Goal: Task Accomplishment & Management: Use online tool/utility

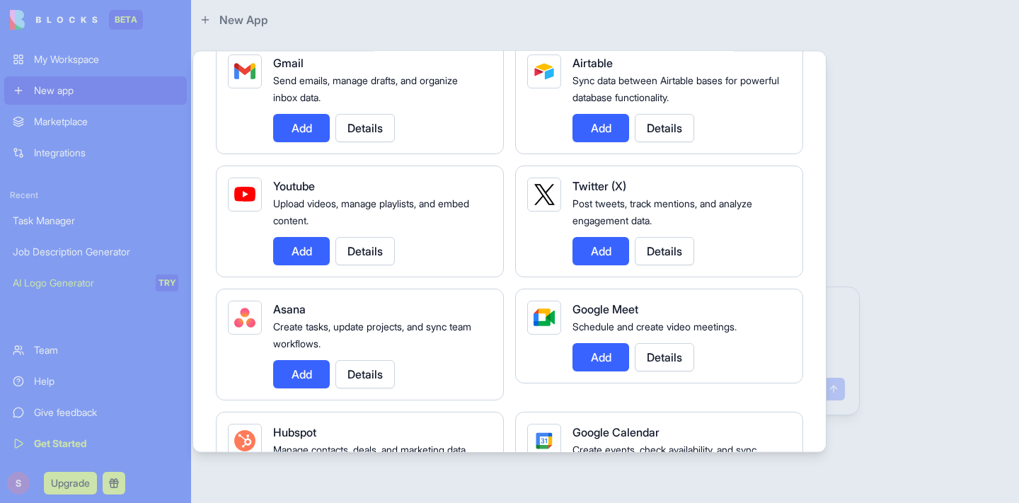
scroll to position [400, 0]
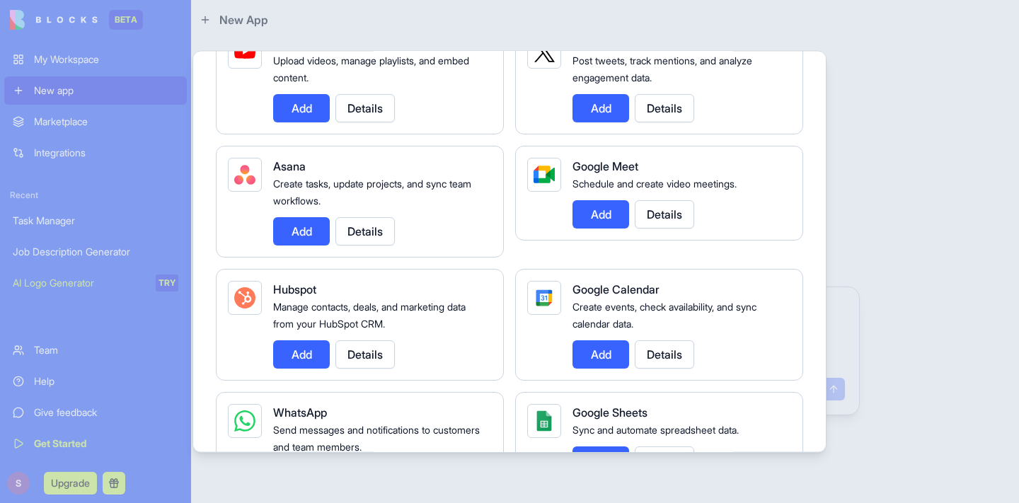
click at [606, 354] on button "Add" at bounding box center [601, 354] width 57 height 28
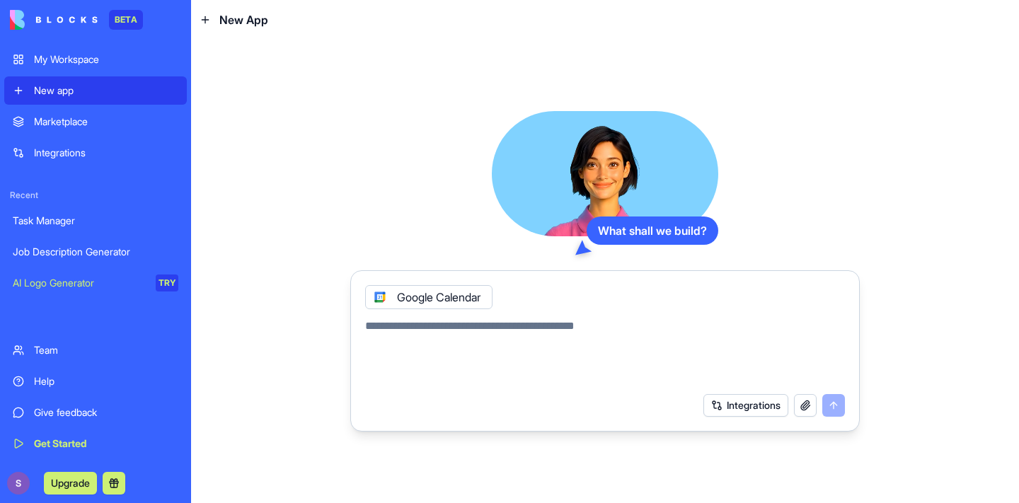
click at [750, 405] on button "Integrations" at bounding box center [746, 405] width 85 height 23
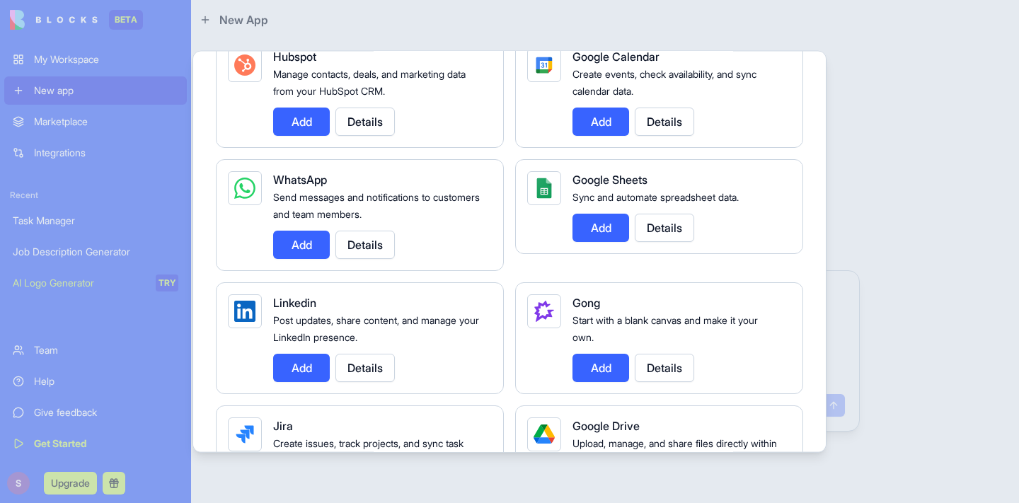
scroll to position [621, 0]
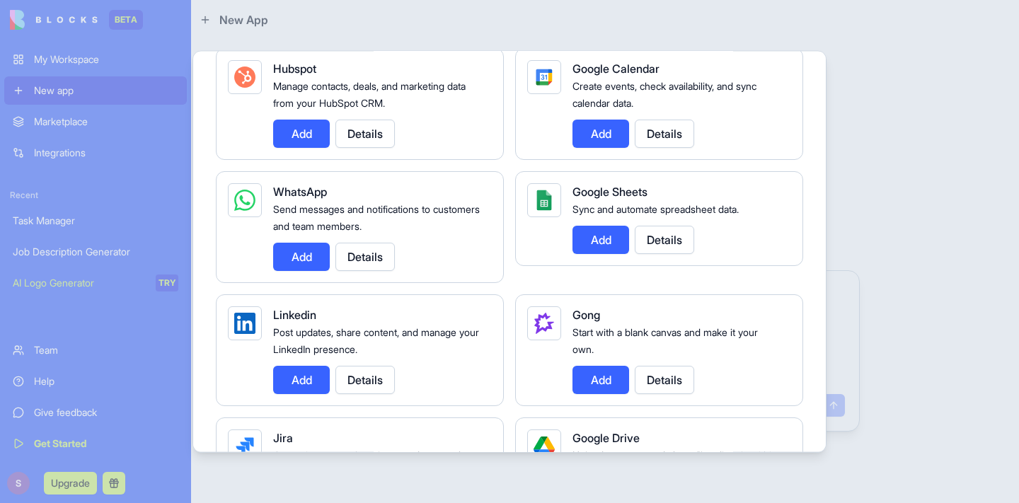
click at [374, 254] on button "Details" at bounding box center [364, 256] width 59 height 28
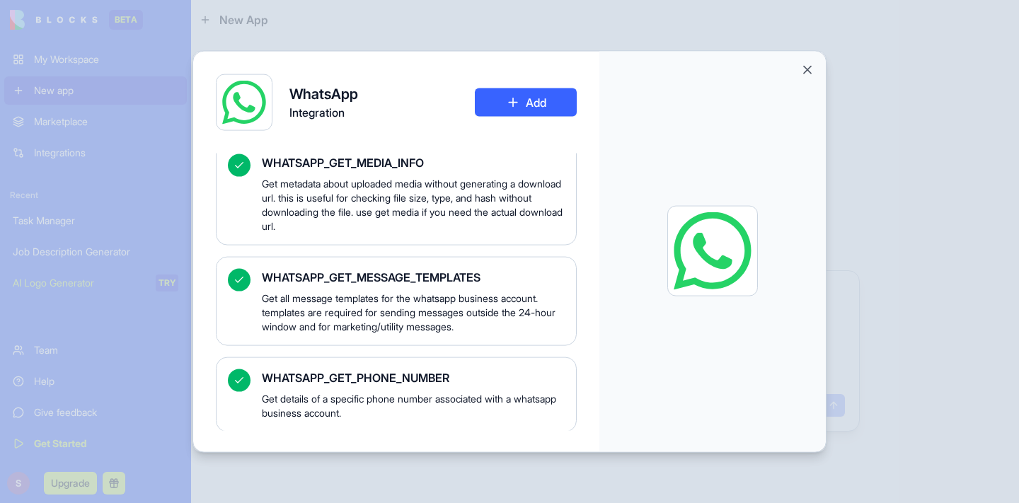
scroll to position [0, 0]
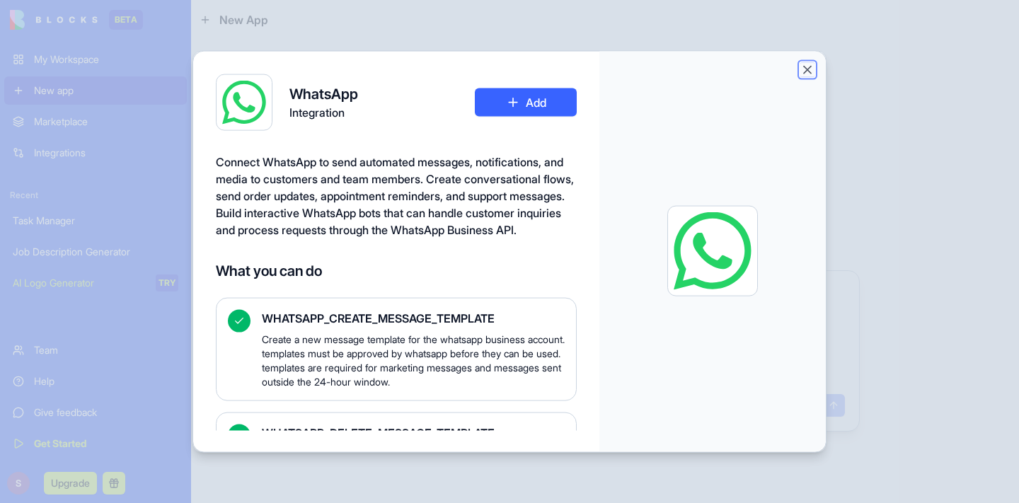
click at [805, 67] on button "Close" at bounding box center [807, 69] width 14 height 14
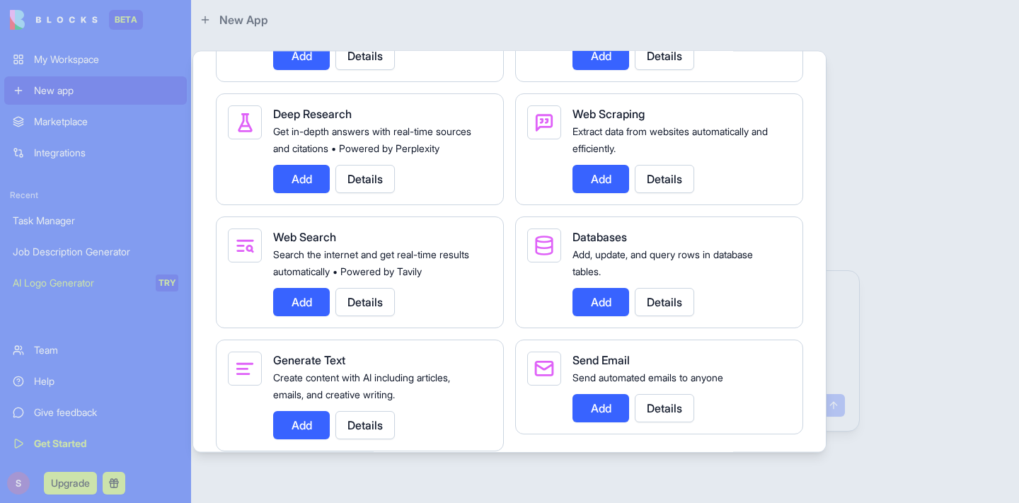
scroll to position [2206, 0]
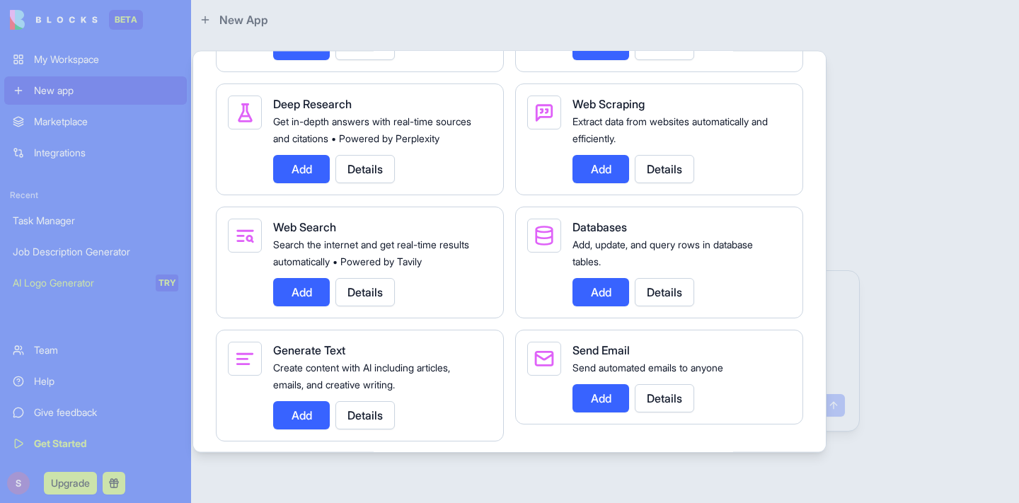
click at [311, 306] on button "Add" at bounding box center [301, 291] width 57 height 28
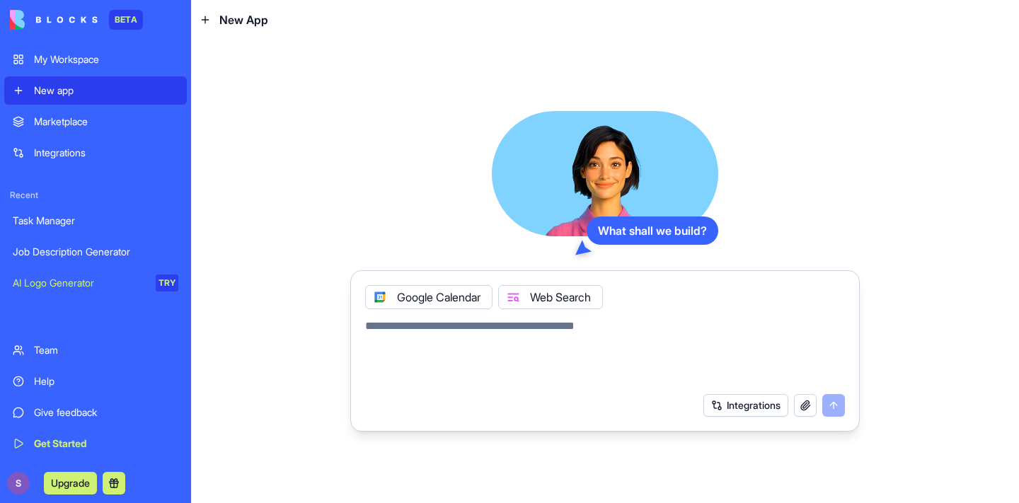
click at [747, 397] on button "Integrations" at bounding box center [746, 405] width 85 height 23
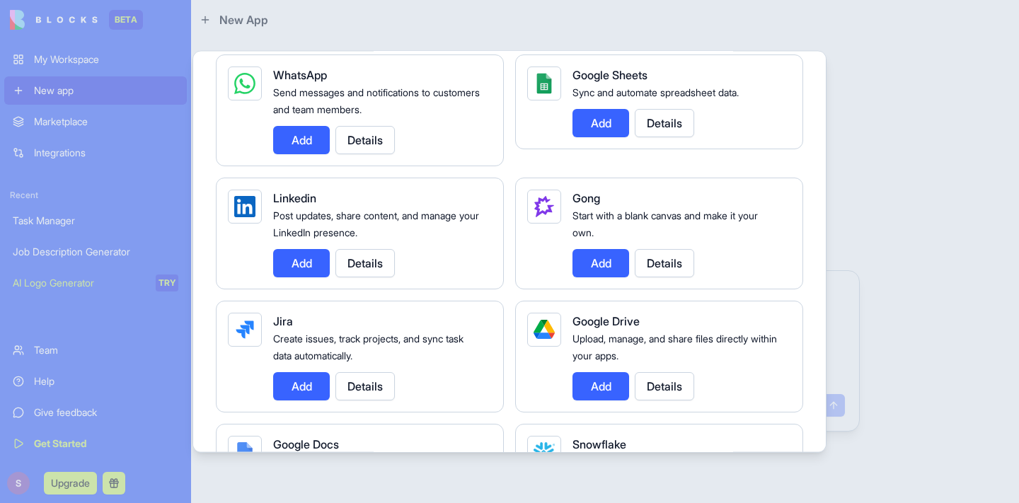
scroll to position [740, 0]
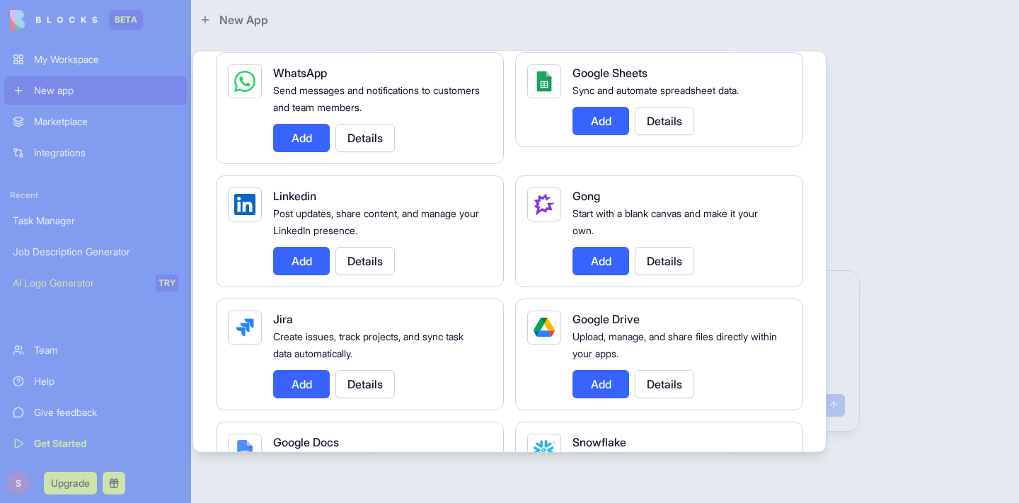
click at [652, 256] on button "Details" at bounding box center [664, 260] width 59 height 28
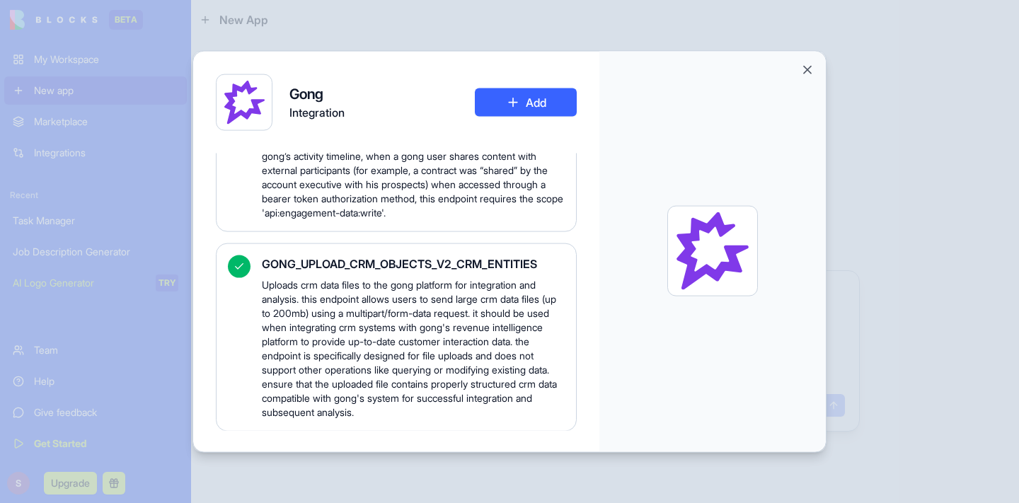
scroll to position [7248, 0]
click at [809, 69] on button "Close" at bounding box center [807, 69] width 14 height 14
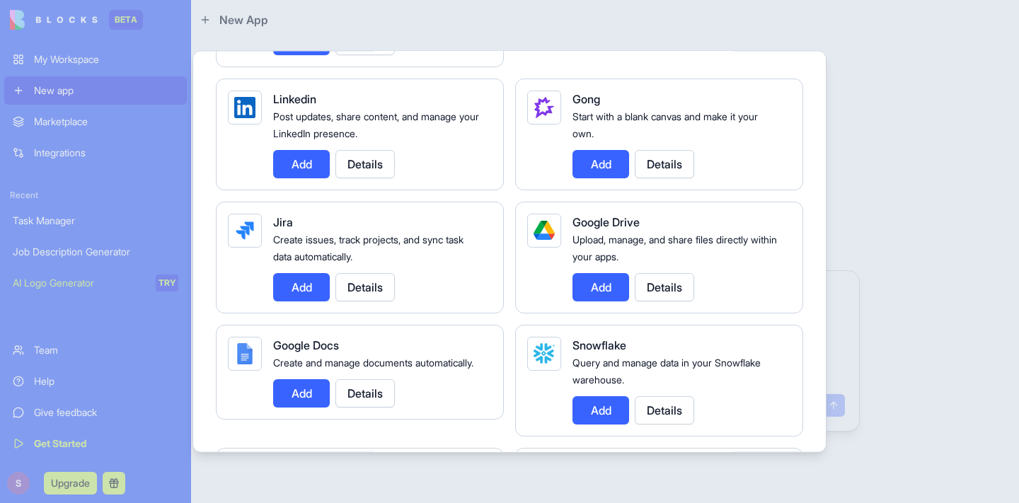
scroll to position [837, 0]
click at [362, 401] on button "Details" at bounding box center [364, 392] width 59 height 28
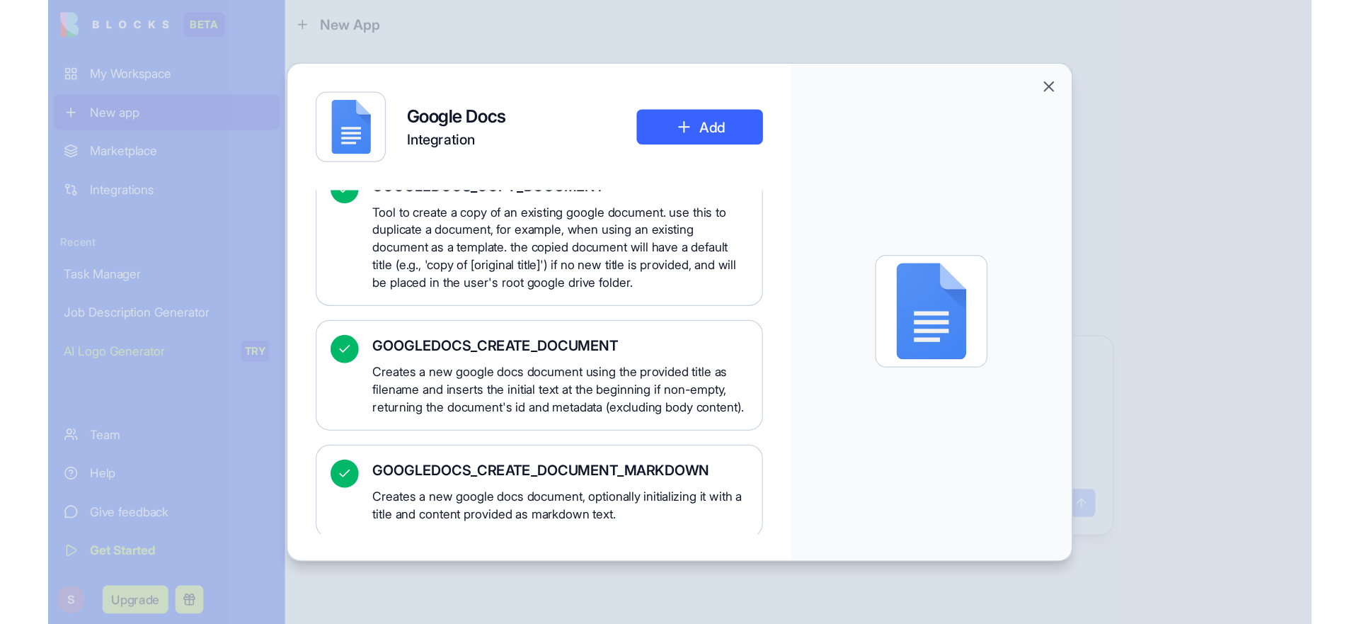
scroll to position [0, 0]
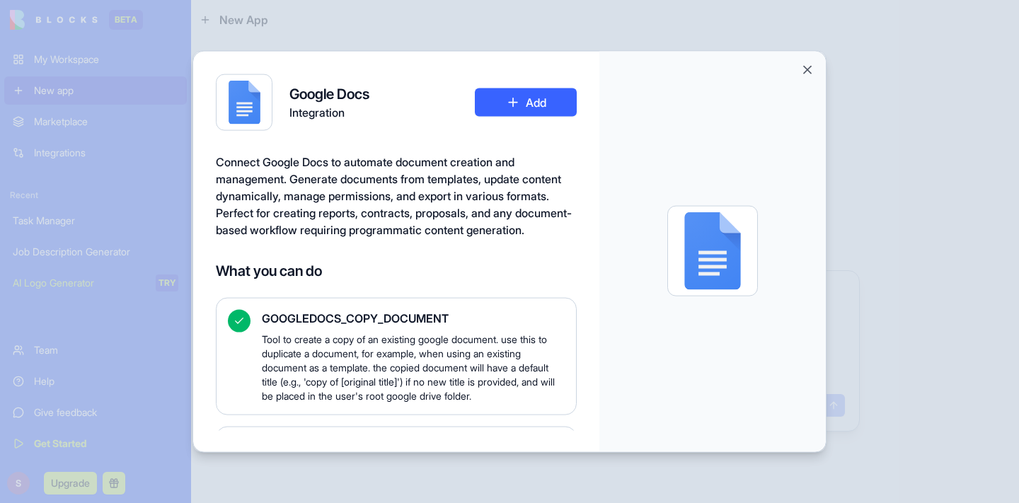
click at [506, 101] on button "Add" at bounding box center [526, 102] width 102 height 28
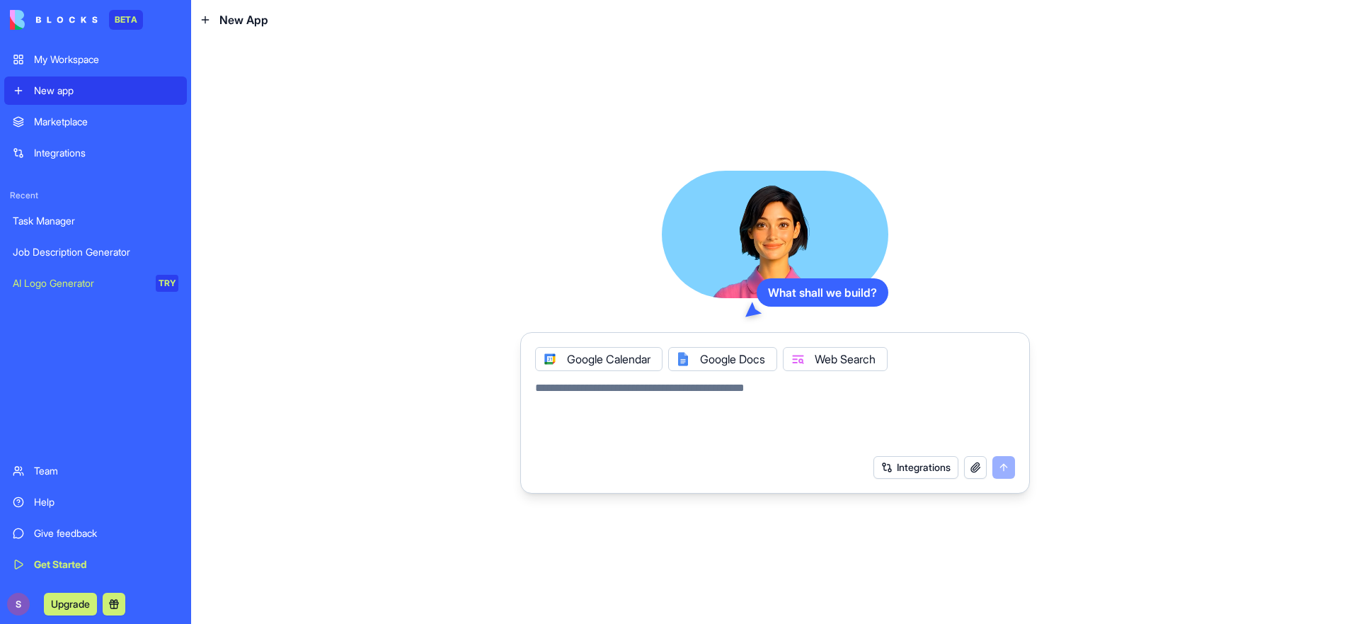
click at [894, 471] on button "Integrations" at bounding box center [915, 467] width 85 height 23
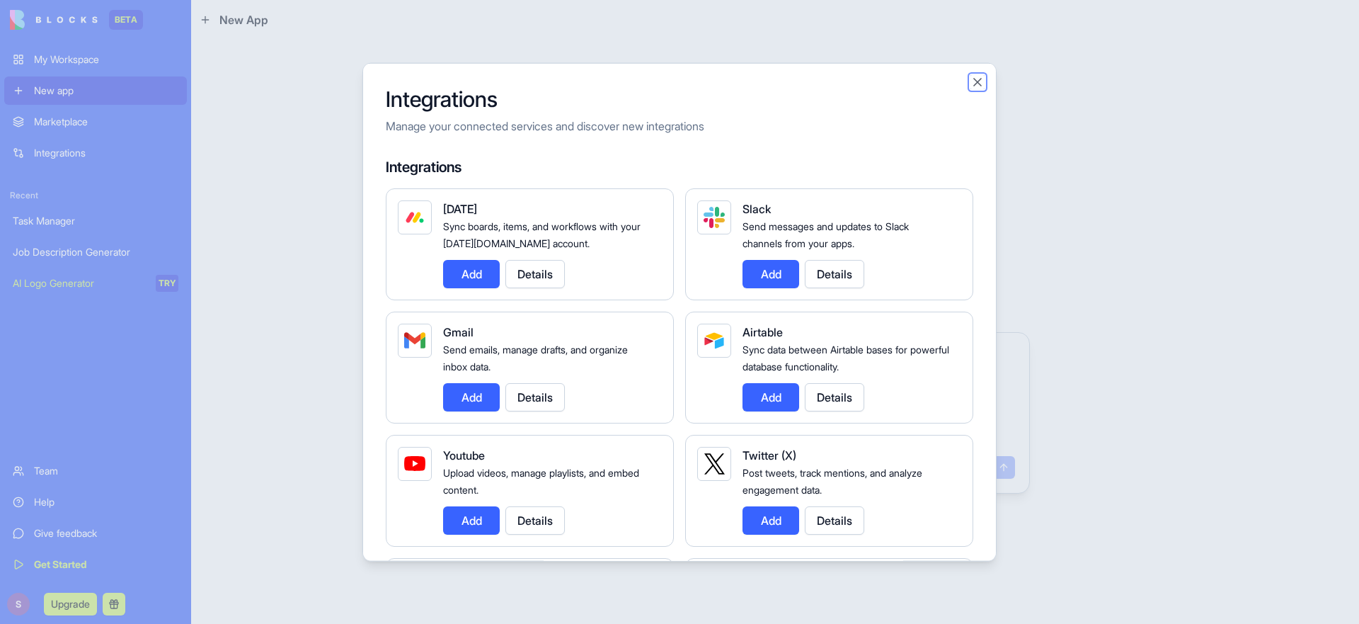
click at [971, 82] on button "Close" at bounding box center [977, 81] width 14 height 14
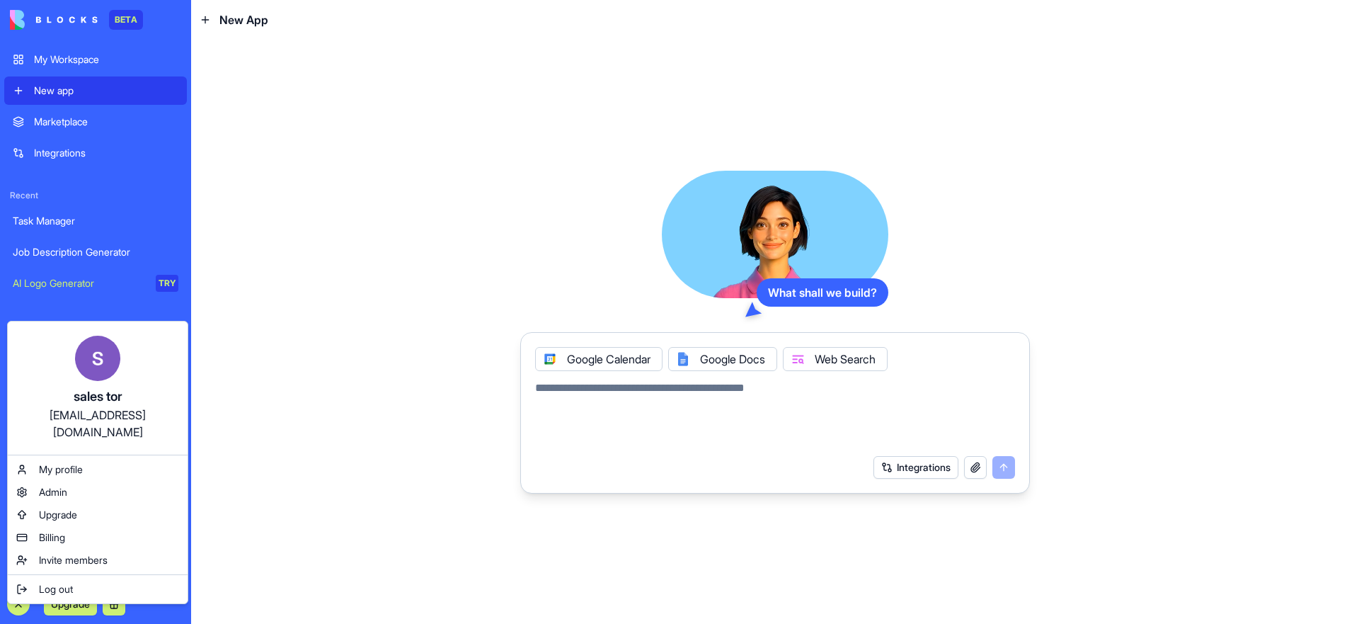
click at [18, 503] on html "BETA My Workspace New app Marketplace Integrations Recent Task Manager Job Desc…" at bounding box center [679, 312] width 1359 height 624
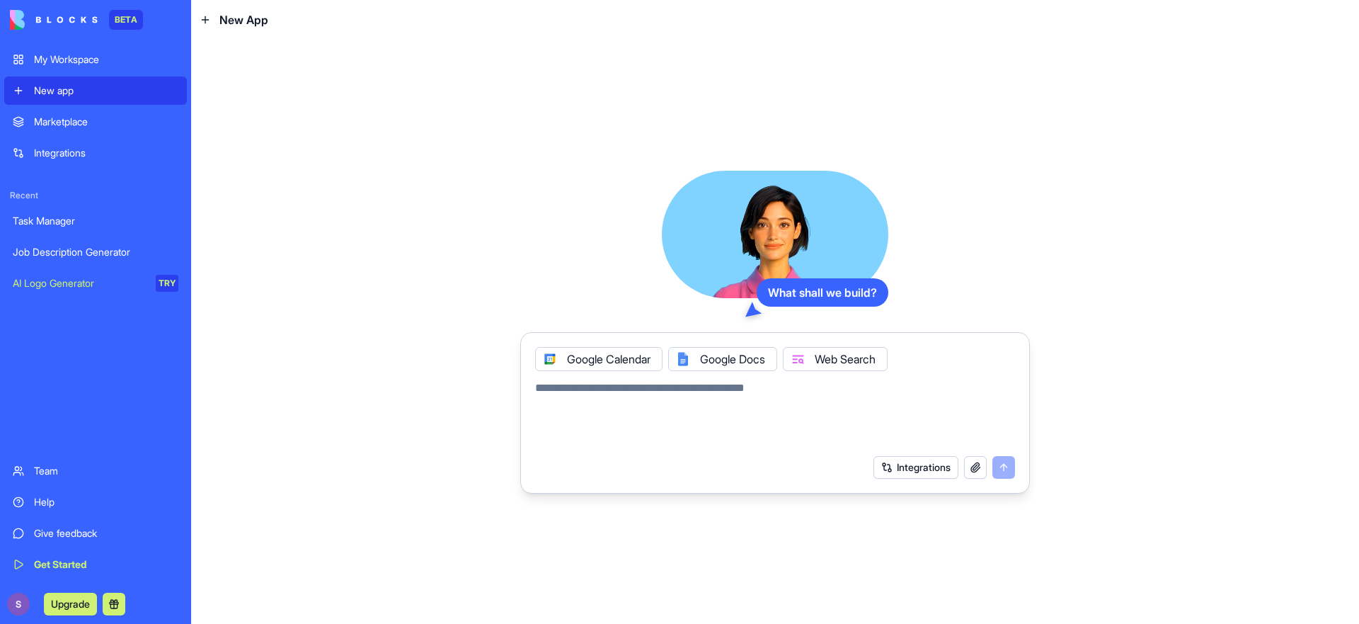
click at [824, 395] on textarea at bounding box center [775, 413] width 480 height 68
paste textarea "**********"
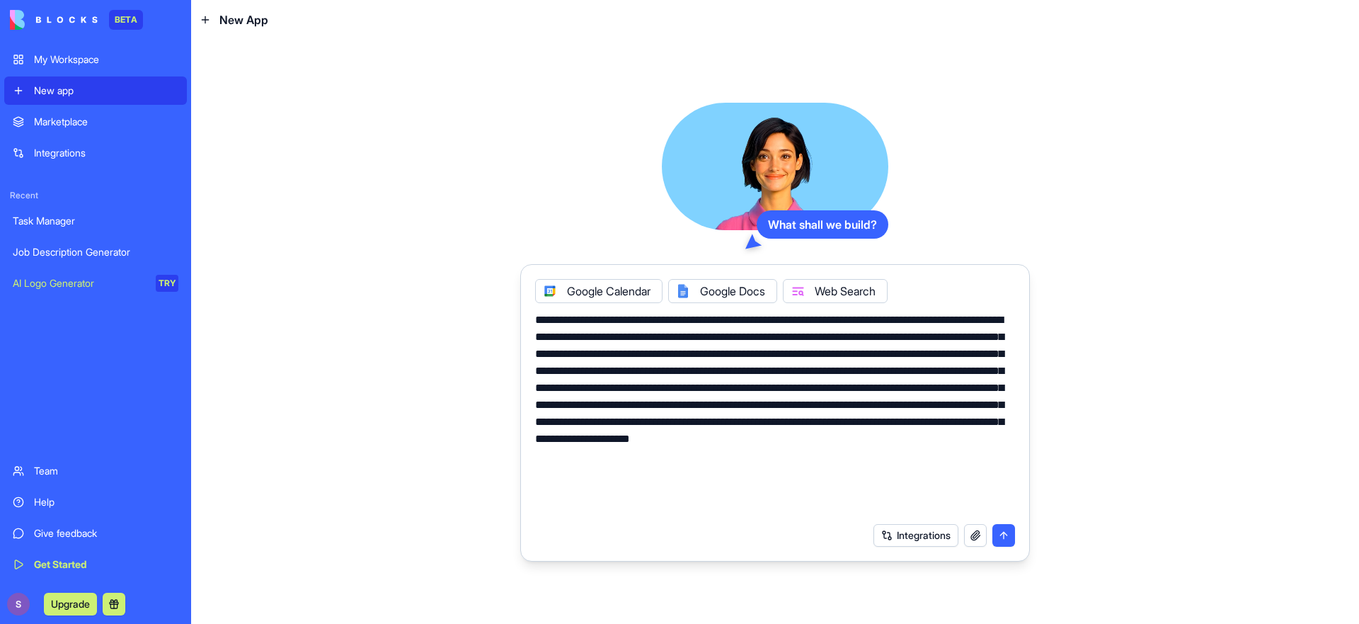
click at [636, 321] on textarea "**********" at bounding box center [775, 413] width 480 height 204
type textarea "**********"
click at [1007, 503] on button "submit" at bounding box center [1003, 535] width 23 height 23
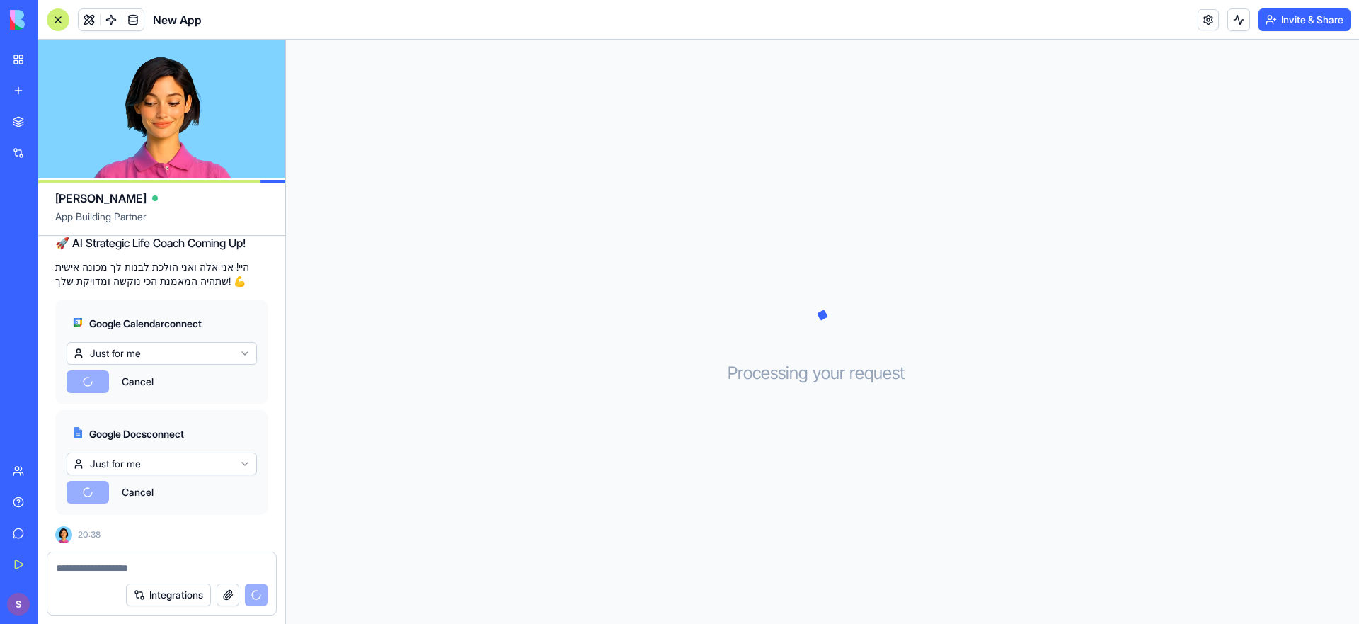
scroll to position [503, 0]
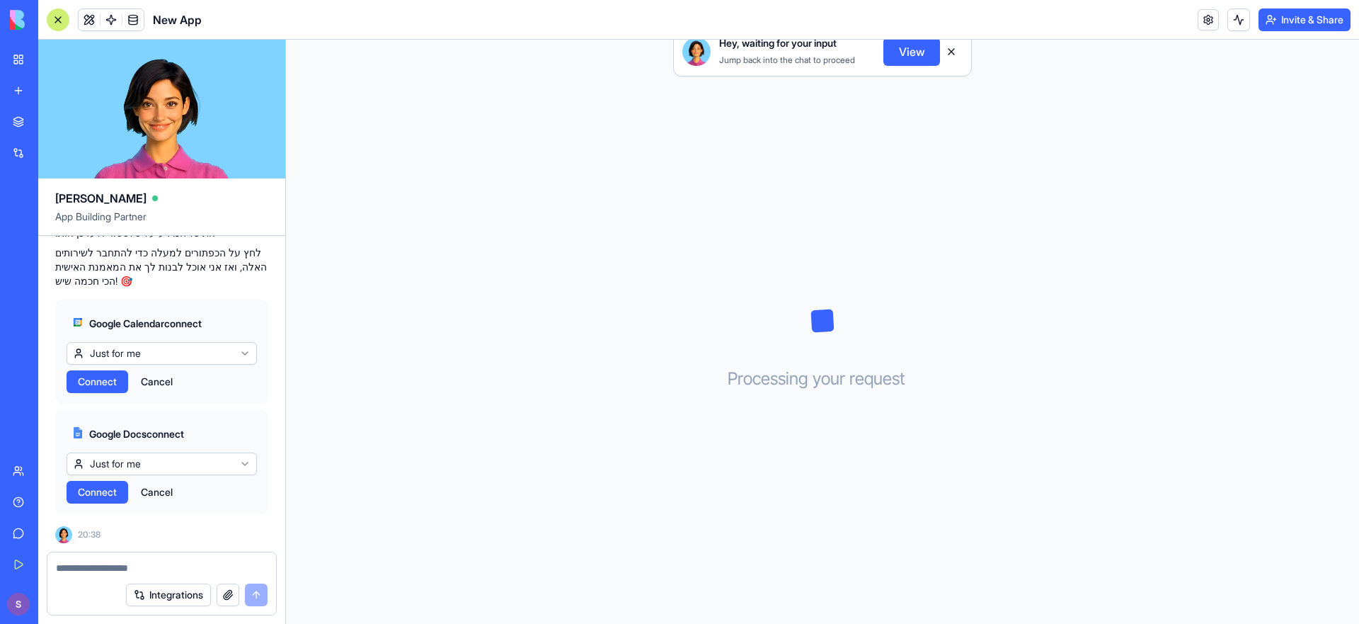
click at [137, 355] on html "BETA My Workspace New app Marketplace Integrations Recent Task Manager Job Desc…" at bounding box center [679, 312] width 1359 height 624
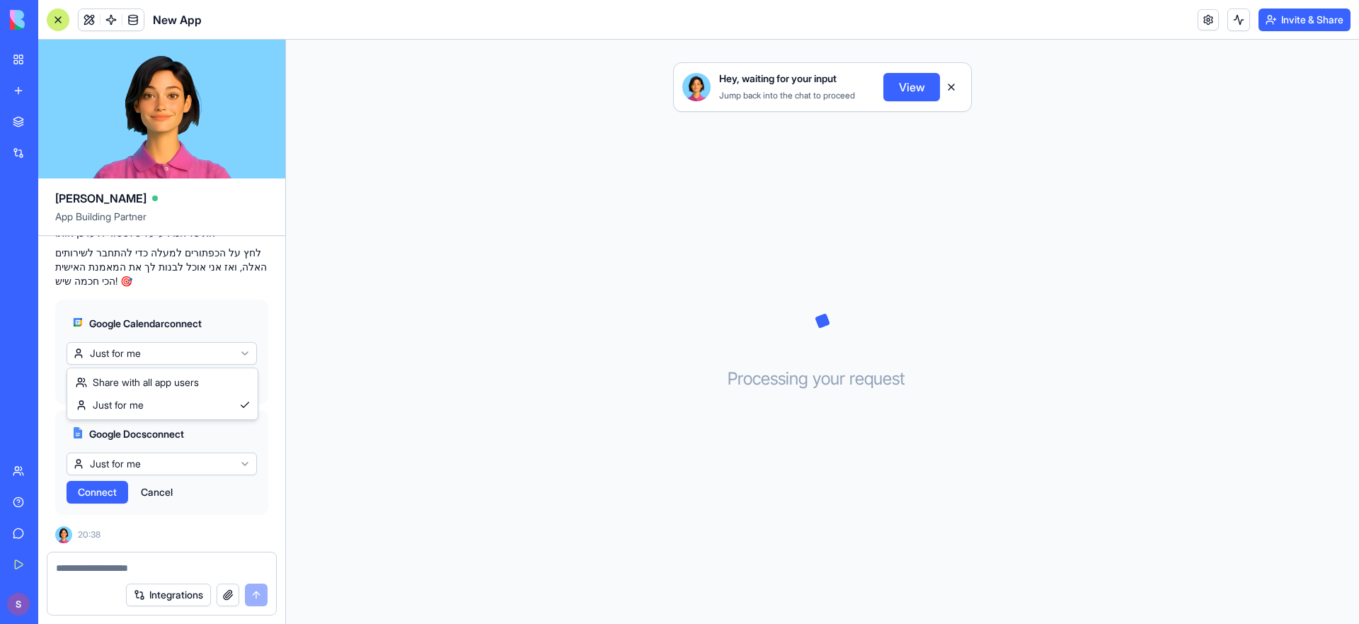
click at [137, 355] on html "BETA My Workspace New app Marketplace Integrations Recent Task Manager Job Desc…" at bounding box center [679, 312] width 1359 height 624
click at [83, 389] on button "Connect" at bounding box center [98, 381] width 62 height 23
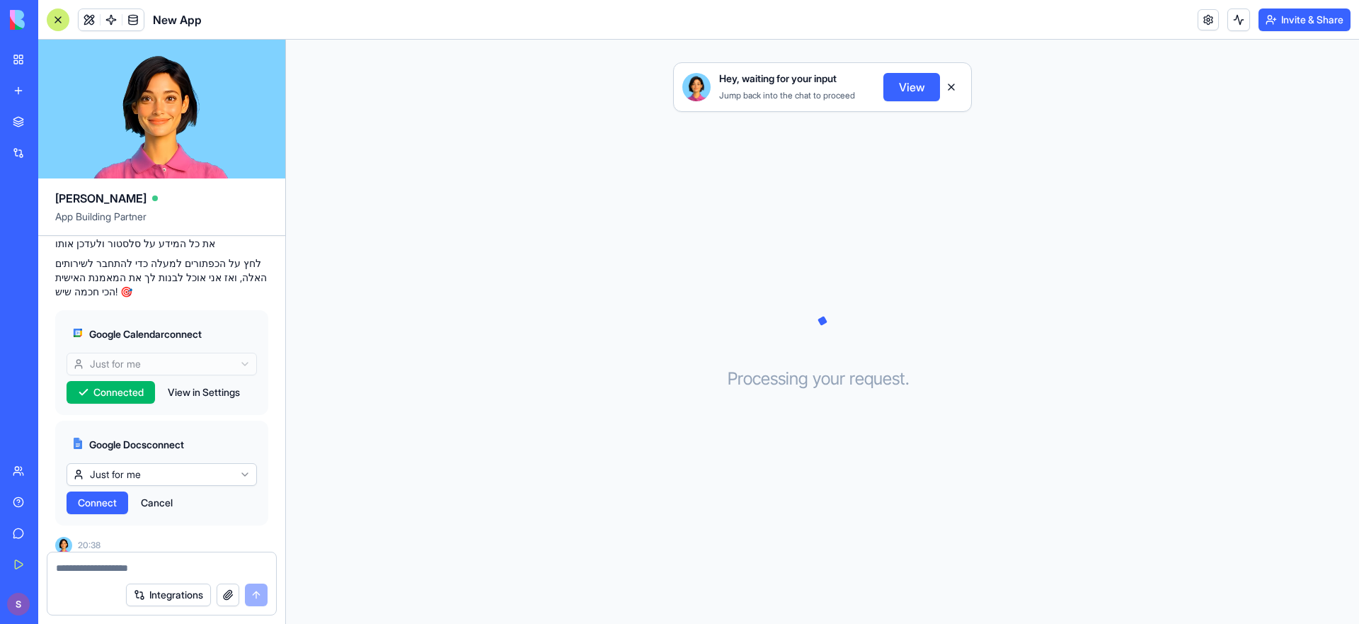
scroll to position [503, 0]
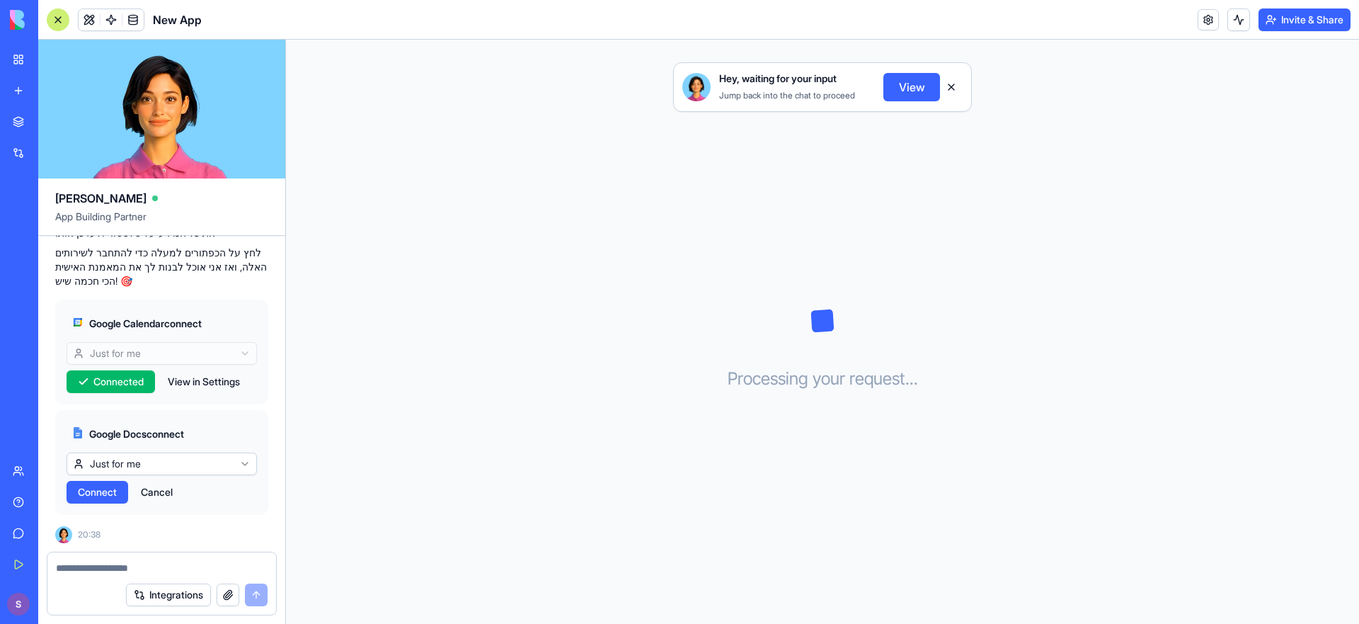
click at [88, 493] on span "Connect" at bounding box center [97, 492] width 39 height 14
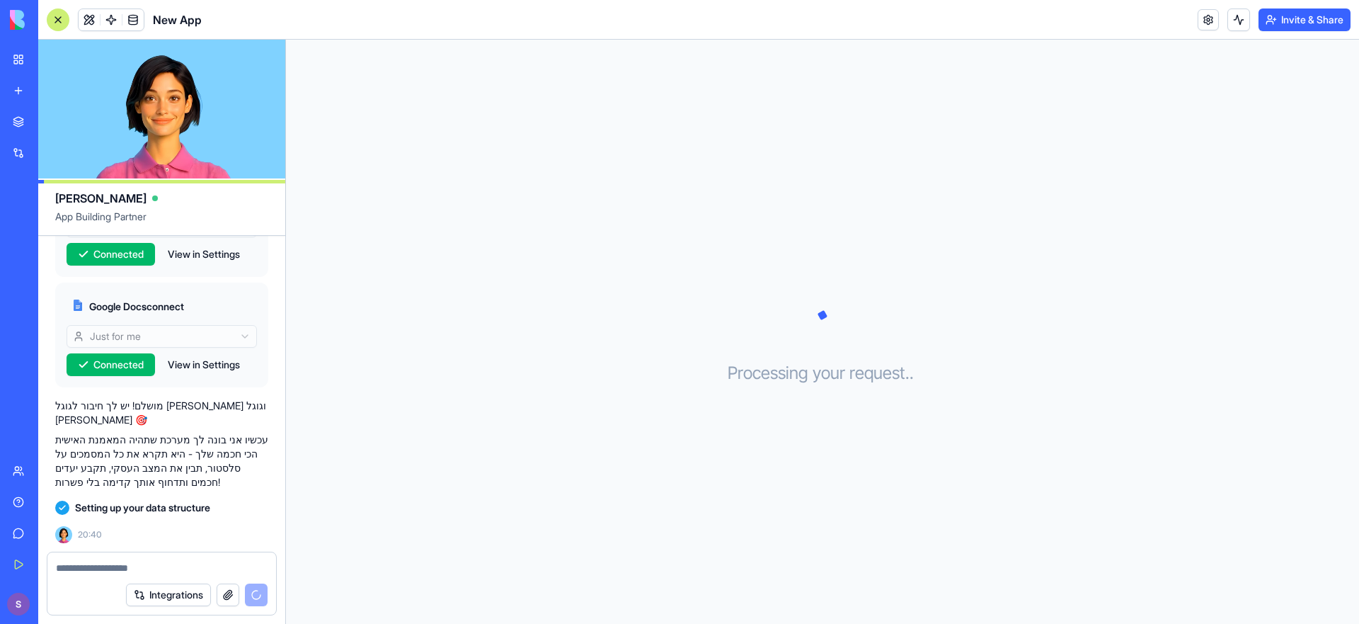
scroll to position [655, 0]
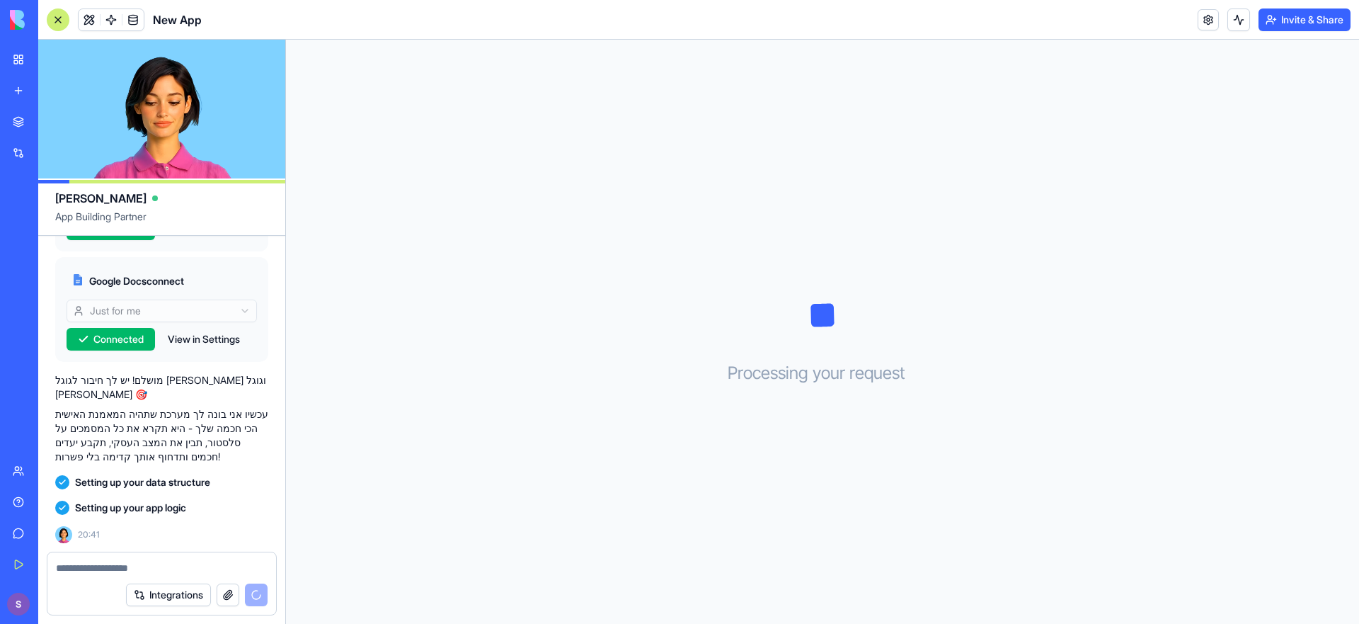
click at [125, 566] on textarea at bounding box center [162, 568] width 212 height 14
paste textarea "**********"
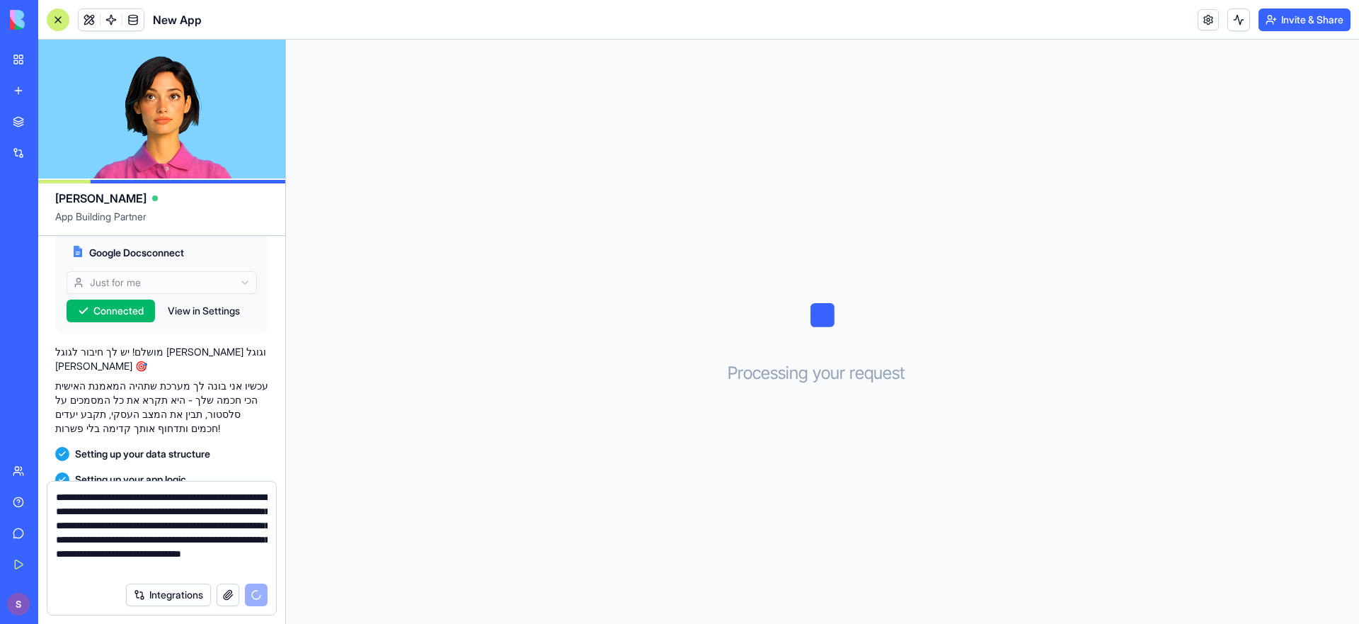
scroll to position [41, 0]
paste textarea "**********"
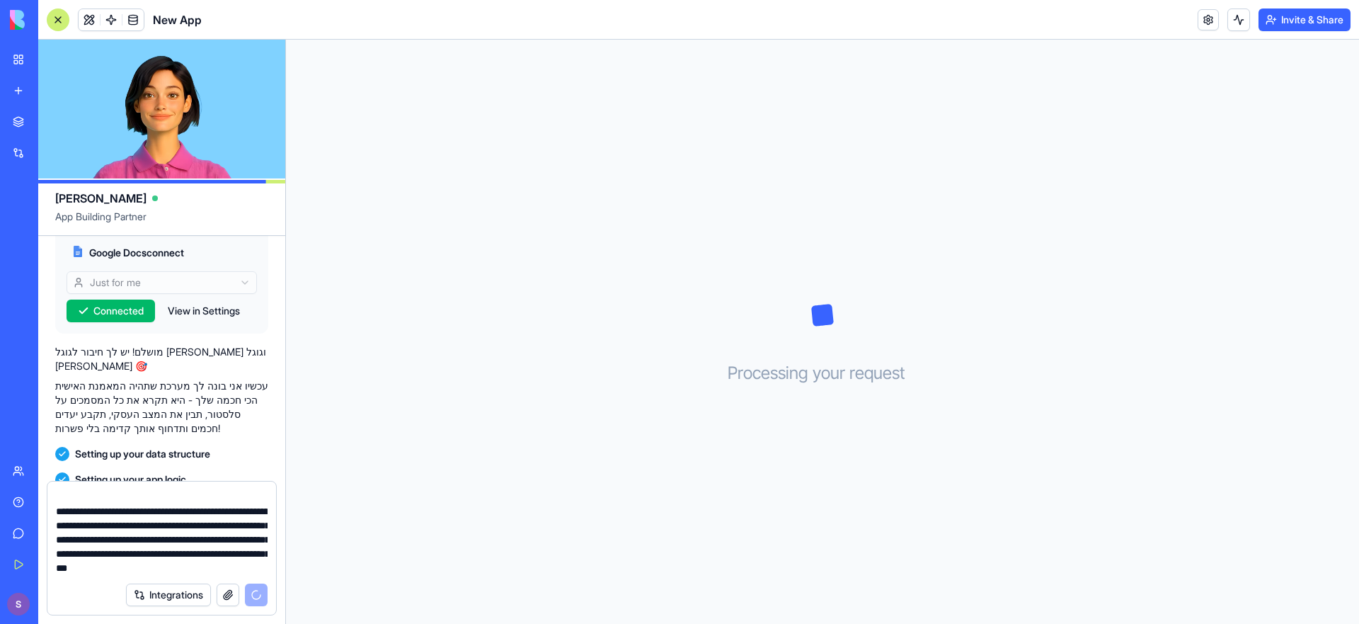
scroll to position [752, 0]
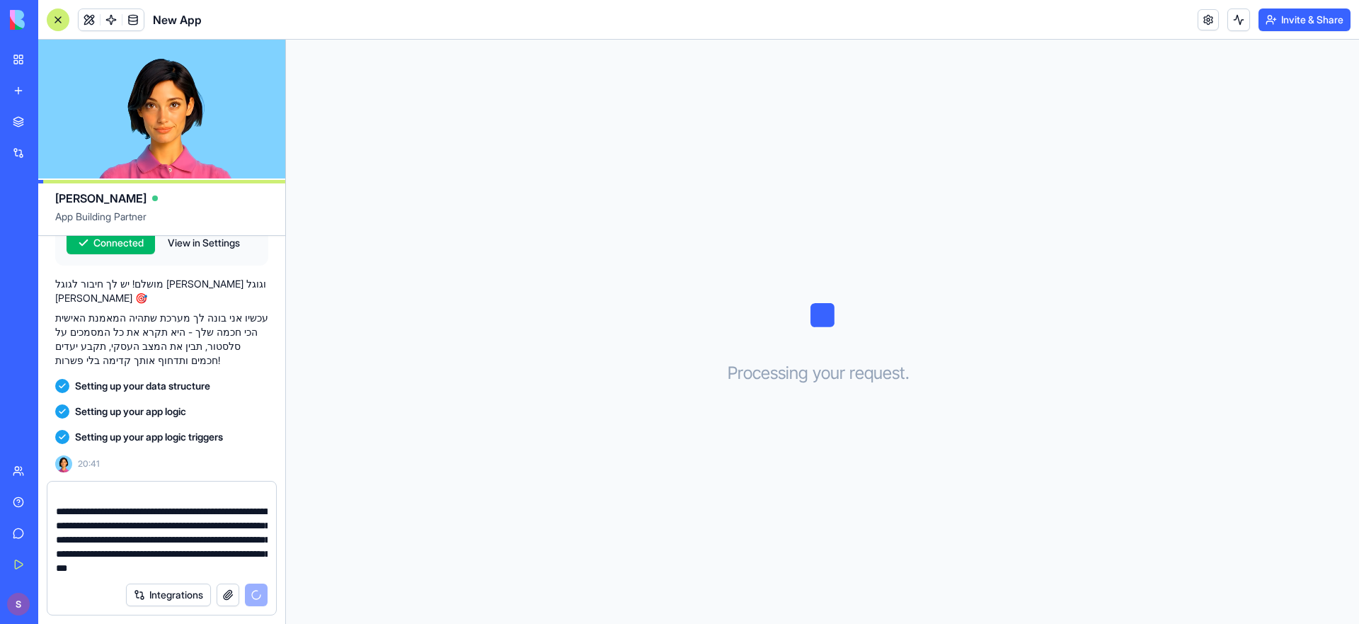
paste textarea "**********"
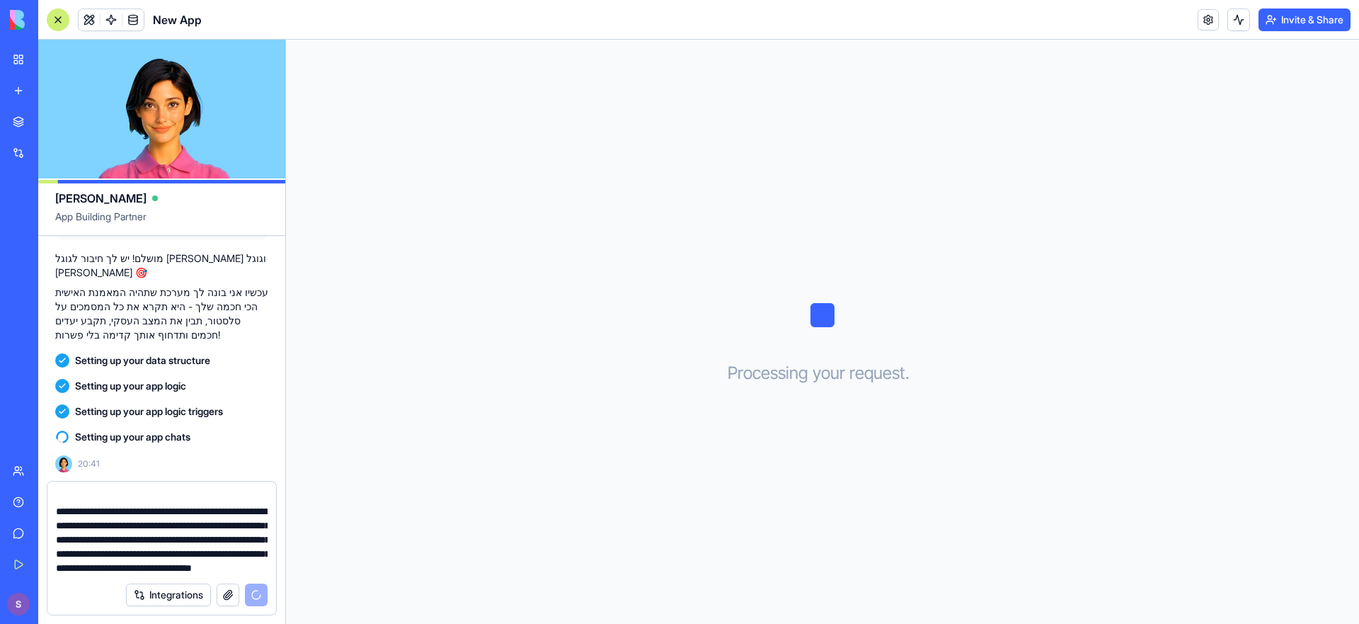
scroll to position [340, 0]
type textarea "**********"
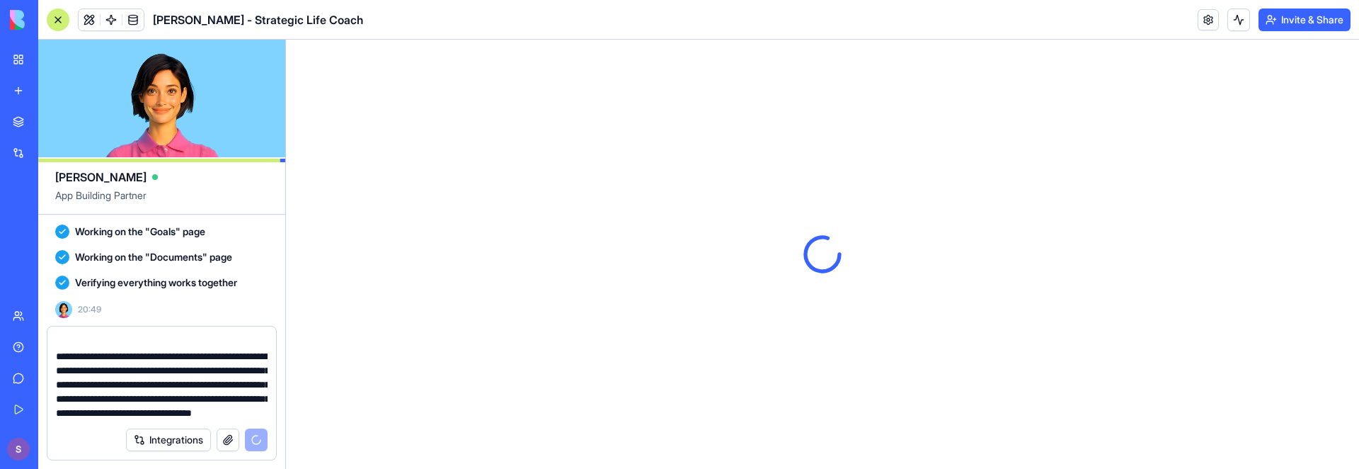
scroll to position [0, 0]
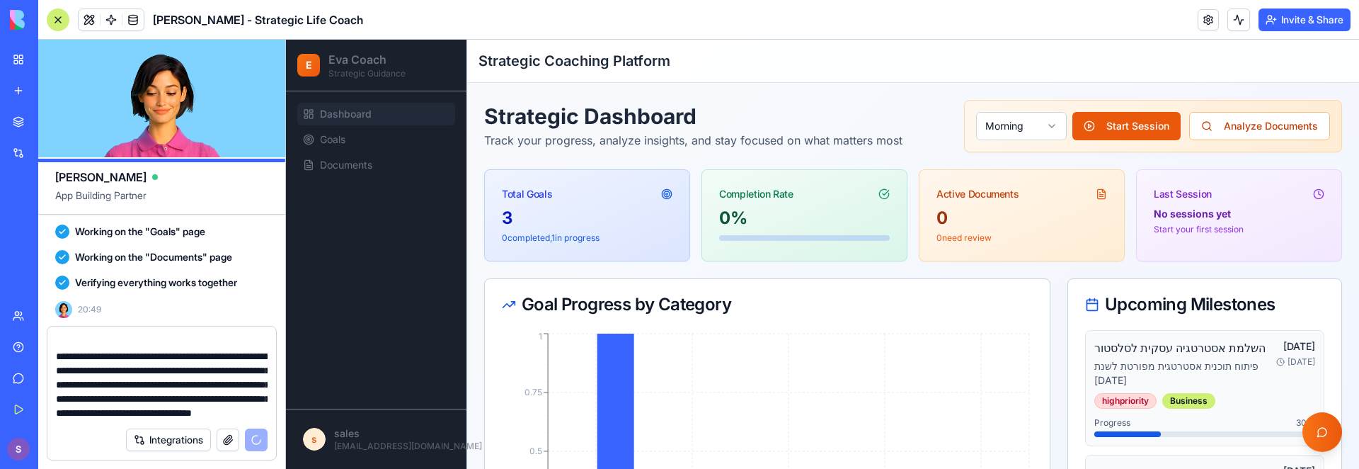
scroll to position [1275, 0]
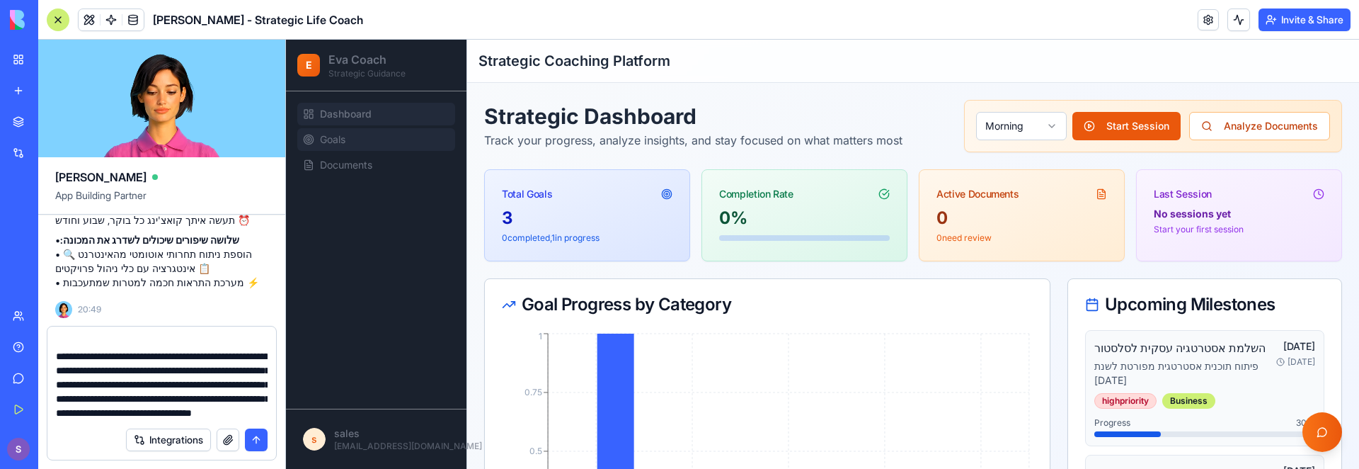
click at [379, 128] on link "Goals" at bounding box center [376, 139] width 158 height 23
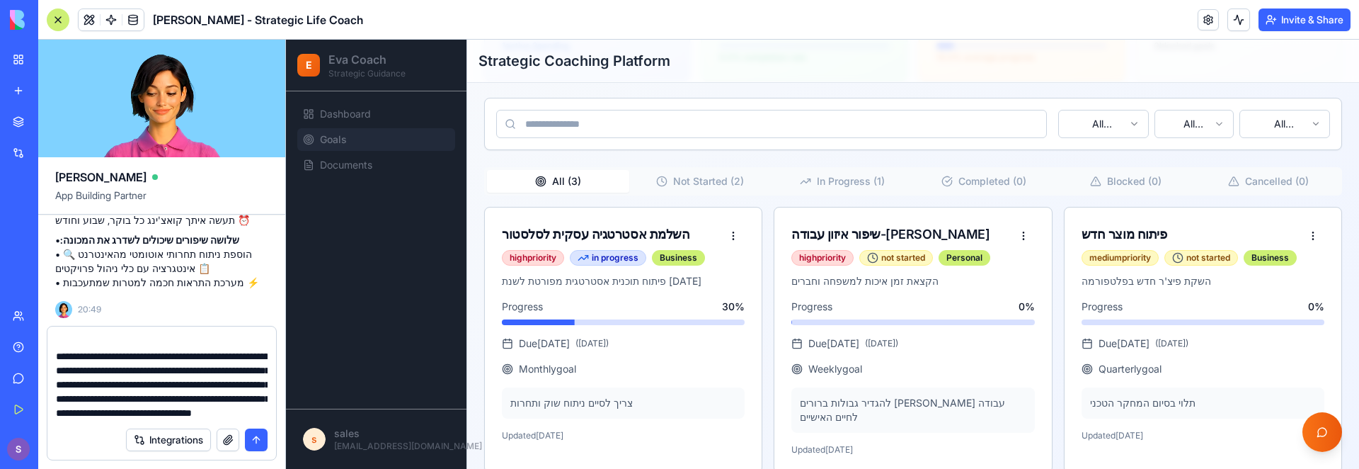
scroll to position [192, 0]
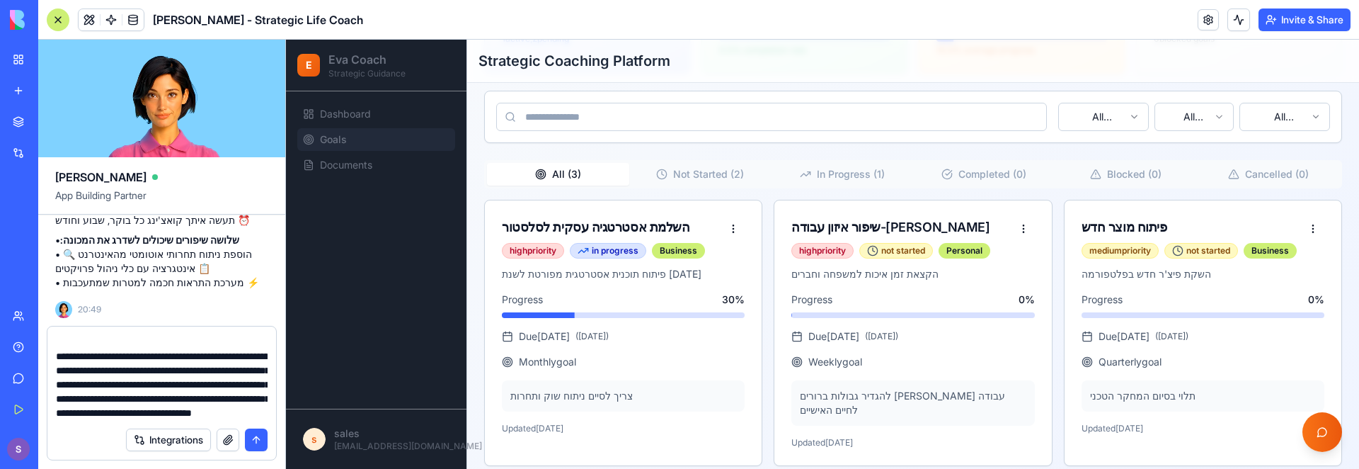
click at [673, 176] on button "Not Started ( 2 )" at bounding box center [700, 174] width 142 height 23
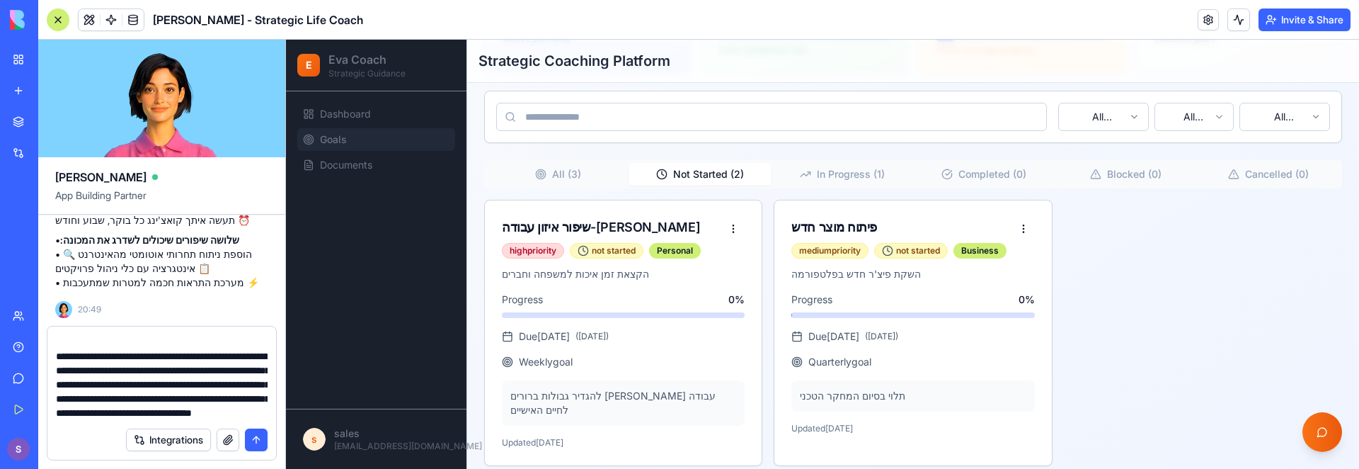
click at [576, 185] on div "All ( 3 ) Not Started ( 2 ) In Progress ( 1 ) Completed ( 0 ) Blocked ( 0 ) Can…" at bounding box center [913, 174] width 858 height 28
click at [581, 179] on button "All ( 3 )" at bounding box center [558, 174] width 142 height 23
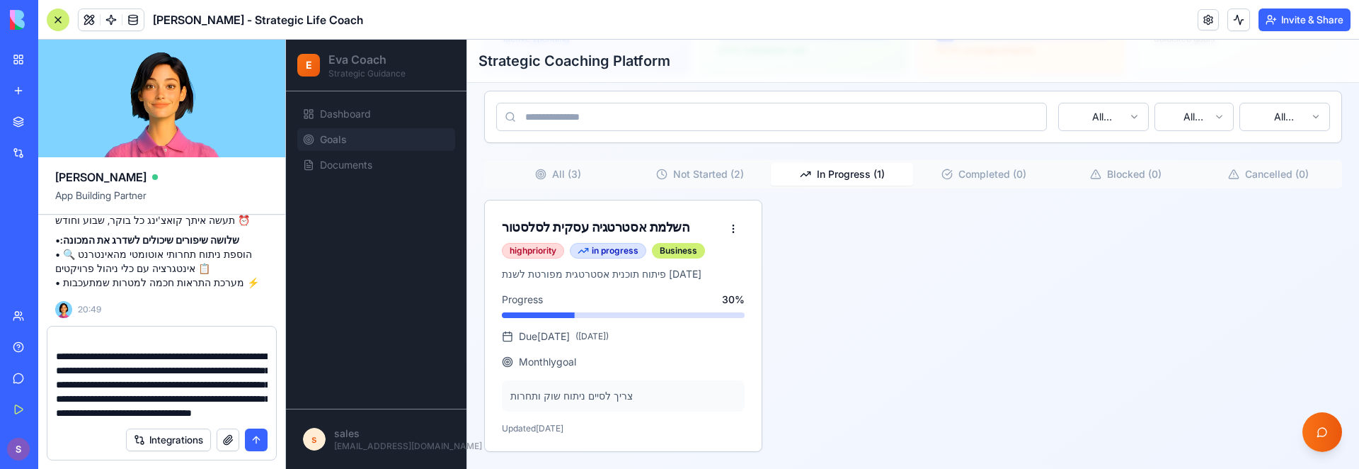
click at [826, 176] on button "In Progress ( 1 )" at bounding box center [842, 174] width 142 height 23
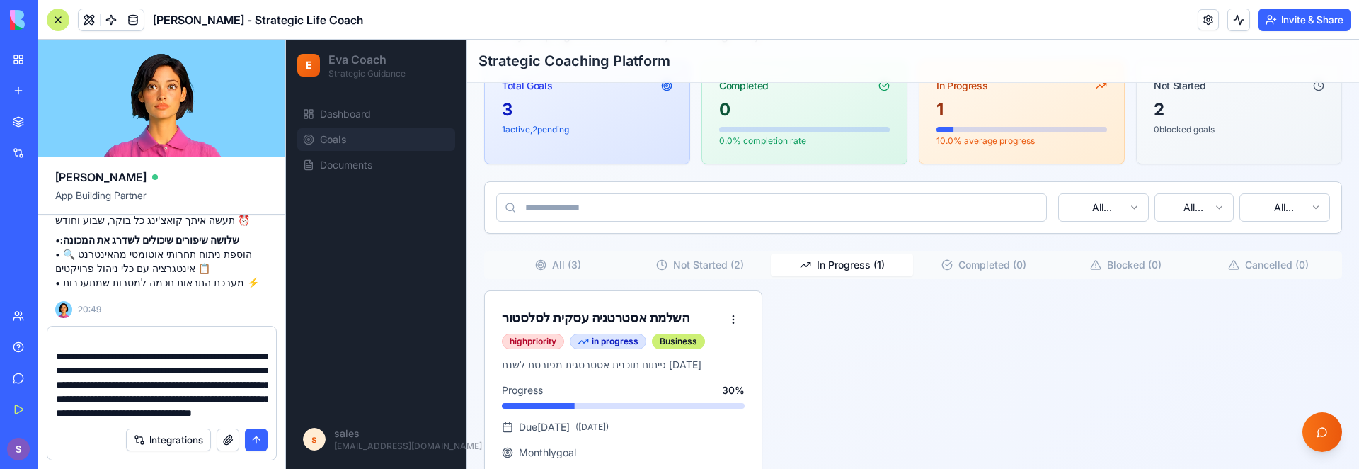
click at [978, 170] on div "Goals Management Track your progress and achieve your strategic objectives Crea…" at bounding box center [913, 271] width 858 height 544
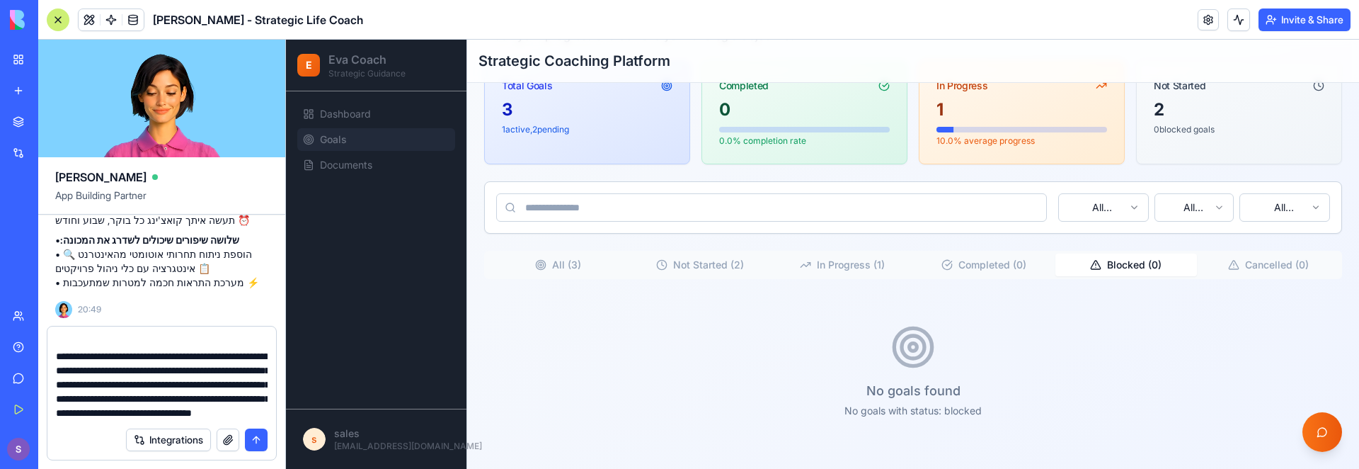
click at [1146, 269] on button "Blocked ( 0 )" at bounding box center [1126, 264] width 142 height 23
drag, startPoint x: 1277, startPoint y: 266, endPoint x: 827, endPoint y: 268, distance: 450.2
click at [1276, 266] on button "Cancelled ( 0 )" at bounding box center [1268, 264] width 142 height 23
click at [567, 271] on button "All ( 3 )" at bounding box center [558, 264] width 142 height 23
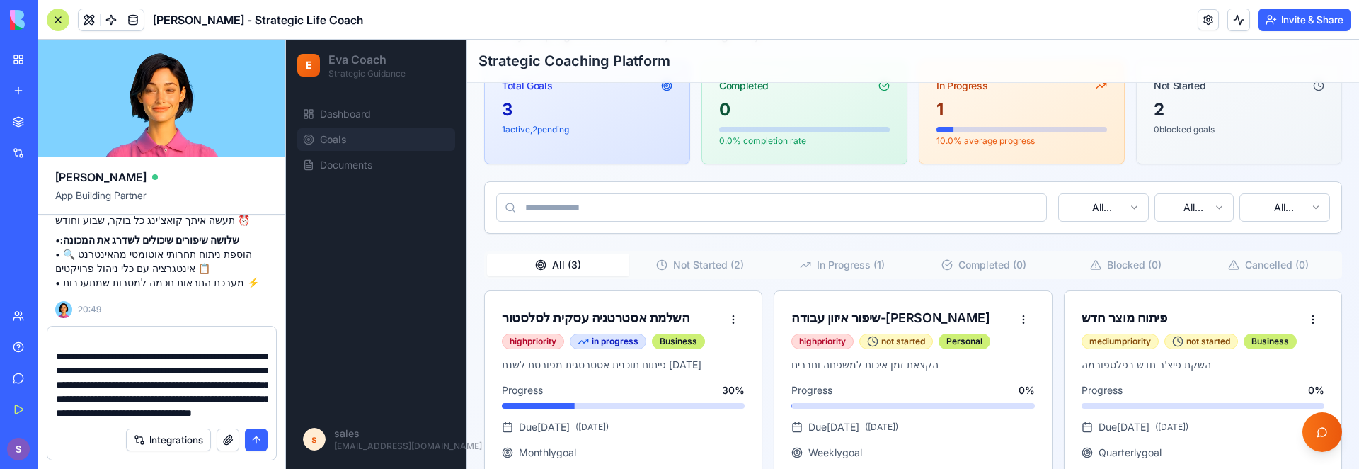
scroll to position [0, 0]
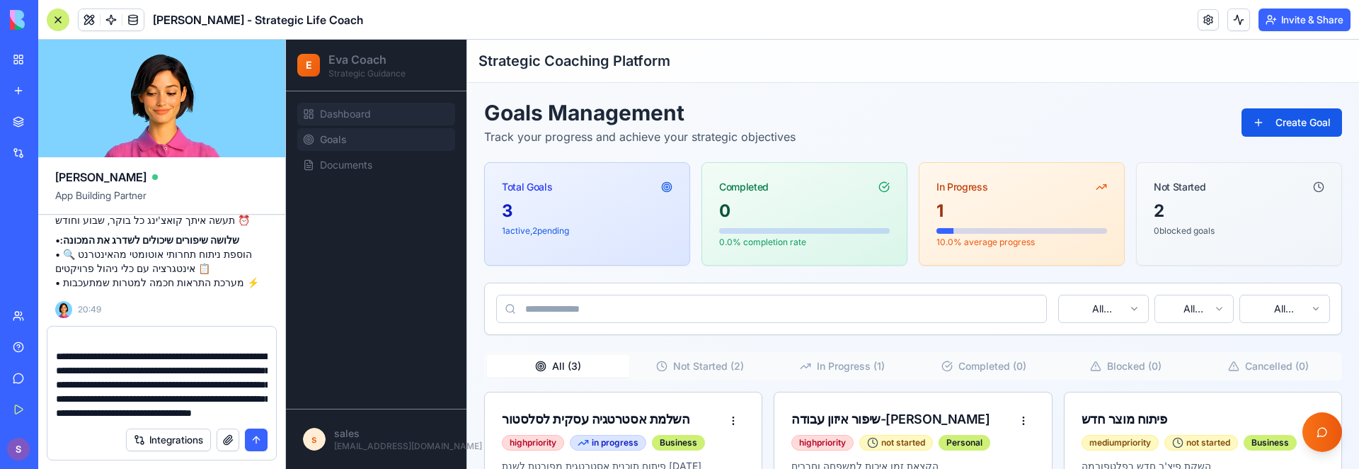
click at [432, 119] on link "Dashboard" at bounding box center [376, 114] width 158 height 23
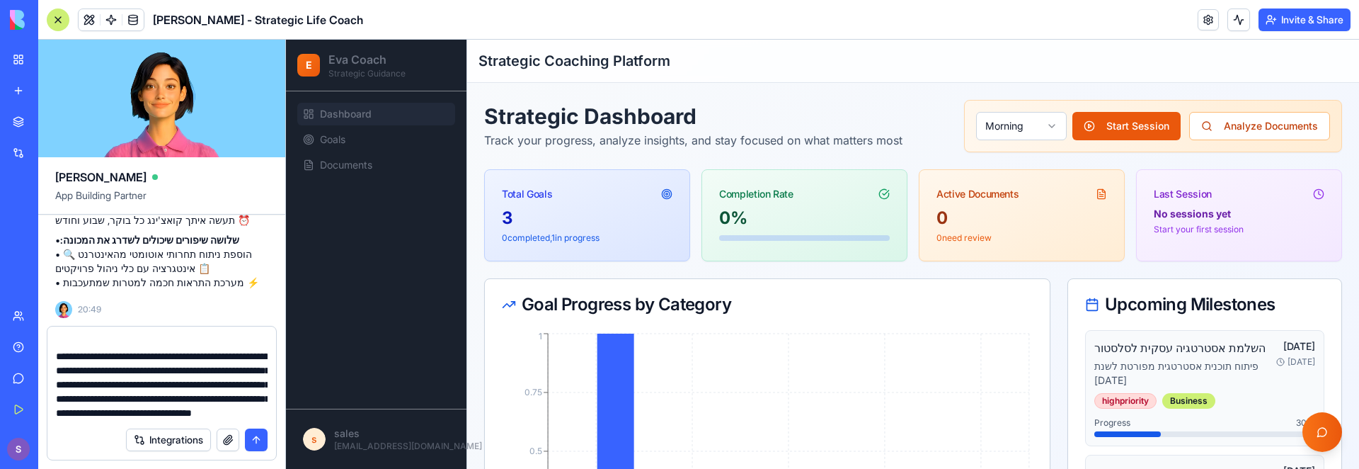
click at [188, 392] on textarea "**********" at bounding box center [162, 377] width 212 height 85
click at [253, 443] on button "submit" at bounding box center [256, 439] width 23 height 23
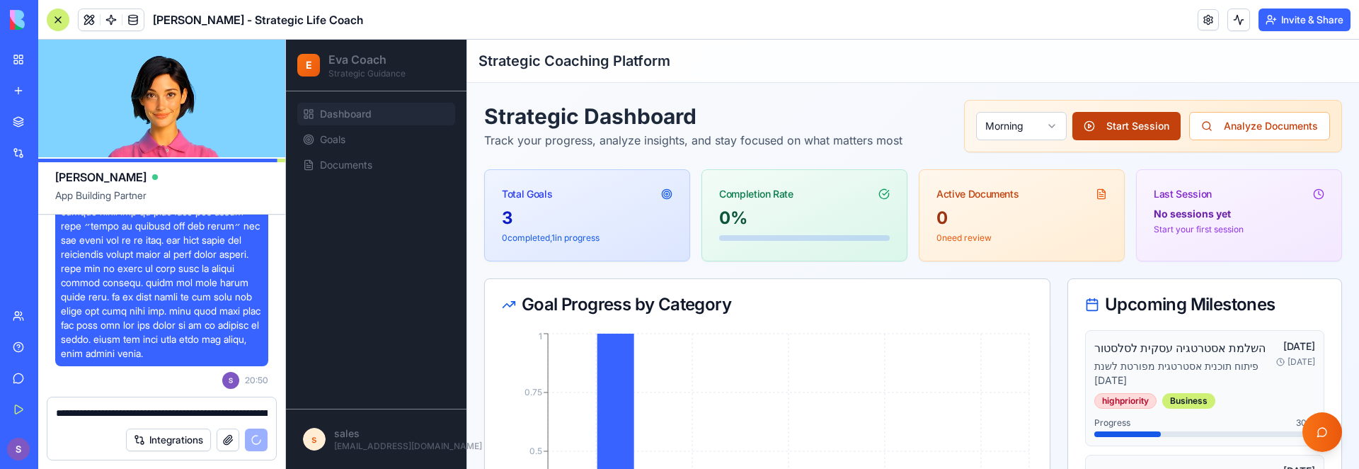
click at [1114, 128] on button "Start Session" at bounding box center [1126, 126] width 108 height 28
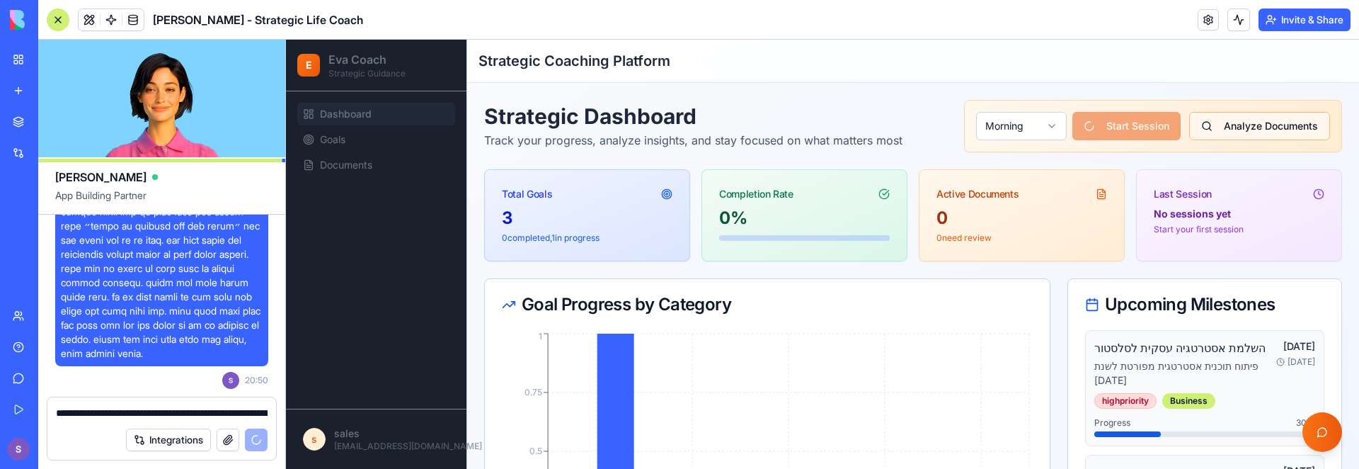
click at [1246, 125] on button "Analyze Documents" at bounding box center [1259, 126] width 141 height 28
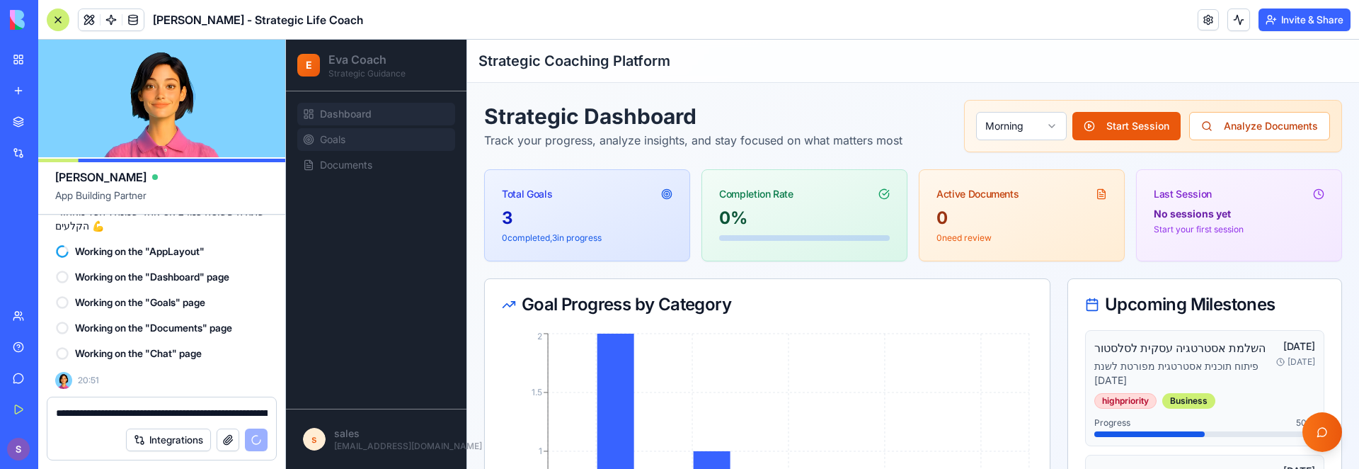
click at [397, 139] on link "Goals" at bounding box center [376, 139] width 158 height 23
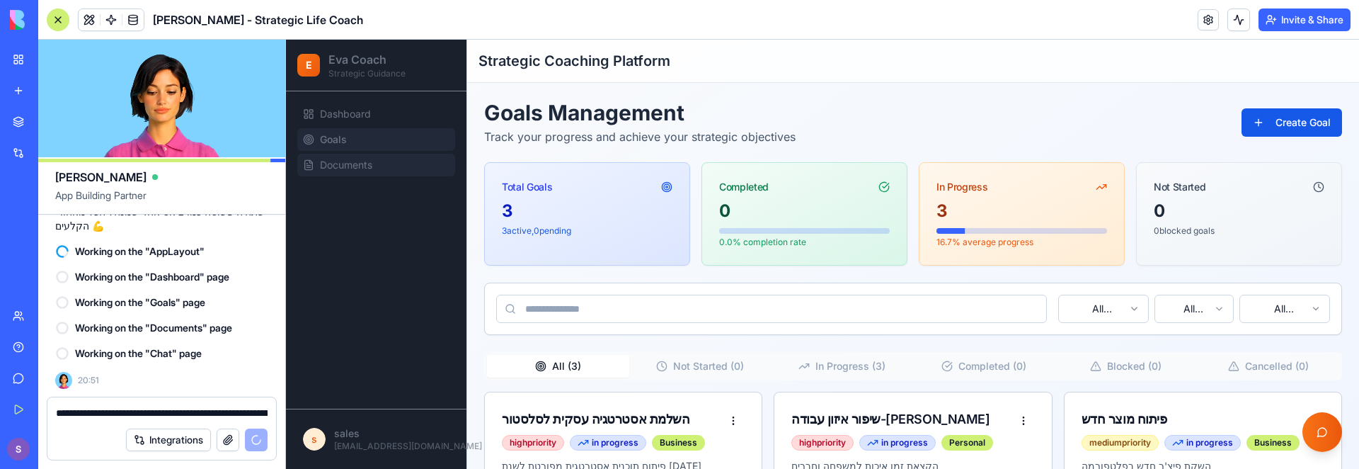
click at [399, 160] on link "Documents" at bounding box center [376, 165] width 158 height 23
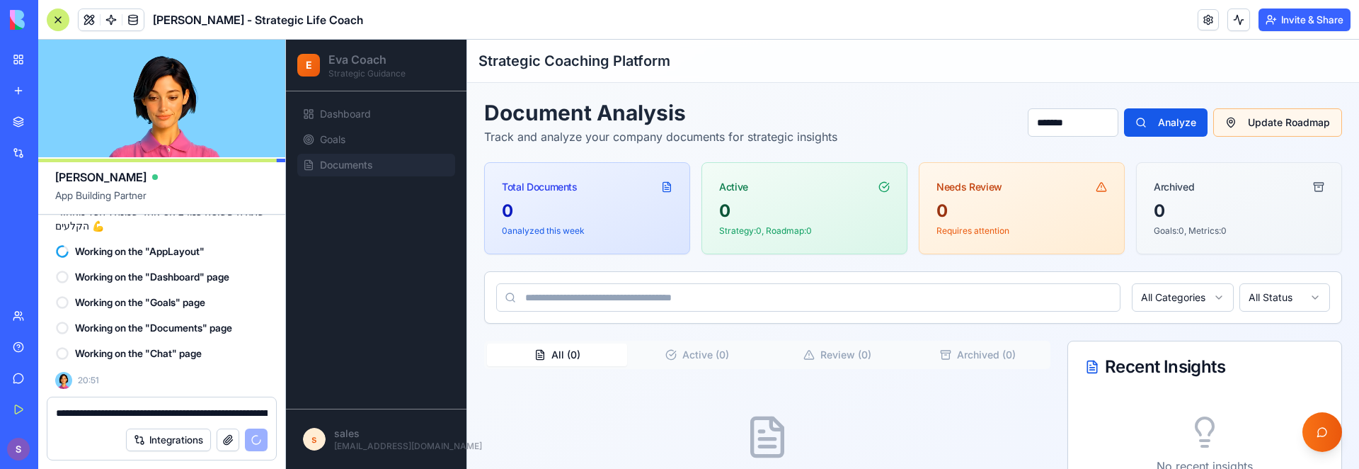
click at [1295, 129] on button "Update Roadmap" at bounding box center [1277, 122] width 129 height 28
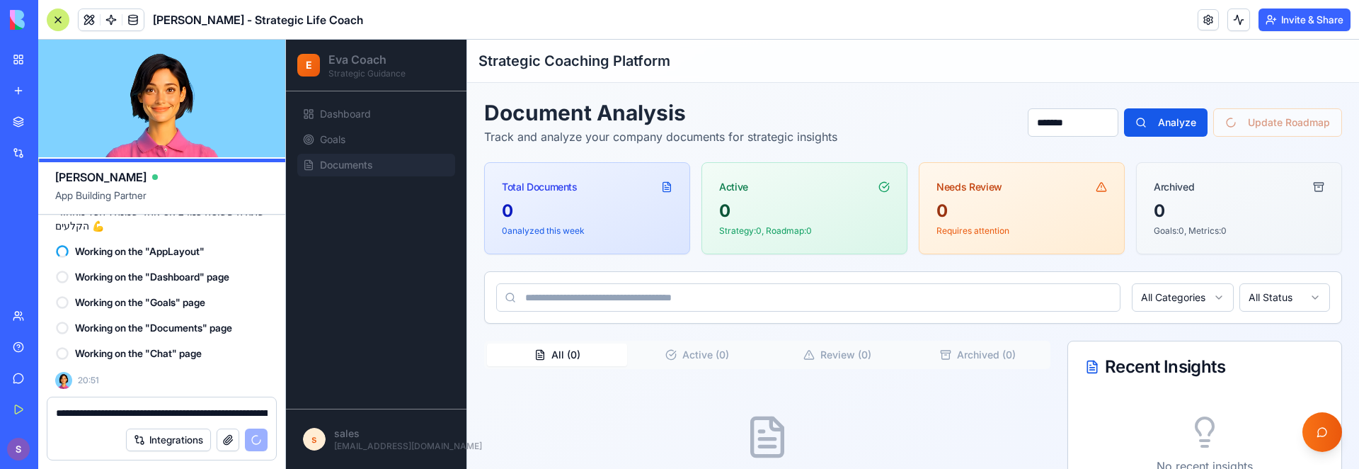
click at [1070, 132] on input "*******" at bounding box center [1073, 122] width 91 height 28
click at [1057, 130] on input "*******" at bounding box center [1073, 122] width 91 height 28
click at [1101, 98] on div "Document Analysis Track and analyze your company documents for strategic insigh…" at bounding box center [913, 321] width 892 height 476
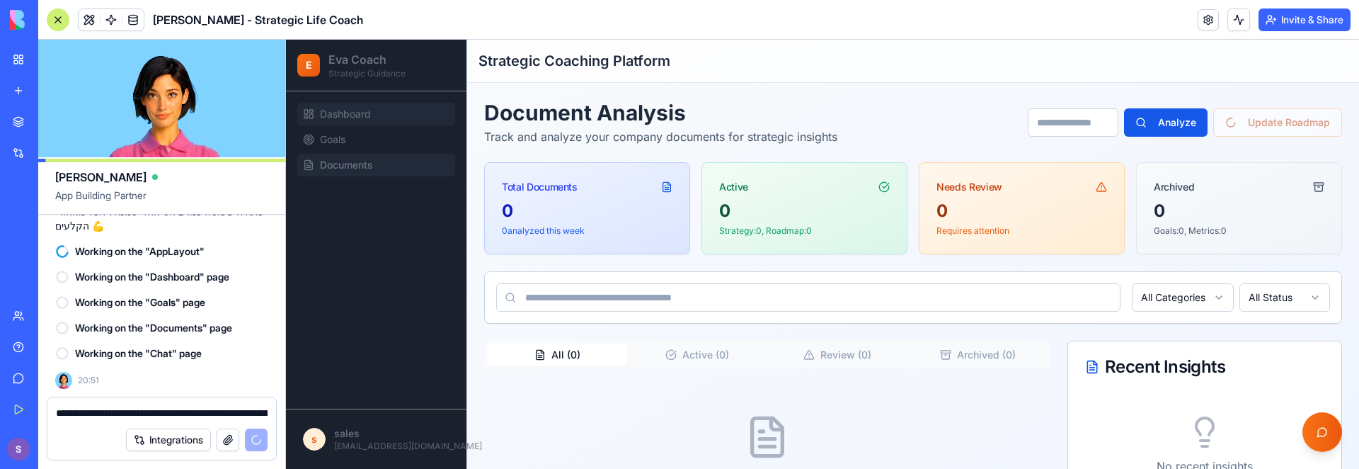
click at [331, 120] on span "Dashboard" at bounding box center [345, 114] width 51 height 14
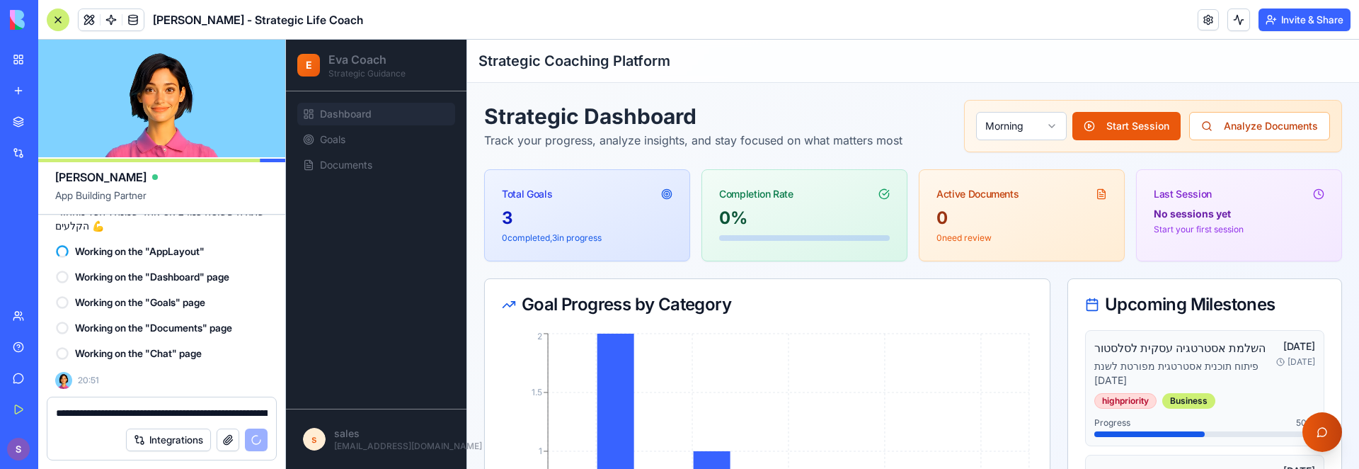
click at [1317, 428] on button "Chat with Eva" at bounding box center [1322, 432] width 40 height 40
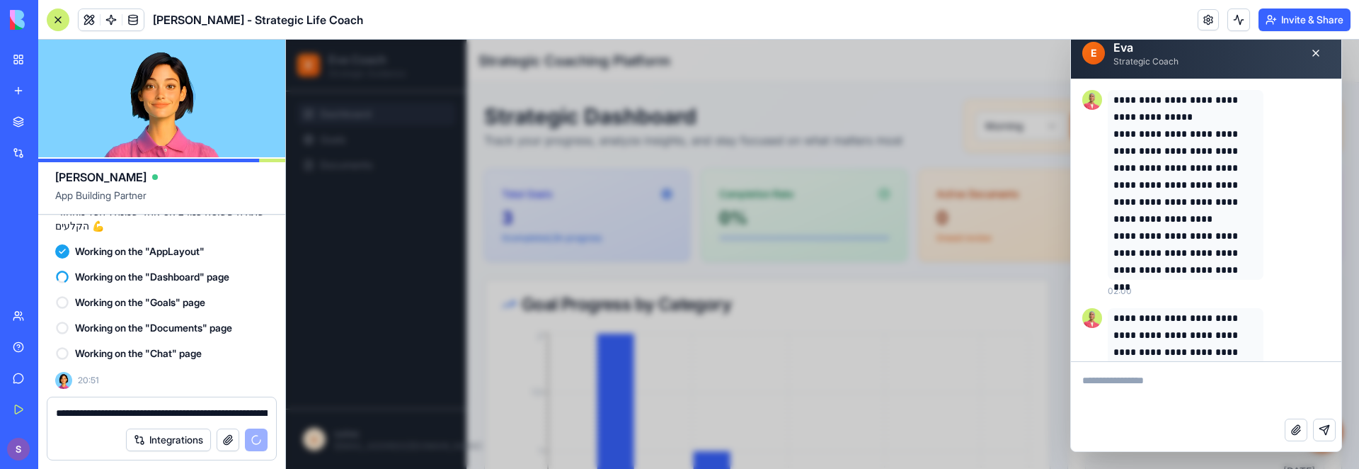
click at [1161, 381] on textarea at bounding box center [1206, 390] width 270 height 57
type textarea "**********"
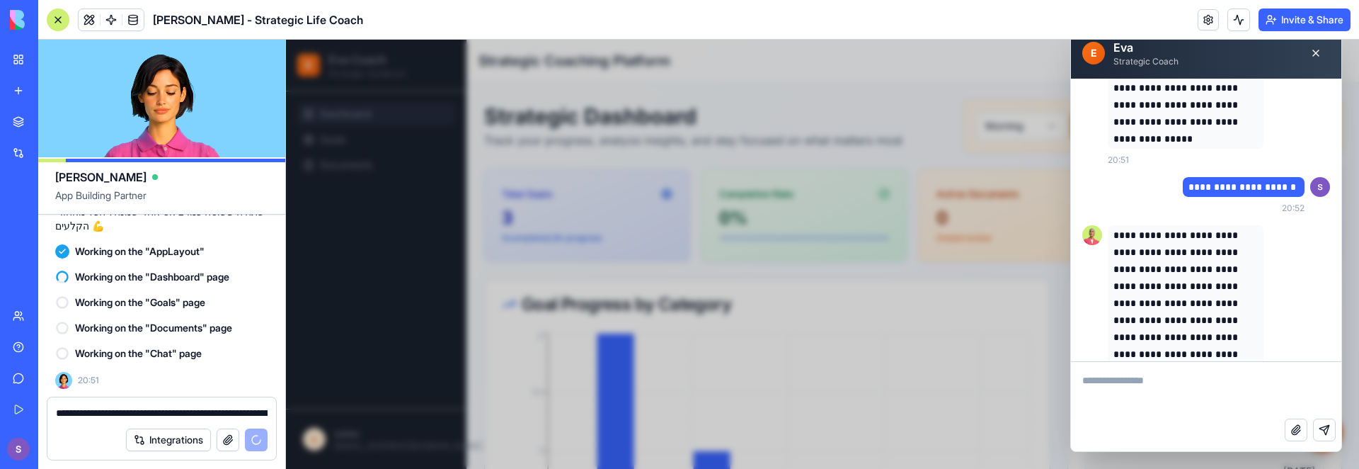
scroll to position [380, 0]
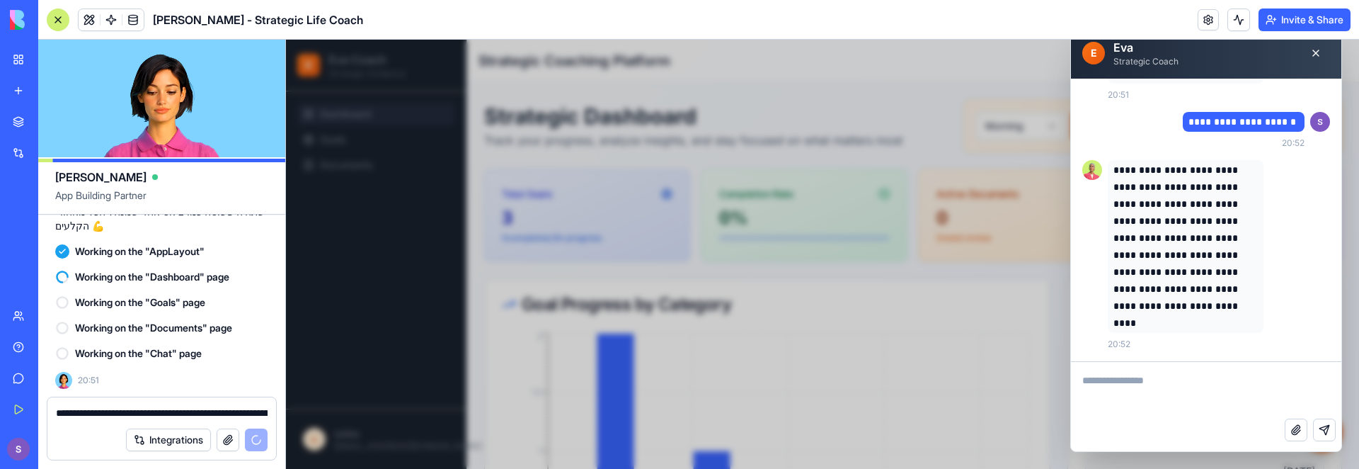
click at [1018, 180] on div "**********" at bounding box center [822, 254] width 1073 height 429
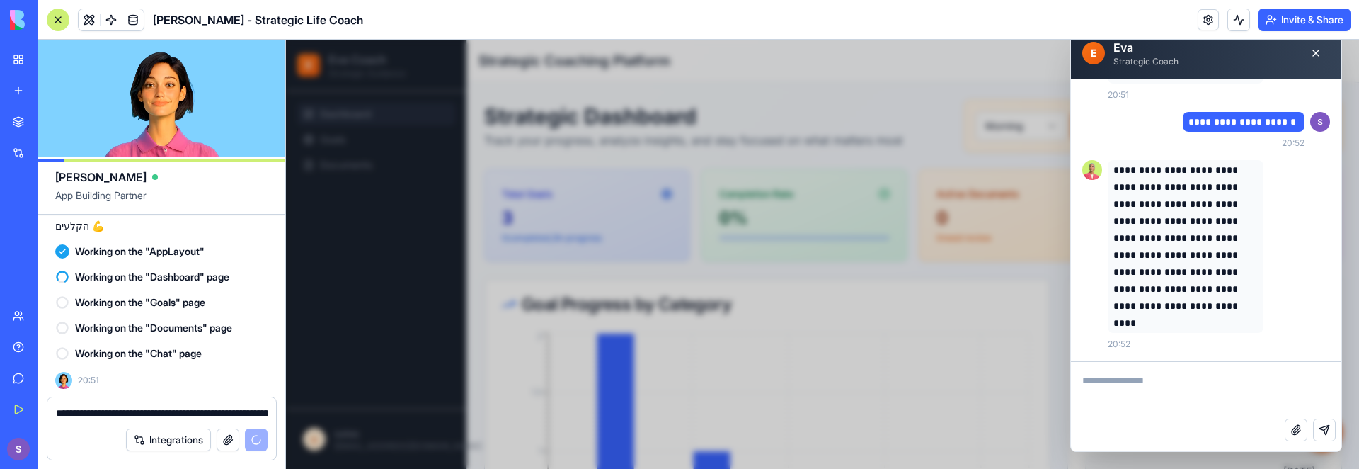
click at [823, 291] on div "**********" at bounding box center [822, 254] width 1073 height 429
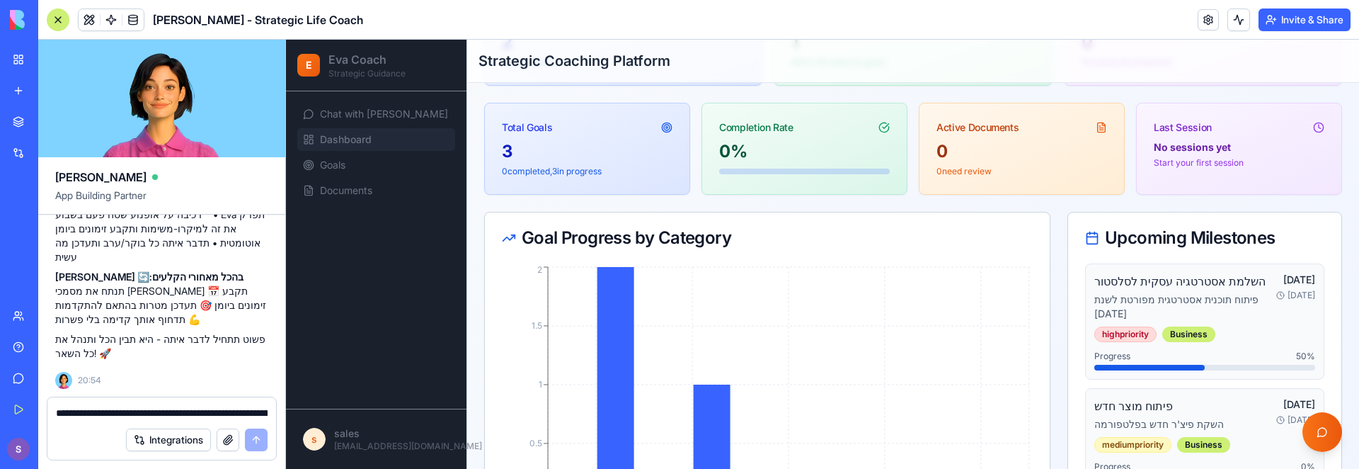
scroll to position [0, 0]
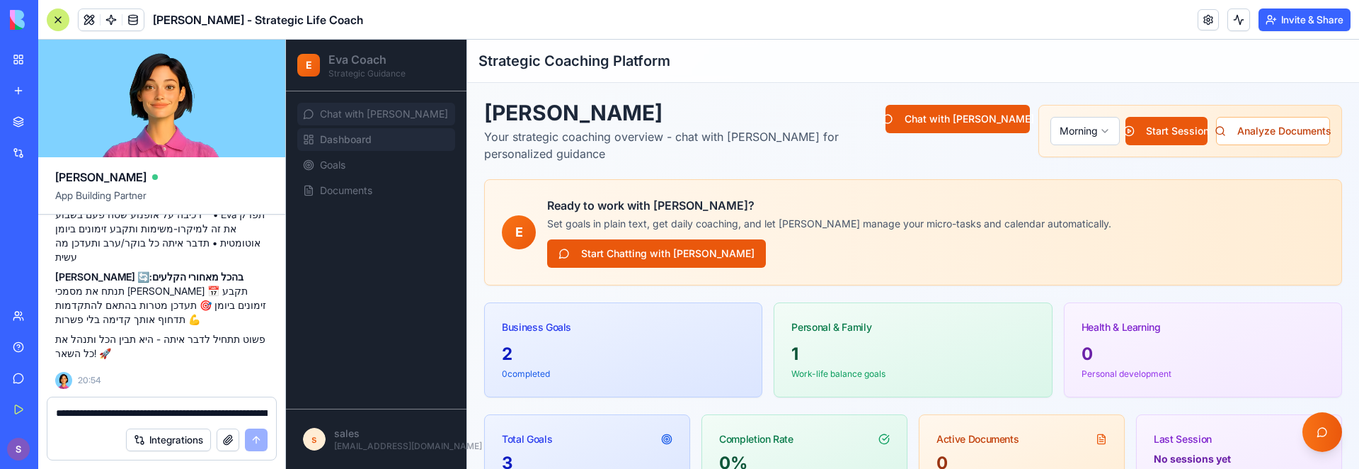
click at [357, 105] on link "Chat with Eva" at bounding box center [376, 114] width 158 height 23
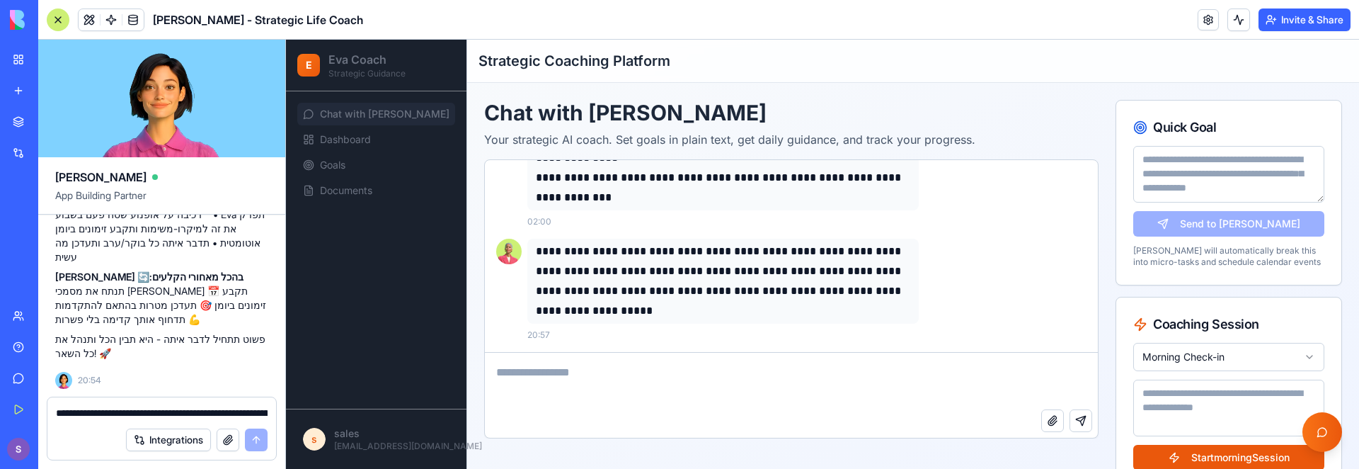
scroll to position [85, 0]
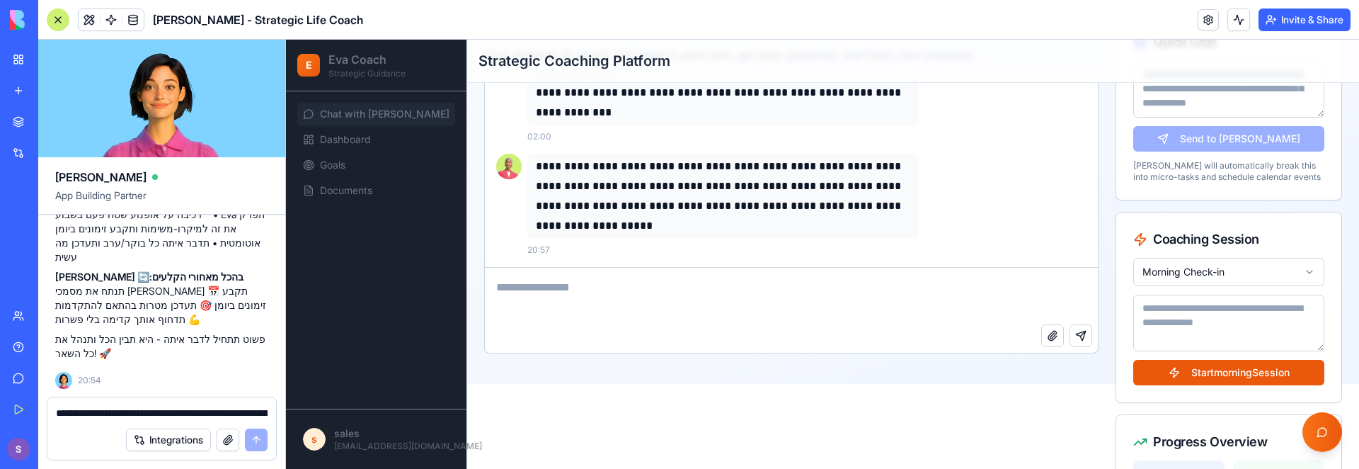
click at [1205, 275] on html "**********" at bounding box center [822, 169] width 1073 height 429
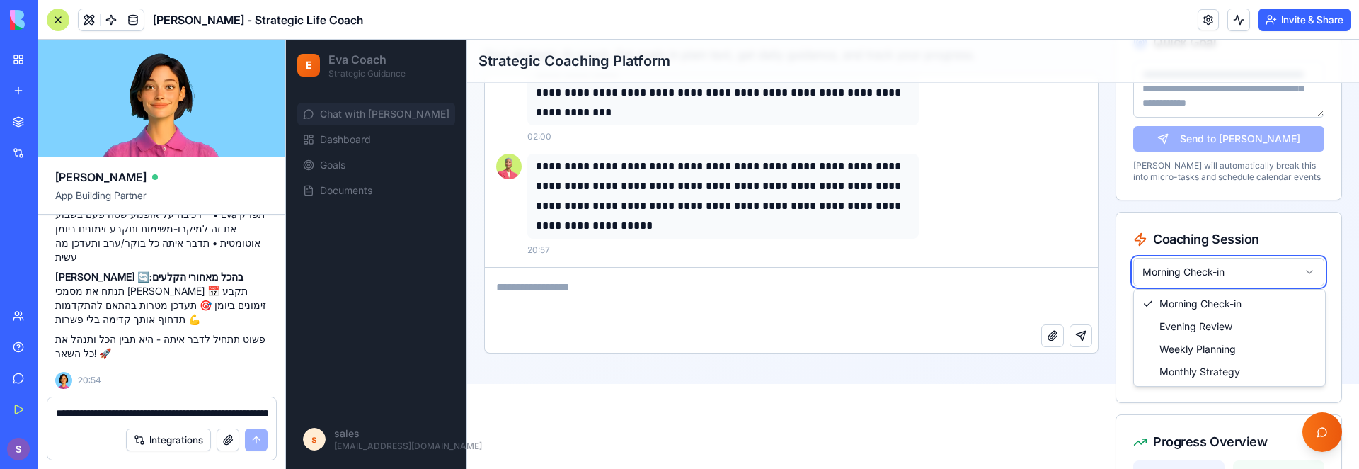
click at [1197, 267] on html "**********" at bounding box center [822, 169] width 1073 height 429
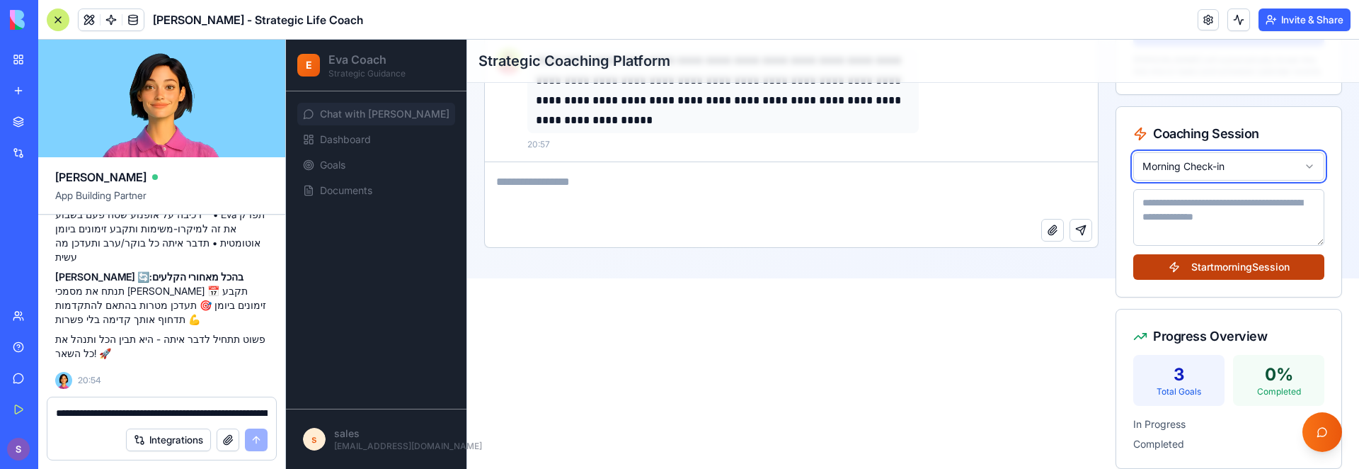
scroll to position [0, 0]
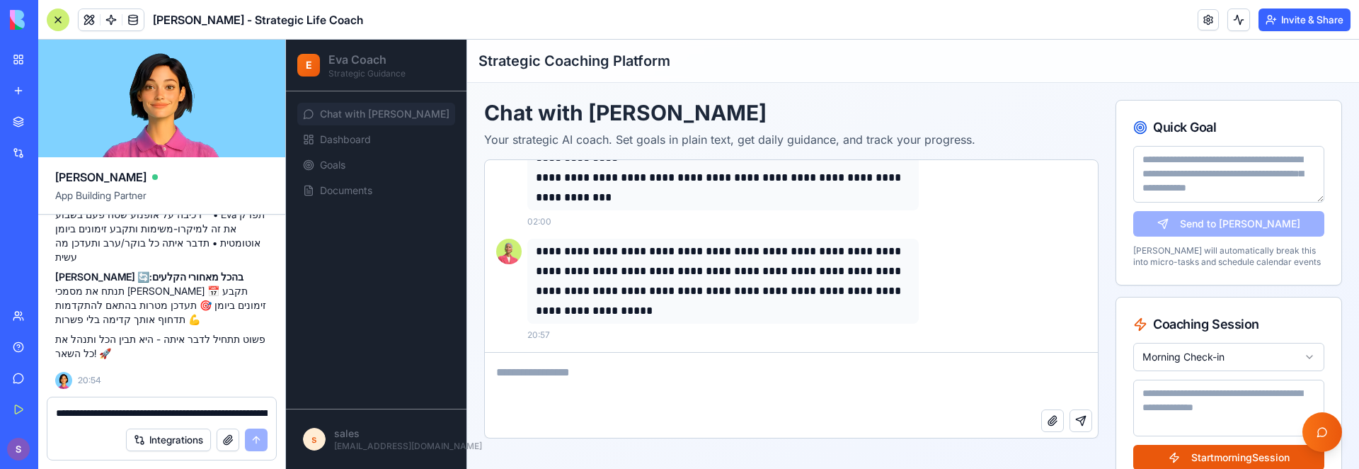
click at [205, 408] on textarea "**********" at bounding box center [162, 413] width 212 height 14
click at [733, 294] on p "**********" at bounding box center [723, 280] width 374 height 79
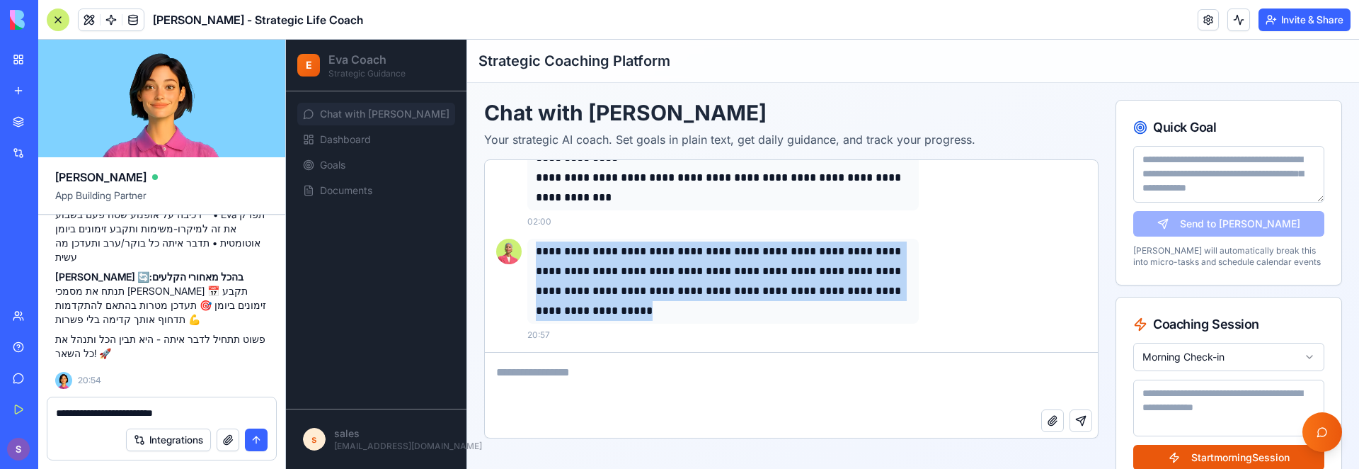
click at [733, 294] on p "**********" at bounding box center [723, 280] width 374 height 79
copy p "**********"
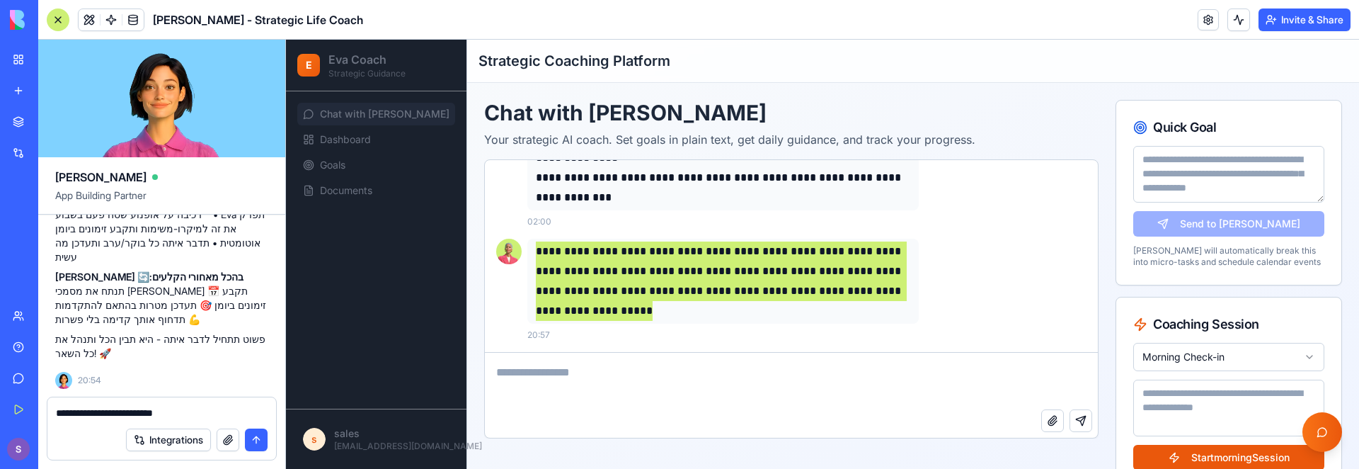
click at [213, 406] on textarea "**********" at bounding box center [162, 413] width 212 height 14
paste textarea "**********"
type textarea "**********"
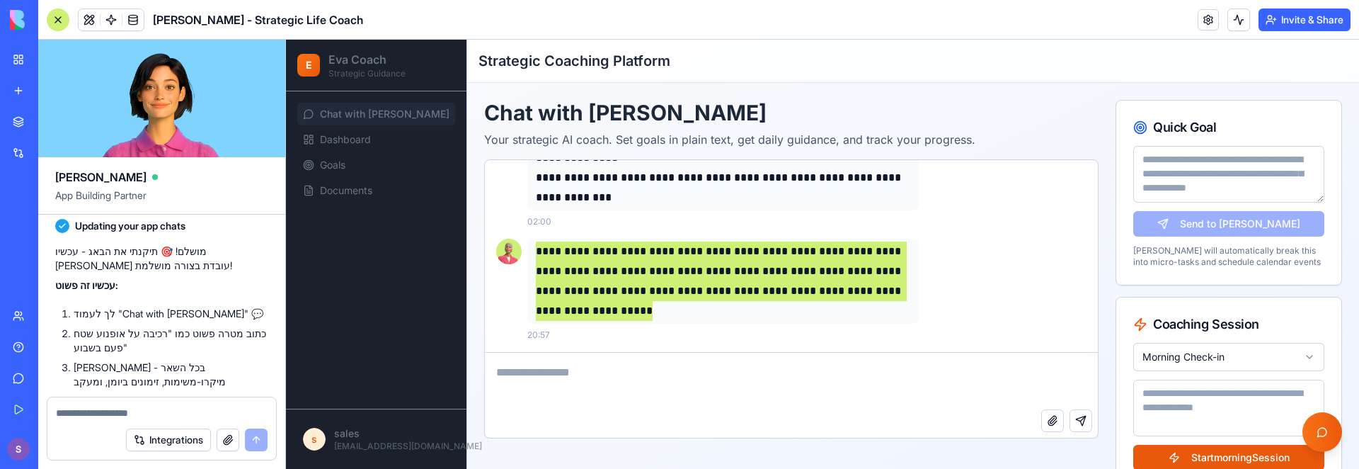
scroll to position [2581, 0]
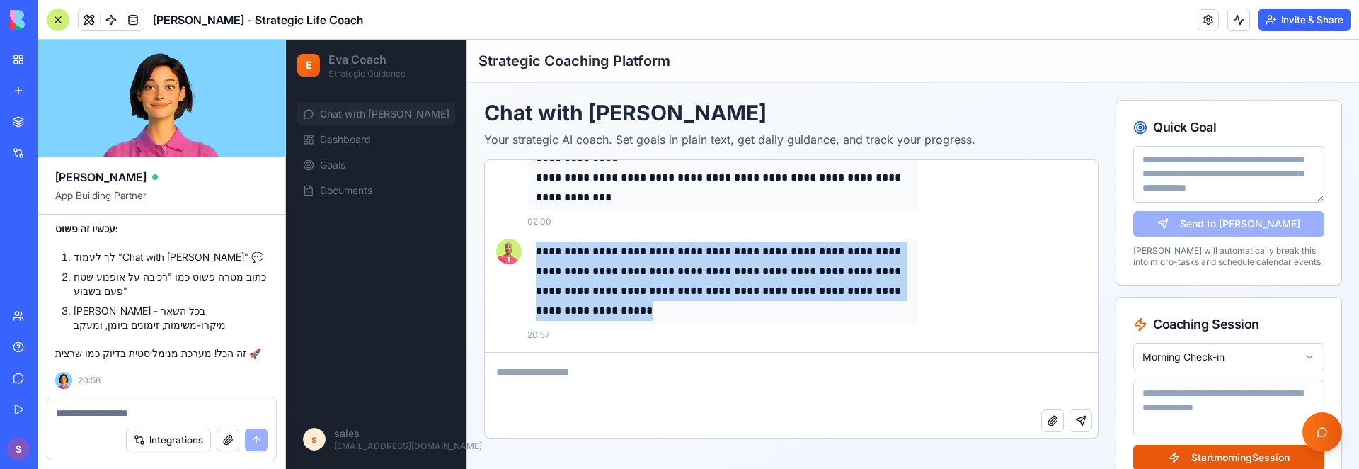
click at [903, 314] on p "**********" at bounding box center [723, 280] width 374 height 79
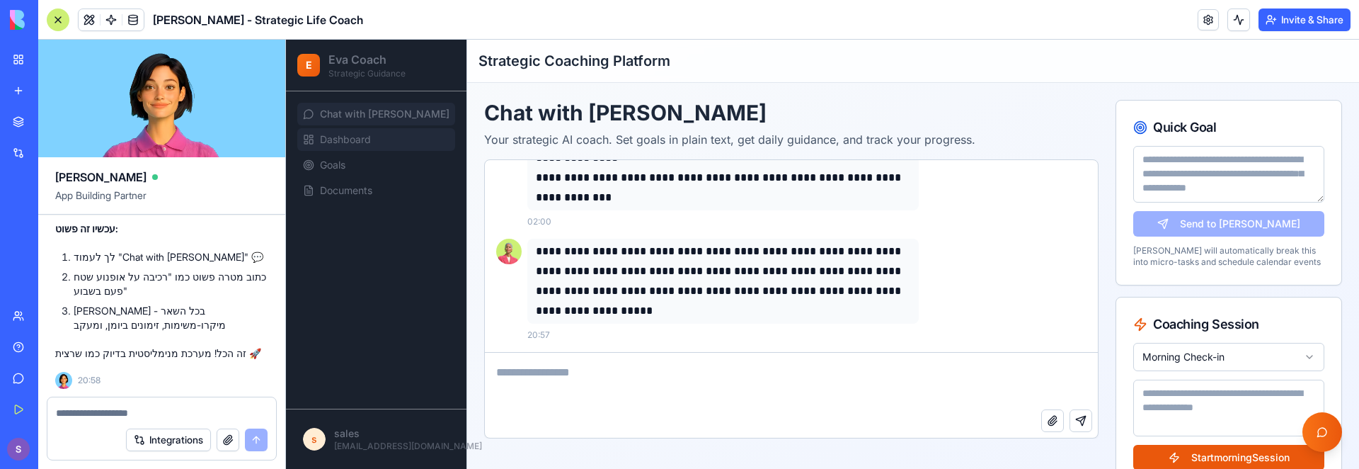
click at [355, 137] on span "Dashboard" at bounding box center [345, 139] width 51 height 14
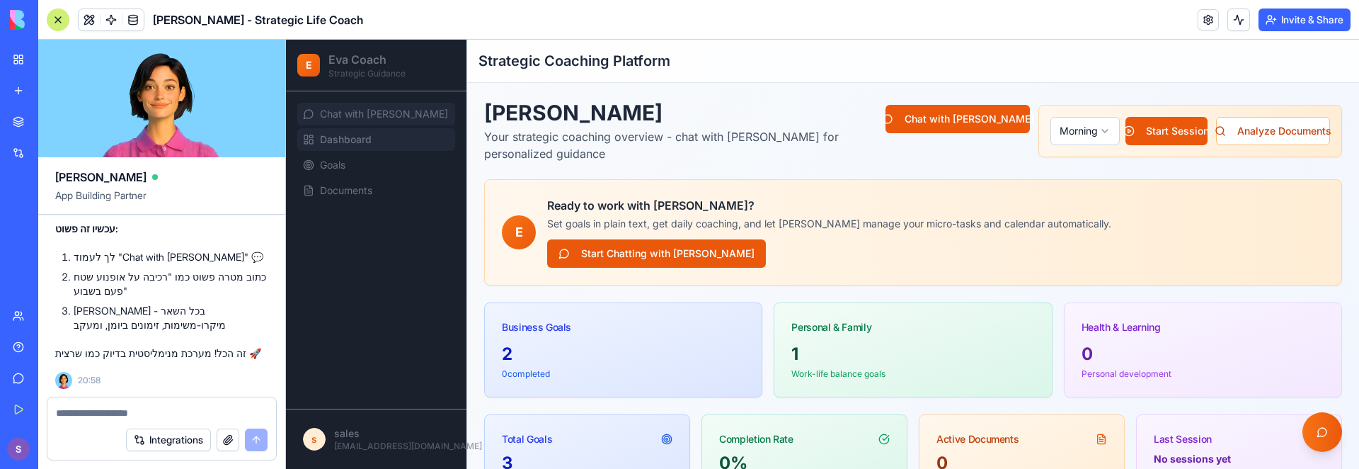
click at [393, 111] on link "Chat with Eva" at bounding box center [376, 114] width 158 height 23
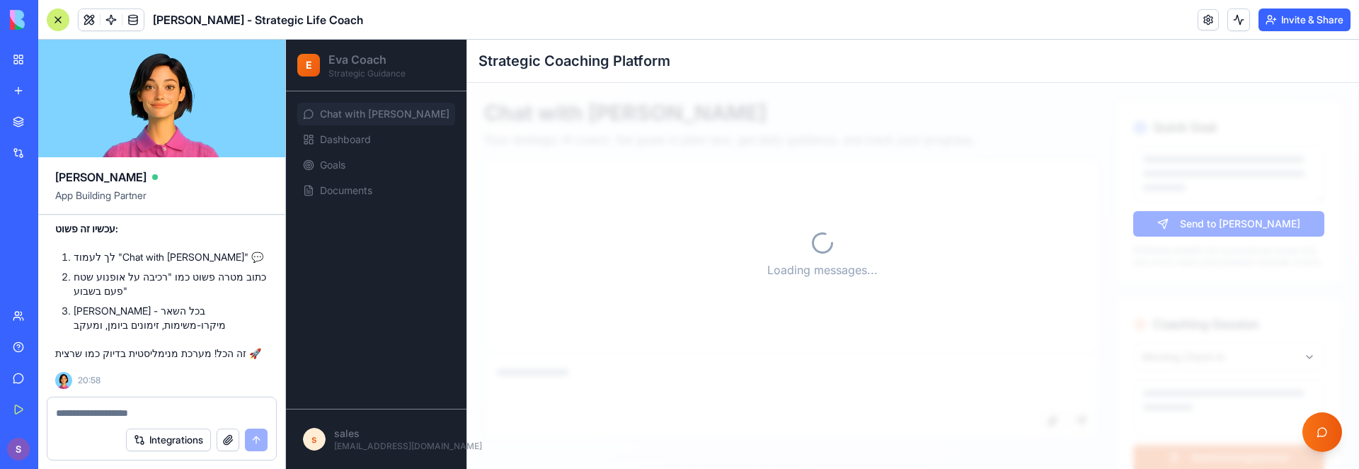
scroll to position [1, 0]
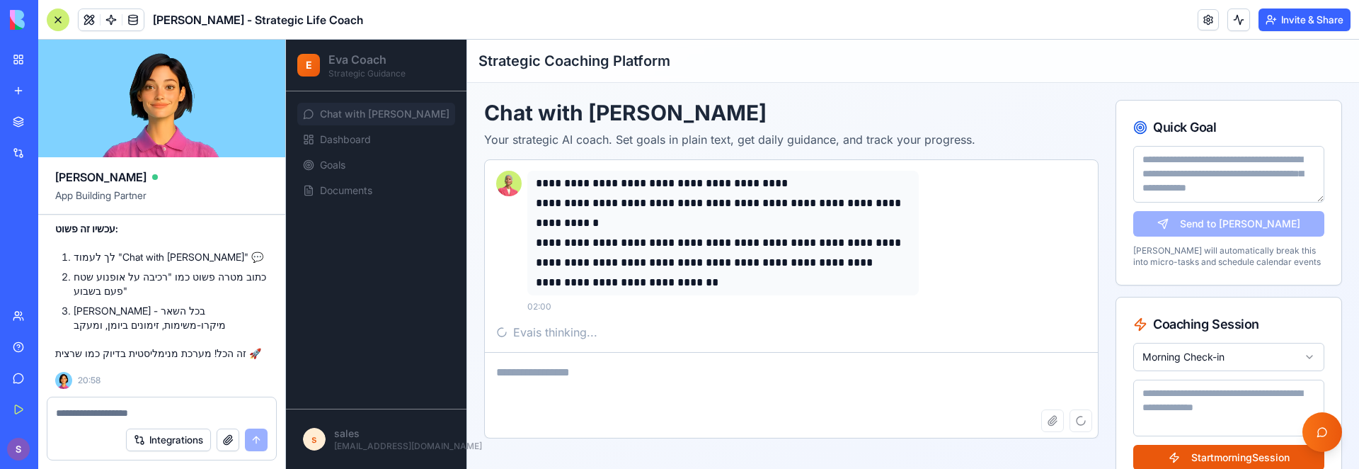
click at [883, 372] on textarea at bounding box center [791, 380] width 613 height 57
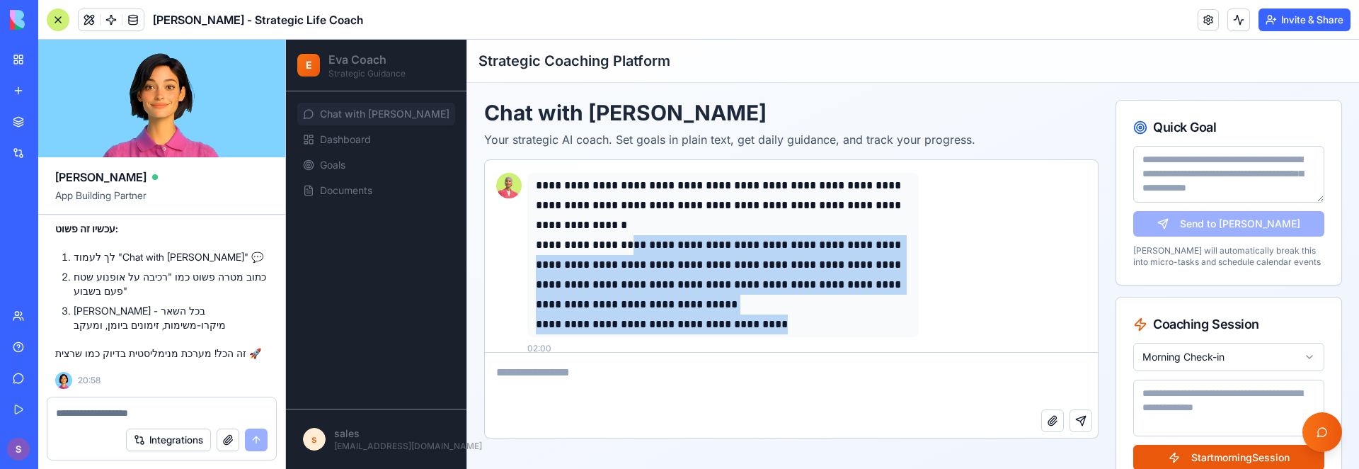
scroll to position [165, 0]
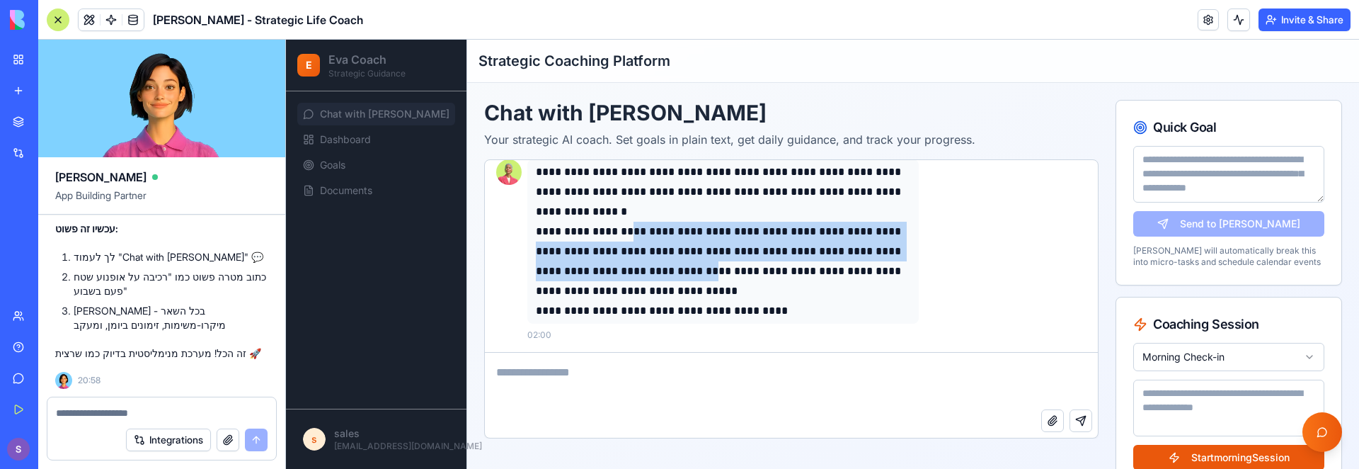
drag, startPoint x: 807, startPoint y: 240, endPoint x: 741, endPoint y: 277, distance: 75.8
click at [740, 277] on p "**********" at bounding box center [723, 261] width 374 height 79
click at [742, 277] on p "**********" at bounding box center [723, 261] width 374 height 79
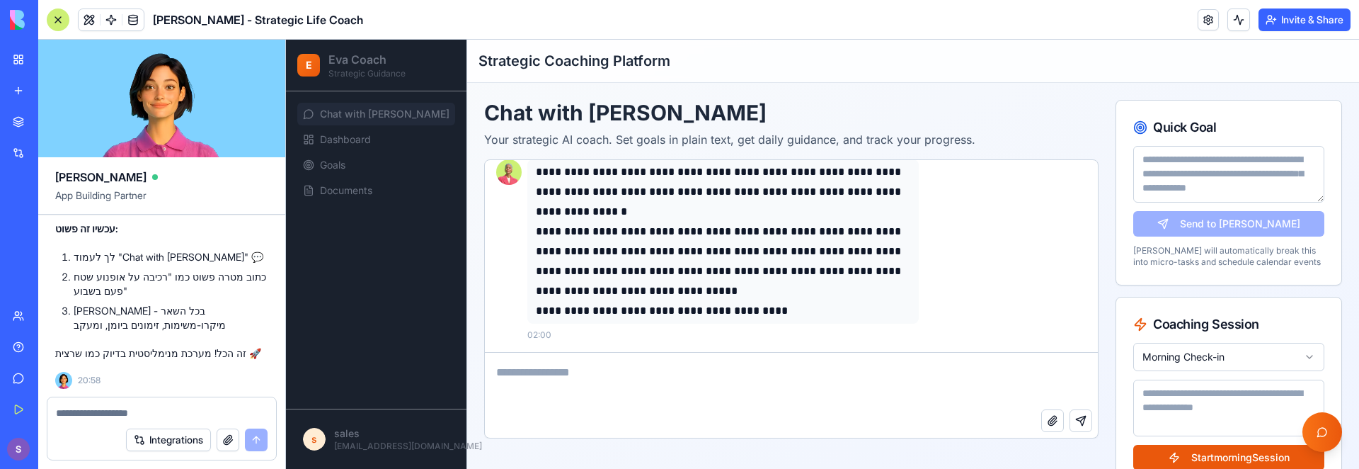
click at [861, 368] on textarea at bounding box center [791, 380] width 613 height 57
type textarea "**********"
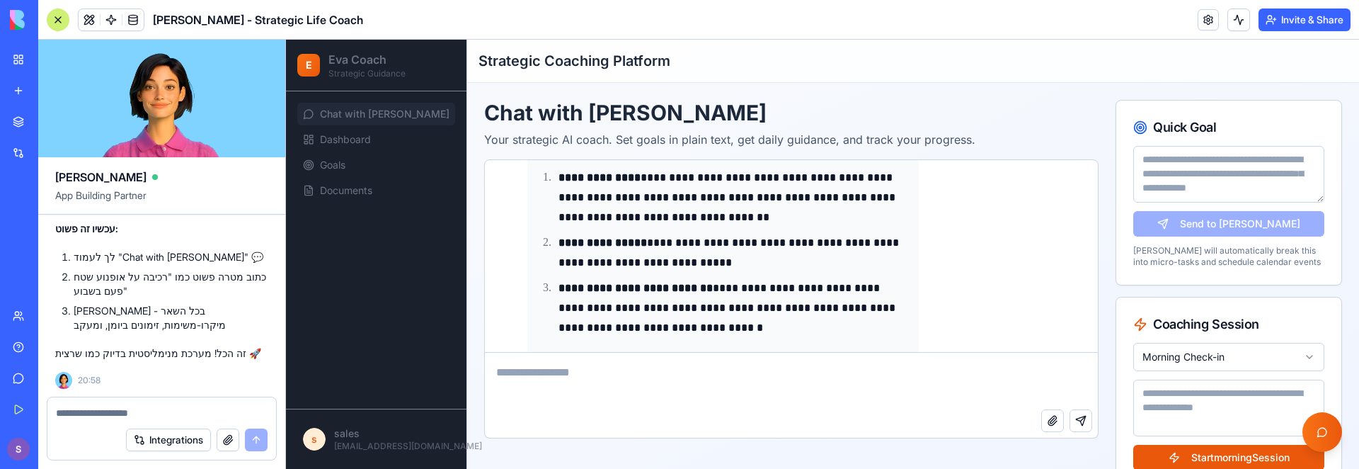
scroll to position [482, 0]
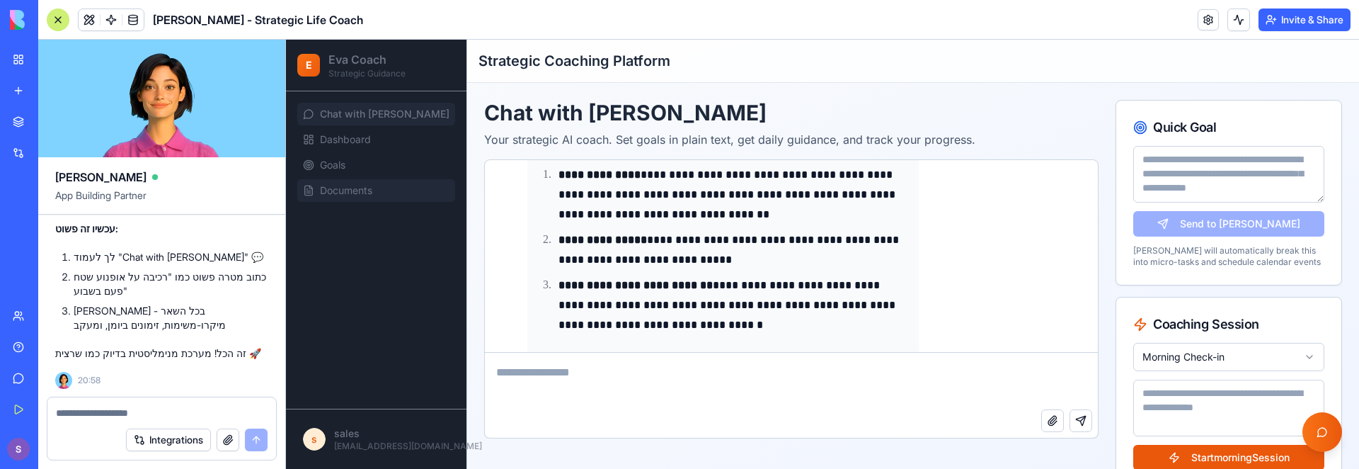
click at [365, 184] on span "Documents" at bounding box center [346, 190] width 52 height 14
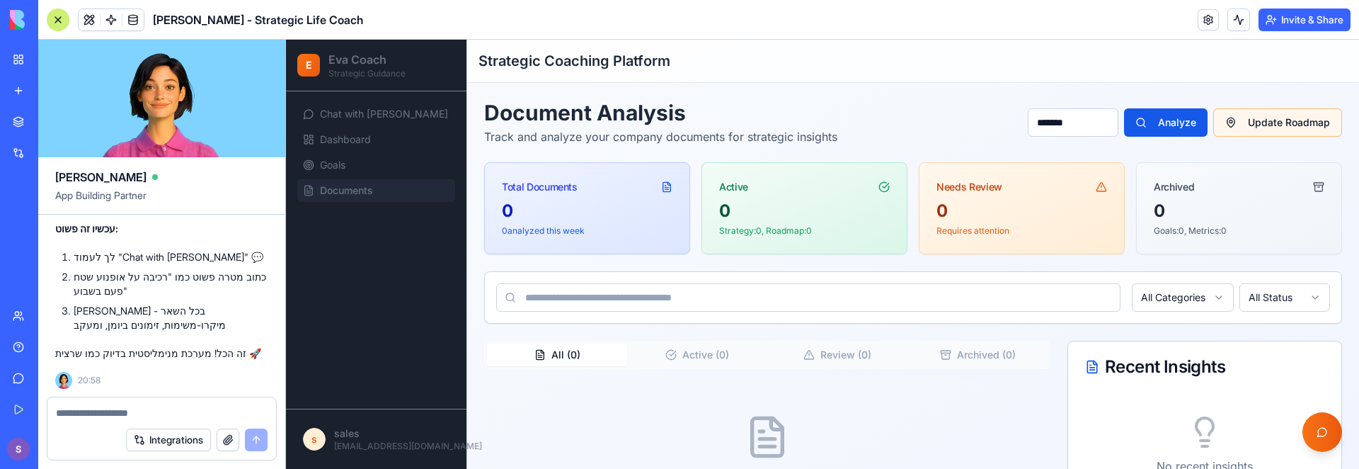
click at [1258, 125] on button "Update Roadmap" at bounding box center [1277, 122] width 129 height 28
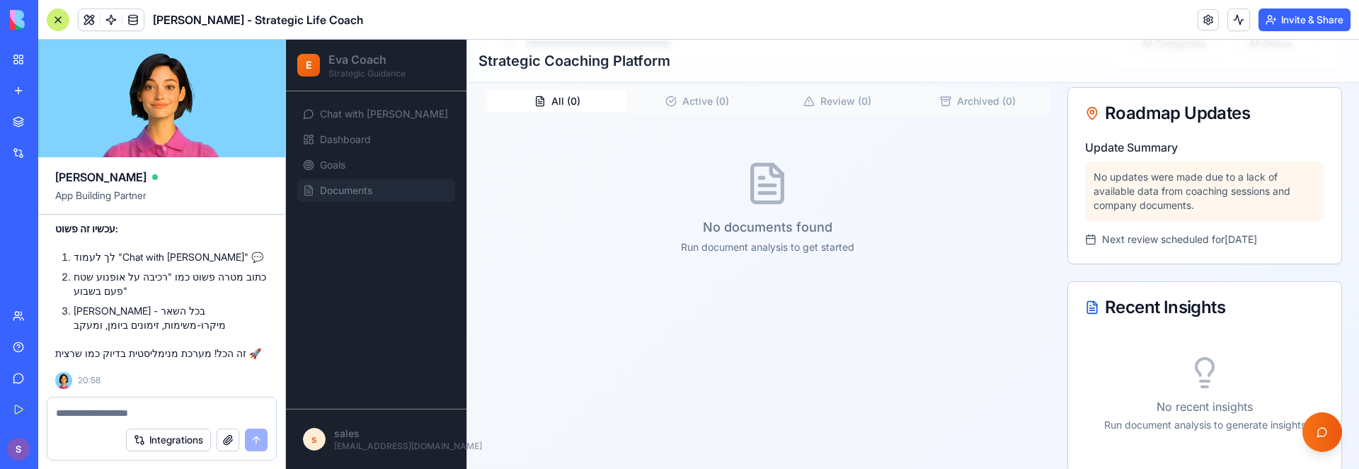
scroll to position [349, 0]
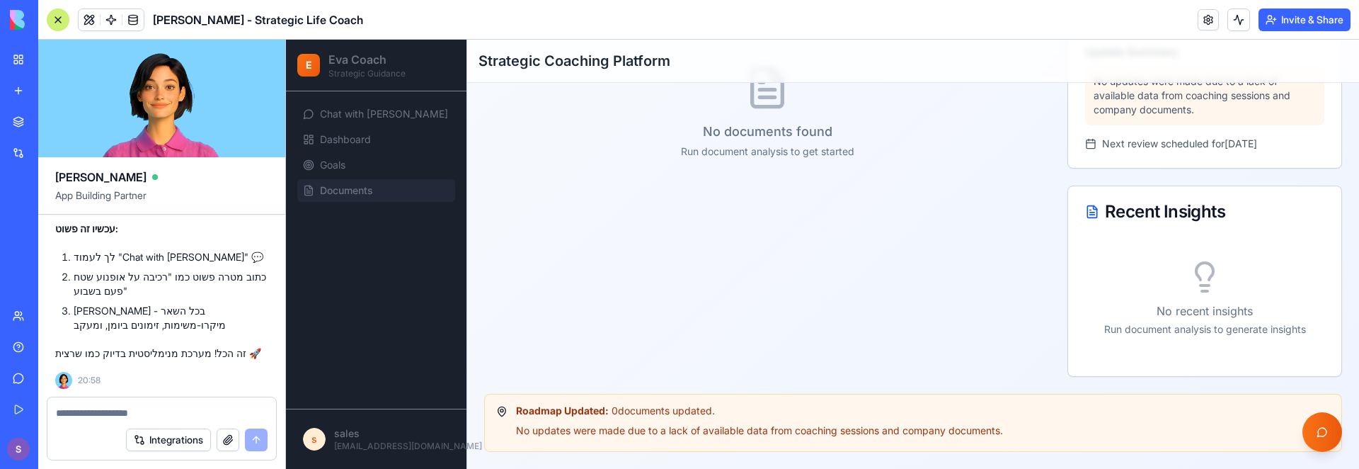
click at [86, 420] on div "Integrations" at bounding box center [161, 440] width 229 height 40
click at [93, 415] on textarea at bounding box center [162, 413] width 212 height 14
type textarea "**********"
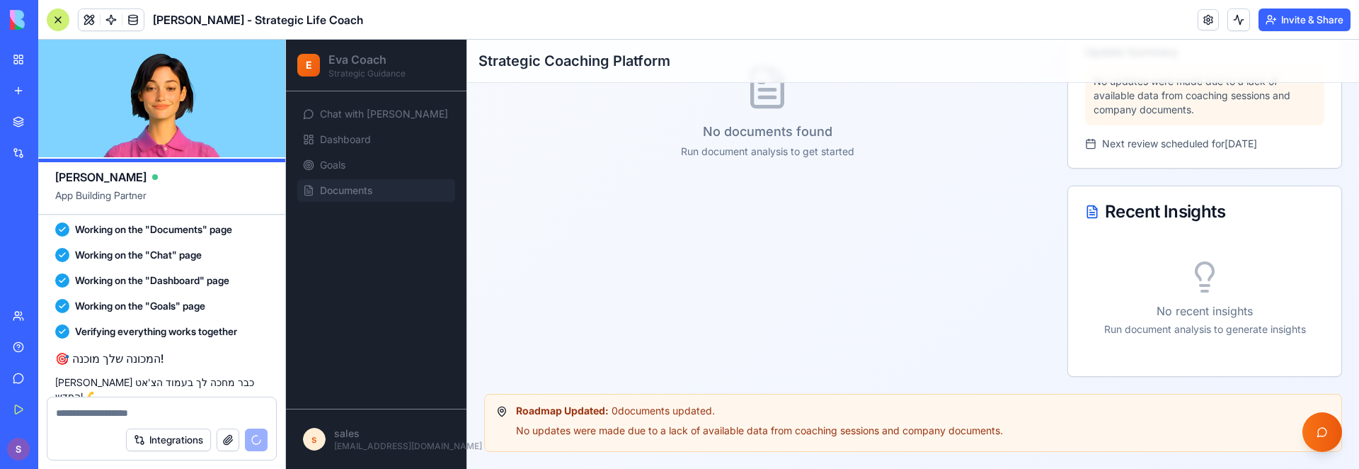
scroll to position [2649, 0]
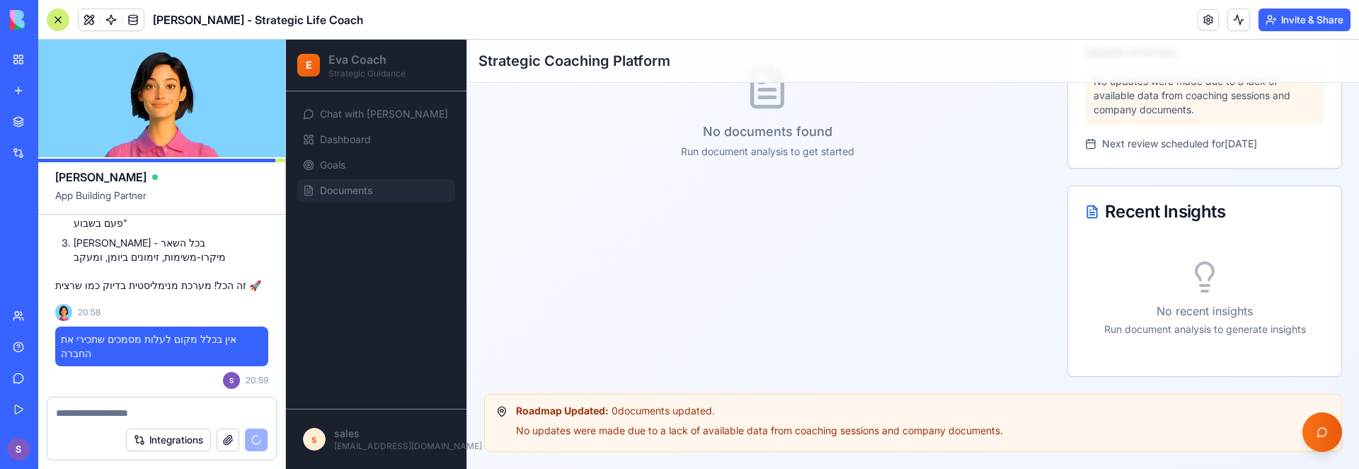
click at [251, 441] on div "Integrations" at bounding box center [197, 439] width 142 height 23
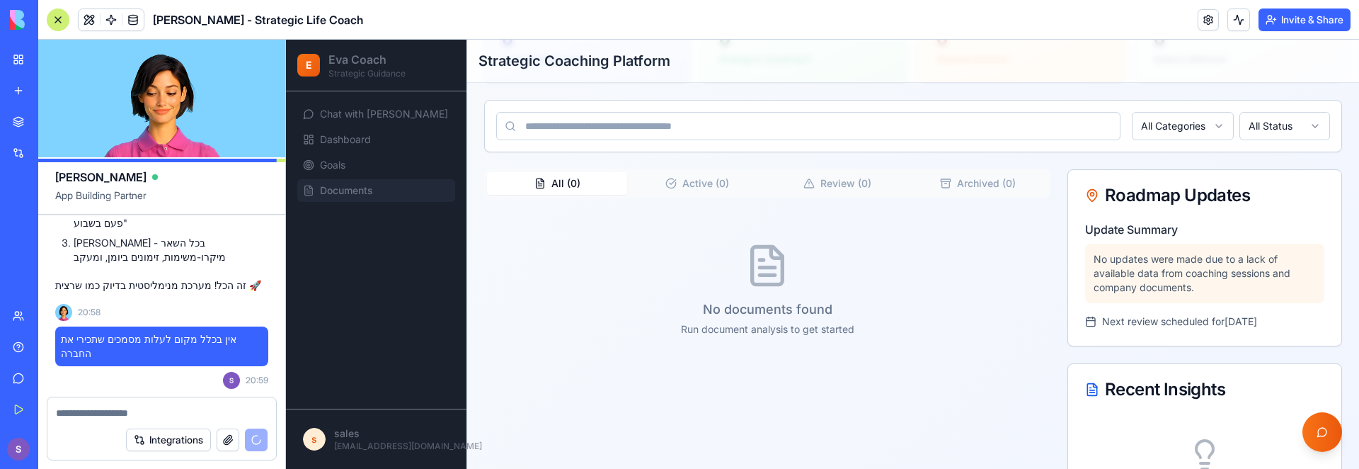
scroll to position [0, 0]
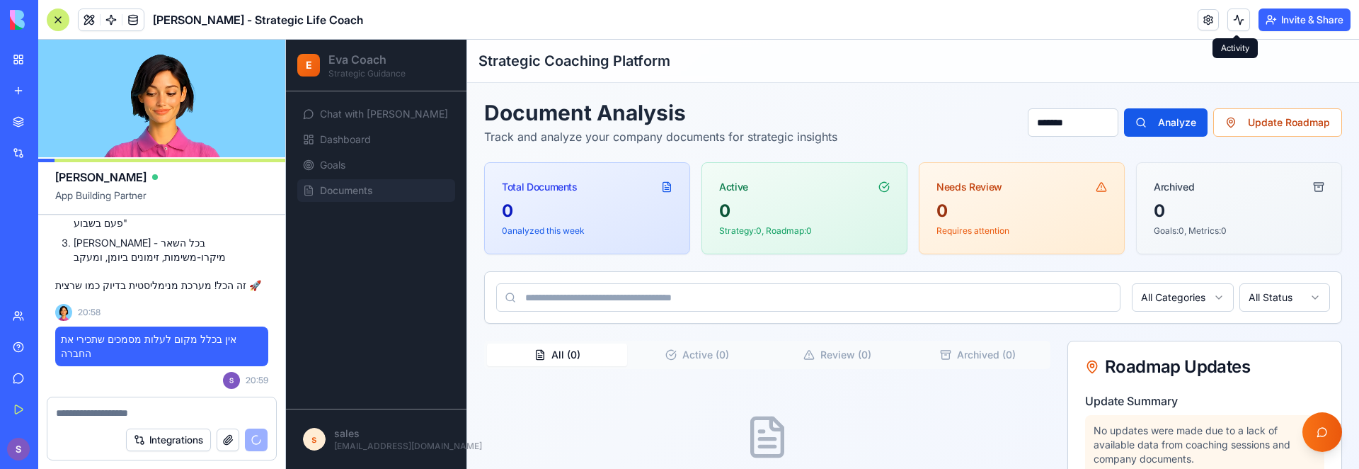
click at [1229, 17] on button at bounding box center [1238, 19] width 23 height 23
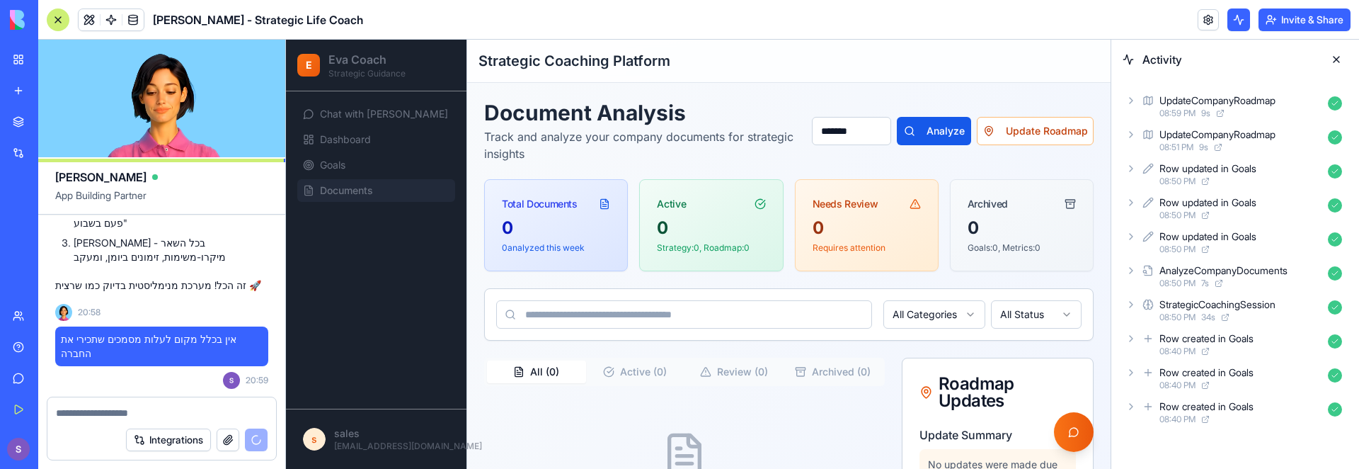
click at [1148, 93] on icon at bounding box center [1147, 100] width 11 height 17
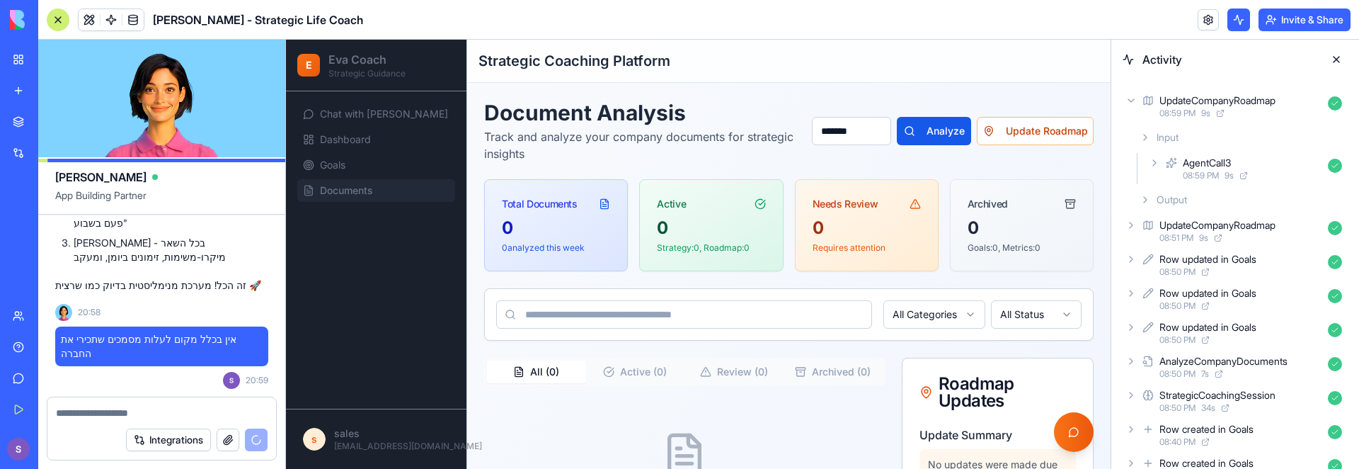
scroll to position [2716, 0]
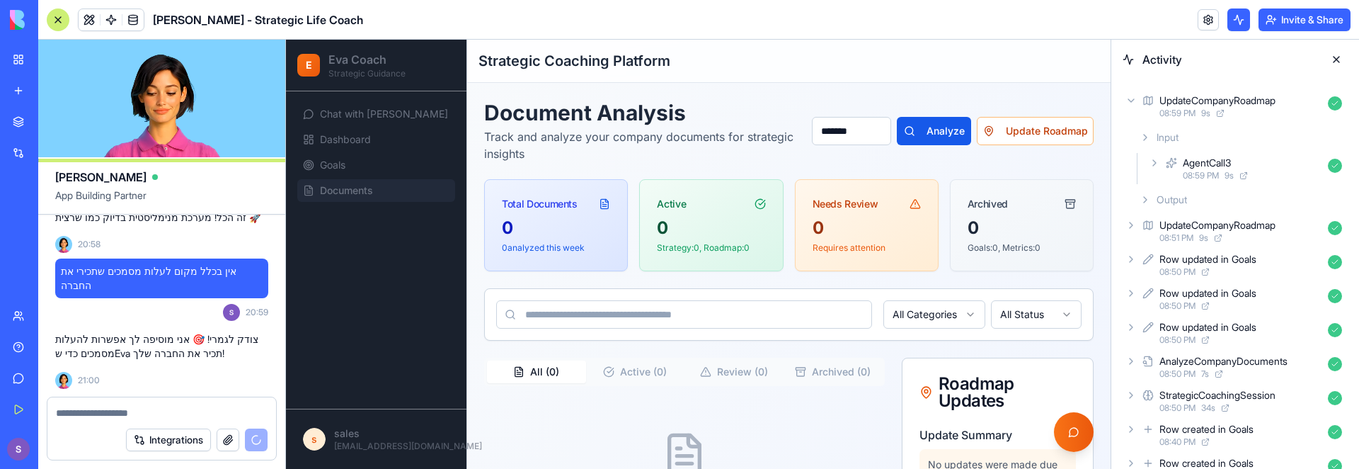
click at [1199, 174] on span "08:59 PM" at bounding box center [1201, 175] width 36 height 11
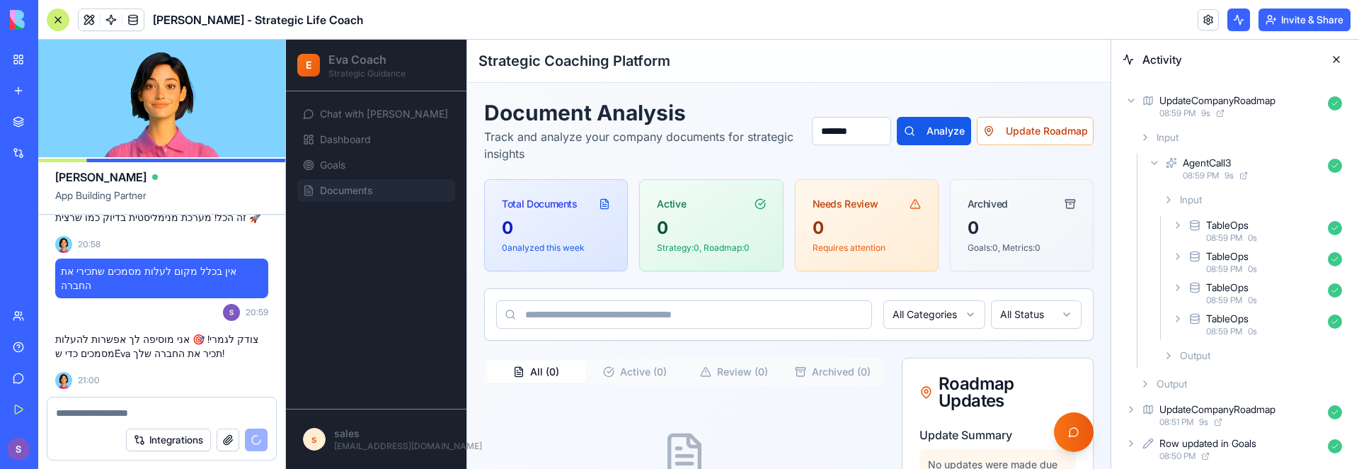
click at [1196, 243] on div "TableOps 08:59 PM 0 s" at bounding box center [1258, 230] width 178 height 31
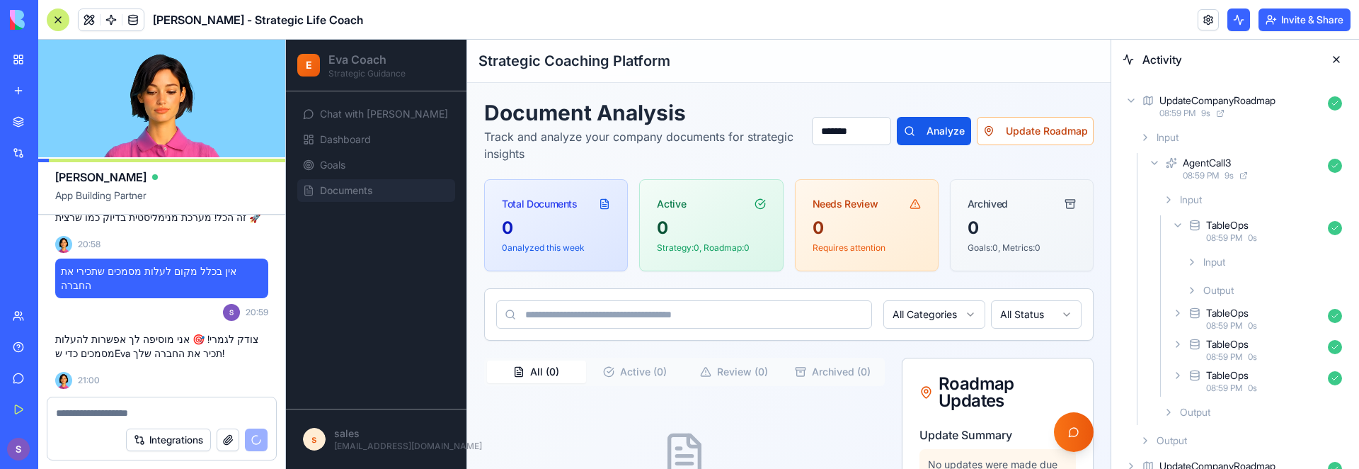
click at [1204, 266] on span "Input" at bounding box center [1214, 262] width 22 height 14
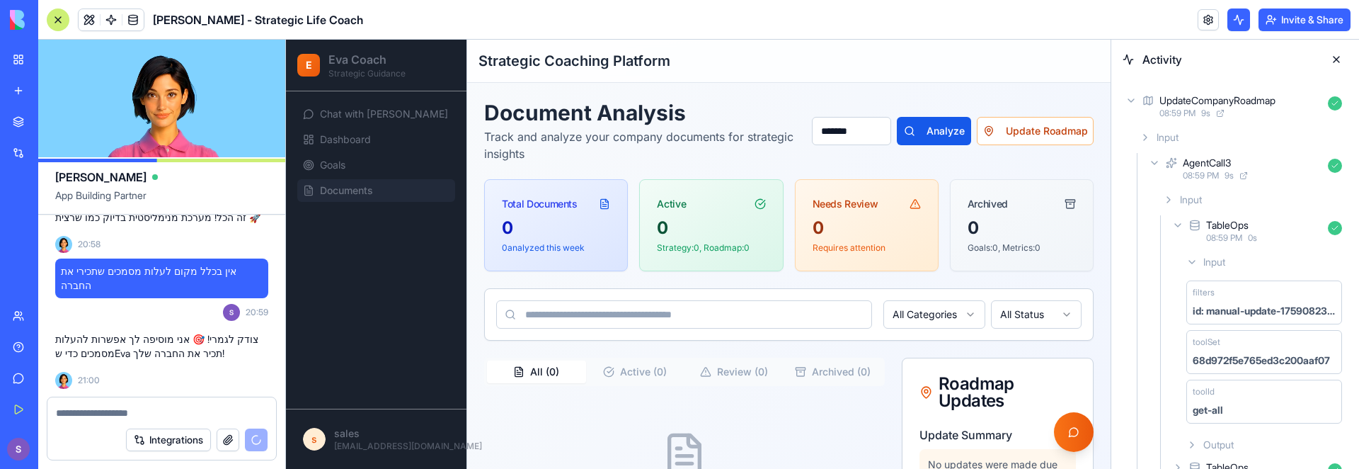
click at [1217, 224] on div "TableOps" at bounding box center [1227, 225] width 42 height 14
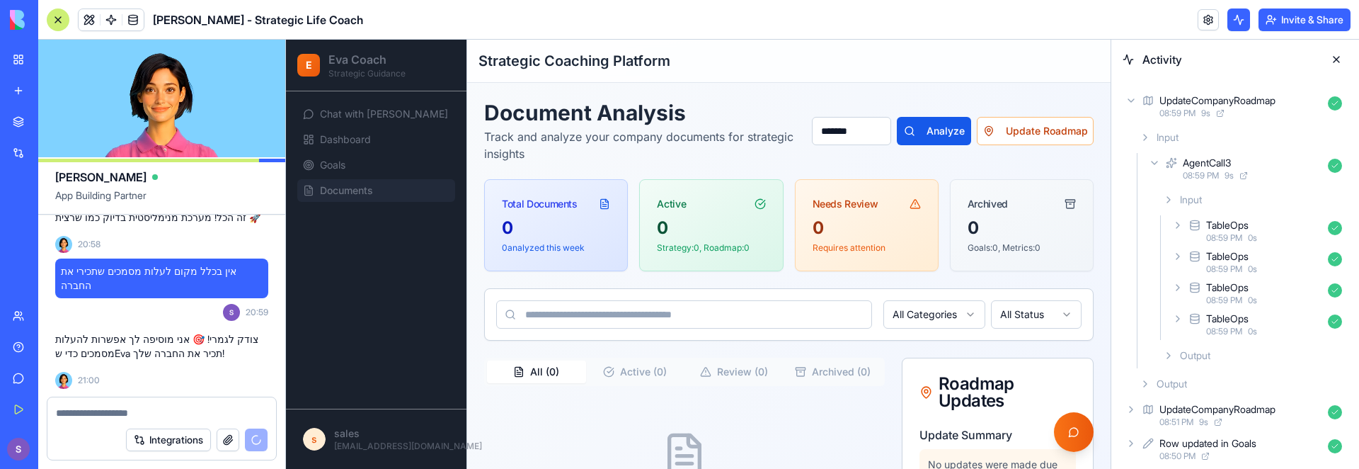
click at [1212, 195] on div "Input" at bounding box center [1252, 199] width 190 height 25
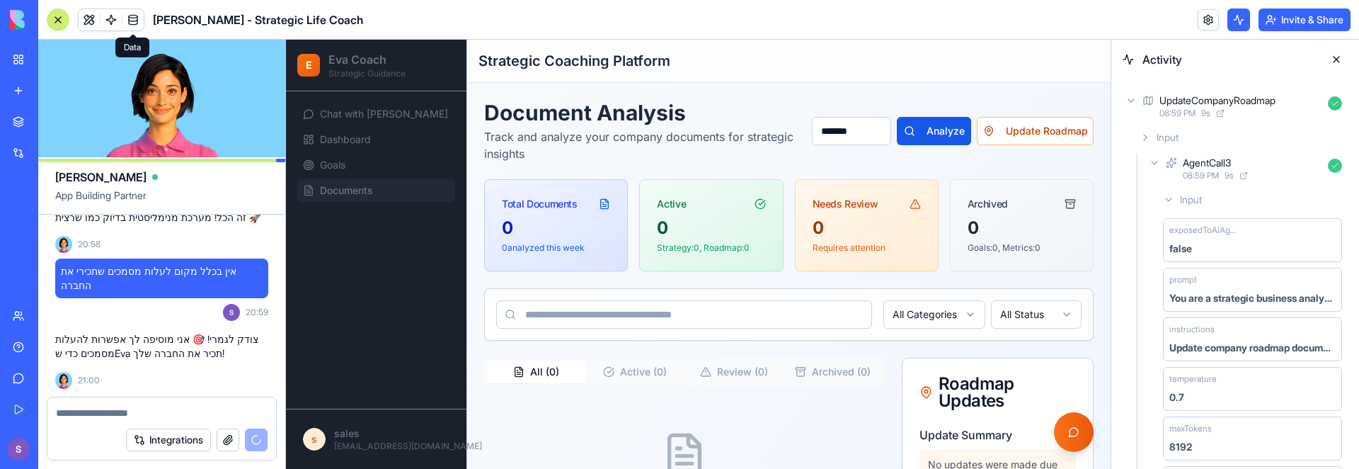
click at [132, 14] on span at bounding box center [133, 20] width 40 height 40
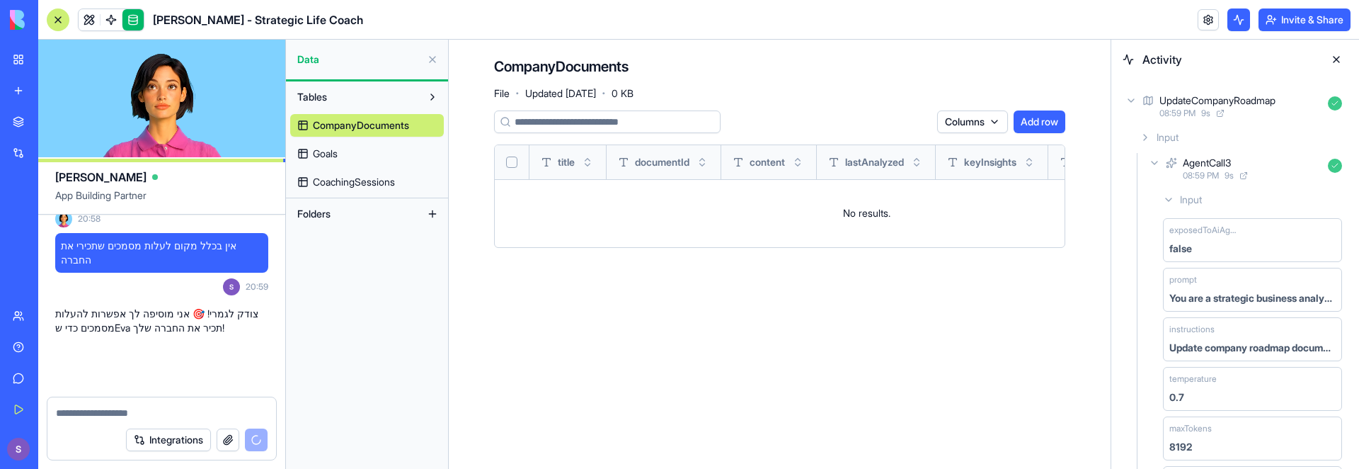
scroll to position [2742, 0]
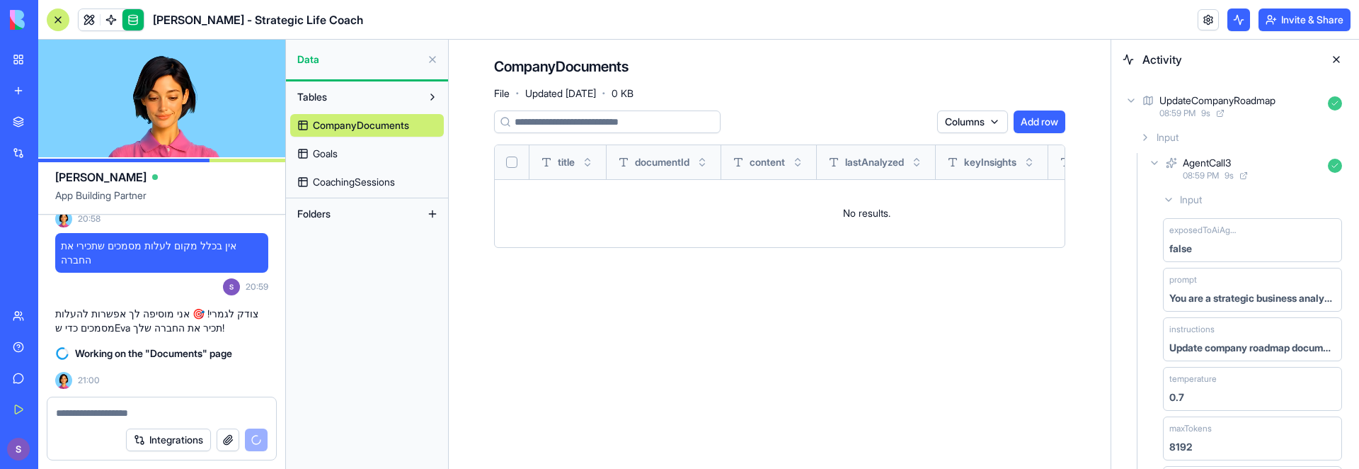
click at [384, 146] on link "Goals" at bounding box center [367, 153] width 154 height 23
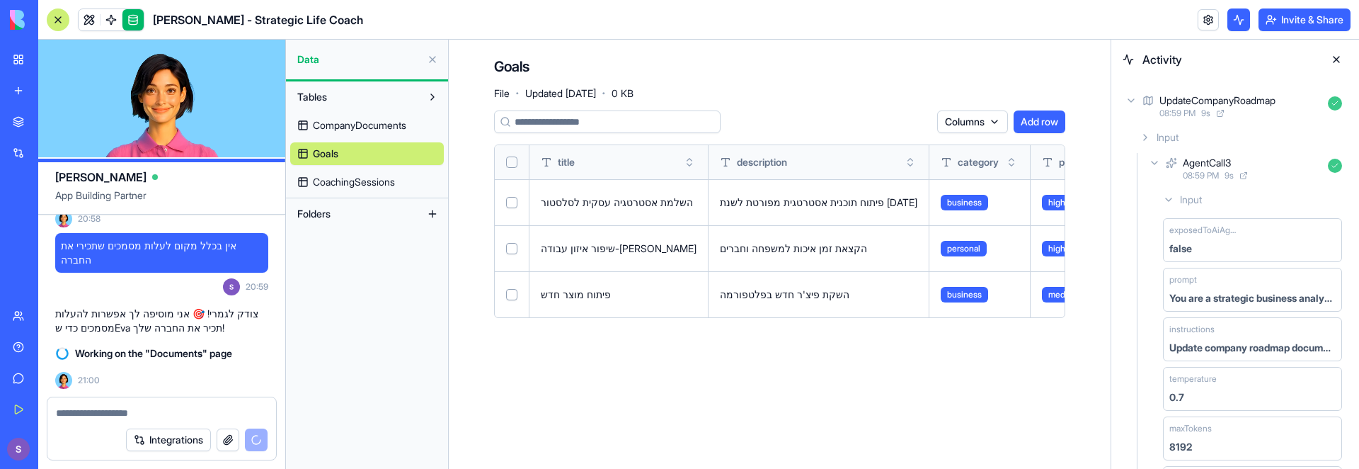
click at [382, 180] on span "CoachingSessions" at bounding box center [354, 182] width 82 height 14
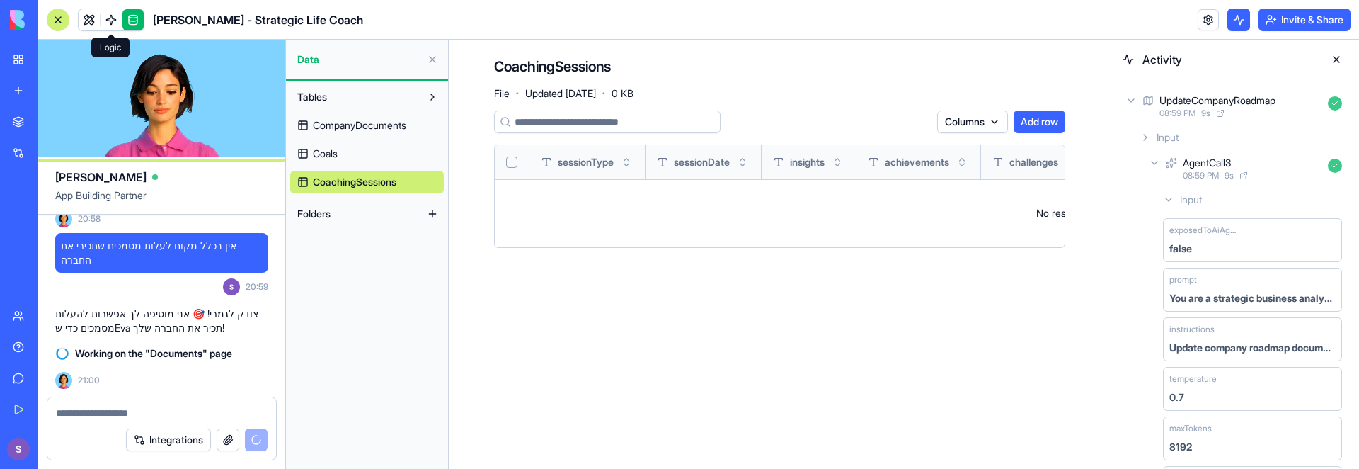
click at [108, 16] on span at bounding box center [111, 20] width 40 height 40
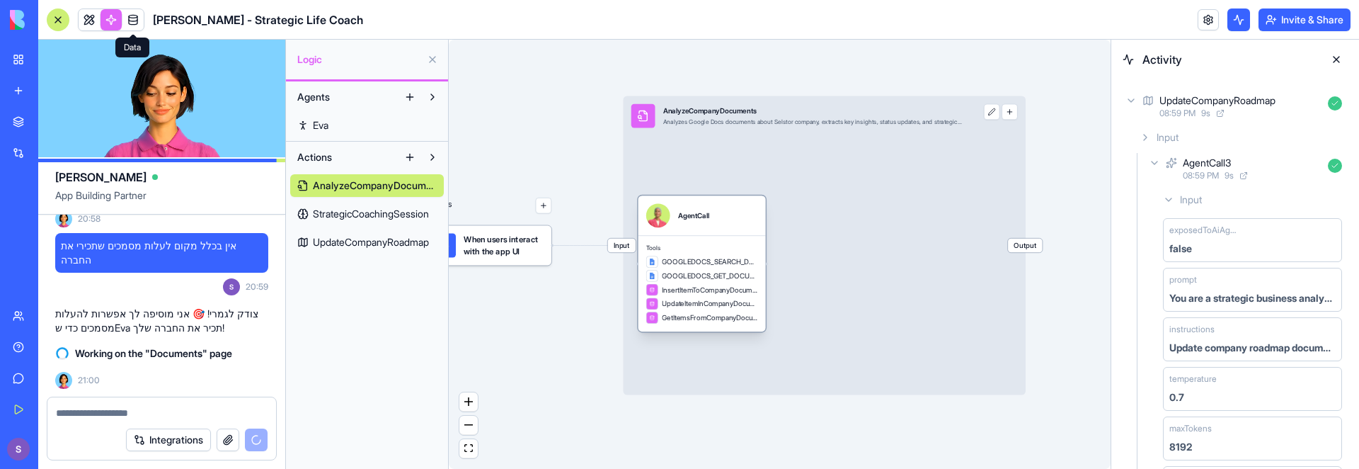
click at [687, 275] on span "GOOGLEDOCS_GET_DOCUMENT_BY_ID" at bounding box center [710, 275] width 96 height 10
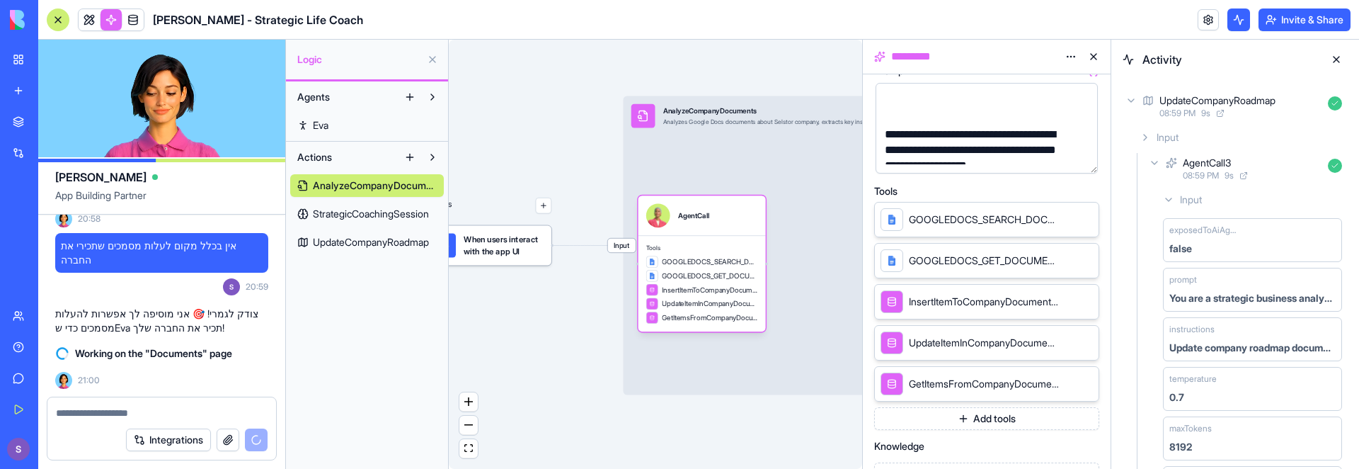
scroll to position [452, 0]
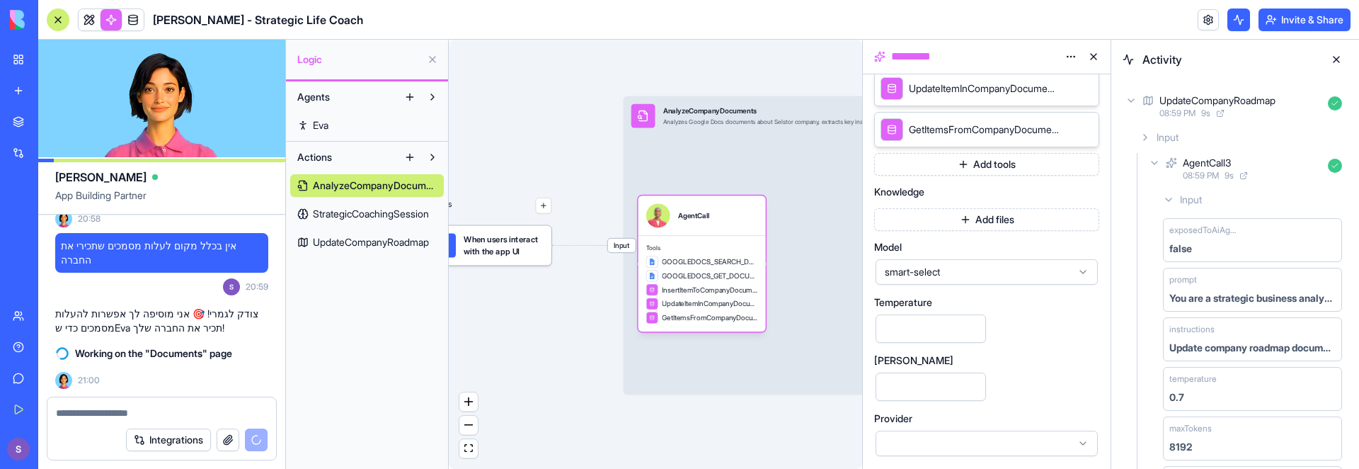
click at [977, 335] on input "***" at bounding box center [931, 328] width 110 height 28
click at [975, 332] on input "***" at bounding box center [931, 328] width 110 height 28
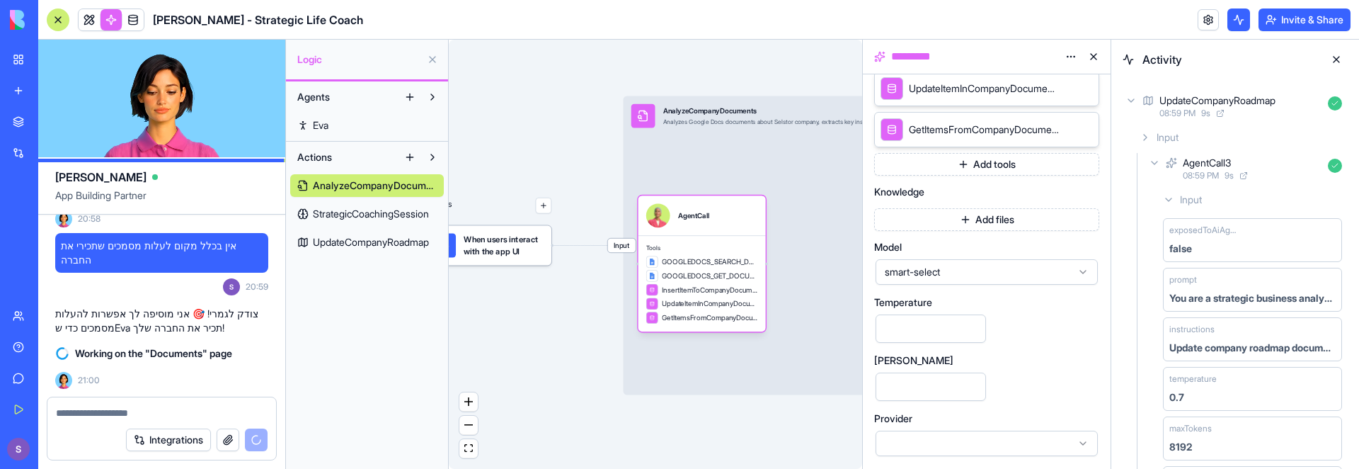
click at [975, 332] on input "***" at bounding box center [931, 328] width 110 height 28
click at [975, 331] on input "***" at bounding box center [931, 328] width 110 height 28
type input "***"
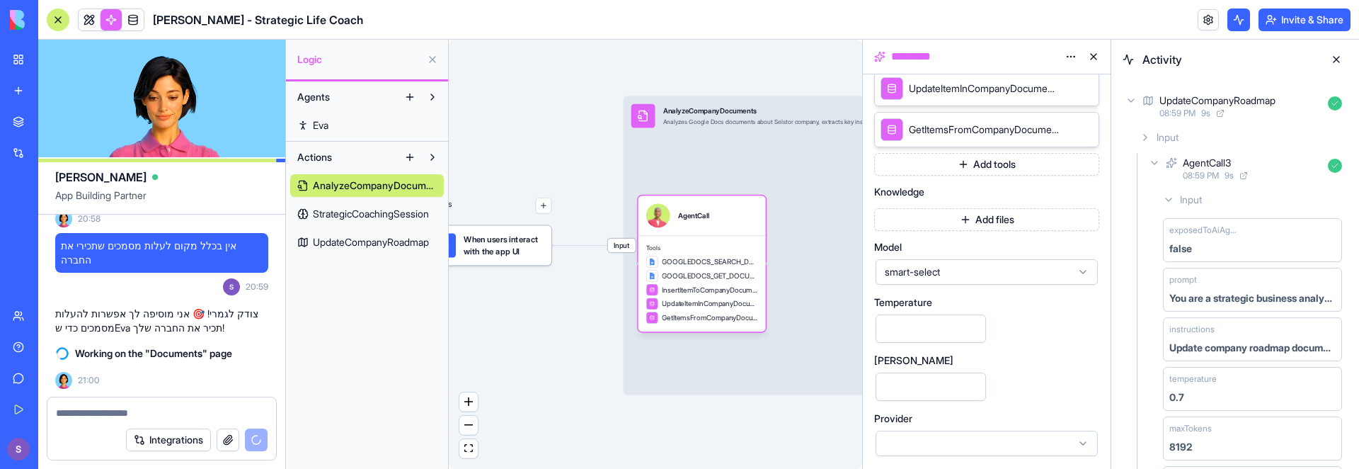
click at [975, 331] on input "***" at bounding box center [931, 328] width 110 height 28
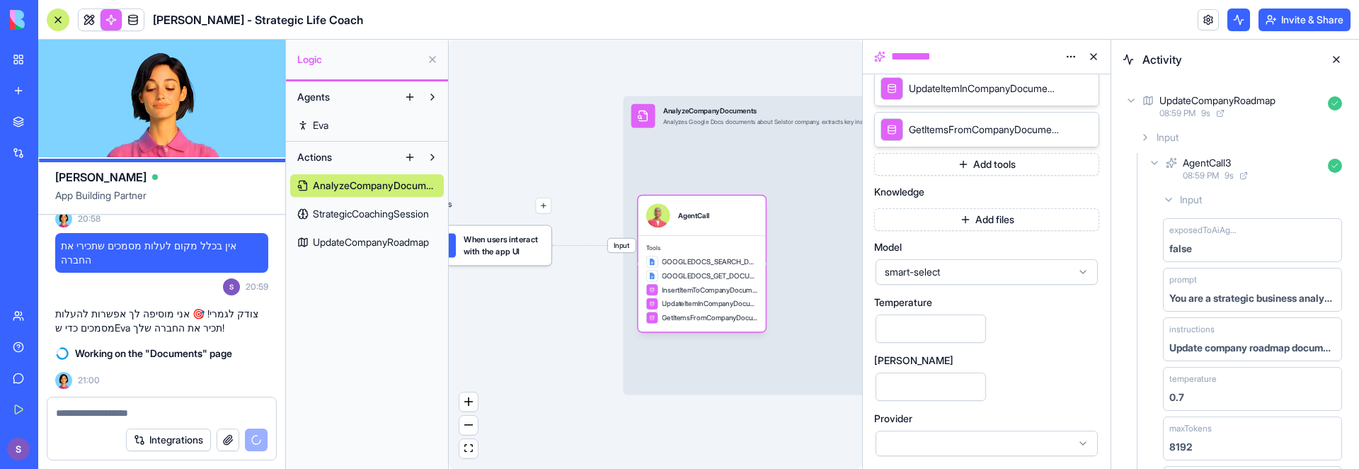
click at [977, 443] on div at bounding box center [987, 442] width 222 height 25
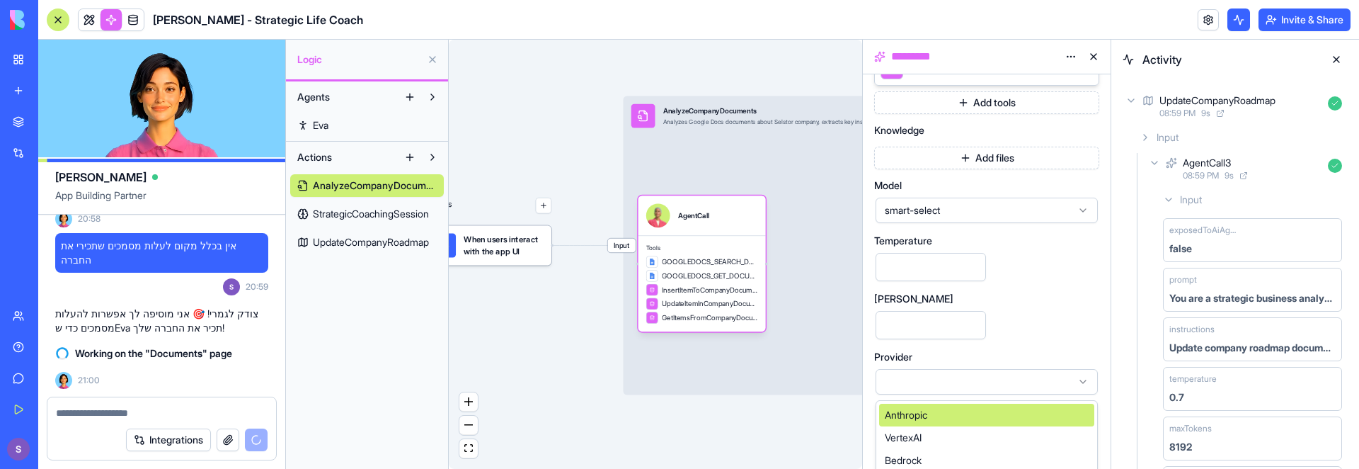
scroll to position [520, 0]
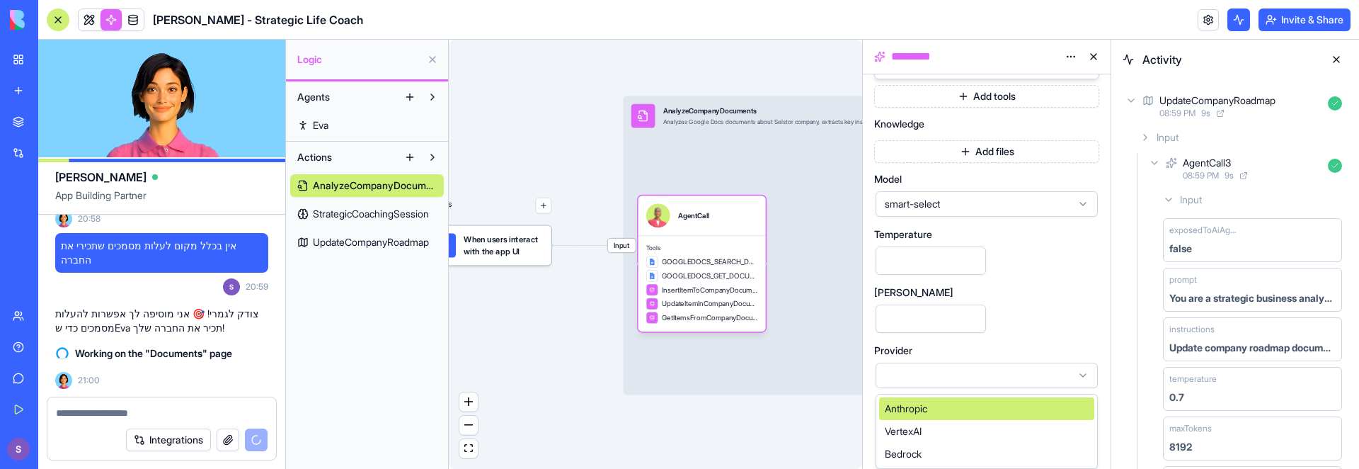
click at [943, 415] on div "Anthropic" at bounding box center [986, 408] width 215 height 23
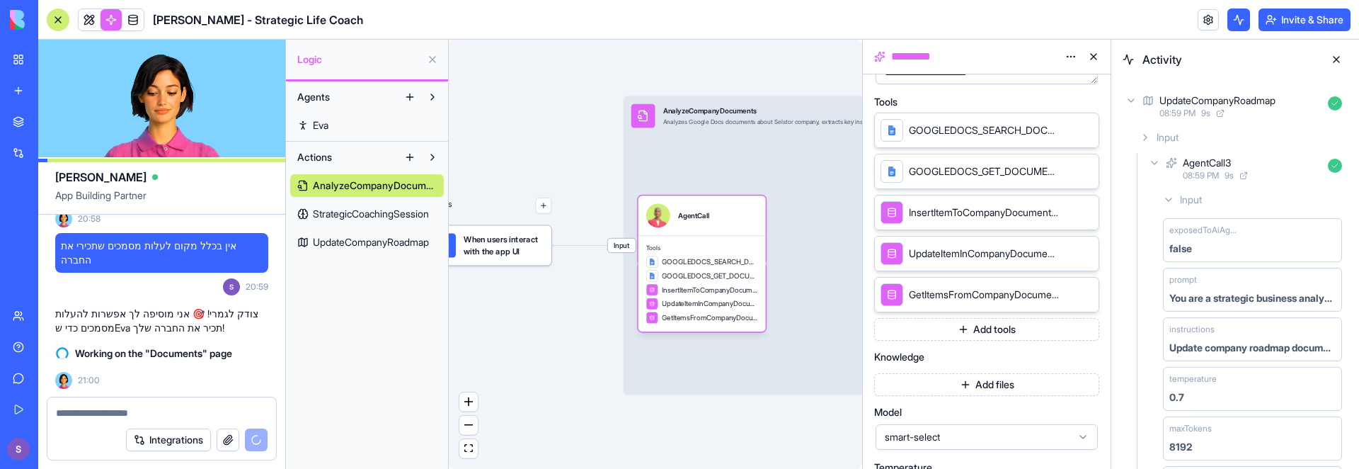
scroll to position [225, 0]
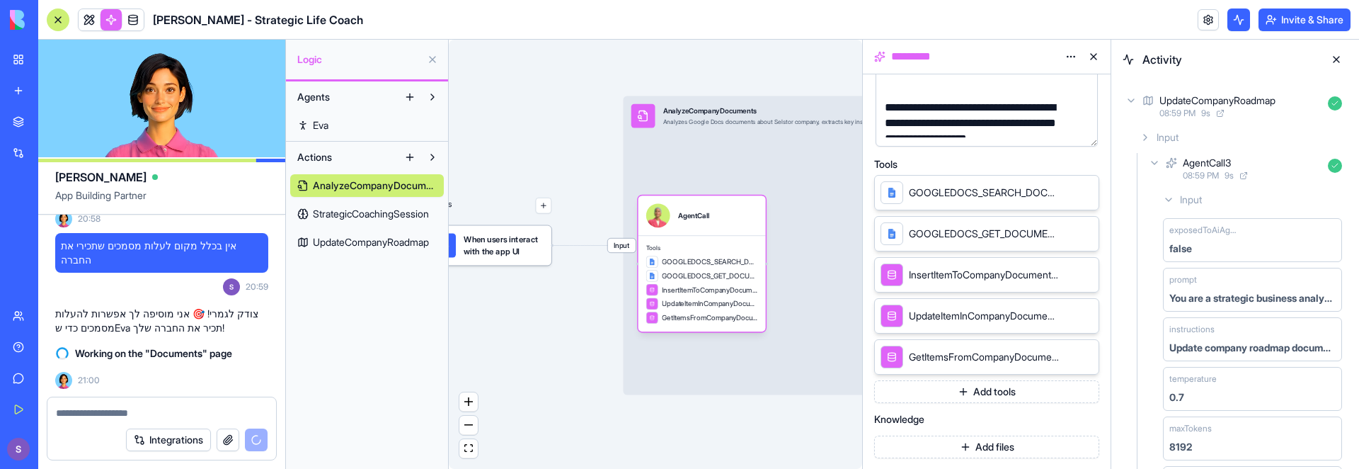
click at [968, 391] on button "Add tools" at bounding box center [986, 391] width 225 height 23
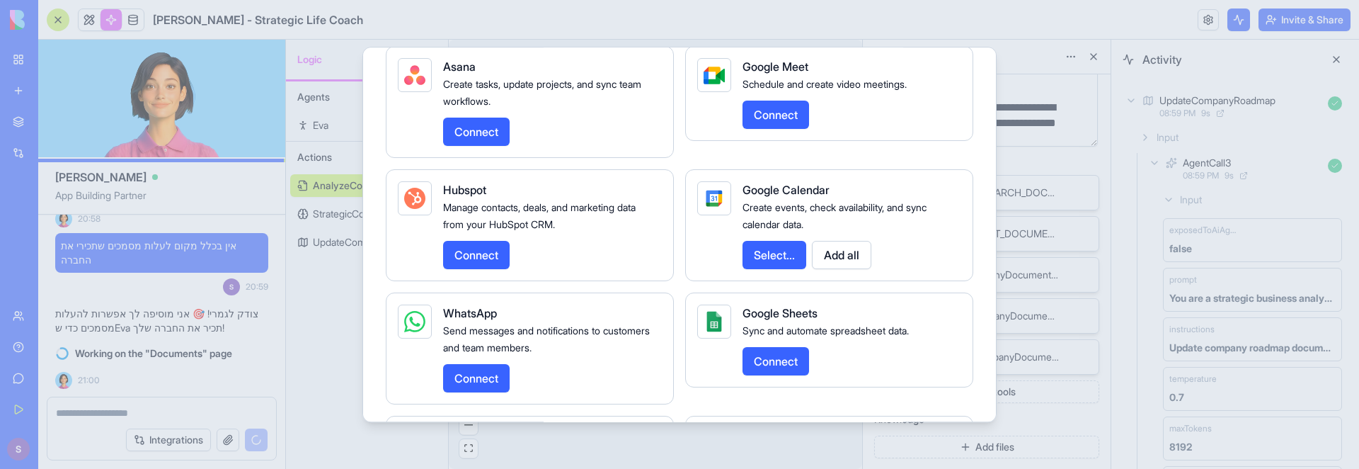
scroll to position [2174, 0]
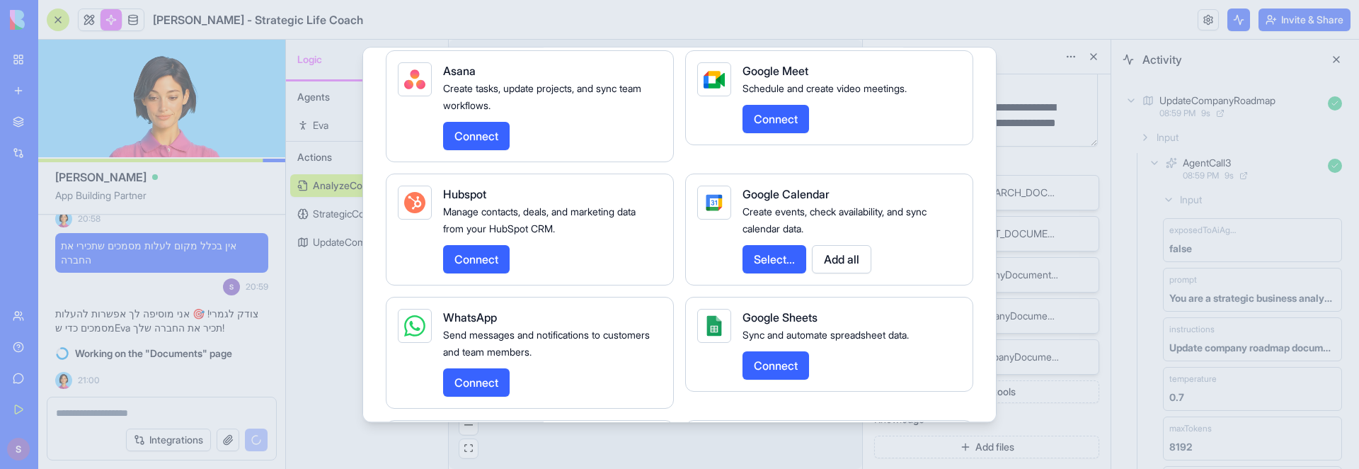
click at [771, 273] on button "Select..." at bounding box center [774, 259] width 64 height 28
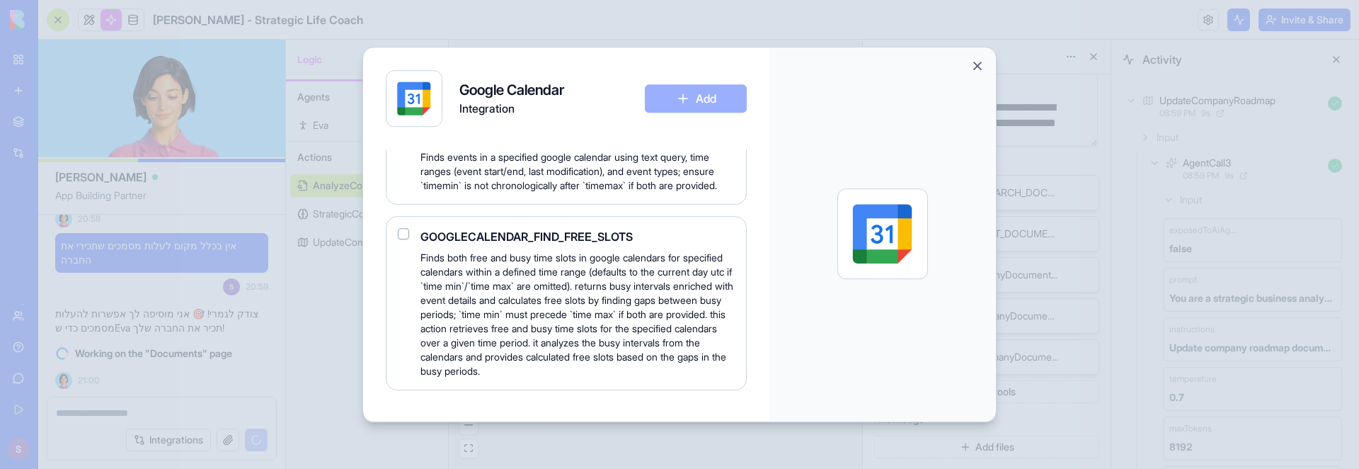
scroll to position [1145, 0]
click at [401, 238] on button "button" at bounding box center [403, 231] width 11 height 11
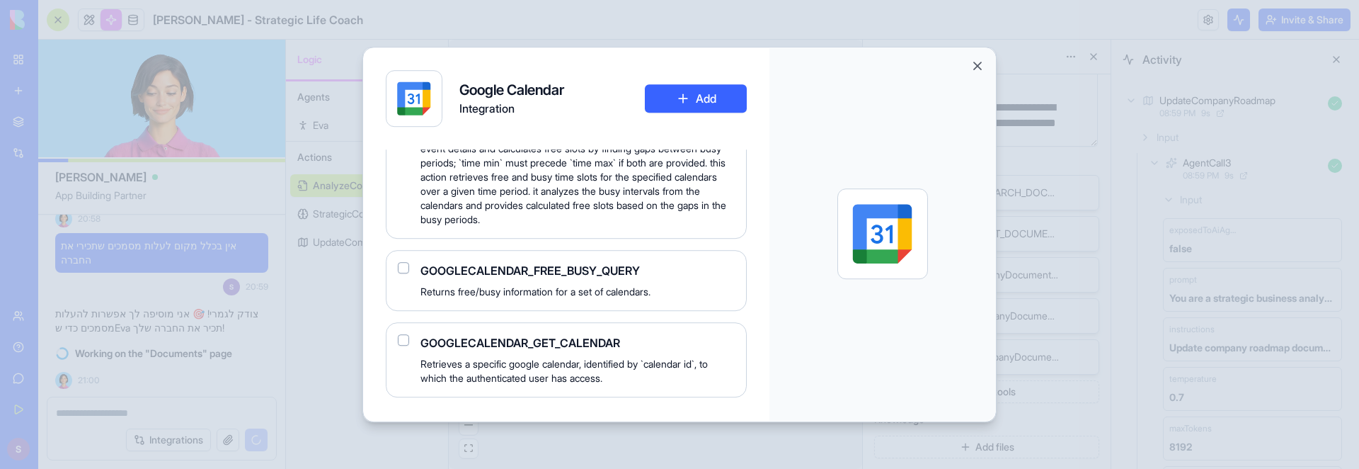
scroll to position [1294, 0]
click at [406, 275] on button "button" at bounding box center [403, 268] width 11 height 11
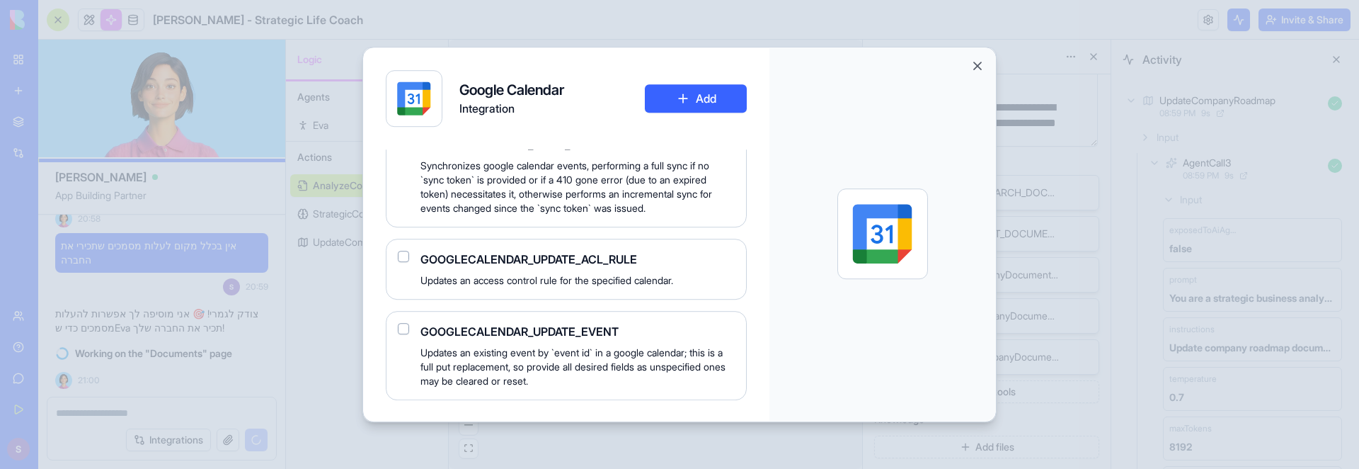
scroll to position [2470, 0]
click at [403, 320] on div "GOOGLECALENDAR_UPDATE_EVENT Updates an existing event by `event id` in a google…" at bounding box center [566, 355] width 361 height 89
click at [403, 332] on button "button" at bounding box center [403, 328] width 11 height 11
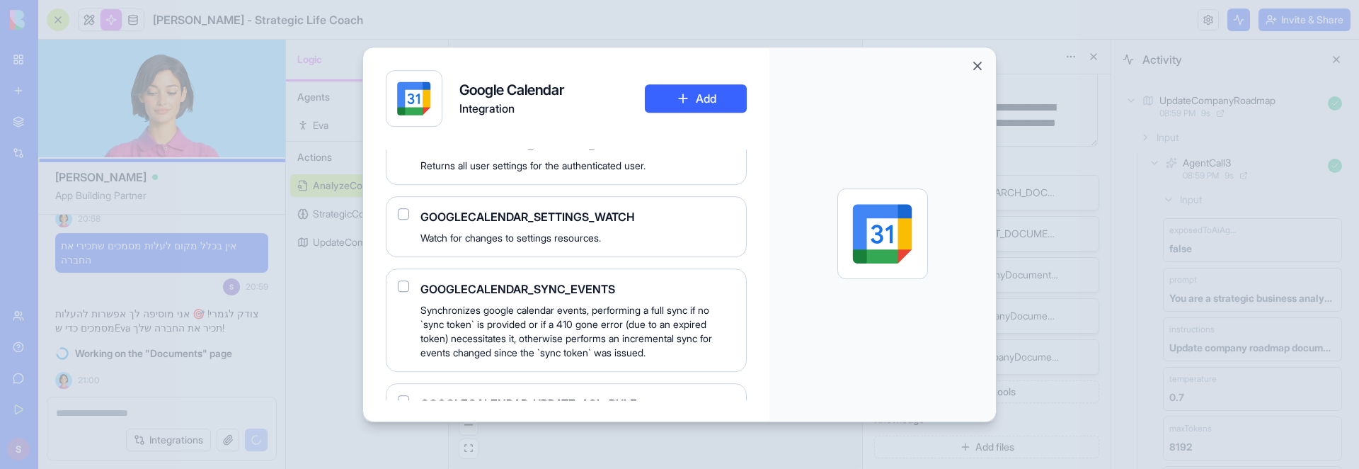
scroll to position [2246, 0]
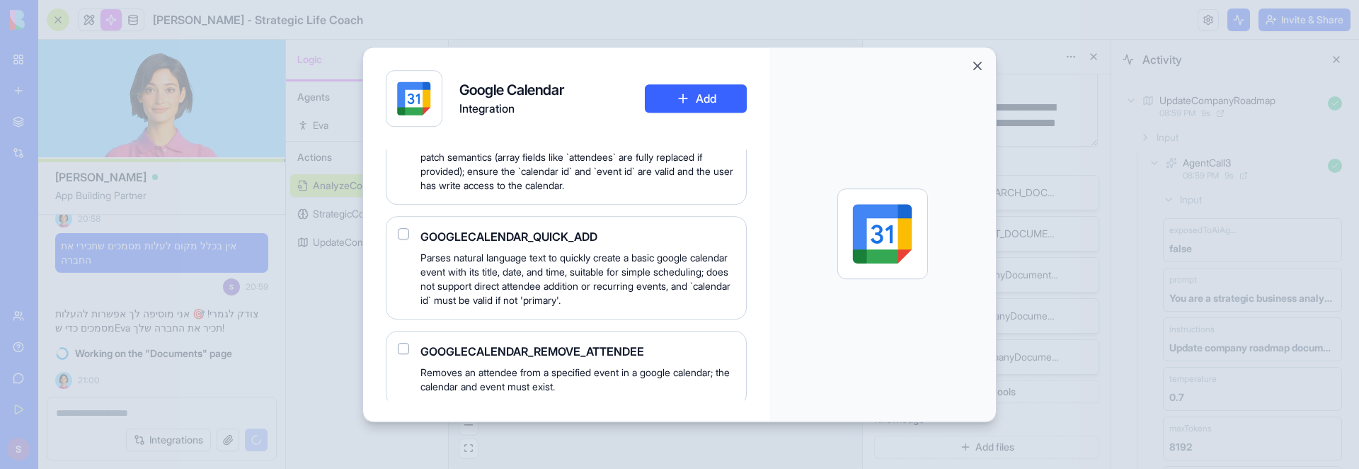
click at [529, 205] on div "GOOGLECALENDAR_PATCH_EVENT Update specified fields of an existing event in a go…" at bounding box center [566, 152] width 361 height 103
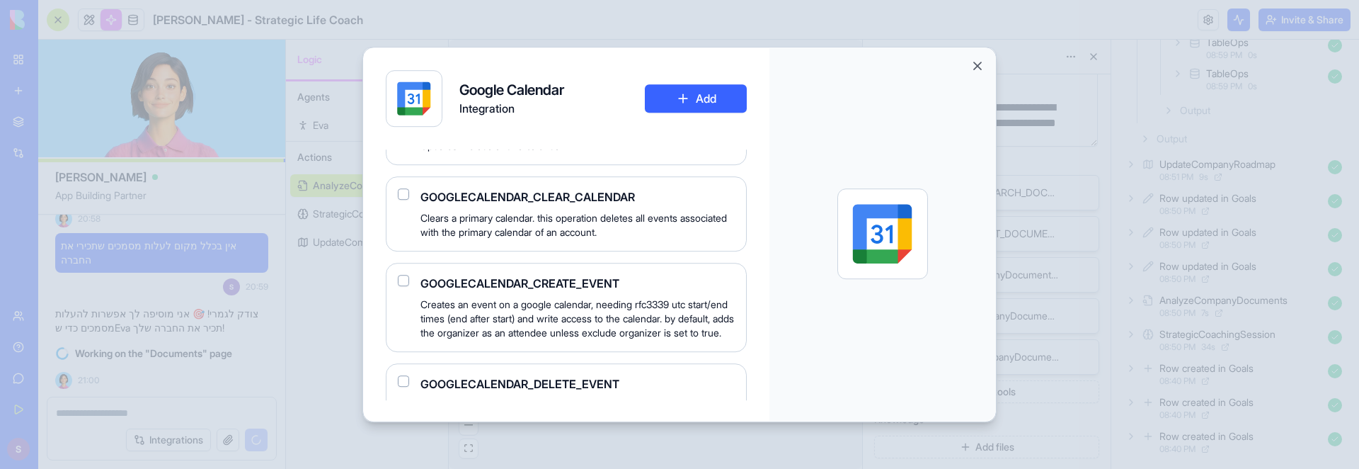
scroll to position [422, 0]
click at [401, 279] on button "button" at bounding box center [403, 278] width 11 height 11
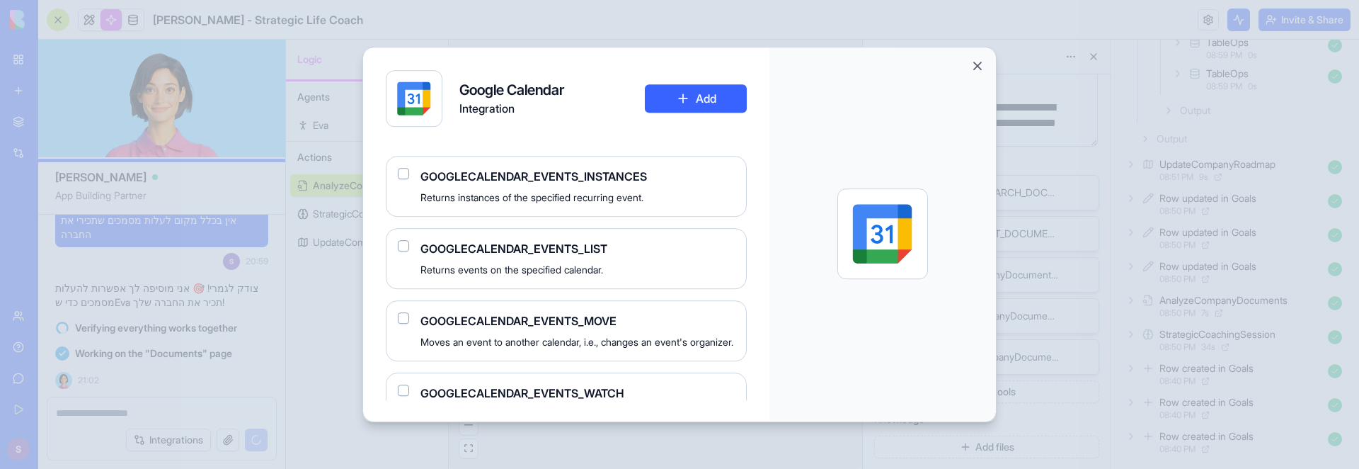
scroll to position [700, 0]
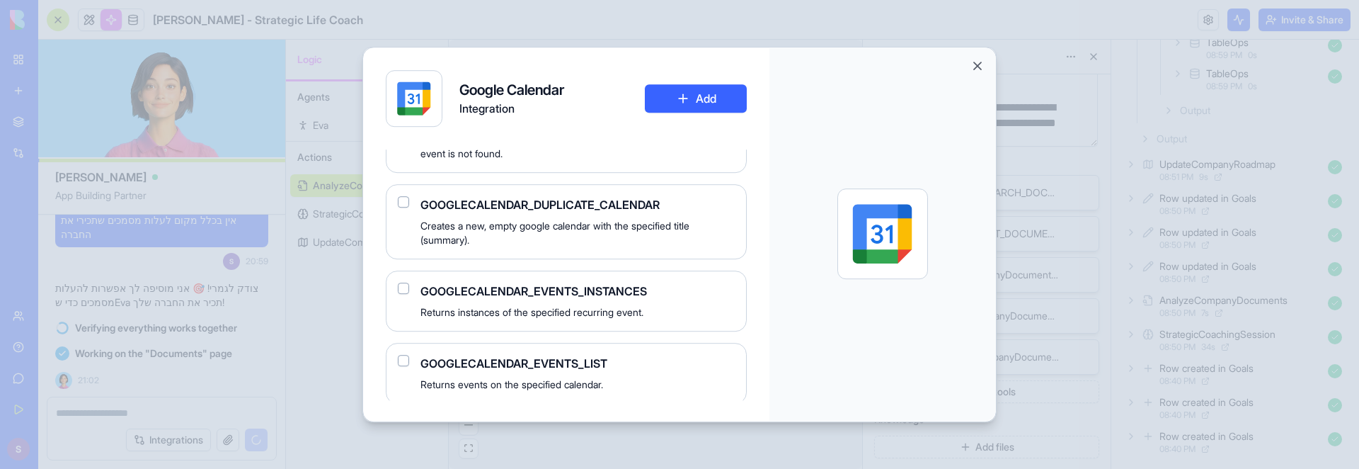
click at [553, 247] on span "Creates a new, empty google calendar with the specified title (summary)." at bounding box center [577, 233] width 314 height 28
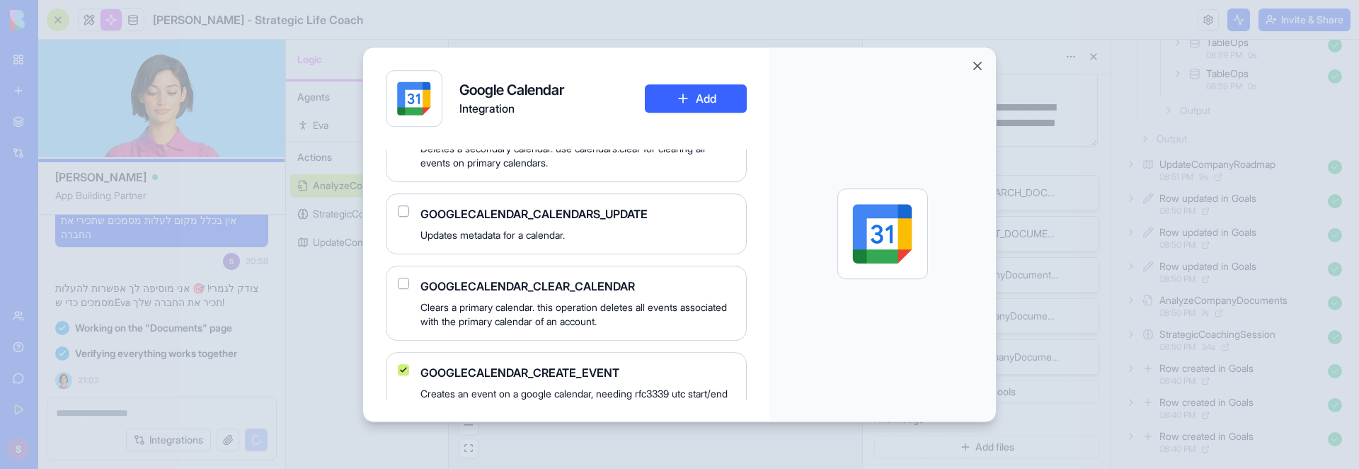
scroll to position [521, 0]
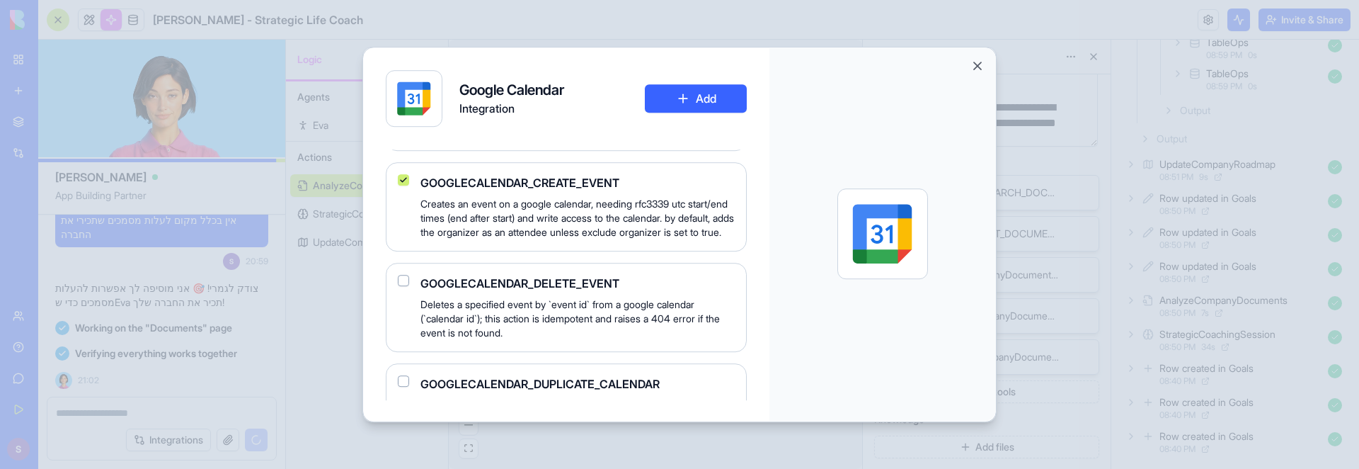
click at [684, 99] on button "Add" at bounding box center [696, 98] width 102 height 28
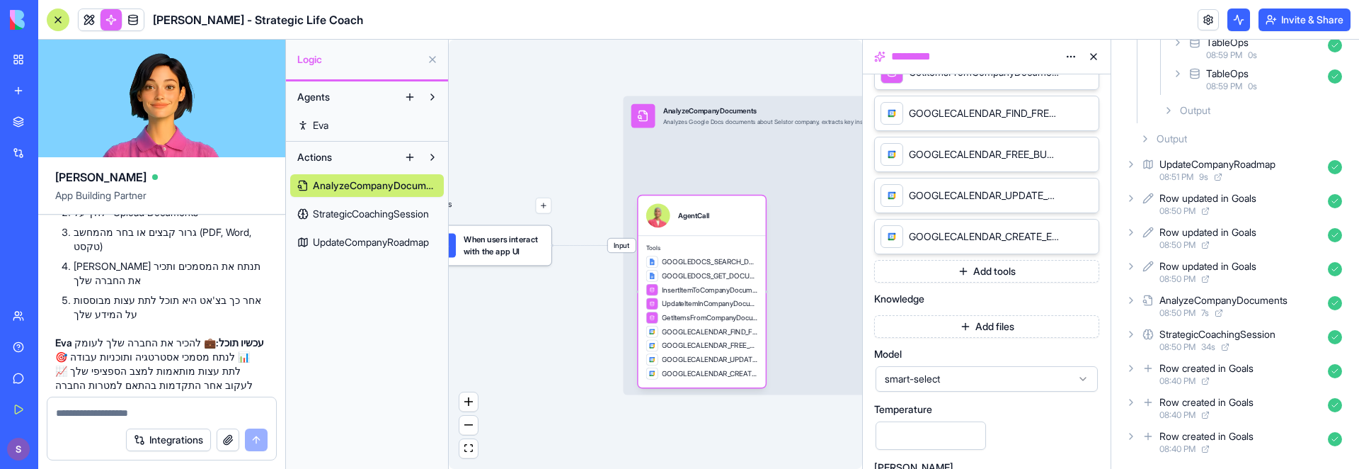
scroll to position [3082, 0]
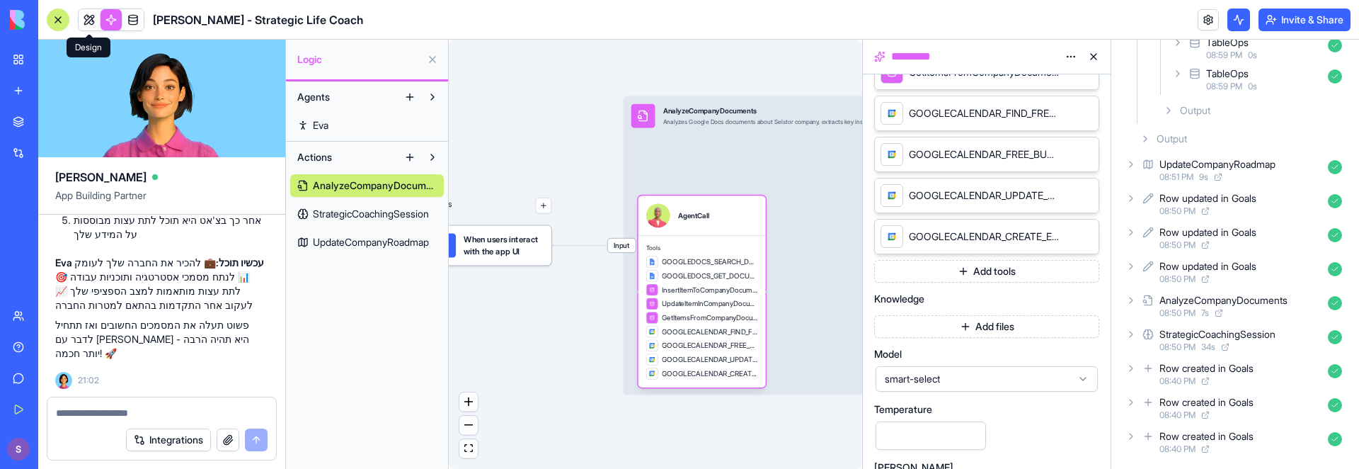
click at [91, 18] on link at bounding box center [89, 19] width 21 height 21
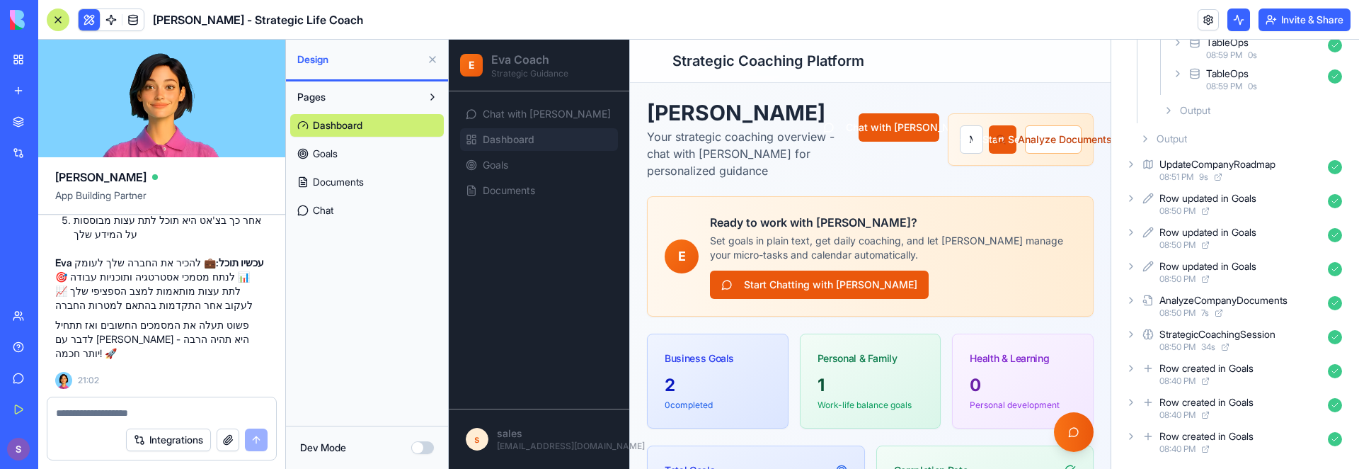
click at [405, 181] on link "Documents" at bounding box center [367, 182] width 154 height 23
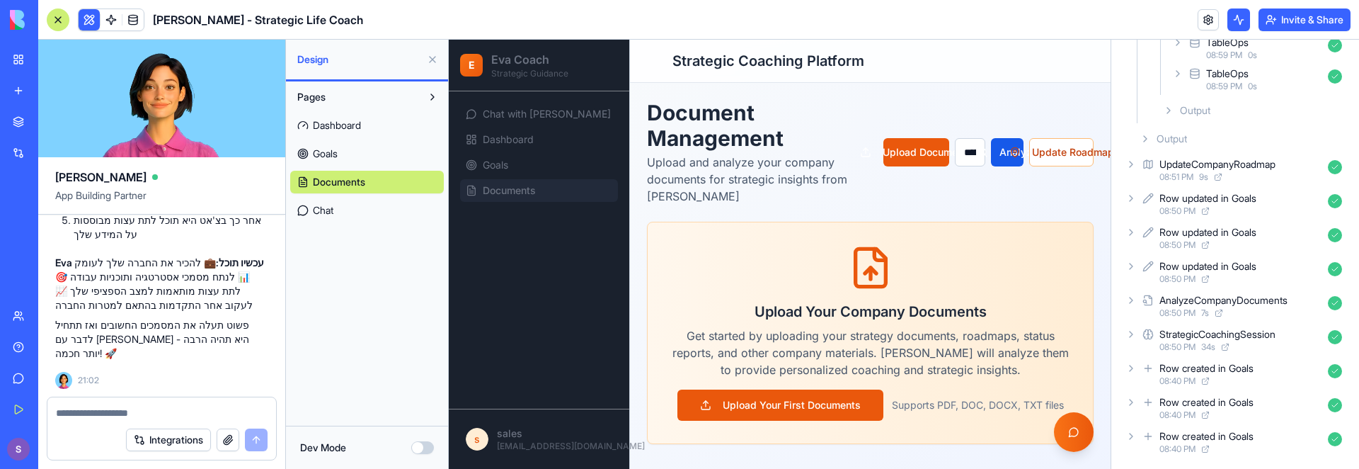
click at [358, 205] on link "Chat" at bounding box center [367, 210] width 154 height 23
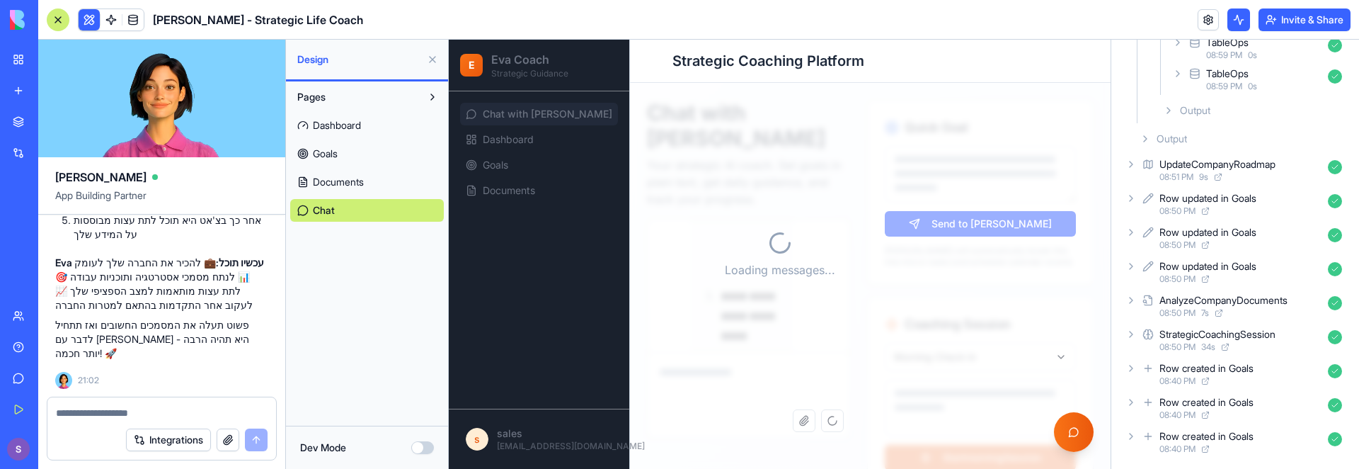
scroll to position [2733, 0]
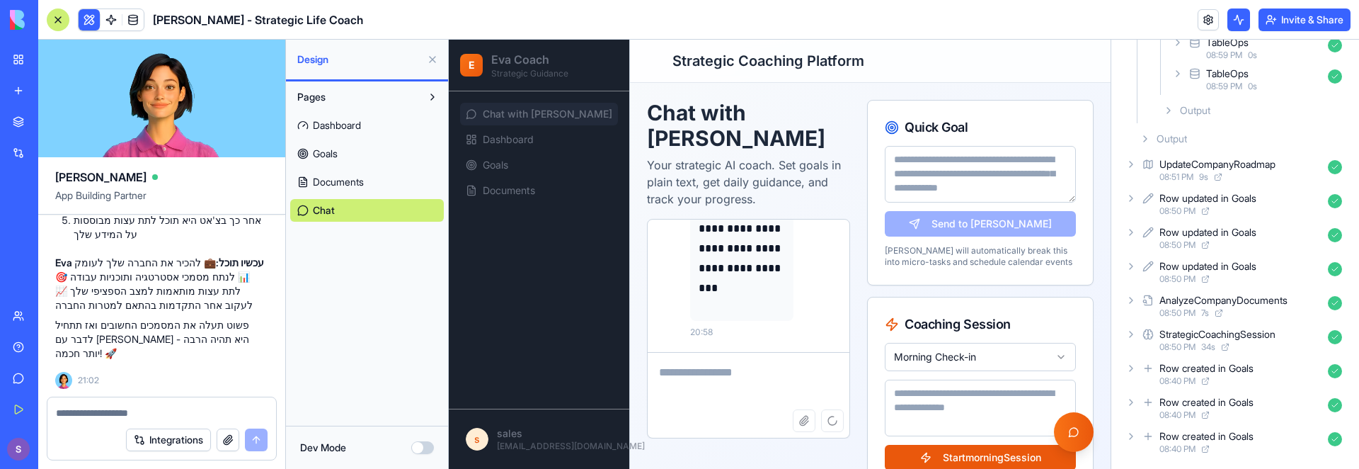
click at [432, 53] on button at bounding box center [432, 59] width 23 height 23
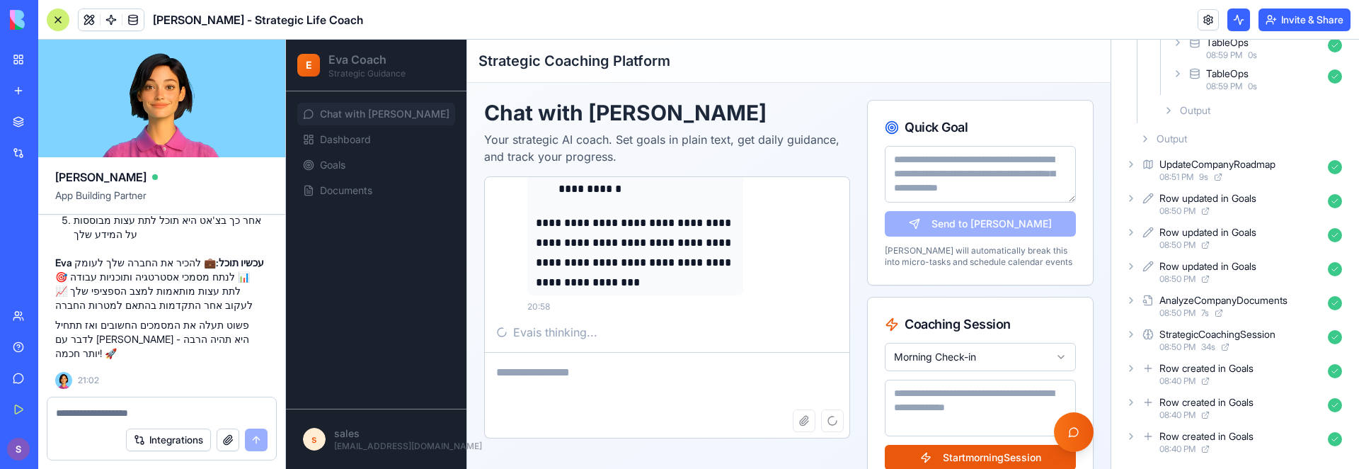
scroll to position [1031, 0]
click at [337, 179] on link "Documents" at bounding box center [376, 190] width 158 height 23
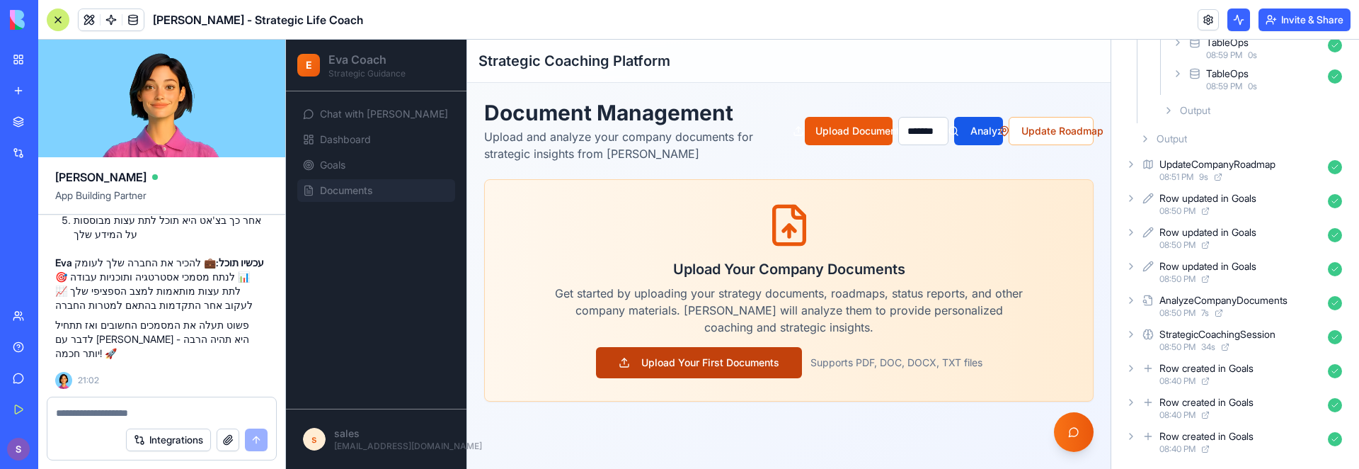
click at [757, 357] on button "Upload Your First Documents" at bounding box center [699, 362] width 206 height 31
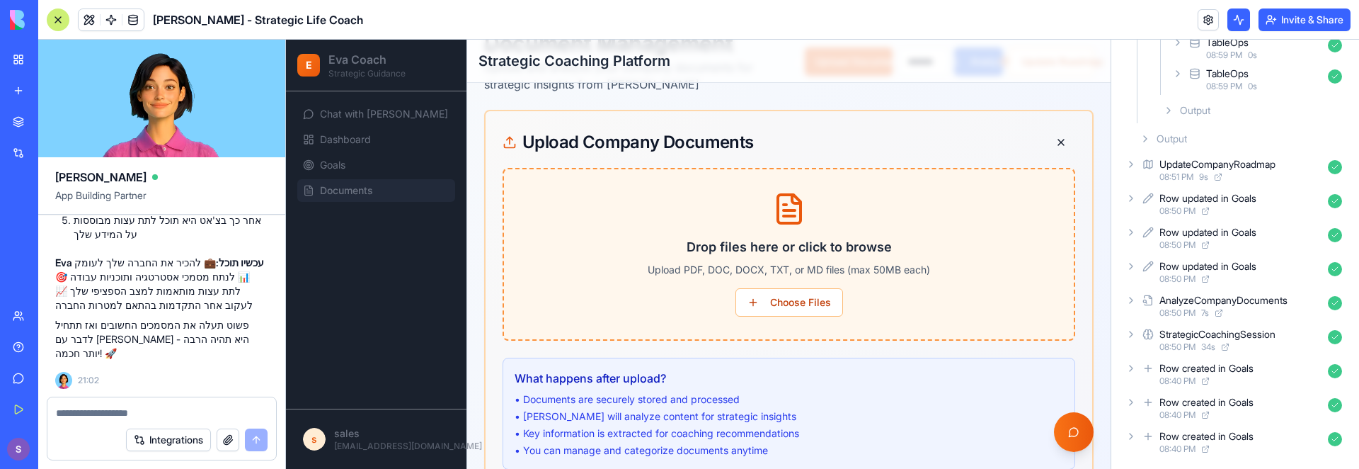
scroll to position [6, 0]
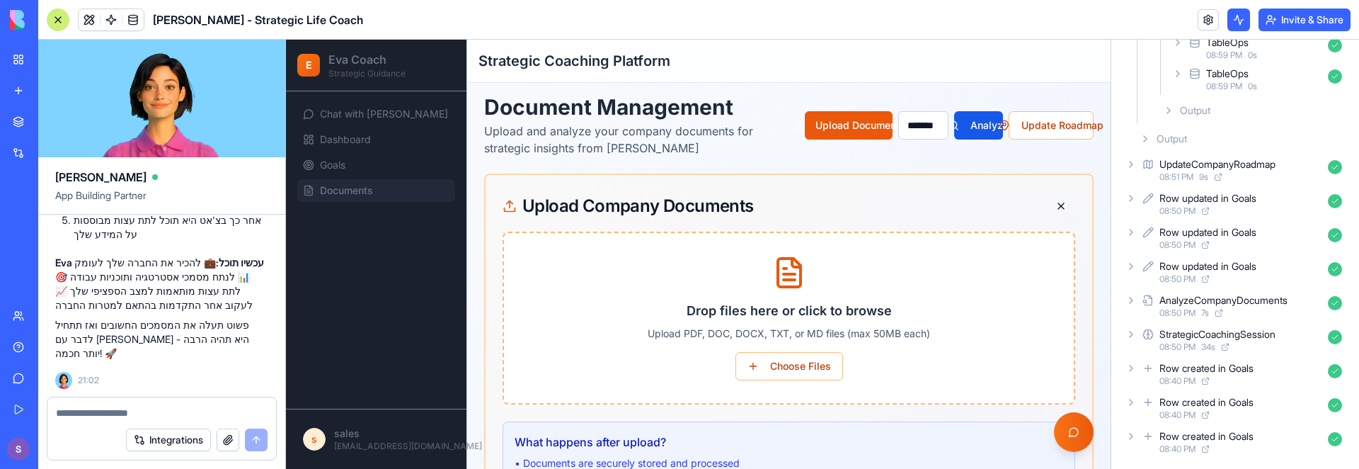
click at [195, 407] on textarea at bounding box center [162, 413] width 212 height 14
type textarea "*"
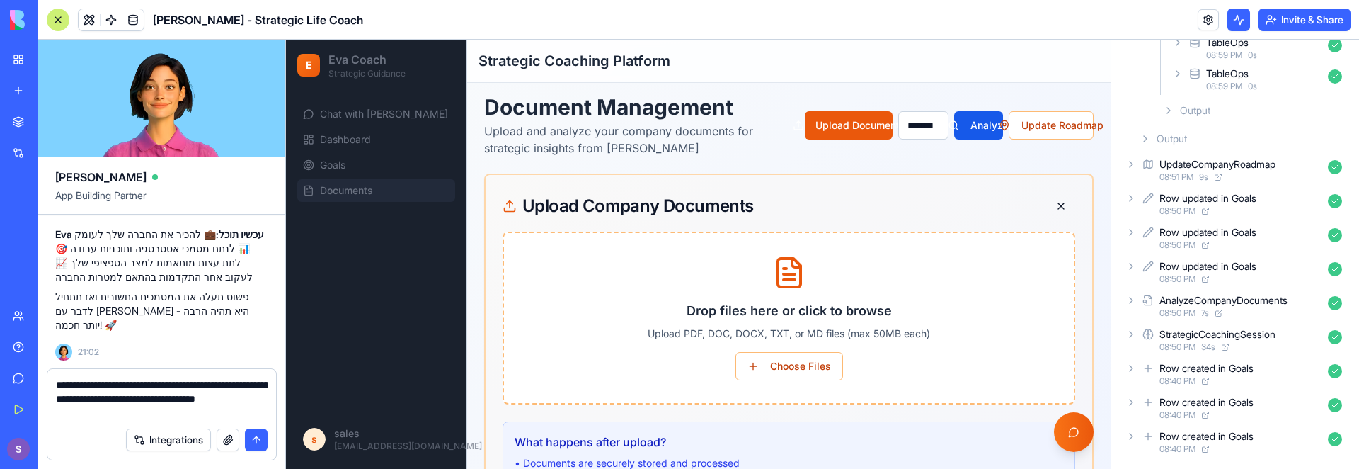
scroll to position [3082, 0]
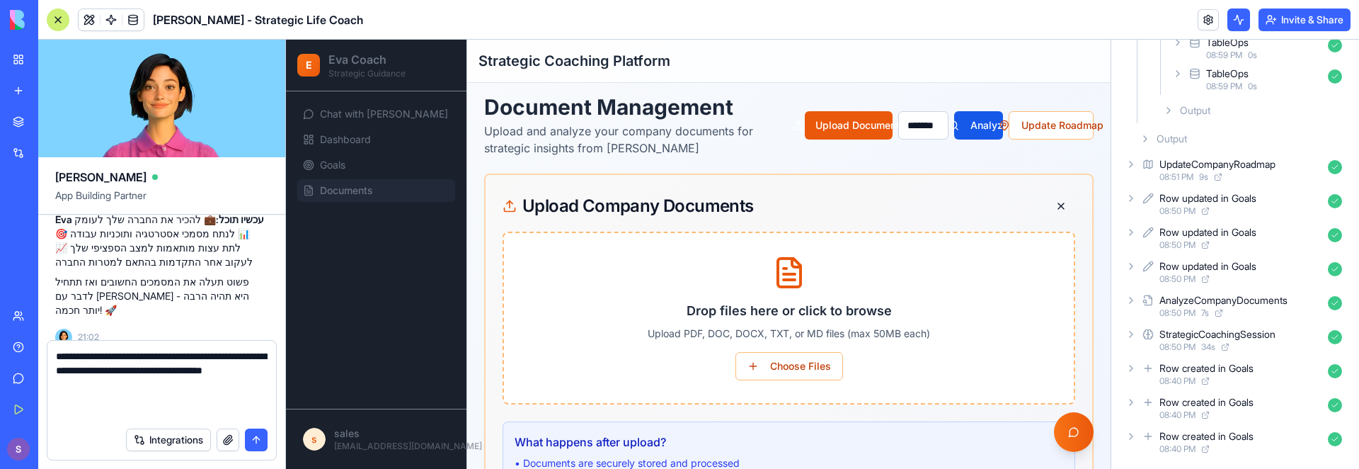
paste textarea "**********"
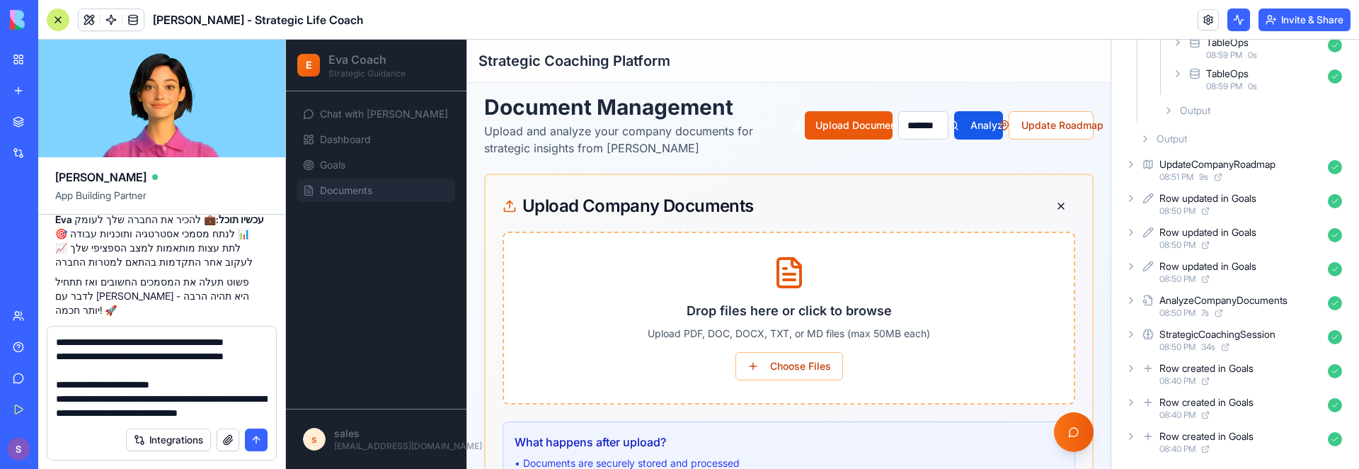
scroll to position [0, 0]
click at [197, 389] on textarea at bounding box center [162, 377] width 212 height 85
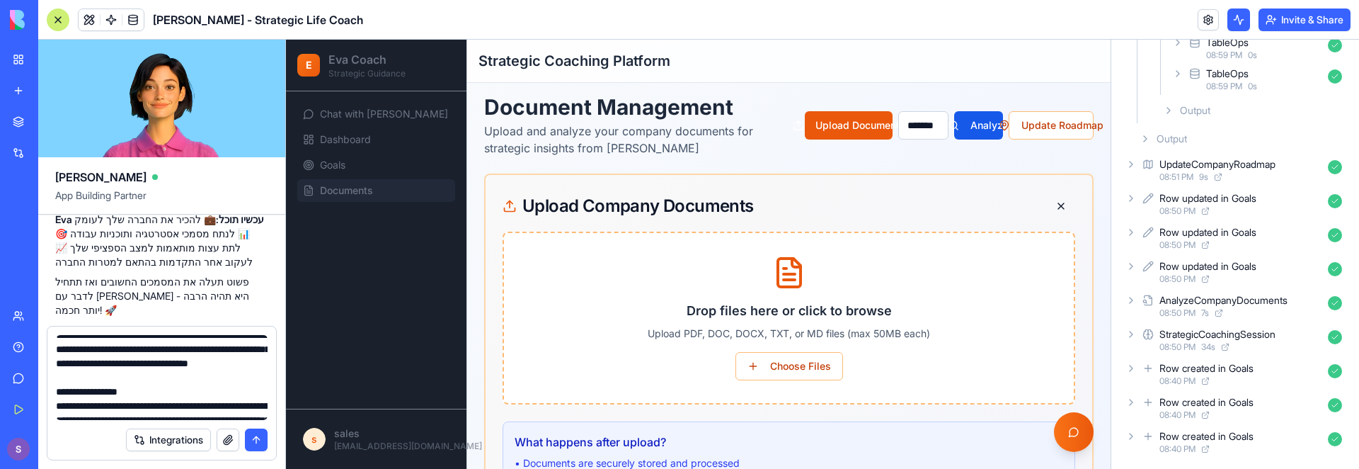
click at [219, 343] on textarea at bounding box center [162, 377] width 212 height 85
drag, startPoint x: 122, startPoint y: 350, endPoint x: 16, endPoint y: 350, distance: 106.2
click at [16, 350] on div "BETA My Workspace New app Marketplace Integrations Recent Task Manager Job Desc…" at bounding box center [679, 234] width 1359 height 469
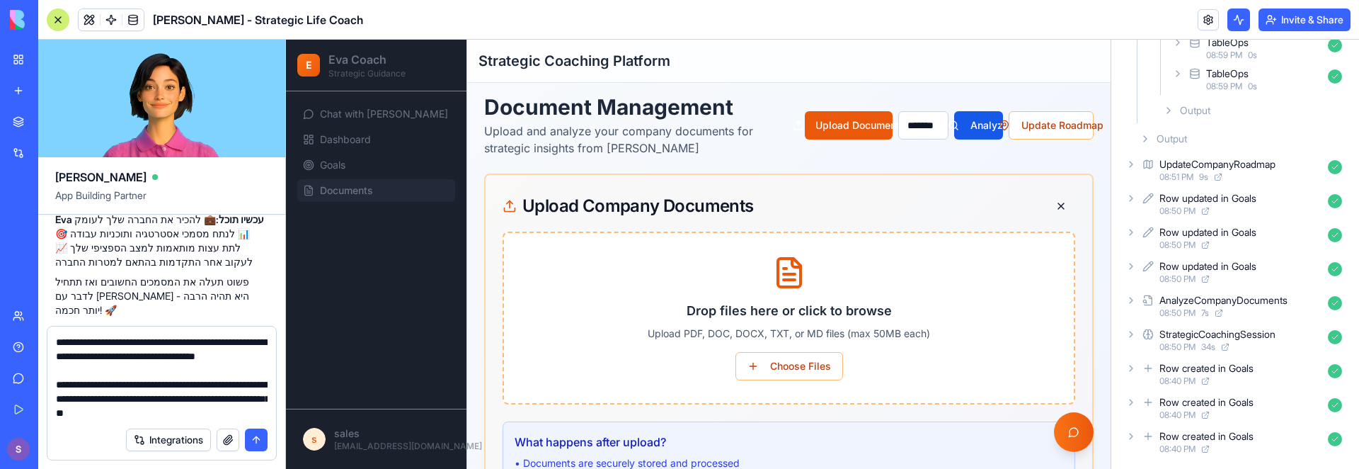
type textarea "**********"
click at [260, 444] on button "submit" at bounding box center [256, 439] width 23 height 23
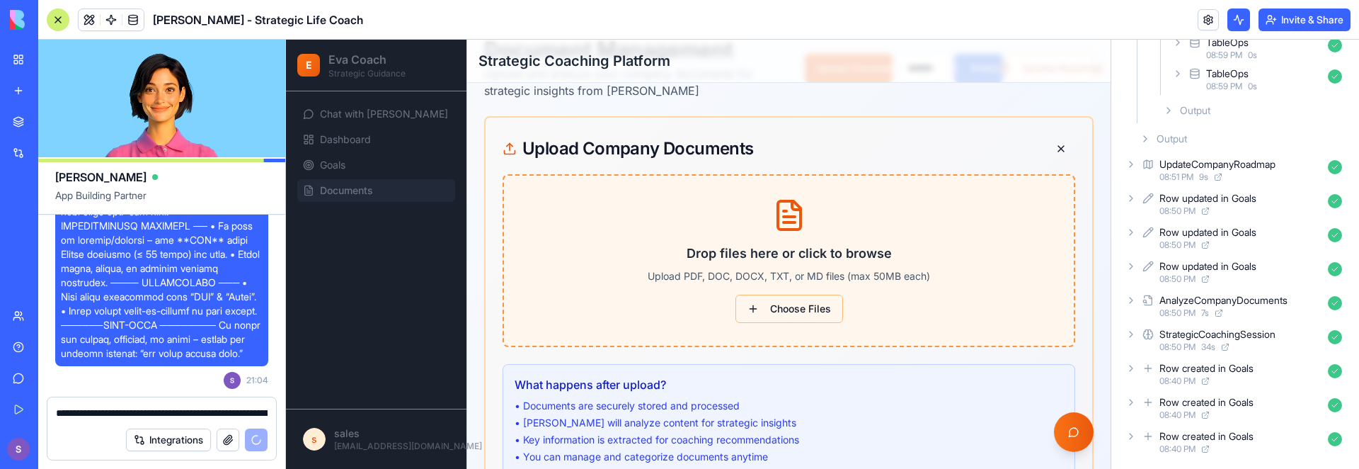
scroll to position [23, 0]
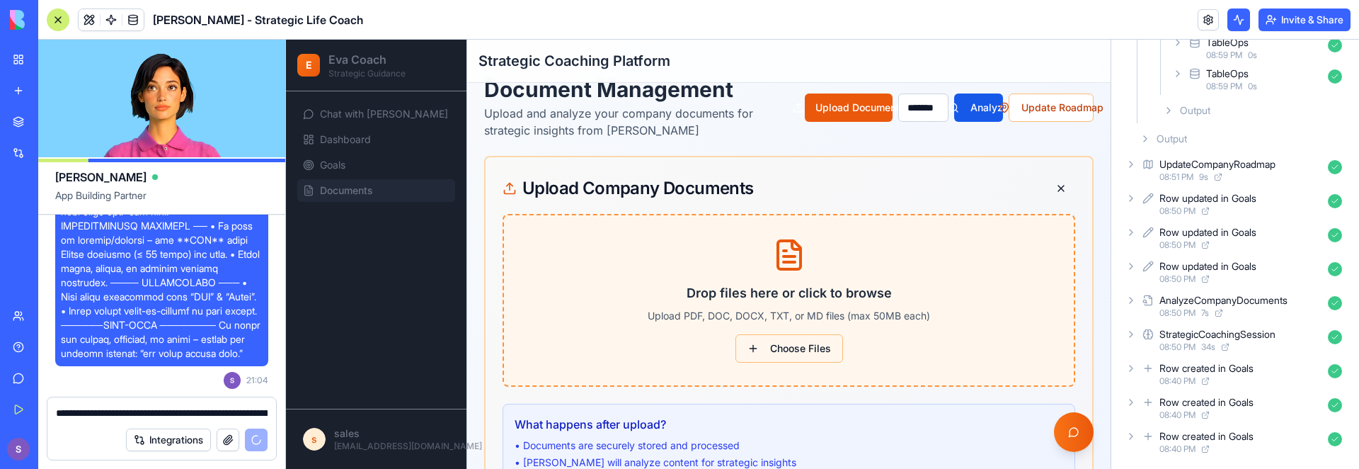
click at [809, 357] on button "Choose Files" at bounding box center [789, 348] width 108 height 28
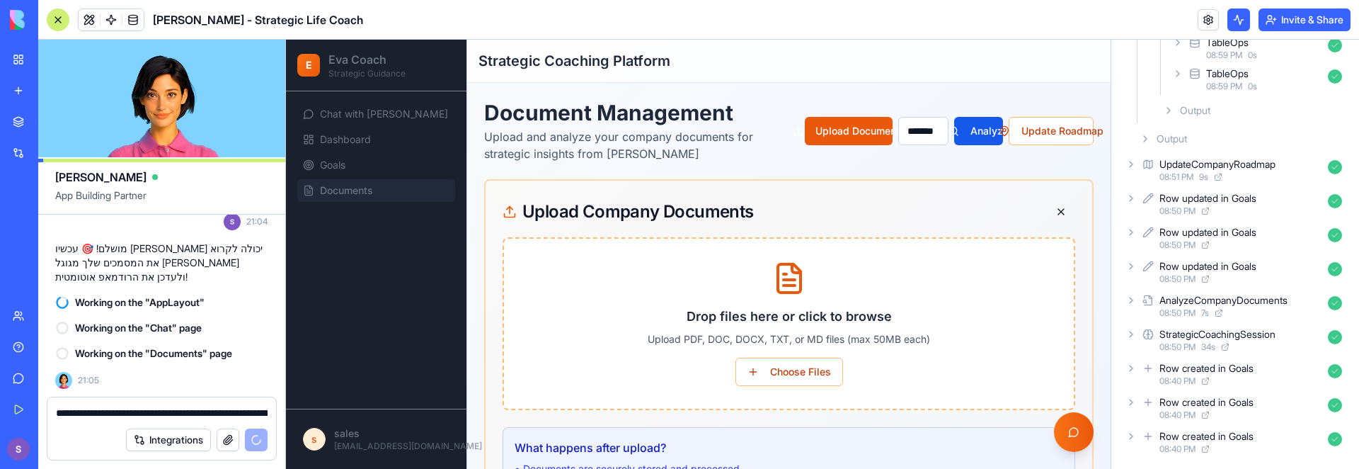
scroll to position [4596, 0]
click at [385, 158] on link "Goals" at bounding box center [376, 165] width 158 height 23
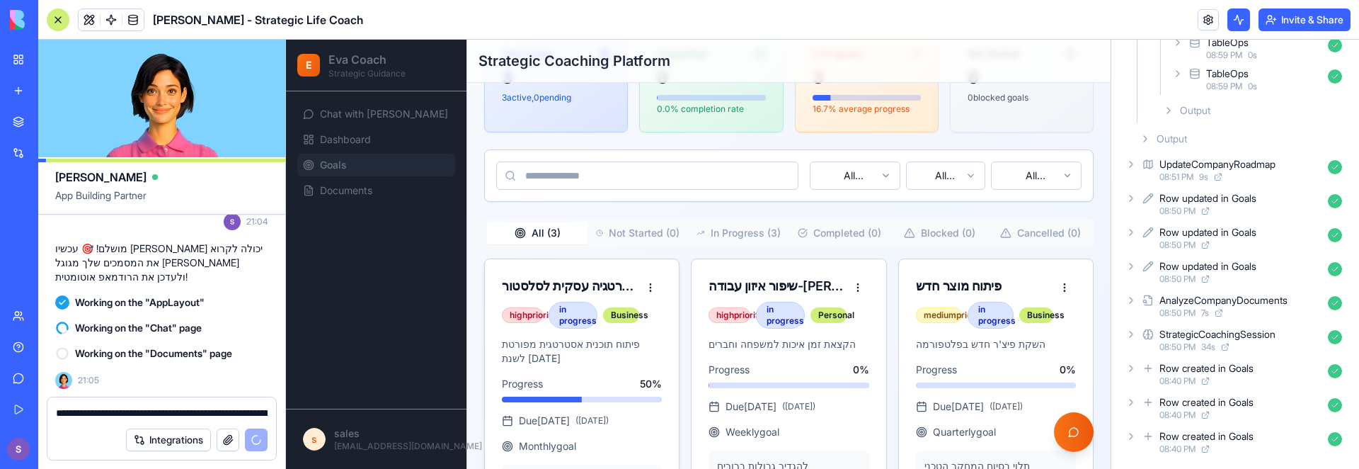
scroll to position [340, 0]
click at [646, 287] on html "E Eva Coach Strategic Guidance Chat with Eva Dashboard Goals Documents s sales …" at bounding box center [698, 126] width 825 height 854
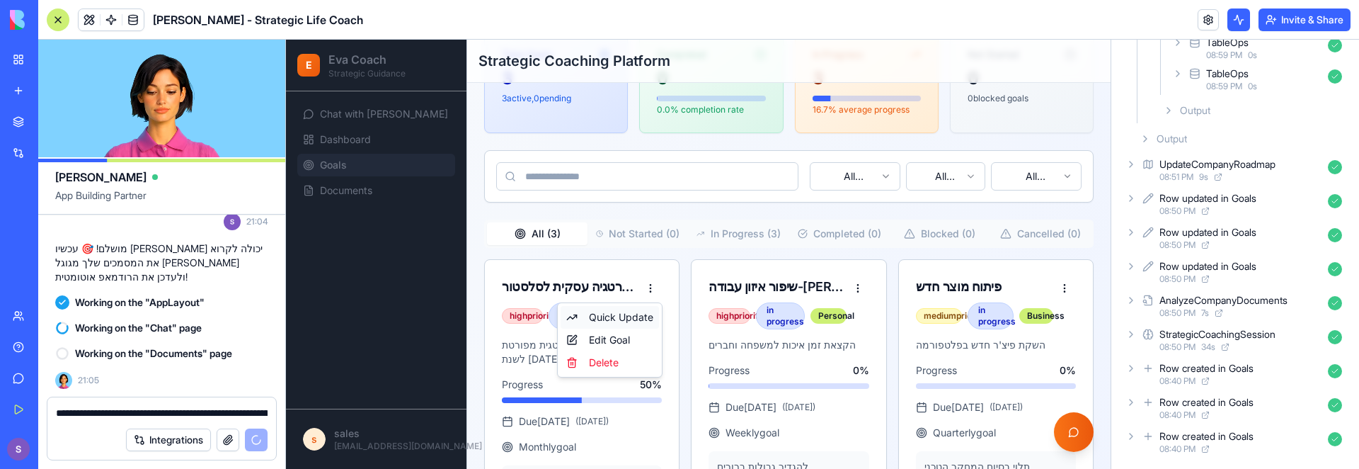
click at [634, 319] on div "Quick Update" at bounding box center [610, 317] width 98 height 23
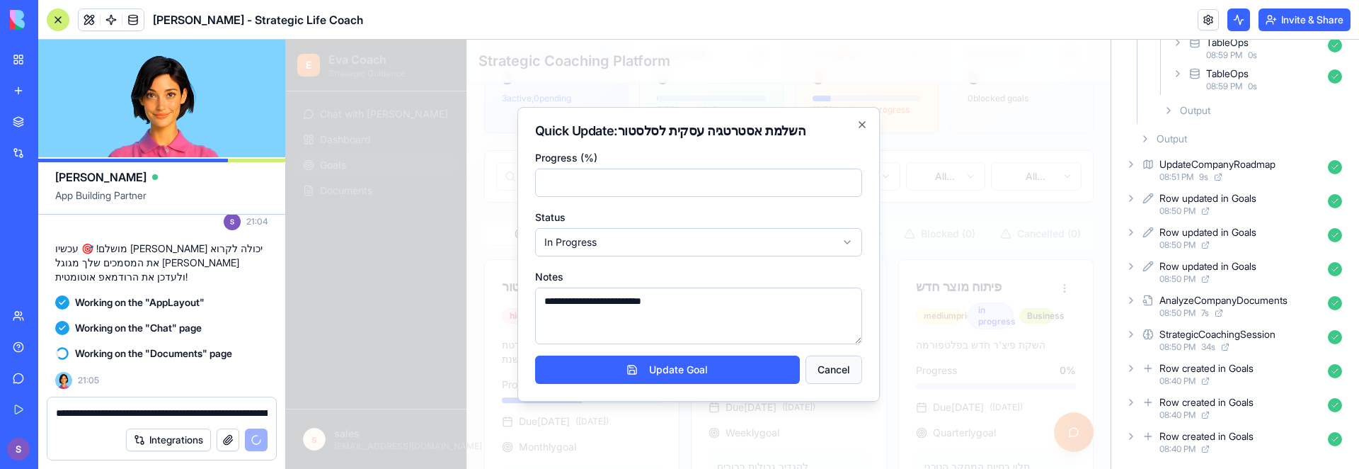
click at [832, 372] on button "Cancel" at bounding box center [833, 369] width 57 height 28
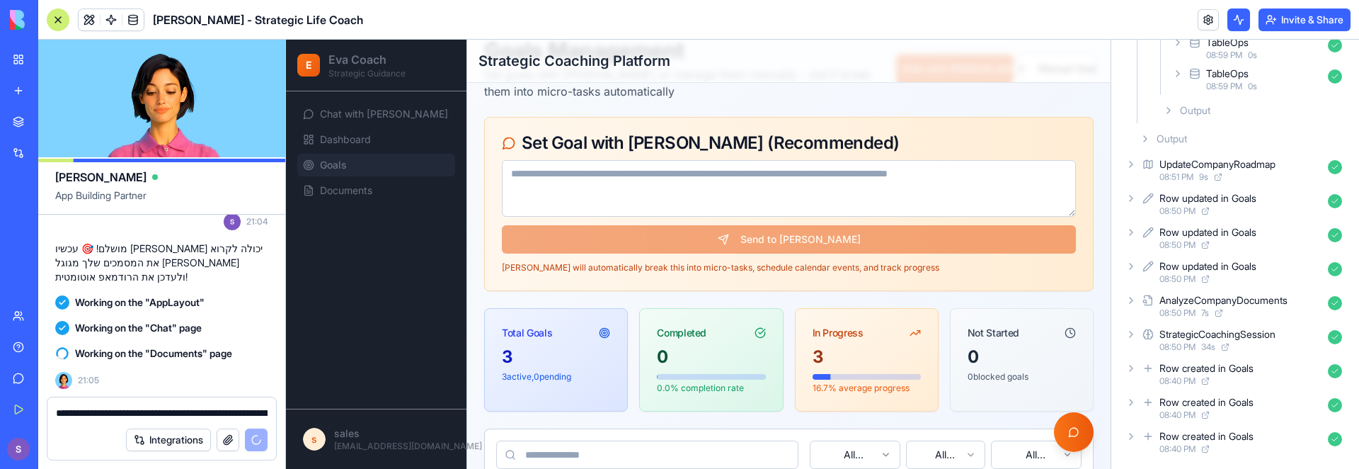
scroll to position [0, 0]
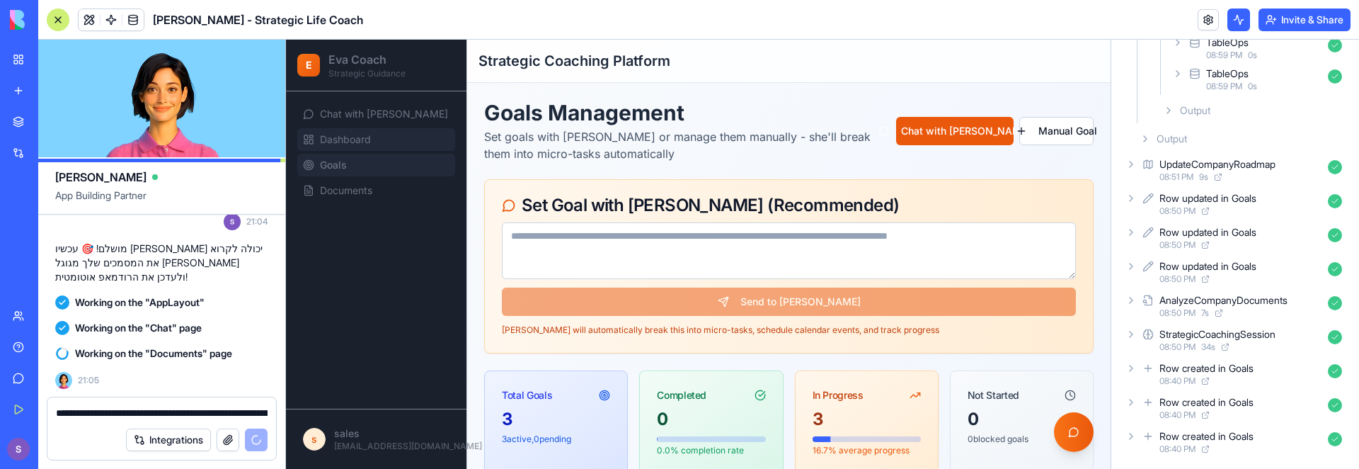
click at [408, 130] on link "Dashboard" at bounding box center [376, 139] width 158 height 23
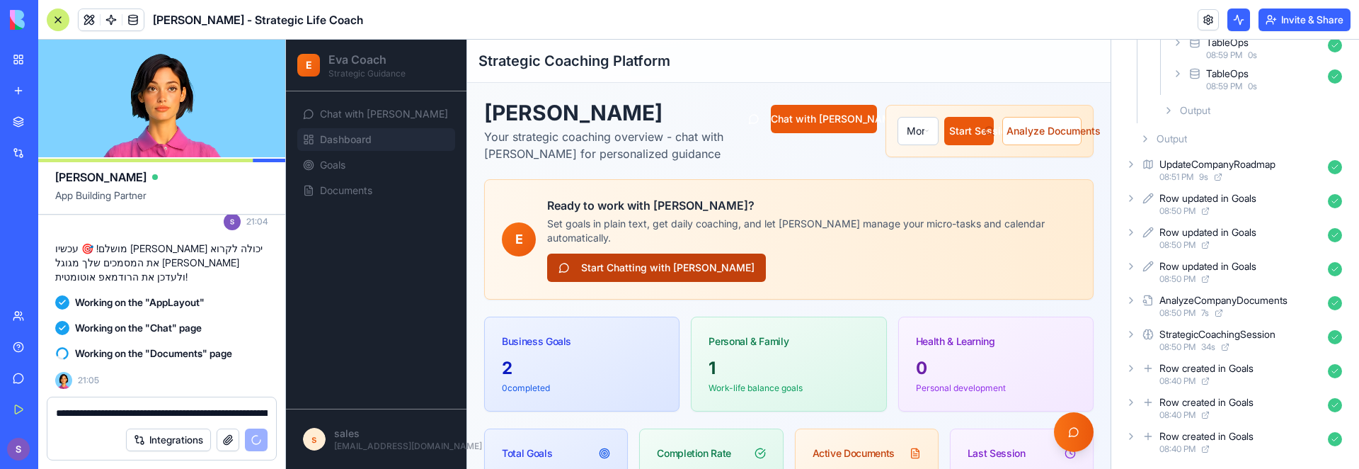
click at [612, 255] on button "Start Chatting with Eva" at bounding box center [656, 267] width 219 height 28
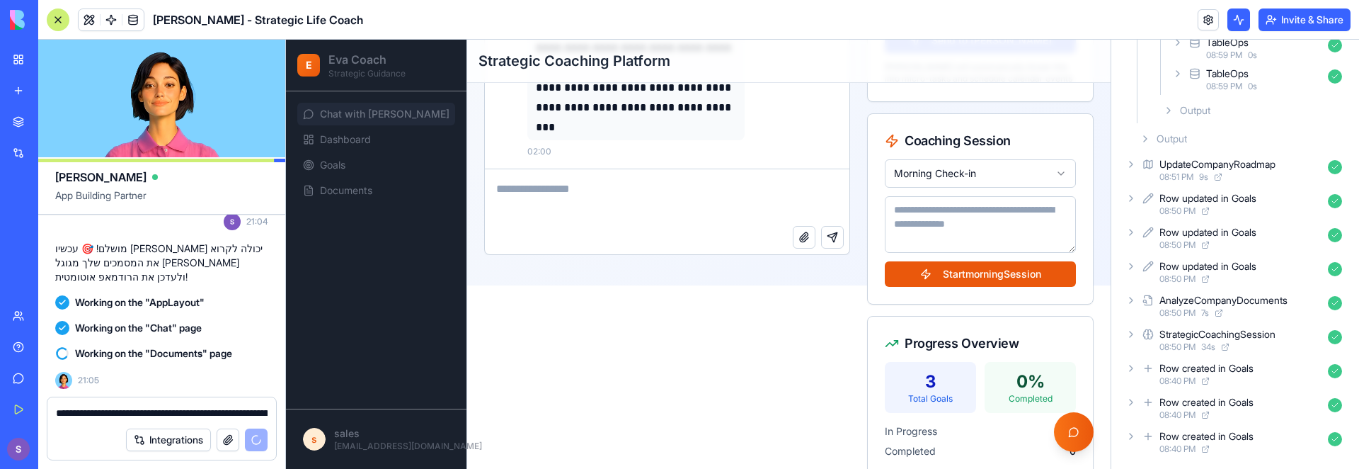
scroll to position [190, 0]
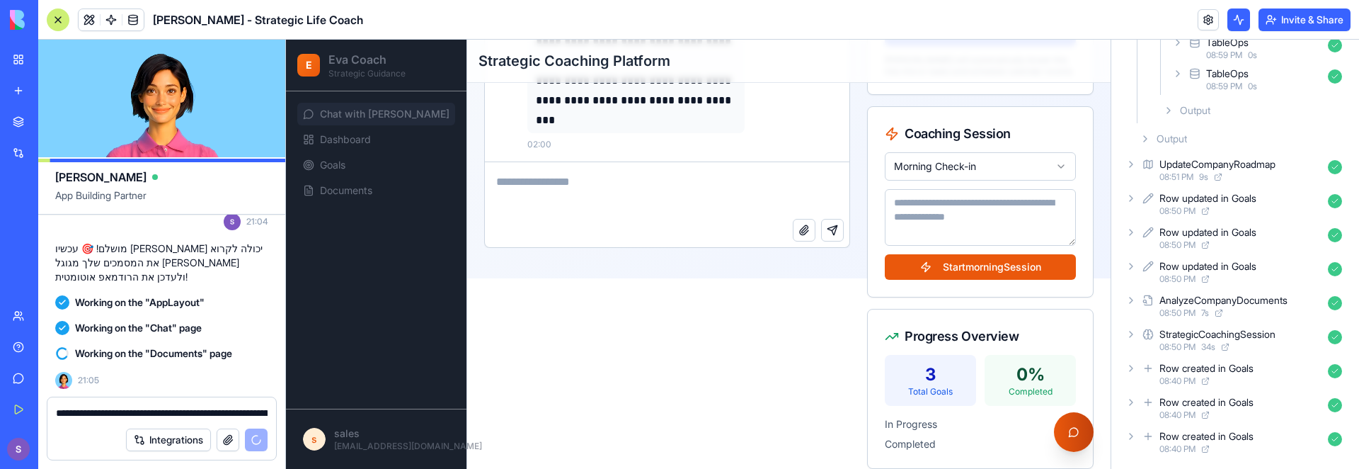
click at [1075, 437] on button "Chat with Eva" at bounding box center [1074, 432] width 40 height 40
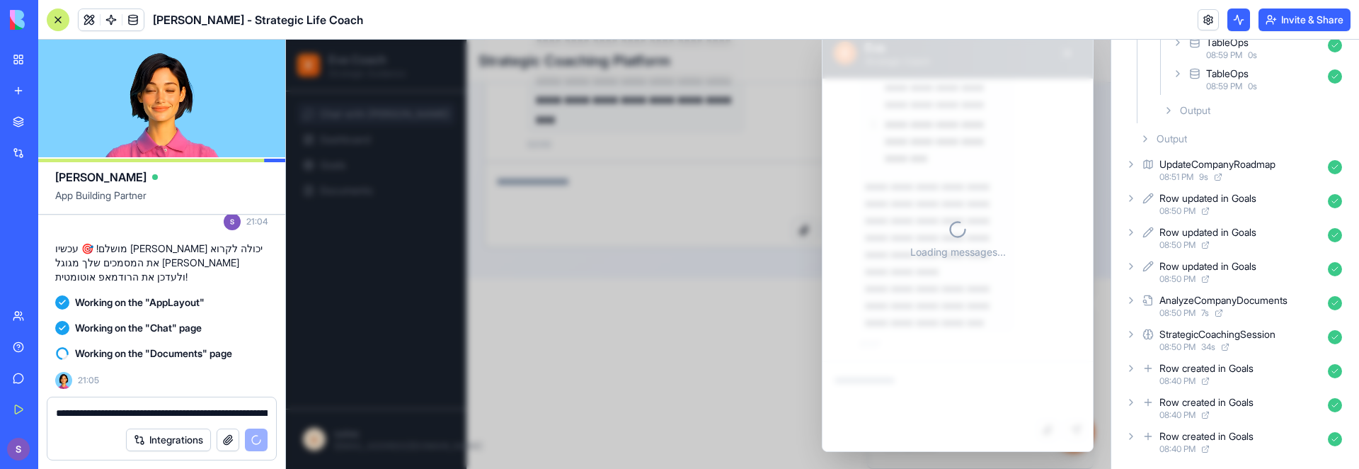
scroll to position [2155, 0]
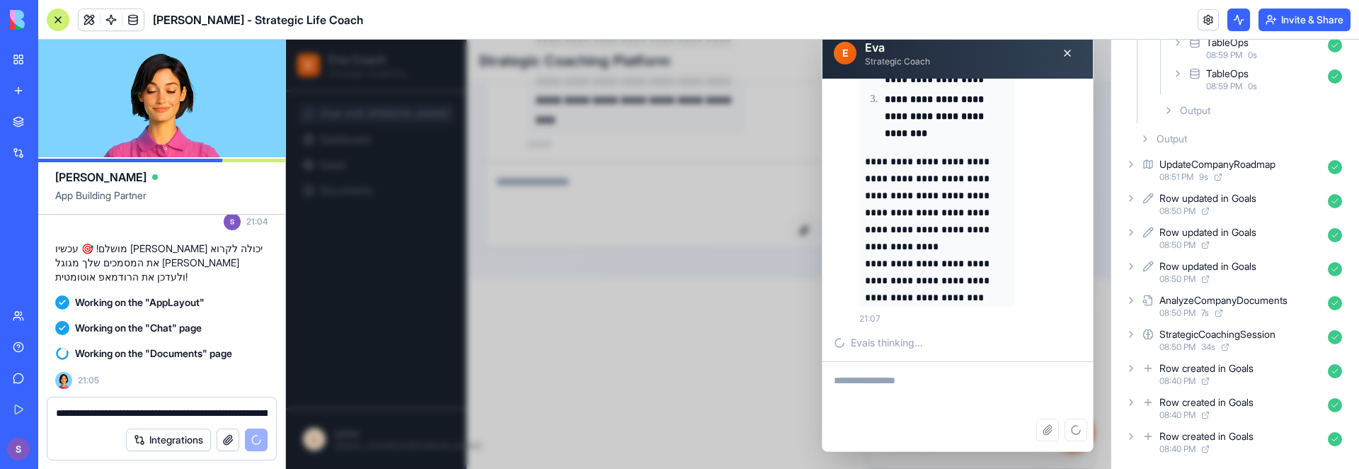
click at [742, 362] on div "**********" at bounding box center [698, 254] width 825 height 429
click at [1066, 46] on button at bounding box center [1067, 53] width 28 height 28
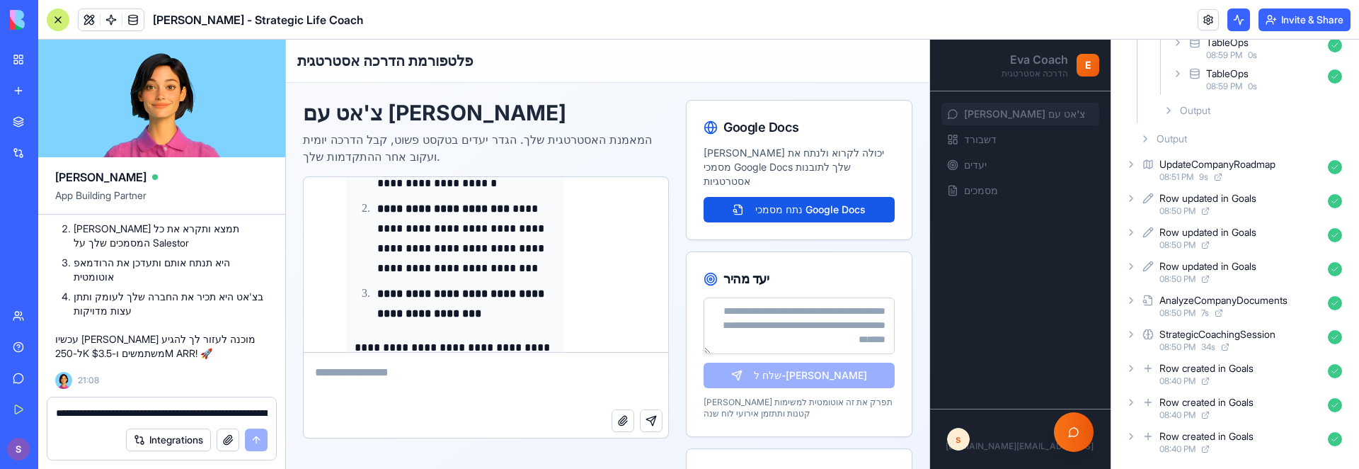
scroll to position [3449, 0]
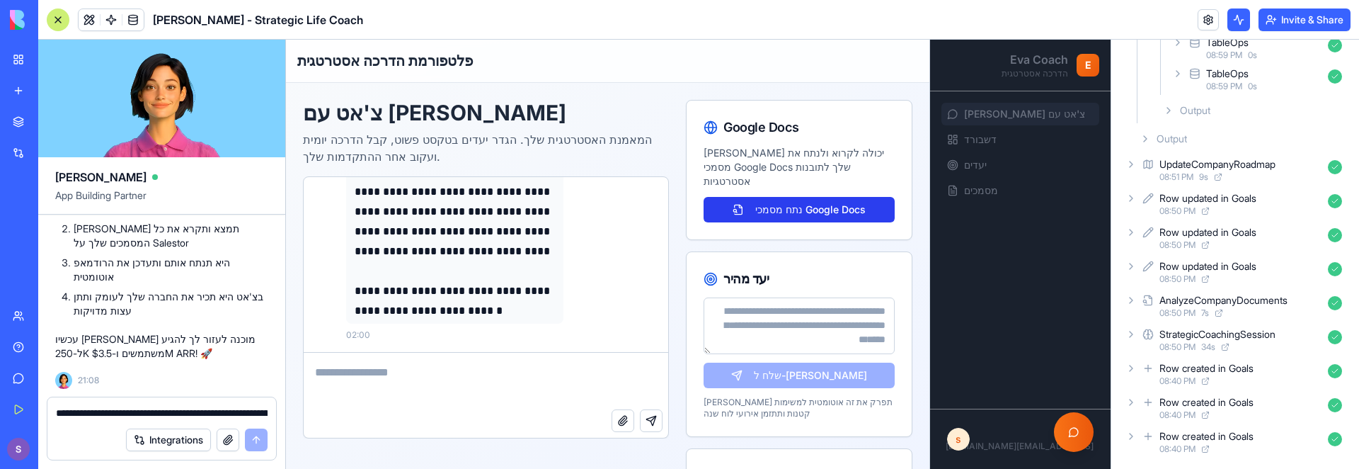
click at [831, 197] on button "נתח מסמכי Google Docs" at bounding box center [799, 209] width 191 height 25
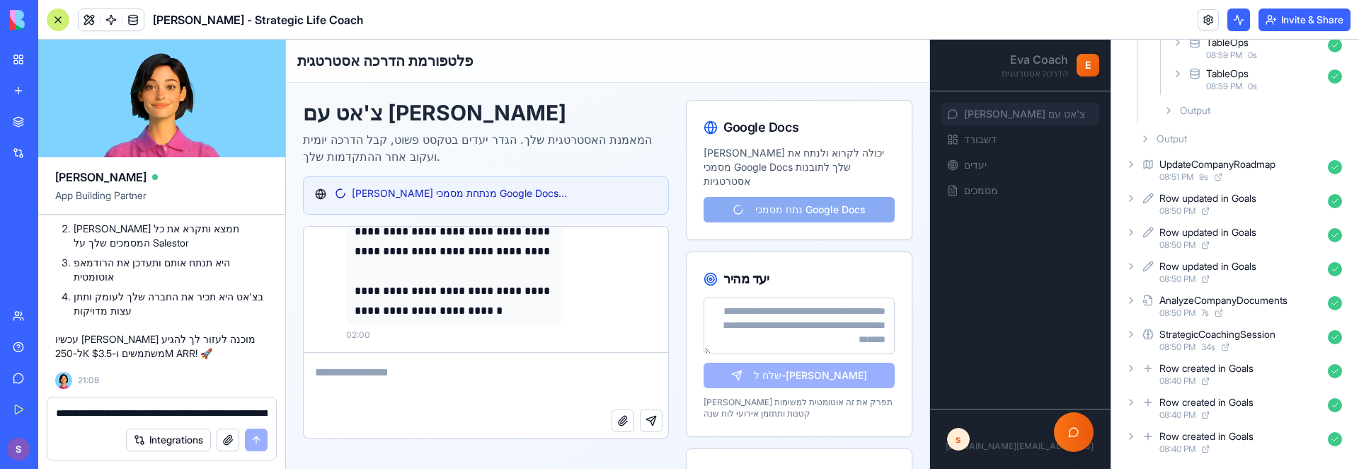
scroll to position [965, 0]
click at [488, 386] on textarea at bounding box center [486, 380] width 365 height 57
type textarea "**"
paste textarea "**********"
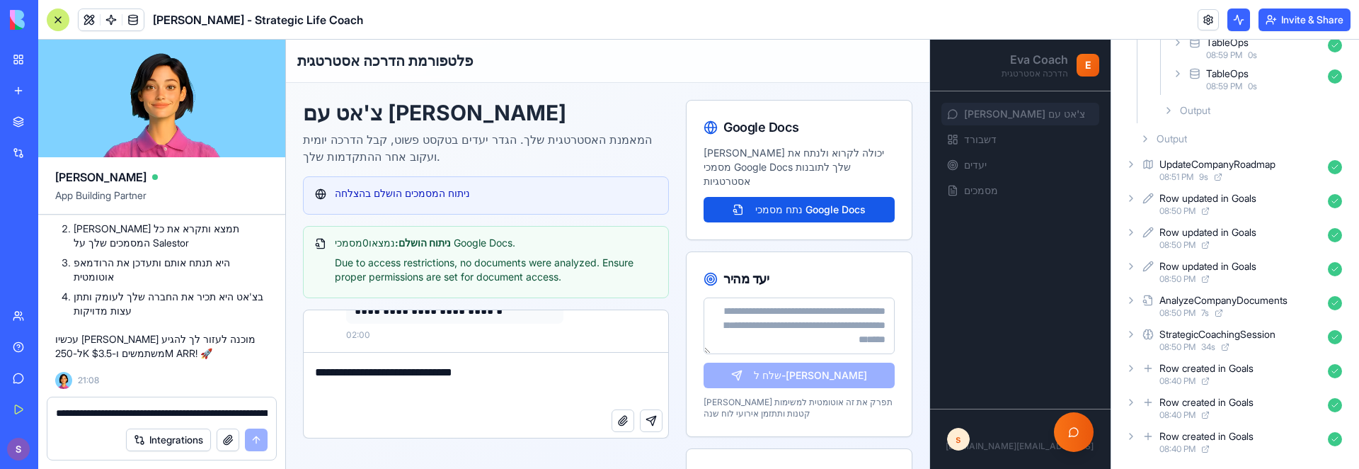
paste textarea "**********"
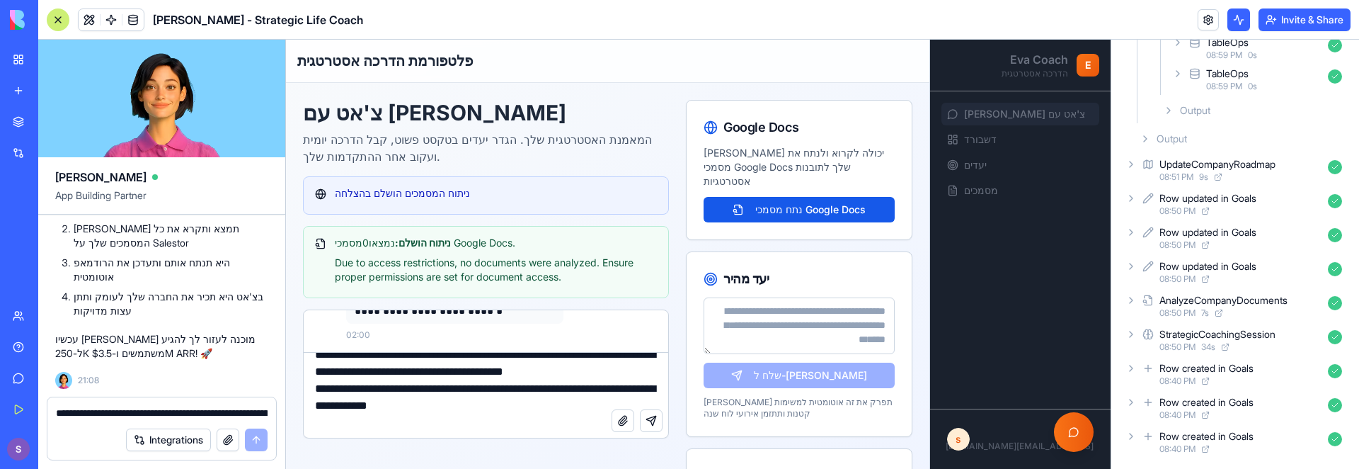
scroll to position [0, 0]
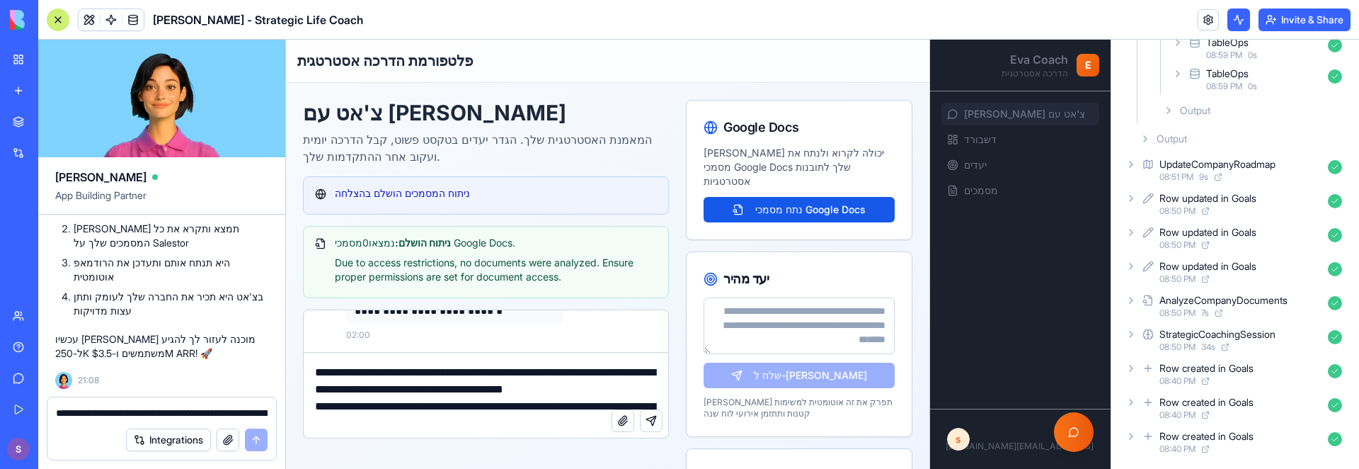
click at [550, 380] on textarea "**********" at bounding box center [486, 380] width 365 height 57
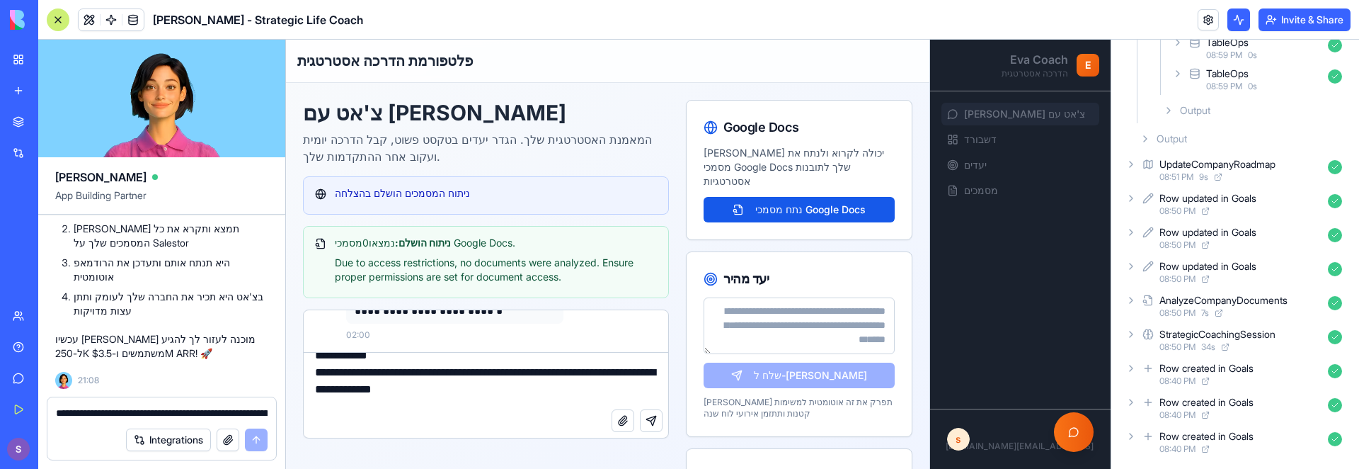
scroll to position [378, 0]
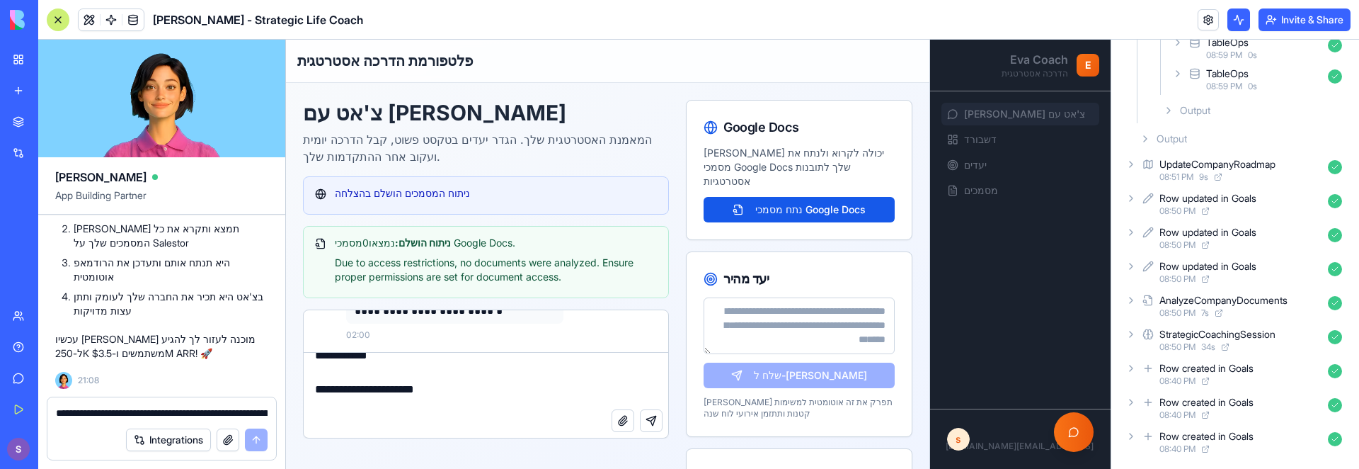
type textarea "**********"
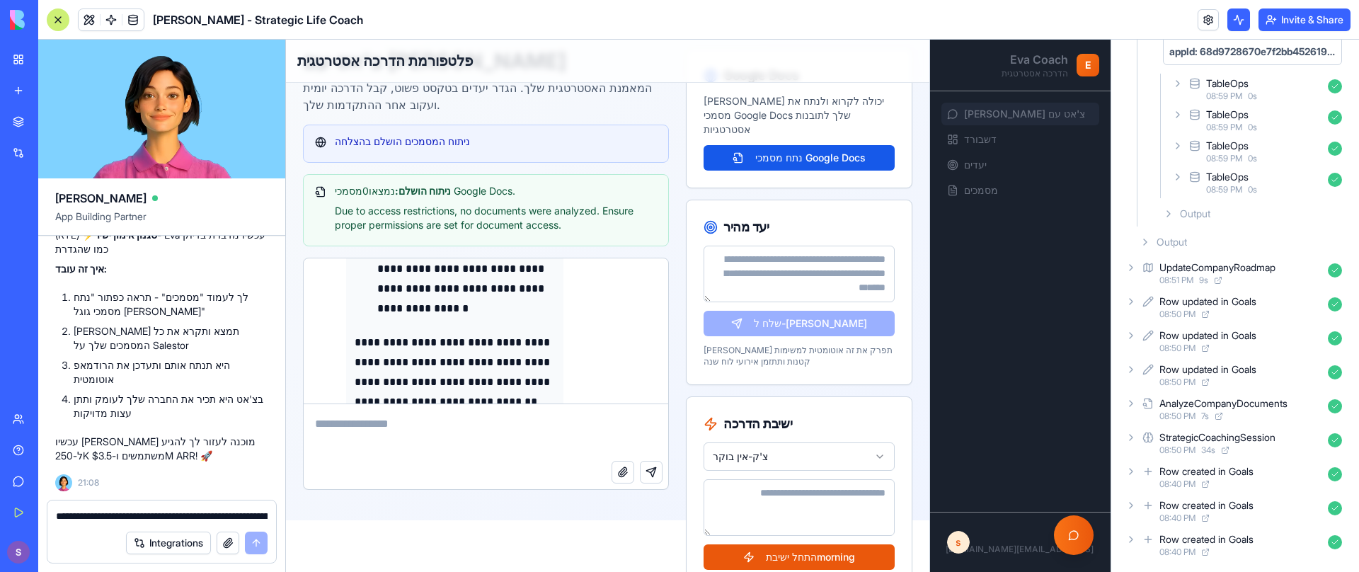
scroll to position [4716, 0]
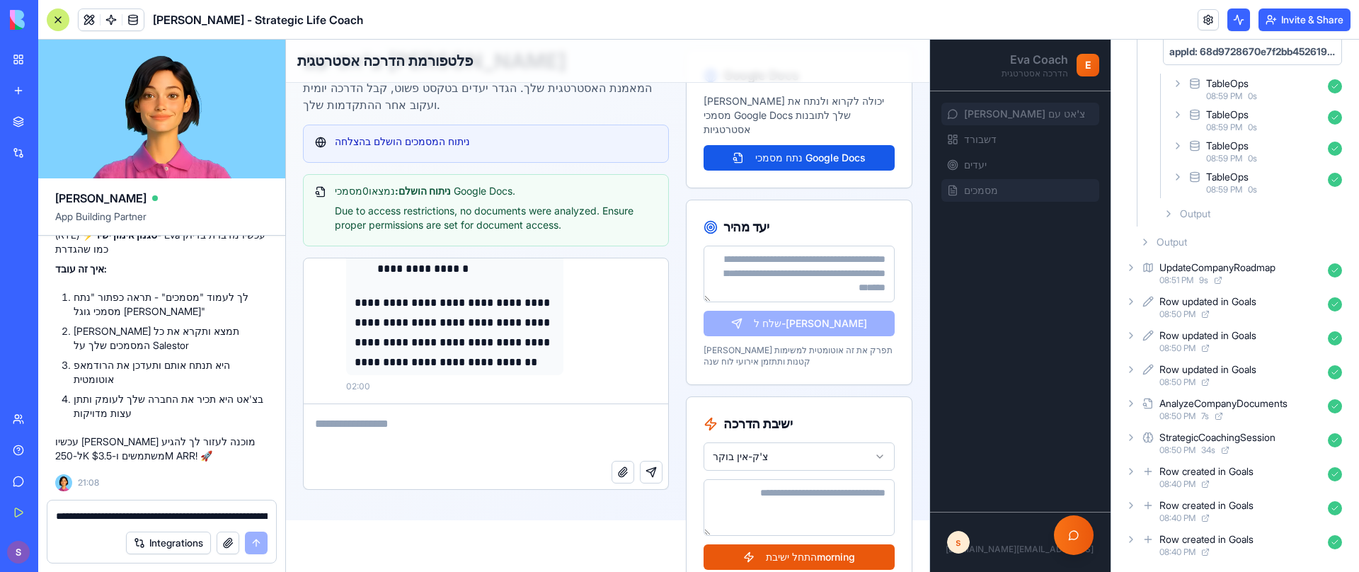
click at [996, 190] on span "מסמכים" at bounding box center [981, 190] width 34 height 14
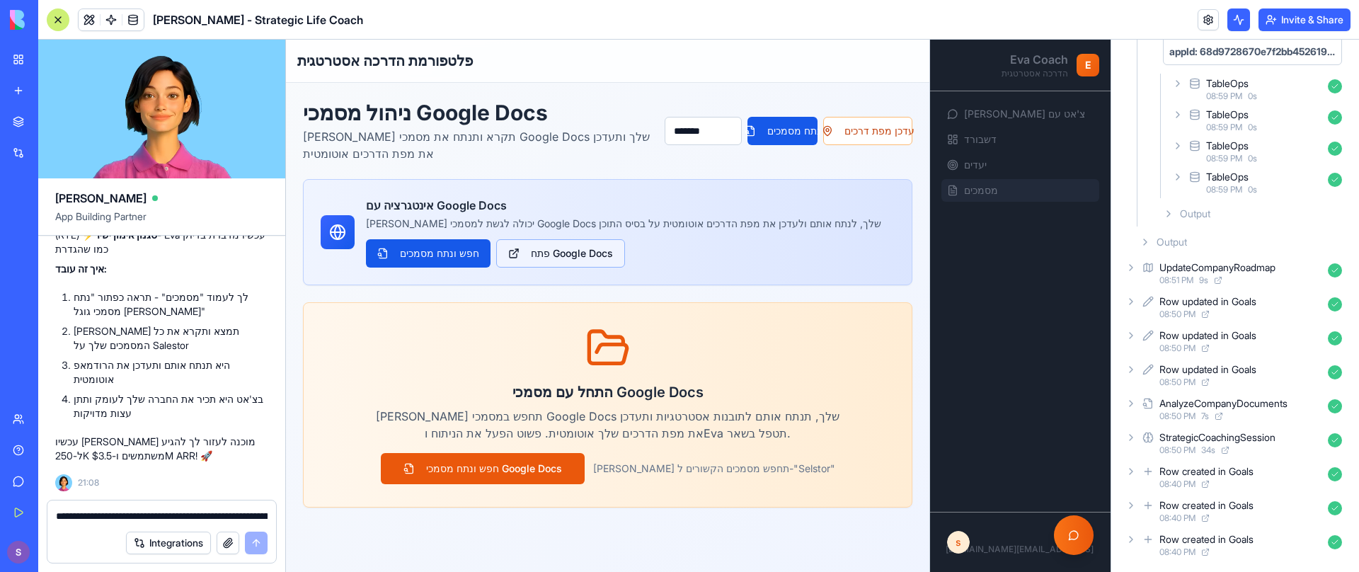
click at [614, 256] on link "פתח Google Docs" at bounding box center [560, 253] width 129 height 28
click at [158, 518] on textarea at bounding box center [162, 516] width 212 height 14
click at [239, 512] on textarea at bounding box center [162, 516] width 212 height 14
paste textarea "*"
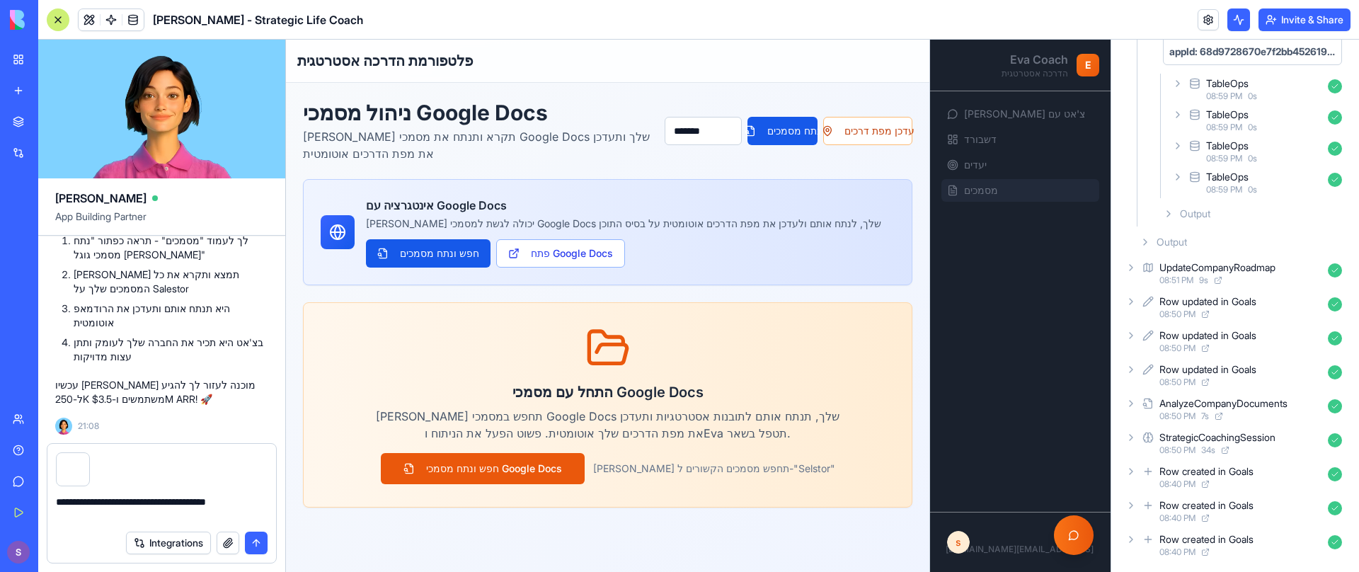
scroll to position [4920, 0]
type textarea "**********"
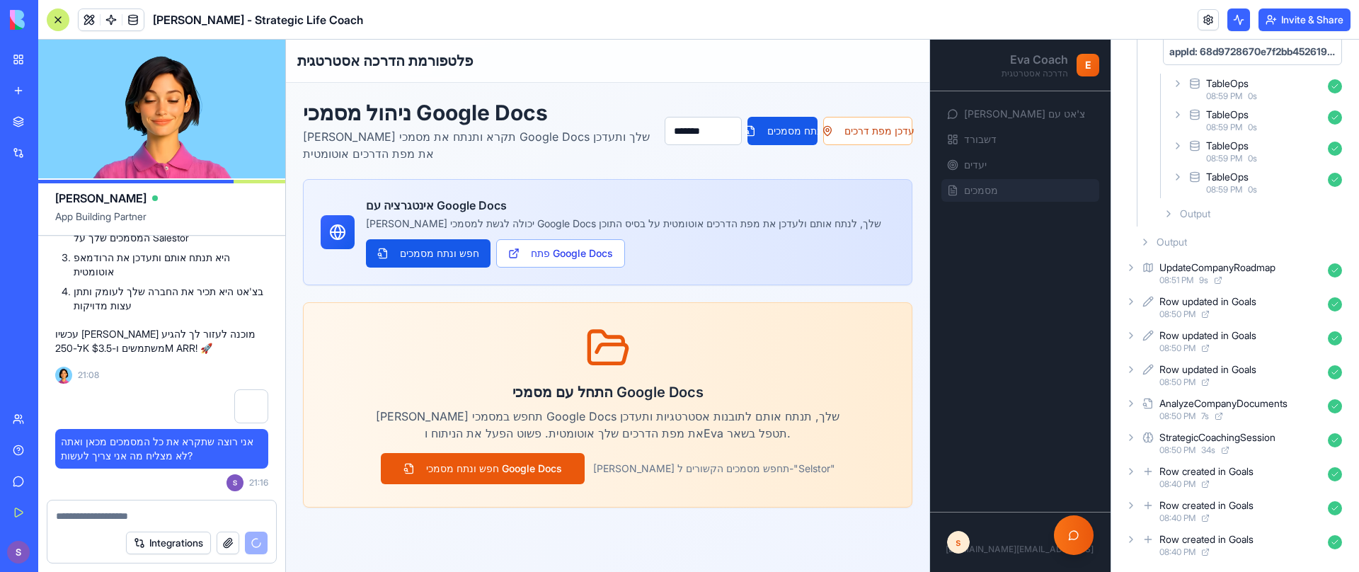
scroll to position [5039, 0]
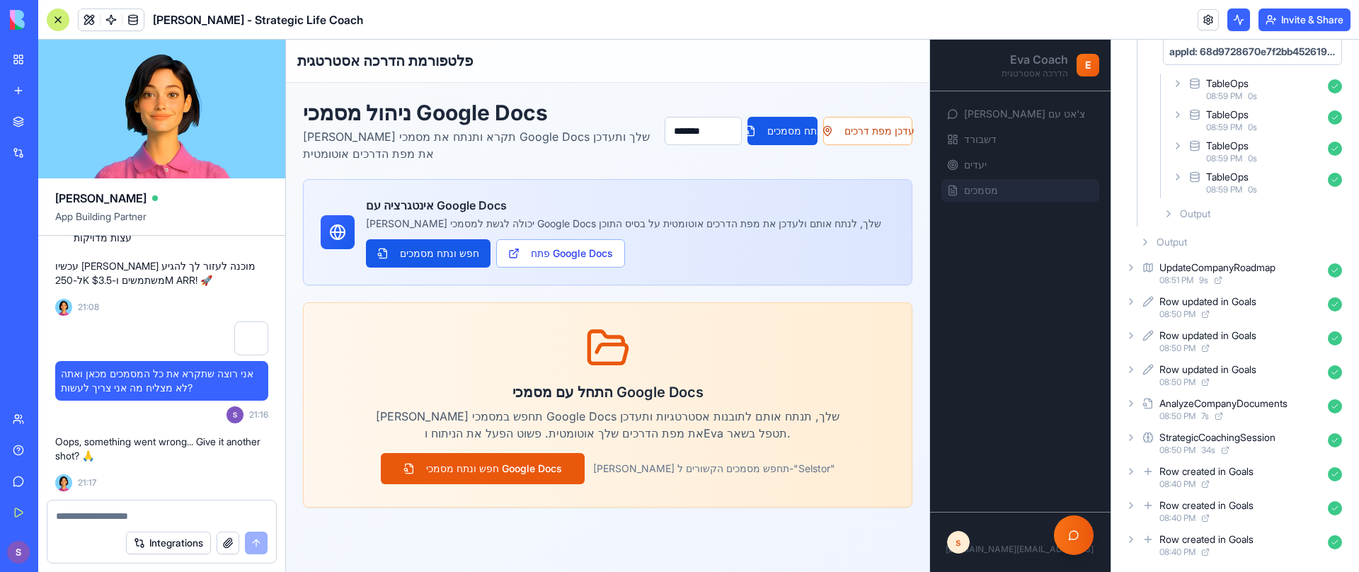
click at [146, 509] on textarea at bounding box center [162, 516] width 212 height 14
paste textarea "*"
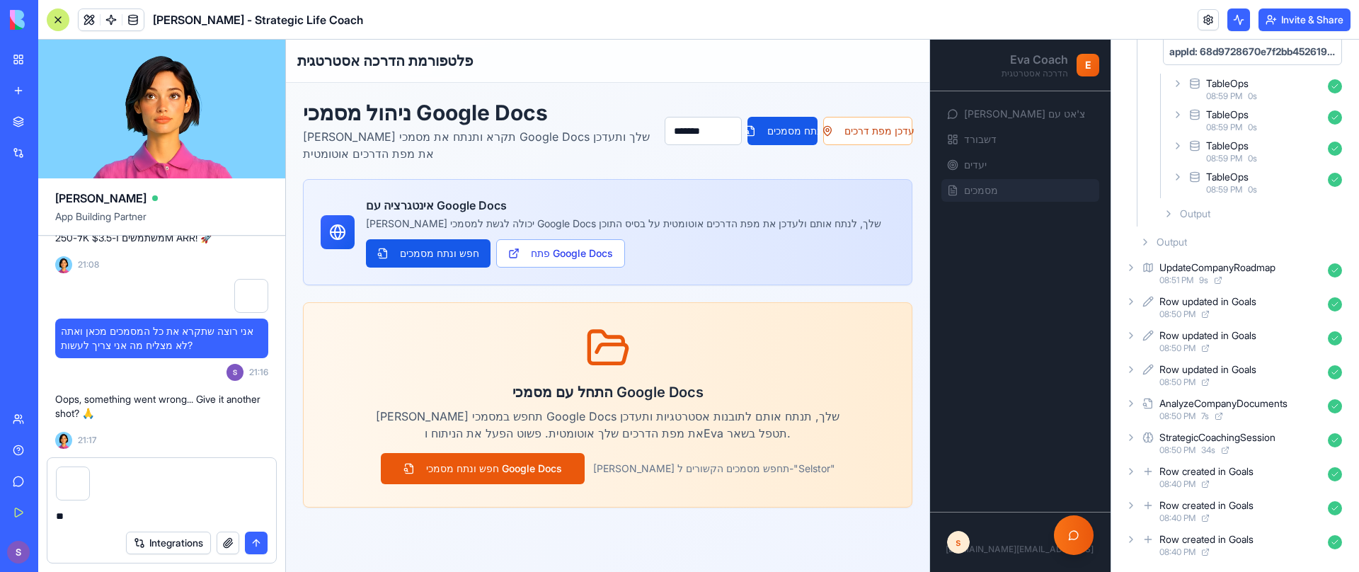
type textarea "***"
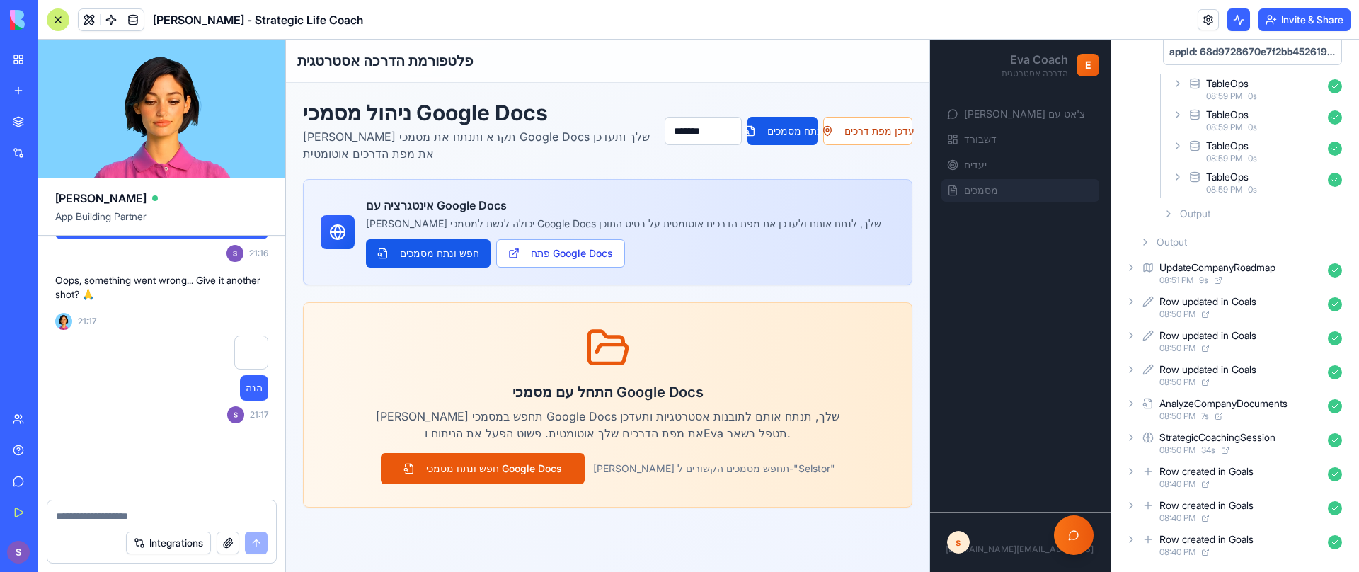
scroll to position [5200, 0]
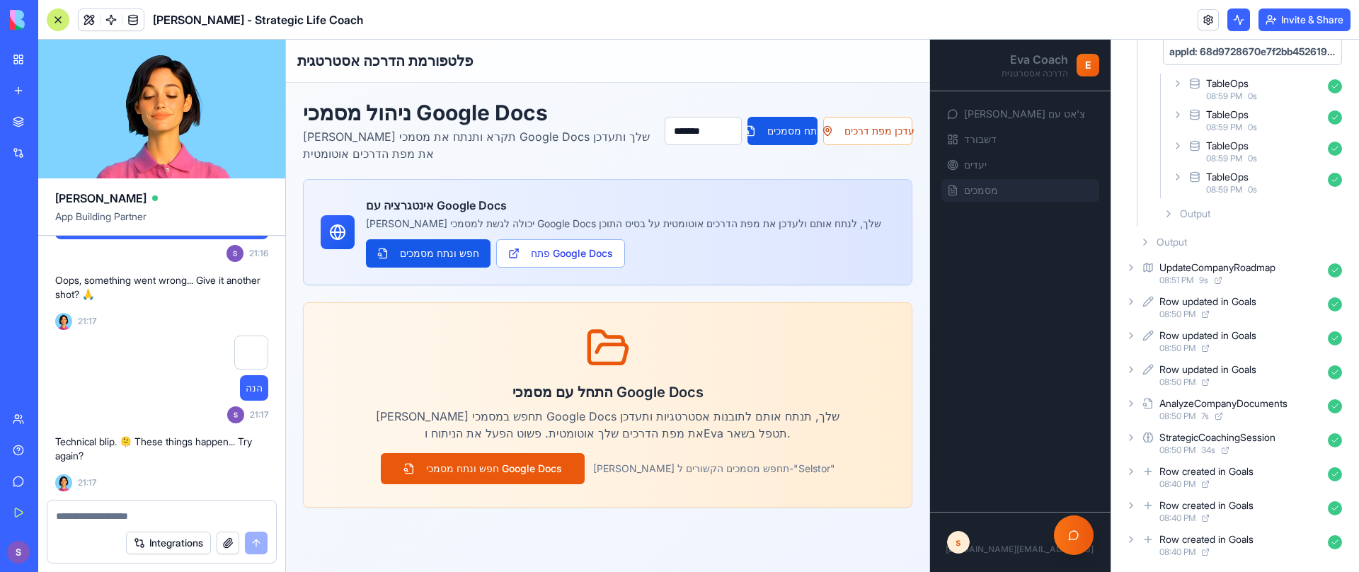
click at [197, 514] on textarea at bounding box center [162, 516] width 212 height 14
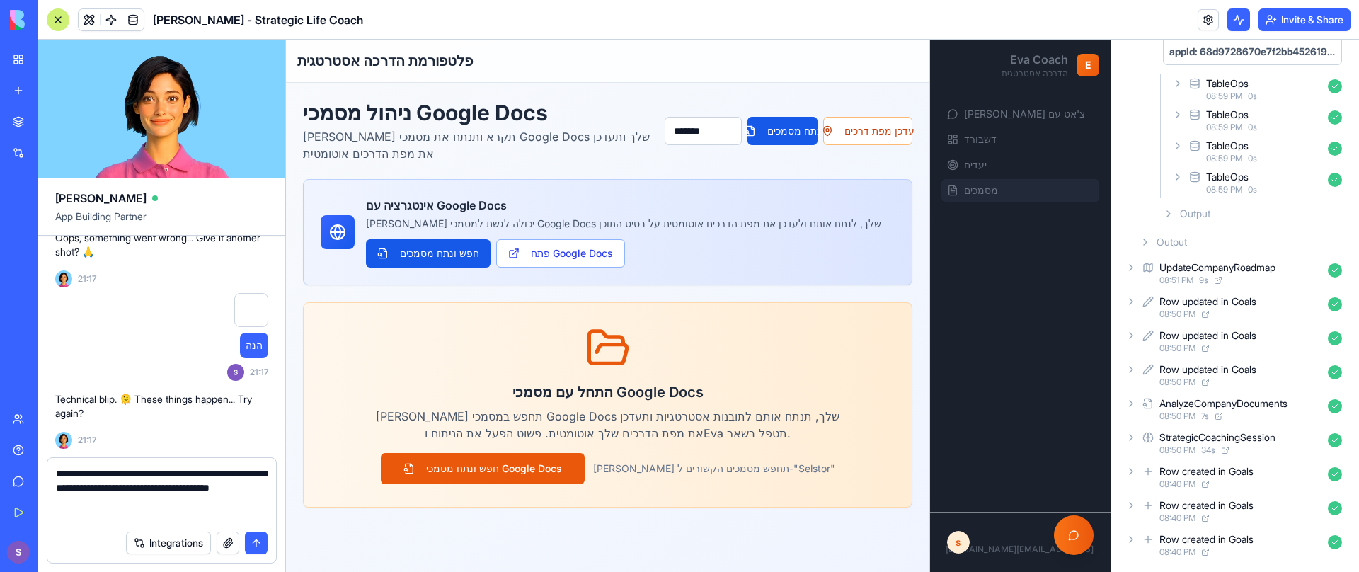
paste textarea "**********"
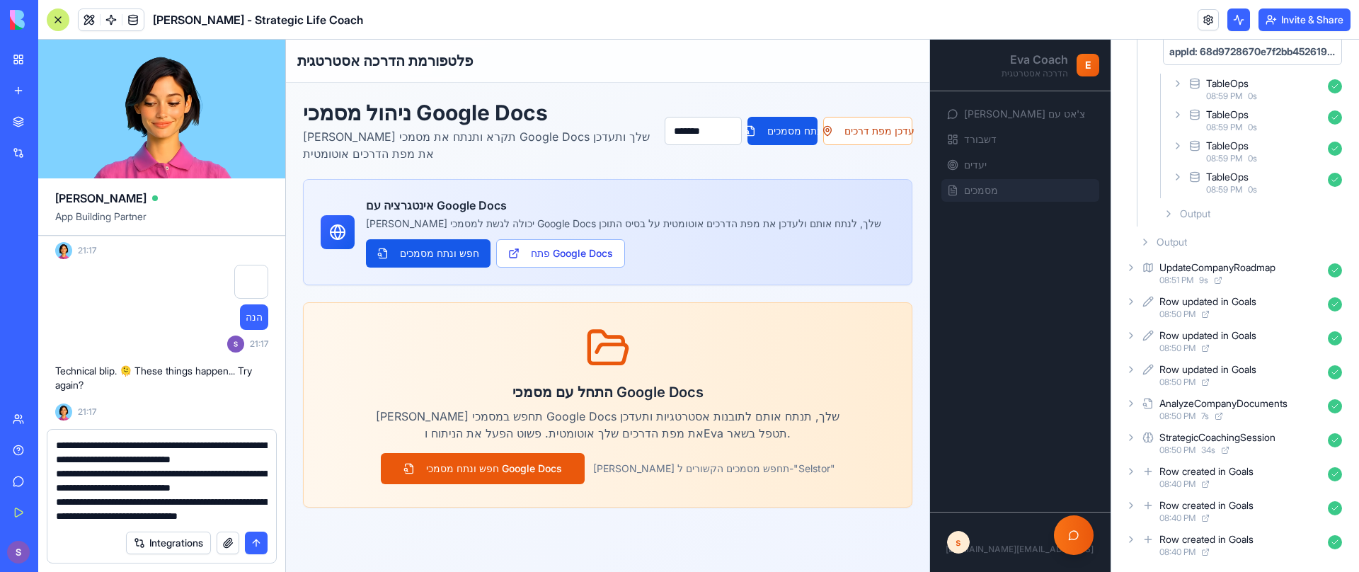
scroll to position [437, 0]
type textarea "**********"
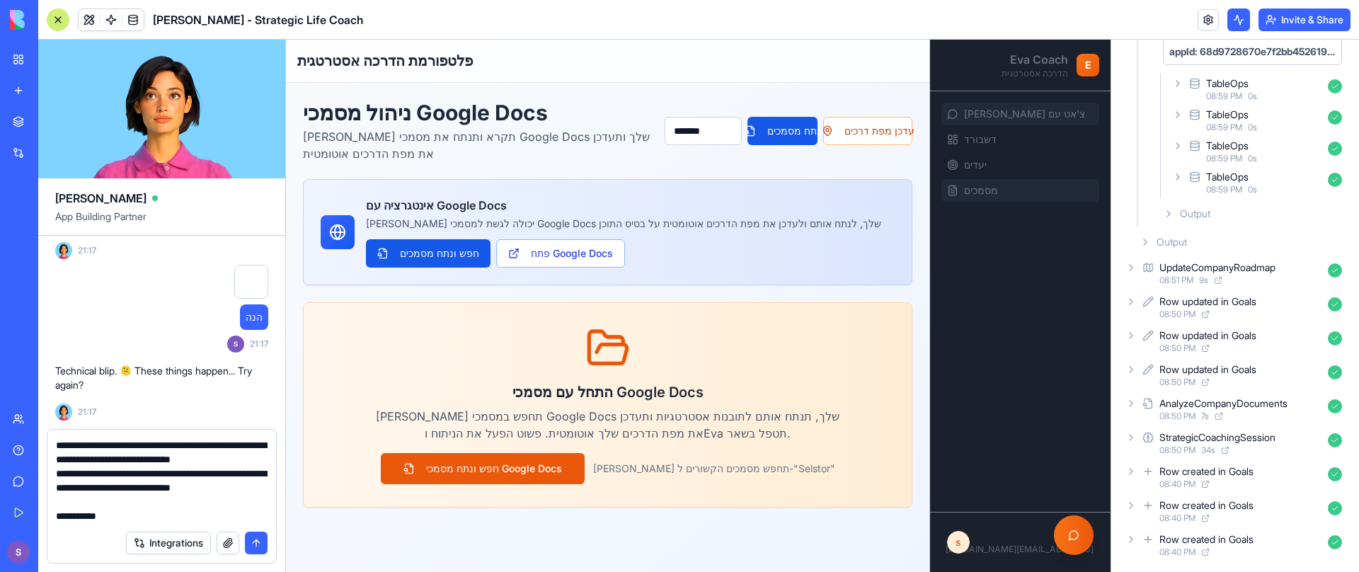
click at [1065, 113] on link "צ'אט עם Eva" at bounding box center [1020, 114] width 158 height 23
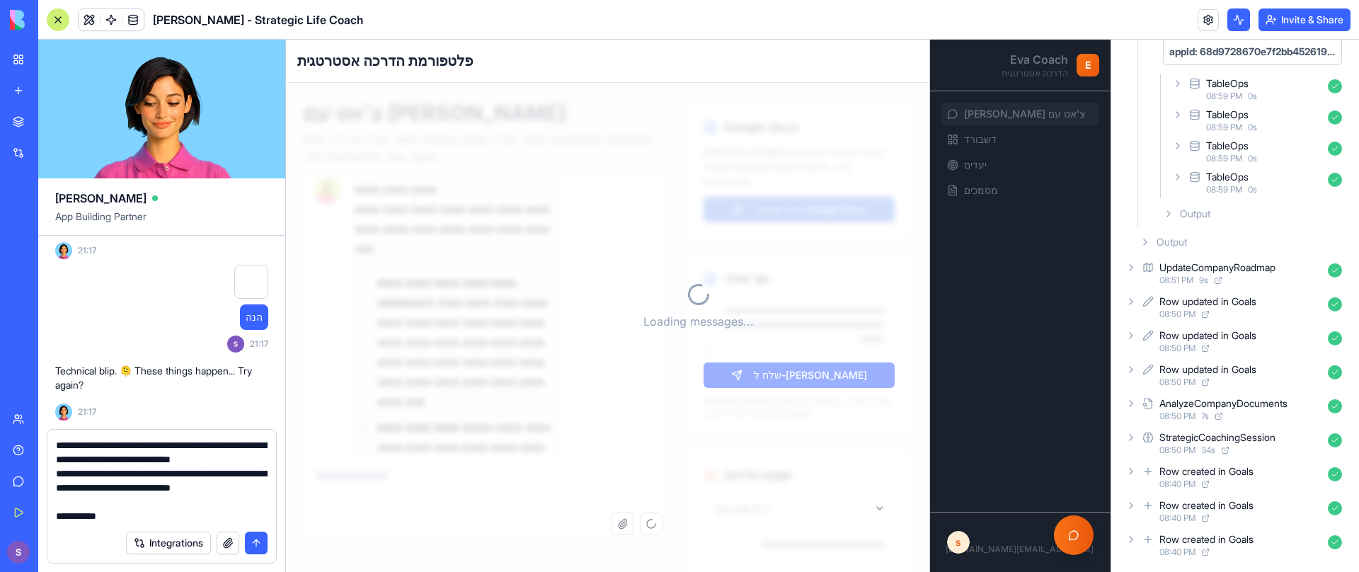
scroll to position [5755, 0]
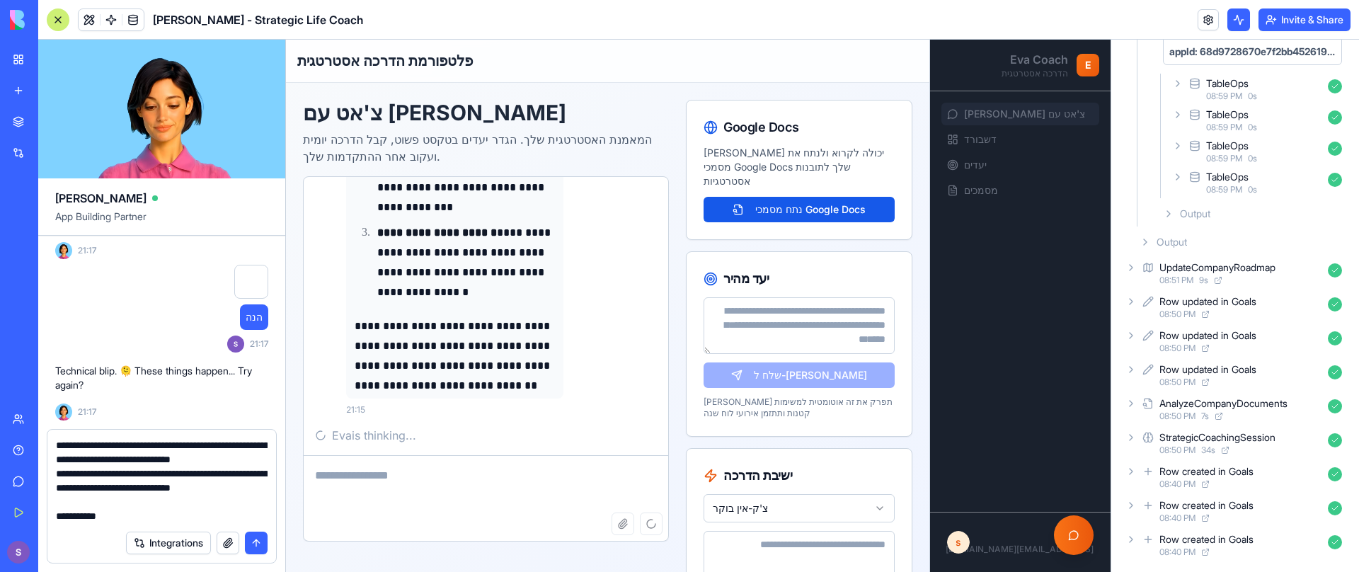
click at [514, 487] on textarea at bounding box center [486, 484] width 365 height 57
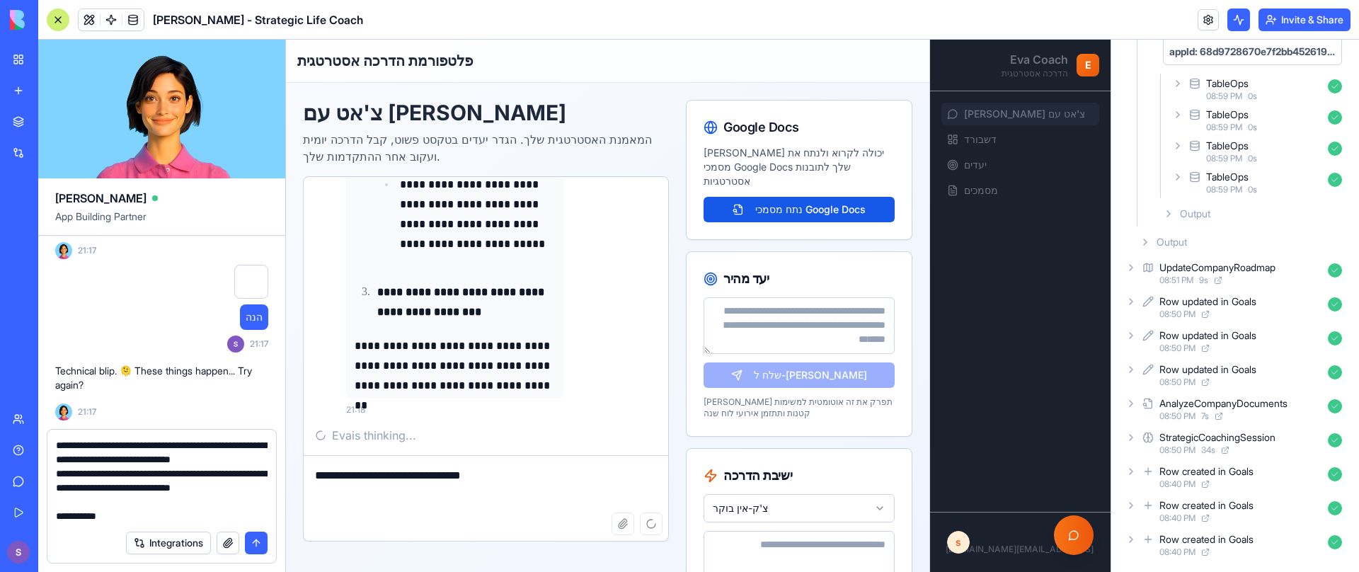
scroll to position [6347, 0]
paste textarea "**********"
type textarea "**********"
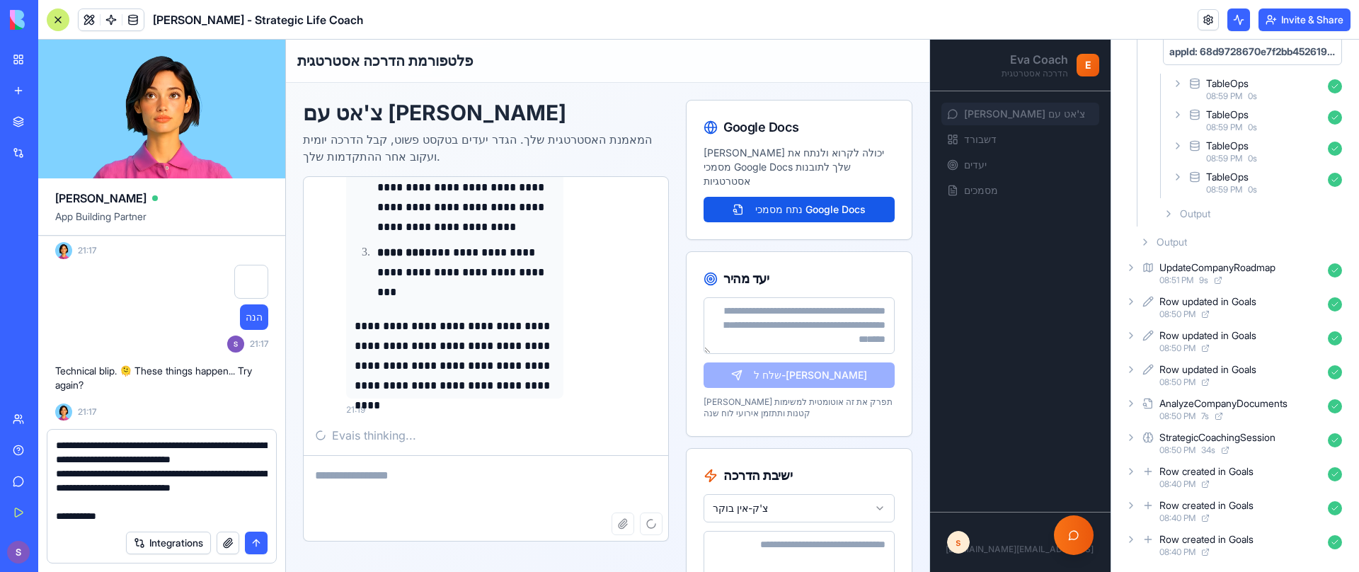
scroll to position [7496, 0]
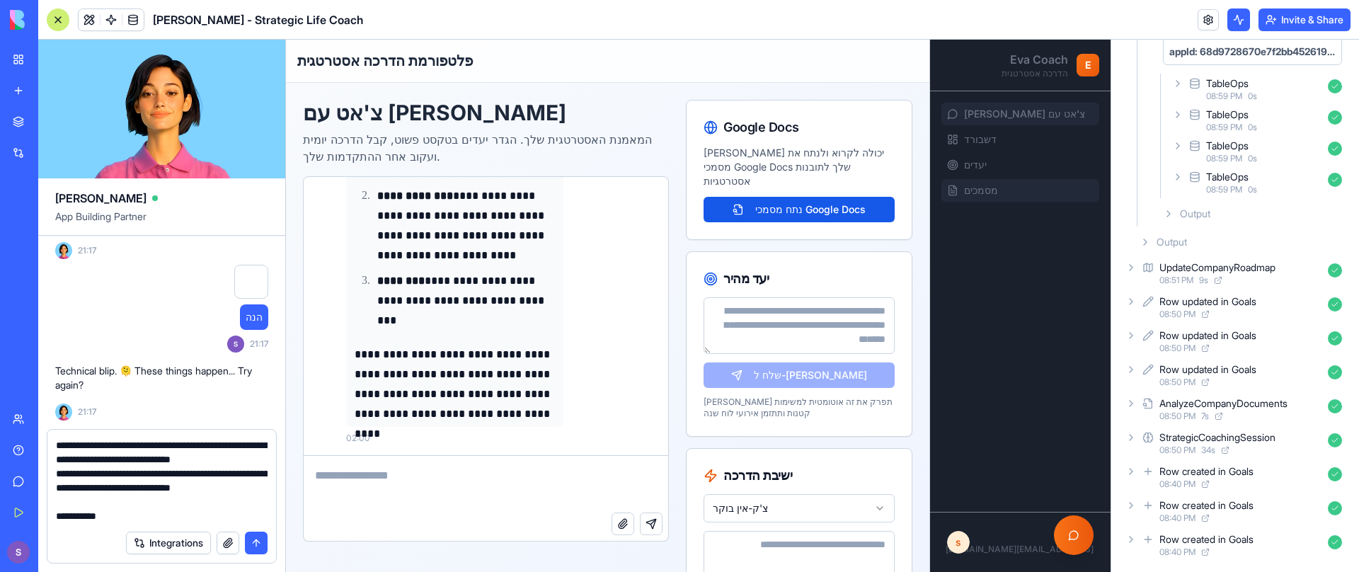
click at [990, 188] on span "מסמכים" at bounding box center [981, 190] width 34 height 14
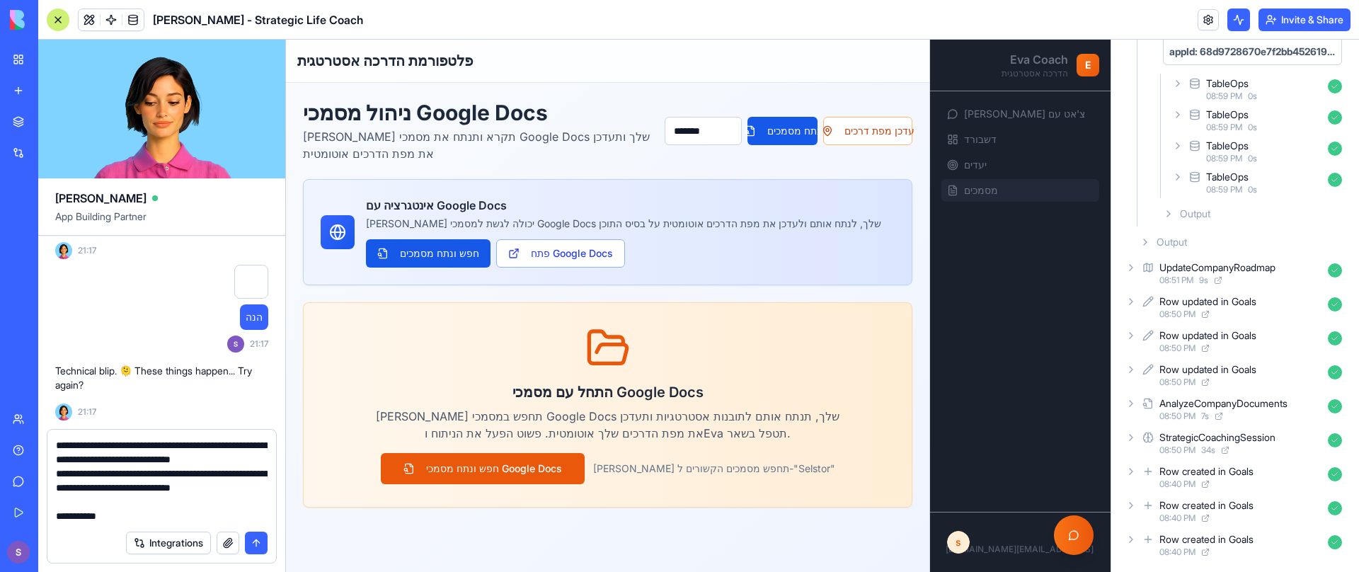
click at [628, 363] on icon at bounding box center [607, 348] width 45 height 45
drag, startPoint x: 211, startPoint y: 45, endPoint x: 212, endPoint y: 37, distance: 7.9
click at [211, 45] on video at bounding box center [161, 109] width 247 height 139
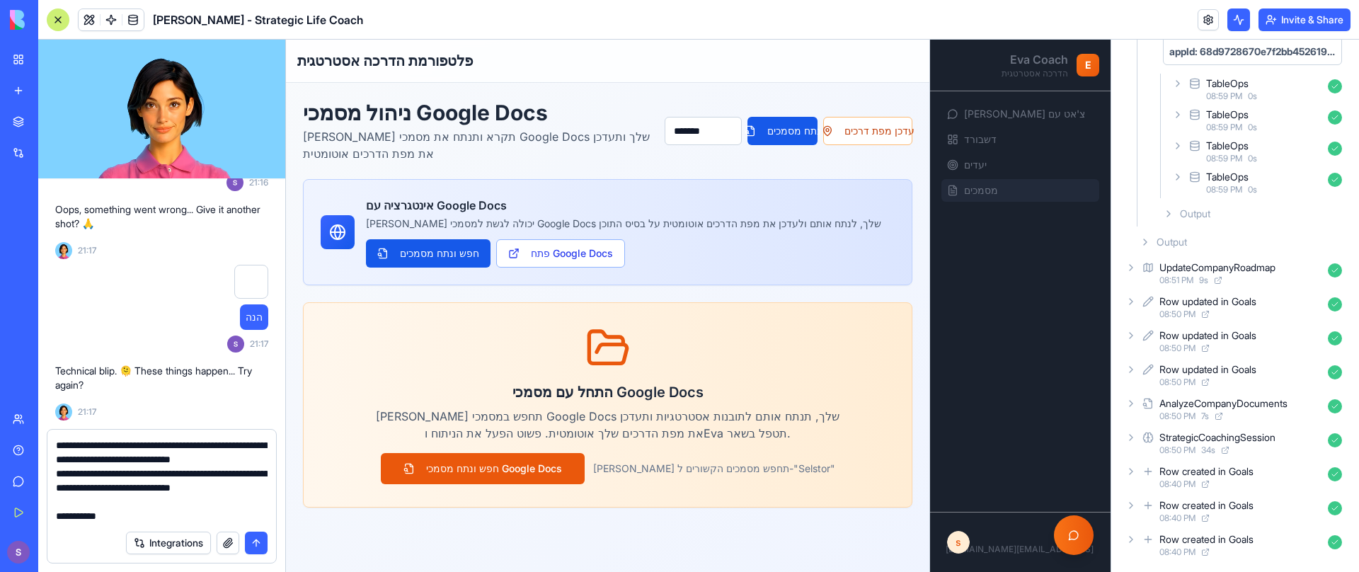
click at [52, 285] on div "New App" at bounding box center [33, 283] width 40 height 14
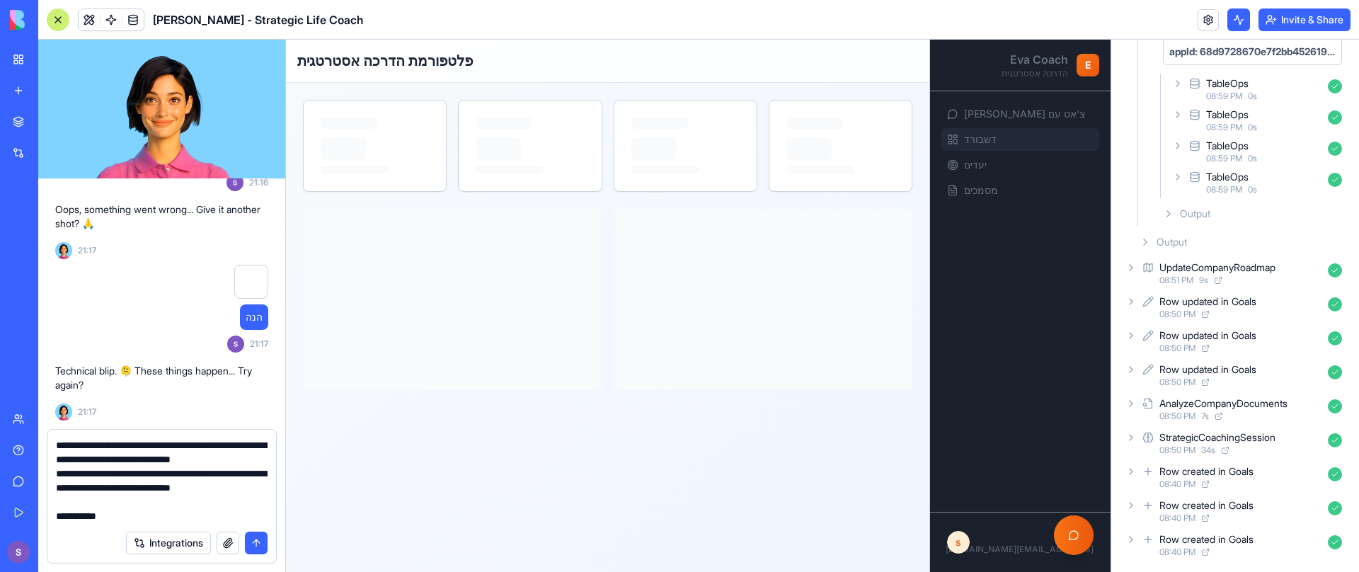
click at [51, 21] on img at bounding box center [54, 20] width 88 height 20
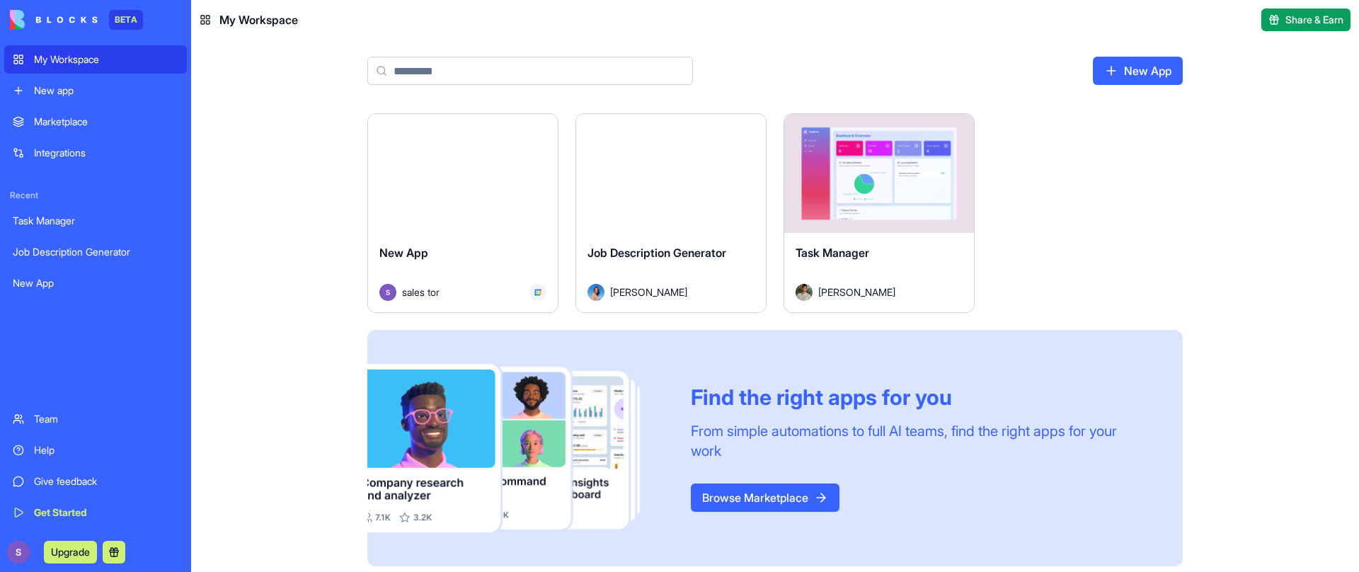
click at [542, 127] on html "BETA My Workspace New app Marketplace Integrations Recent Task Manager Job Desc…" at bounding box center [679, 286] width 1359 height 572
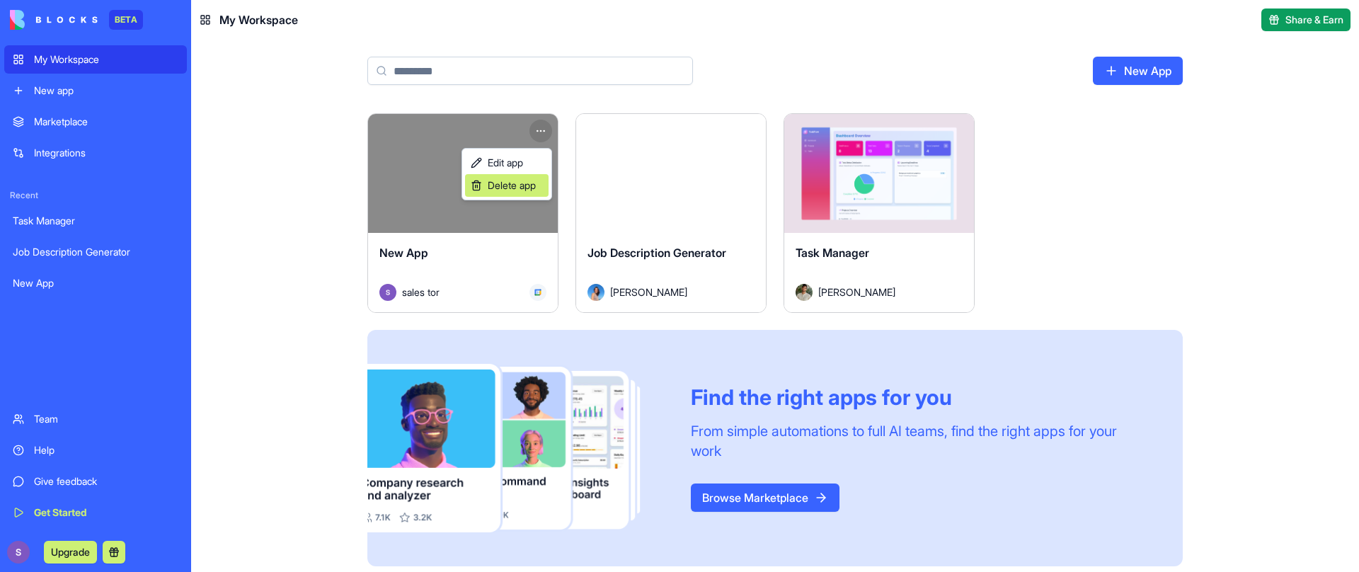
click at [529, 187] on span "Delete app" at bounding box center [512, 185] width 48 height 14
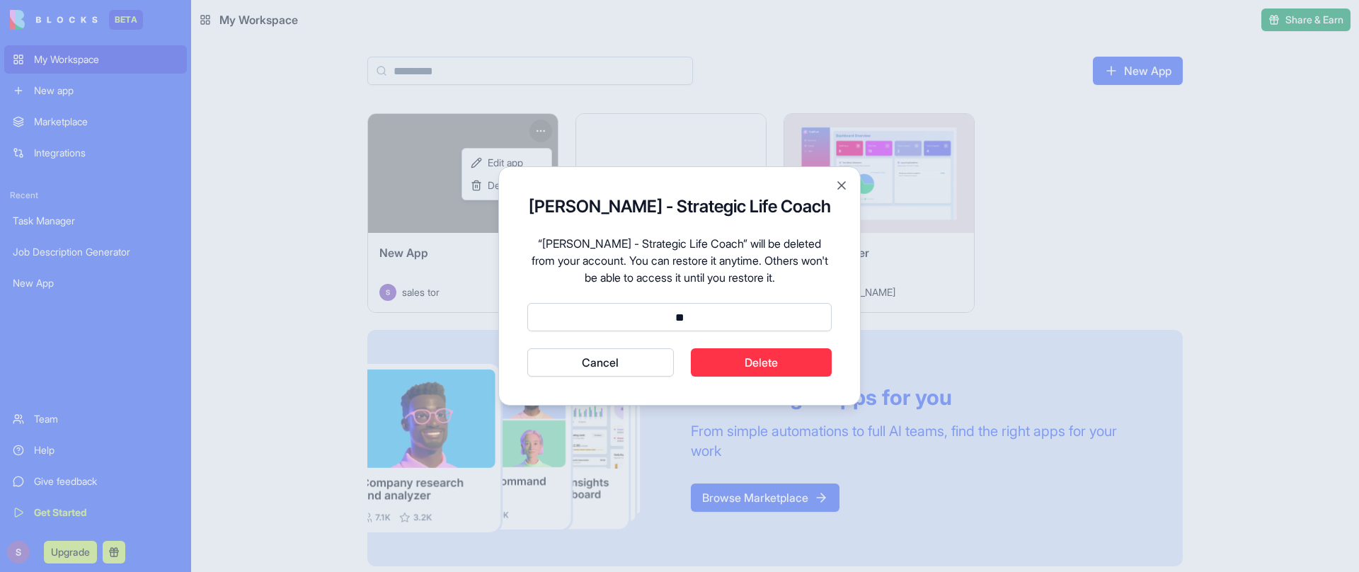
type input "*"
type input "******"
click at [764, 368] on button "Delete" at bounding box center [762, 362] width 142 height 28
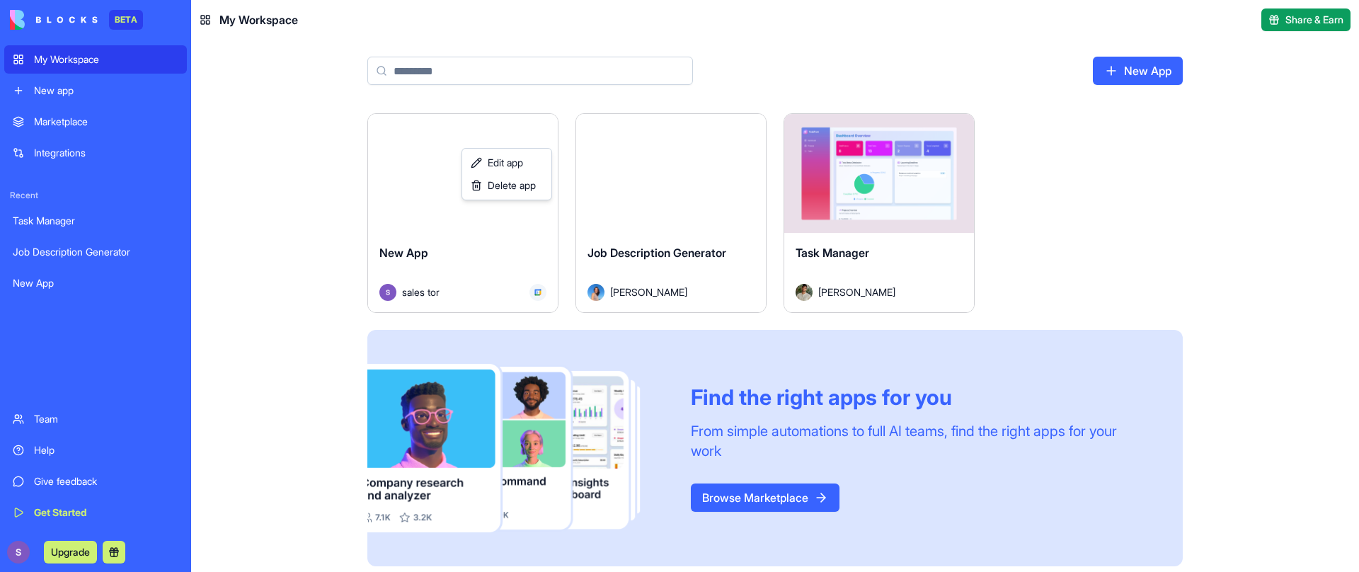
drag, startPoint x: 217, startPoint y: 104, endPoint x: 185, endPoint y: 90, distance: 35.5
click at [217, 105] on html "BETA My Workspace New app Marketplace Integrations Recent Task Manager Job Desc…" at bounding box center [679, 286] width 1359 height 572
click at [274, 226] on div "Launch New App sales tor Launch Job Description Generator Jessica Cohen Launch …" at bounding box center [775, 342] width 1168 height 459
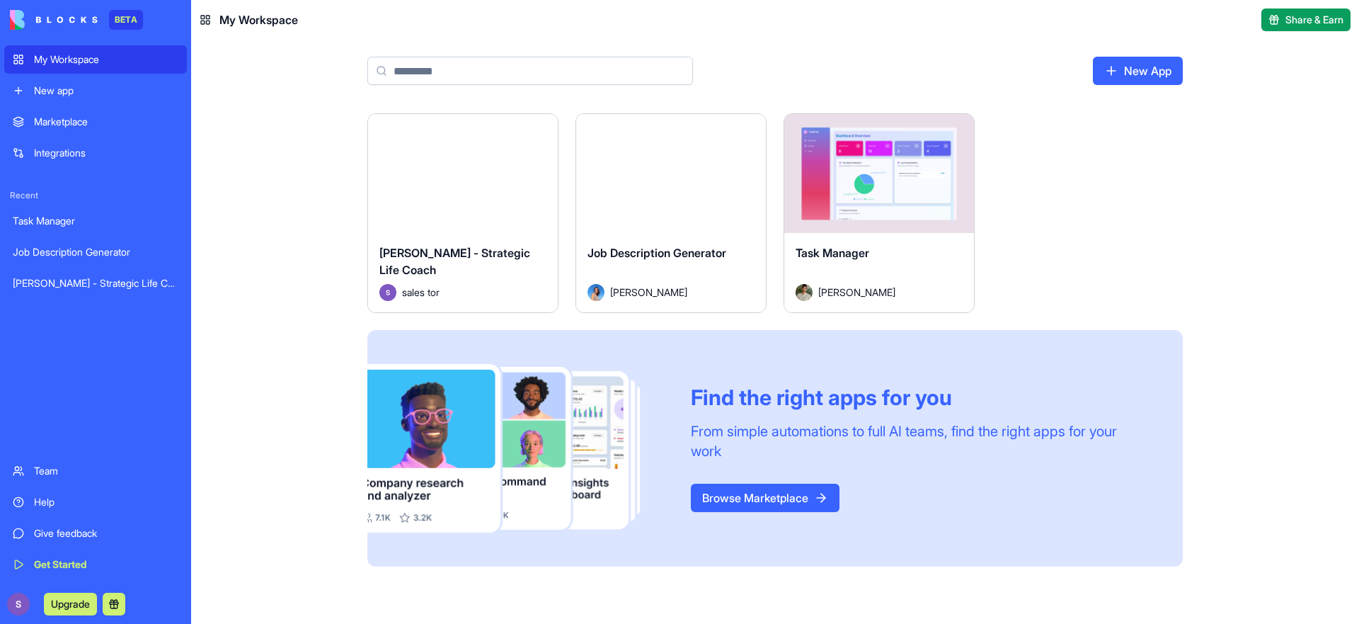
click at [117, 538] on div "Give feedback" at bounding box center [106, 533] width 144 height 14
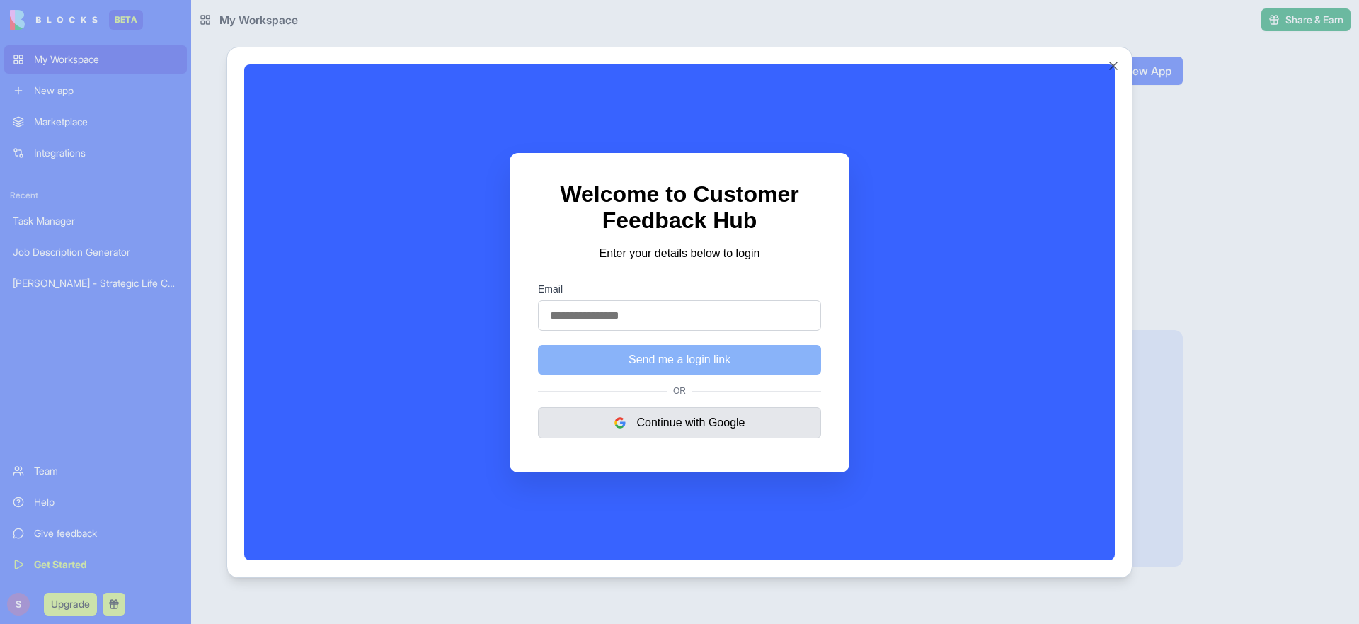
click at [735, 425] on button "Continue with Google" at bounding box center [679, 421] width 283 height 31
click at [1339, 188] on div at bounding box center [679, 312] width 1359 height 624
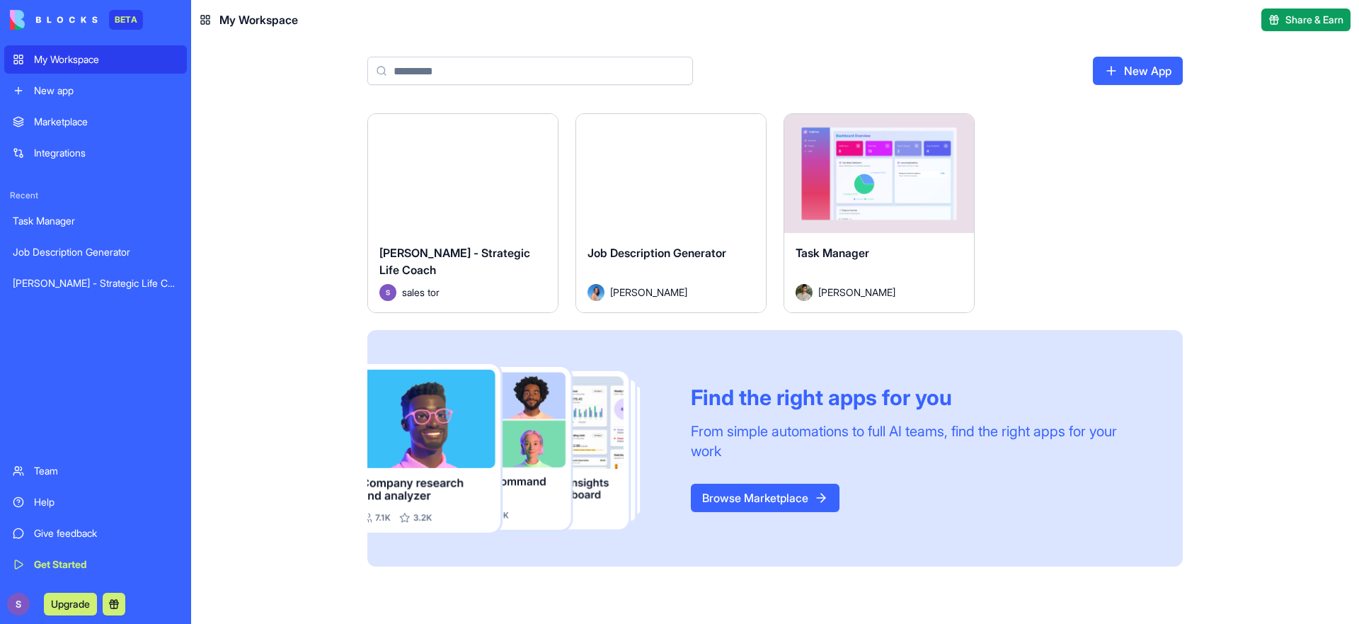
click at [1297, 25] on span "Share & Earn" at bounding box center [1314, 20] width 58 height 14
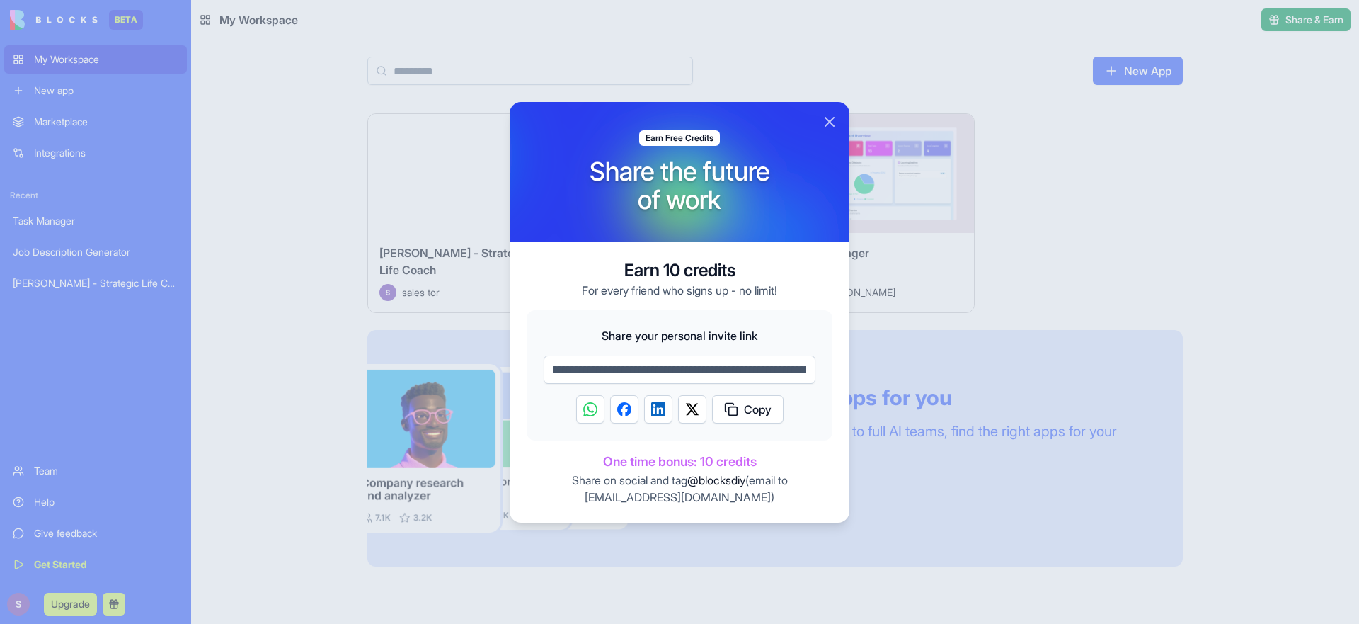
scroll to position [0, 186]
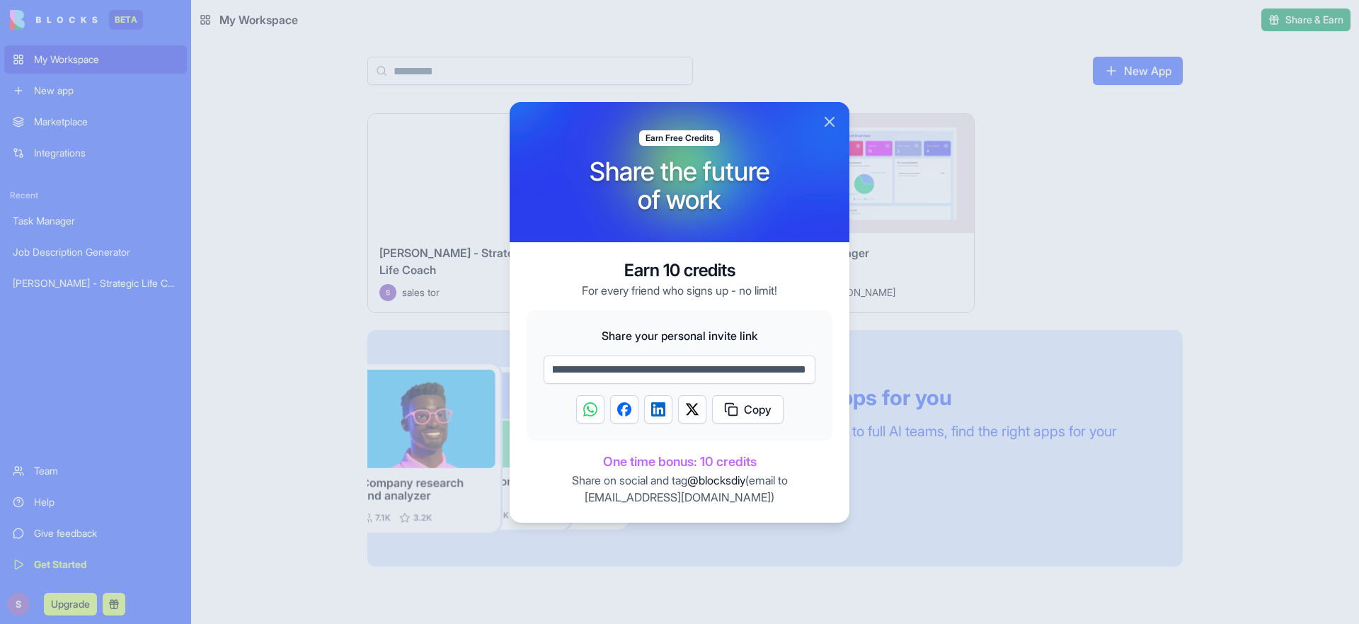
click at [831, 120] on button "Close" at bounding box center [829, 121] width 17 height 17
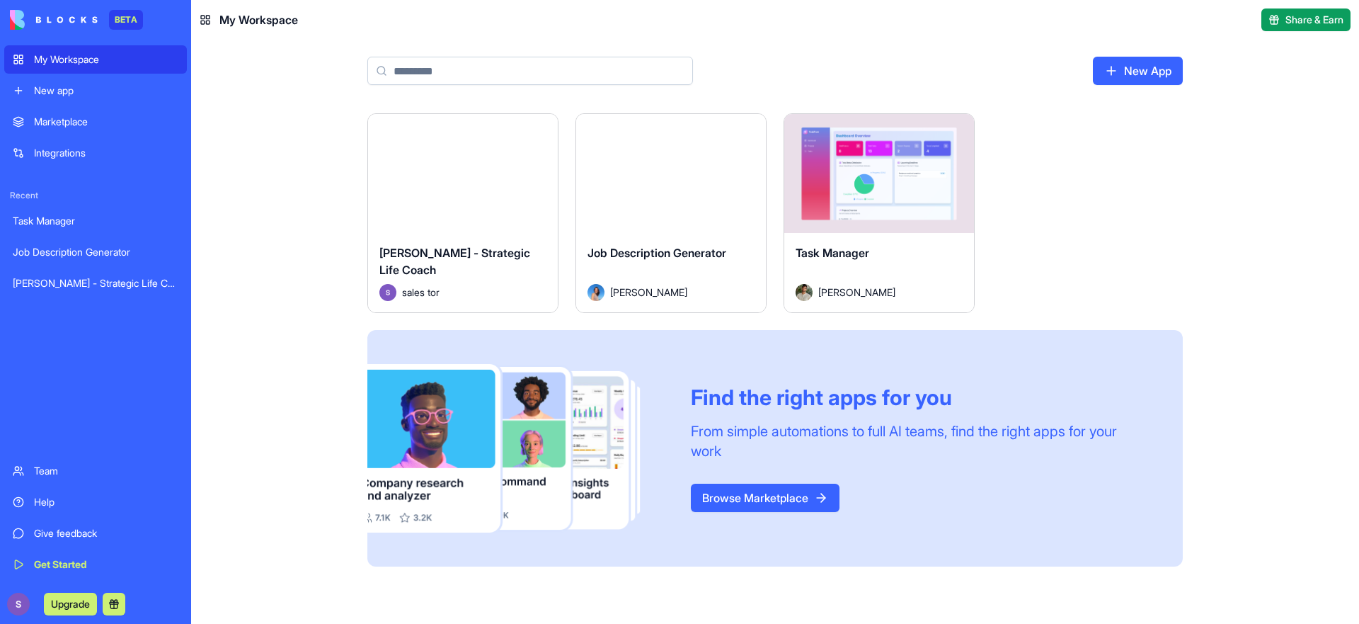
click at [1306, 13] on span "Share & Earn" at bounding box center [1314, 20] width 58 height 14
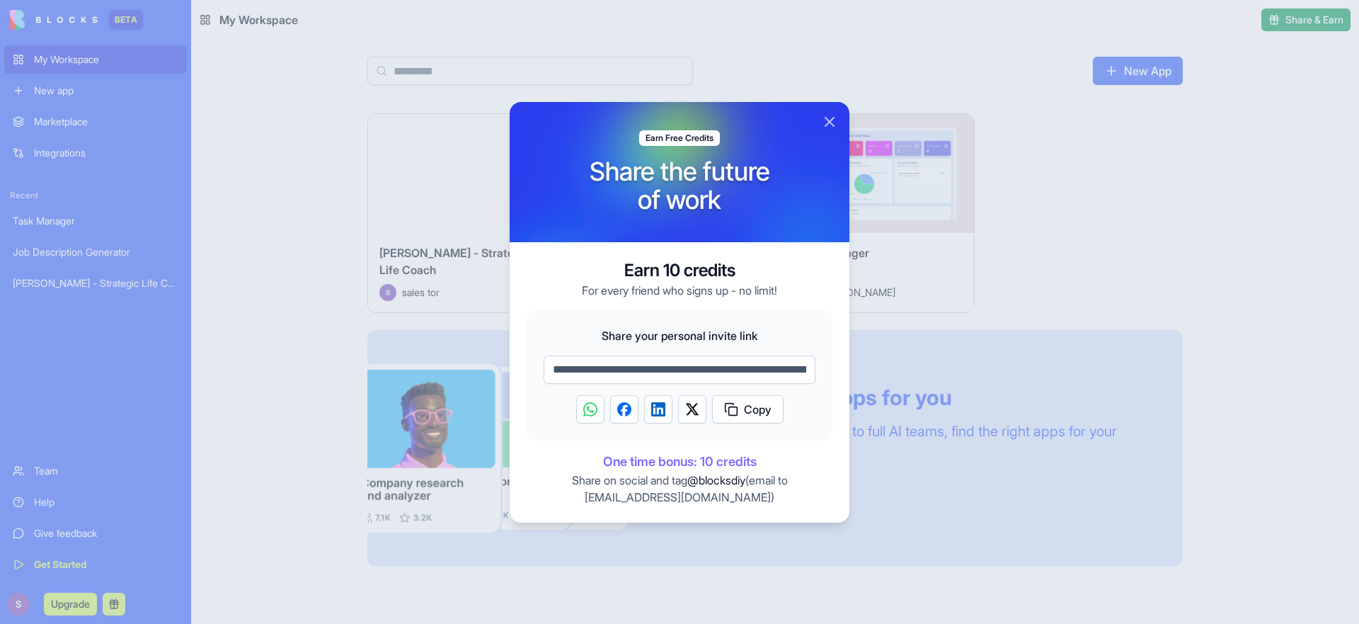
click at [742, 403] on button "Copy" at bounding box center [747, 409] width 71 height 28
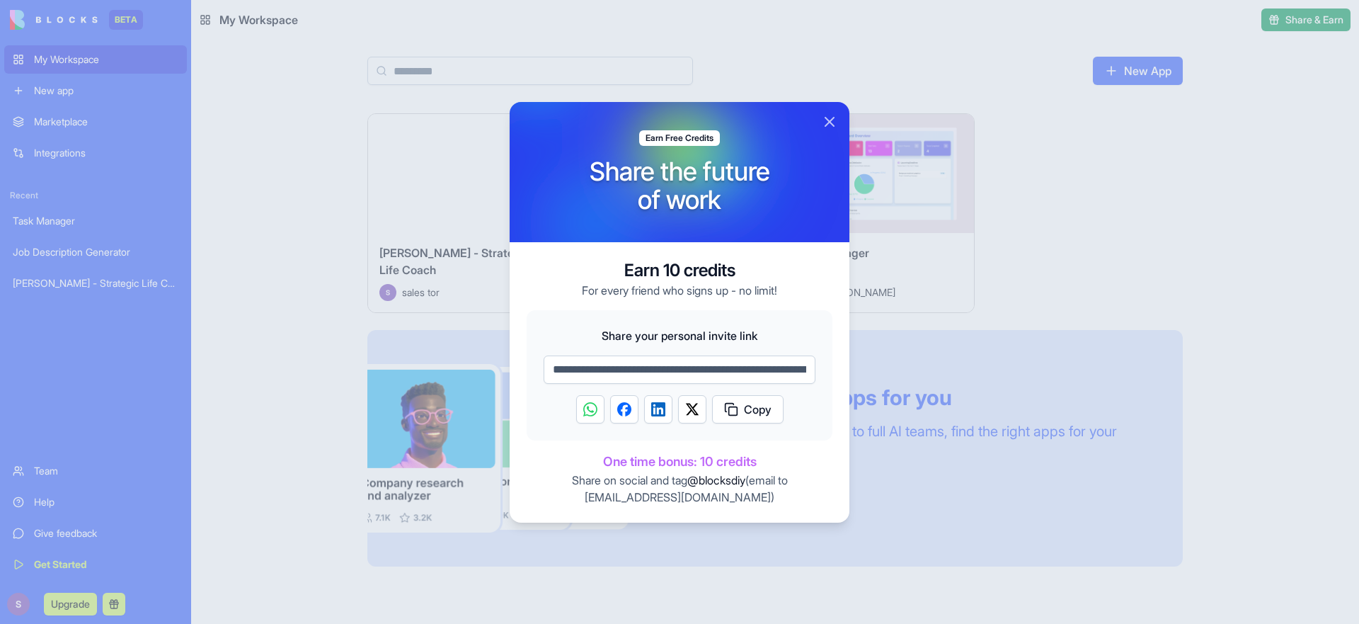
click at [729, 411] on button "Copy" at bounding box center [747, 409] width 71 height 28
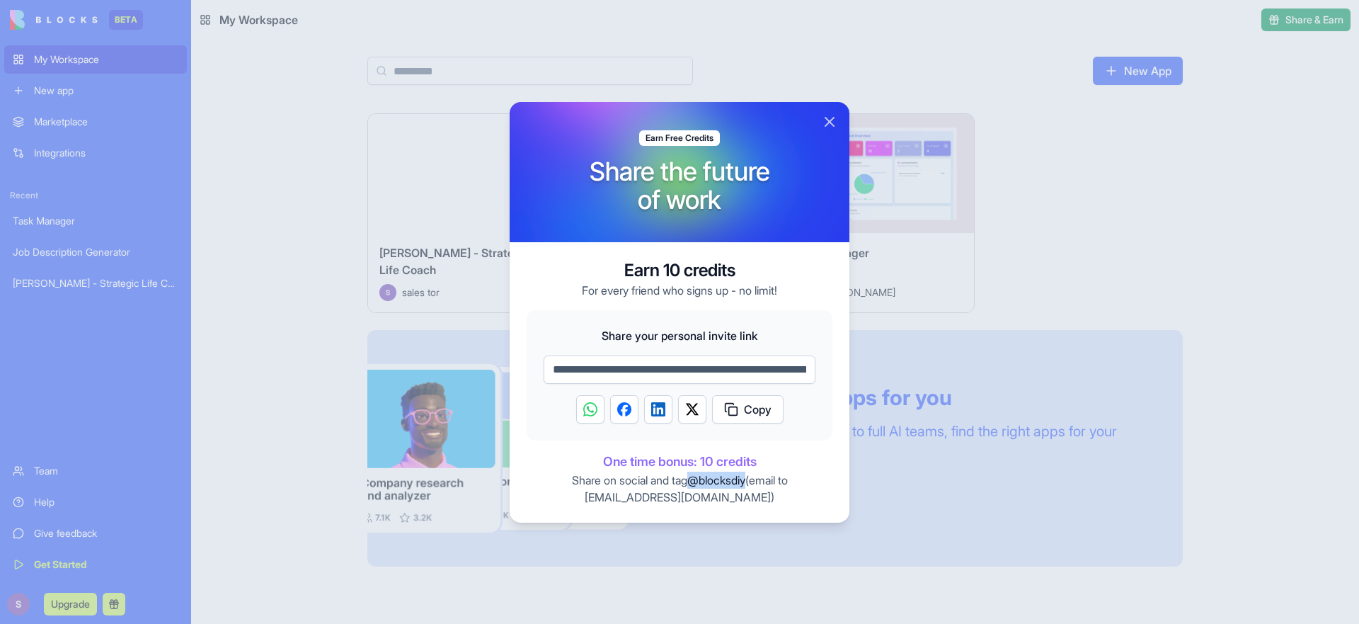
drag, startPoint x: 748, startPoint y: 481, endPoint x: 692, endPoint y: 481, distance: 55.9
click at [692, 481] on span "@blocksdiy" at bounding box center [716, 480] width 58 height 14
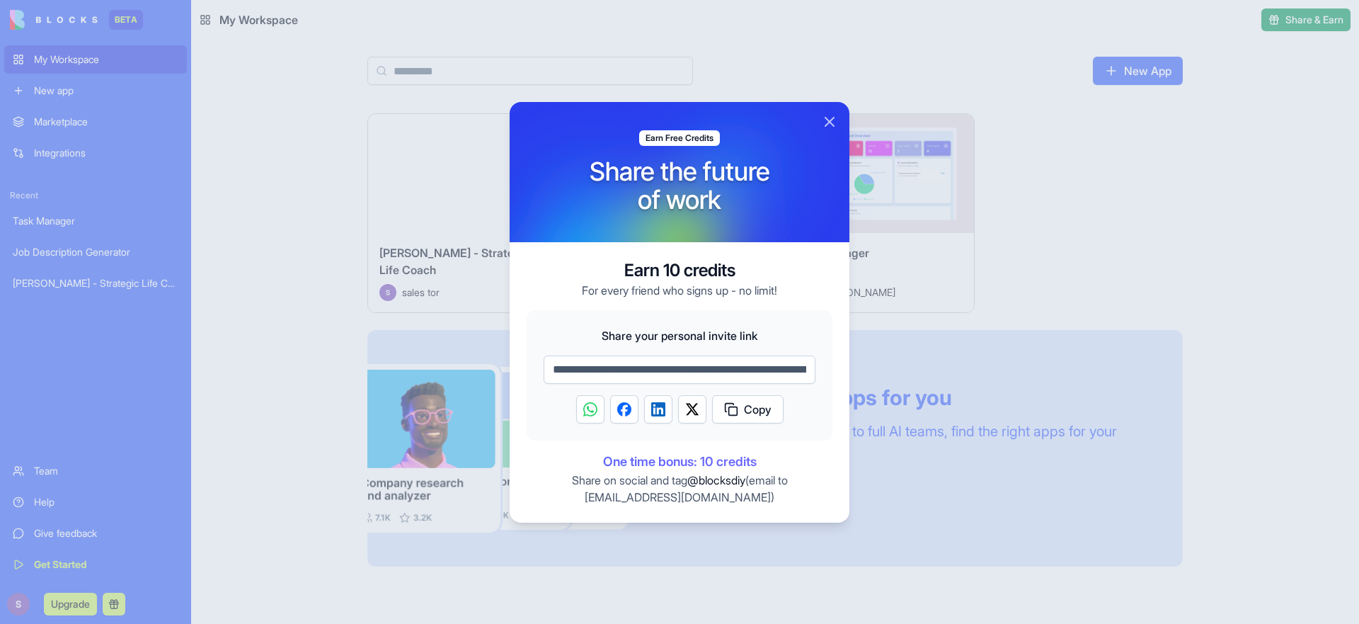
click at [926, 270] on div at bounding box center [679, 312] width 1359 height 624
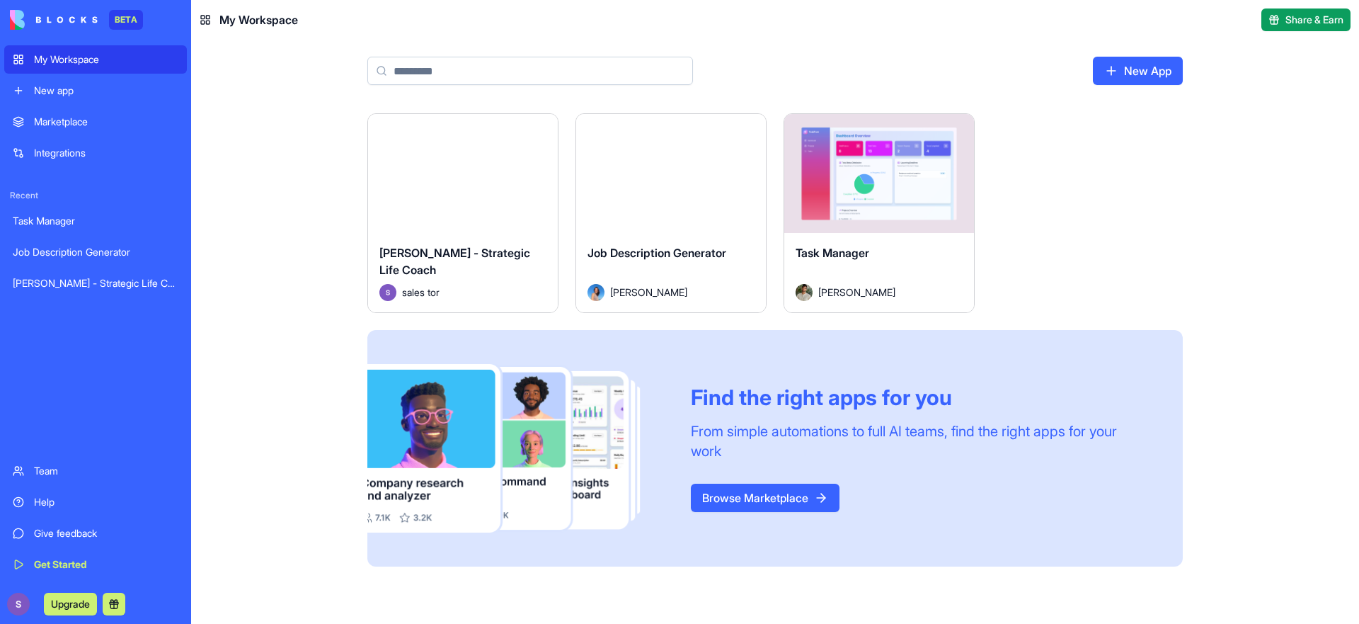
click at [1307, 16] on span "Share & Earn" at bounding box center [1314, 20] width 58 height 14
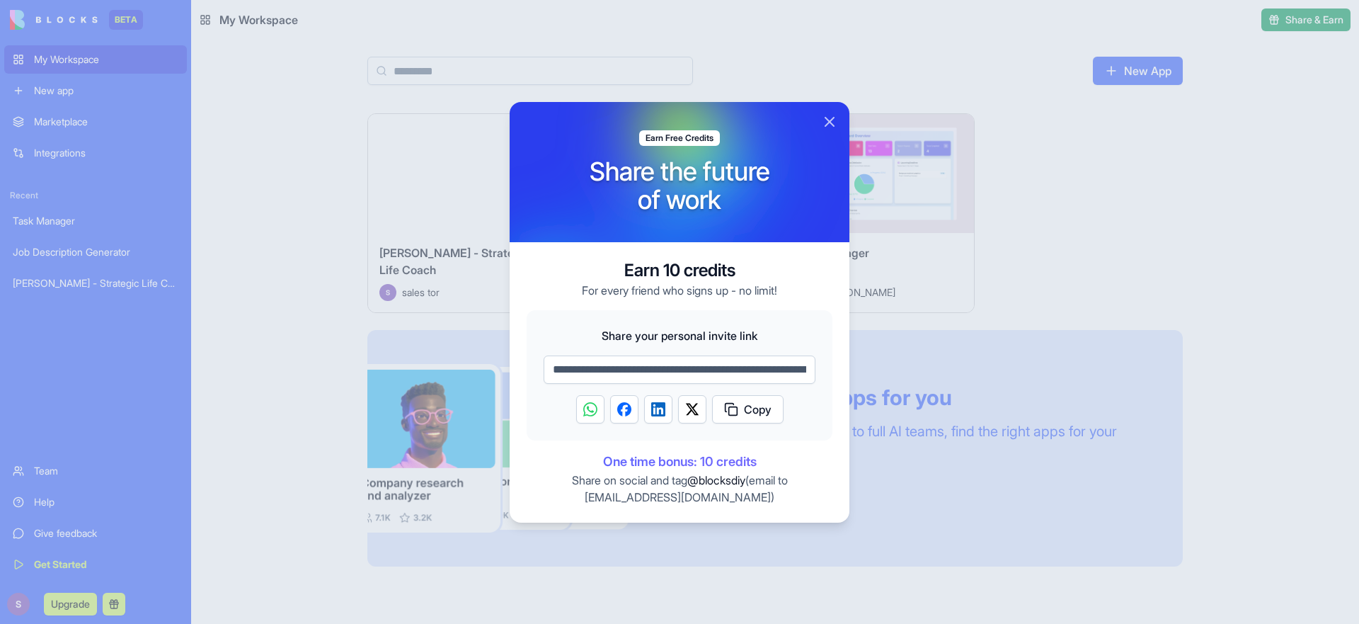
click at [967, 343] on div at bounding box center [679, 312] width 1359 height 624
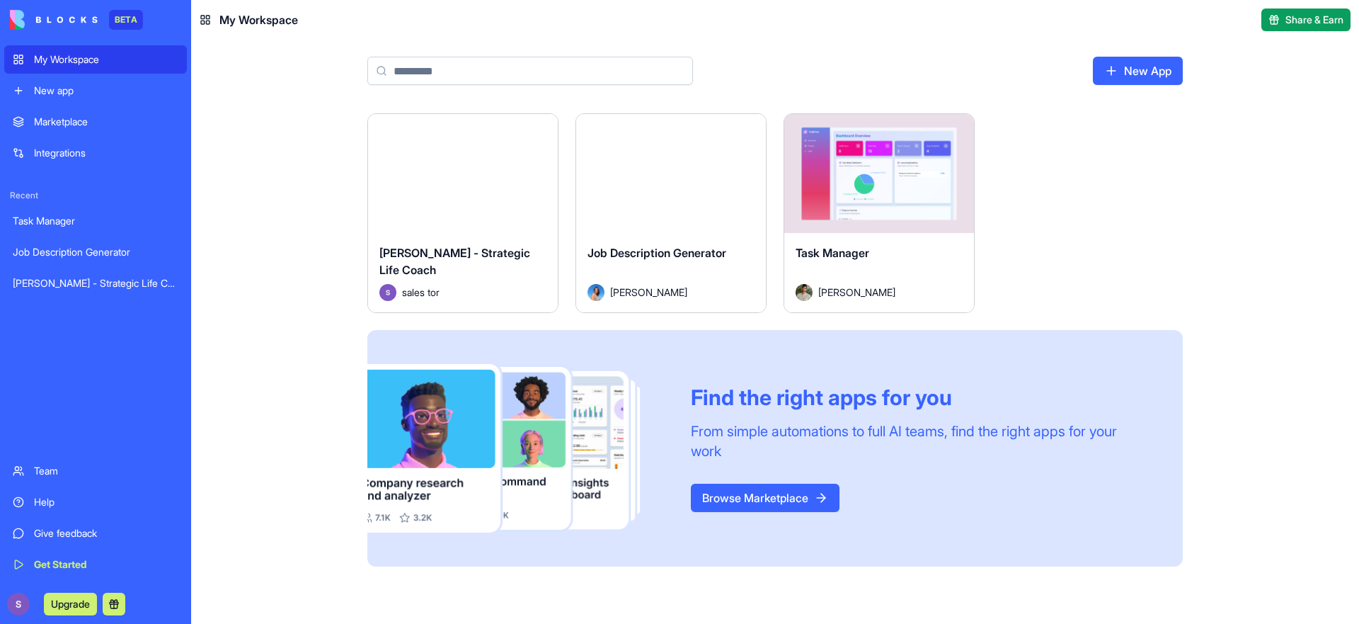
click at [91, 289] on div "[PERSON_NAME] - Strategic Life Coach" at bounding box center [96, 283] width 166 height 14
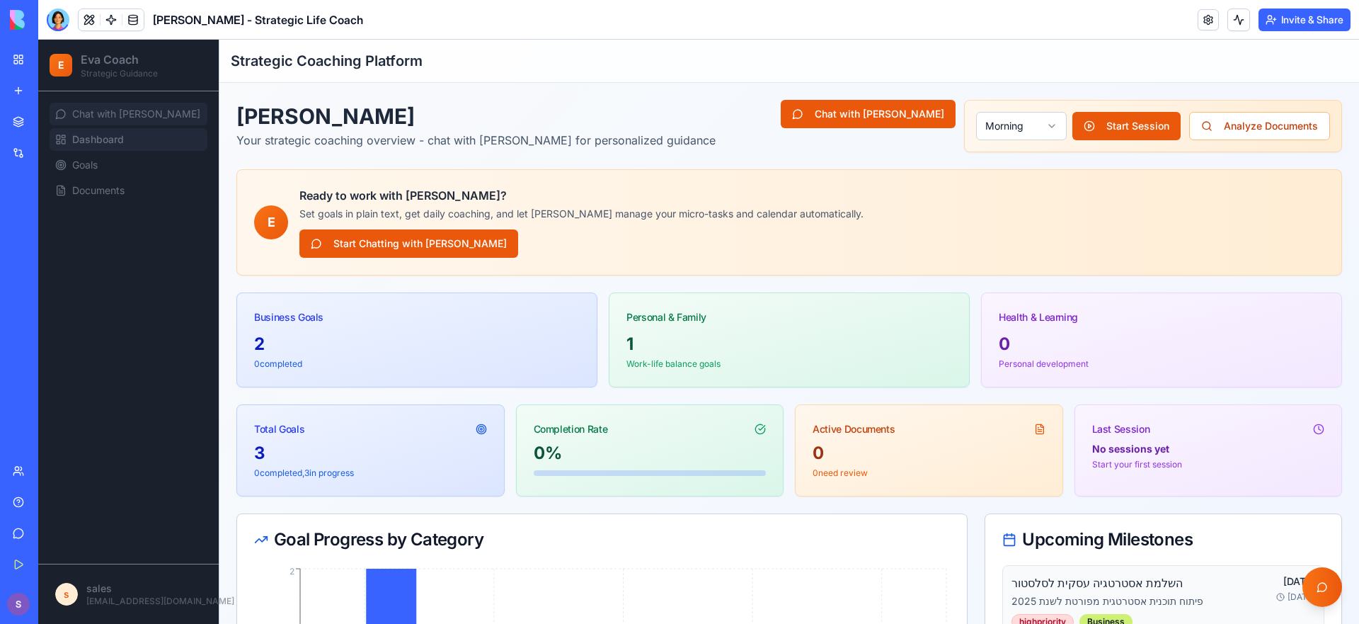
click at [115, 118] on span "Chat with Eva" at bounding box center [136, 114] width 128 height 14
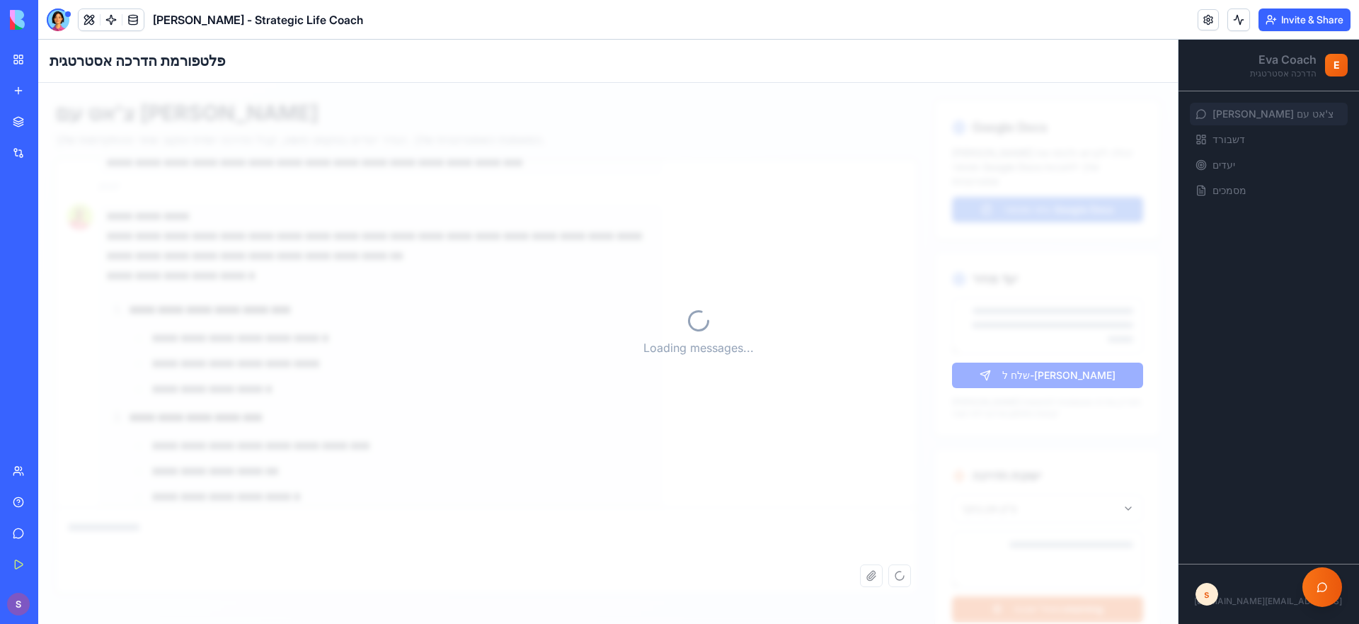
scroll to position [1343, 0]
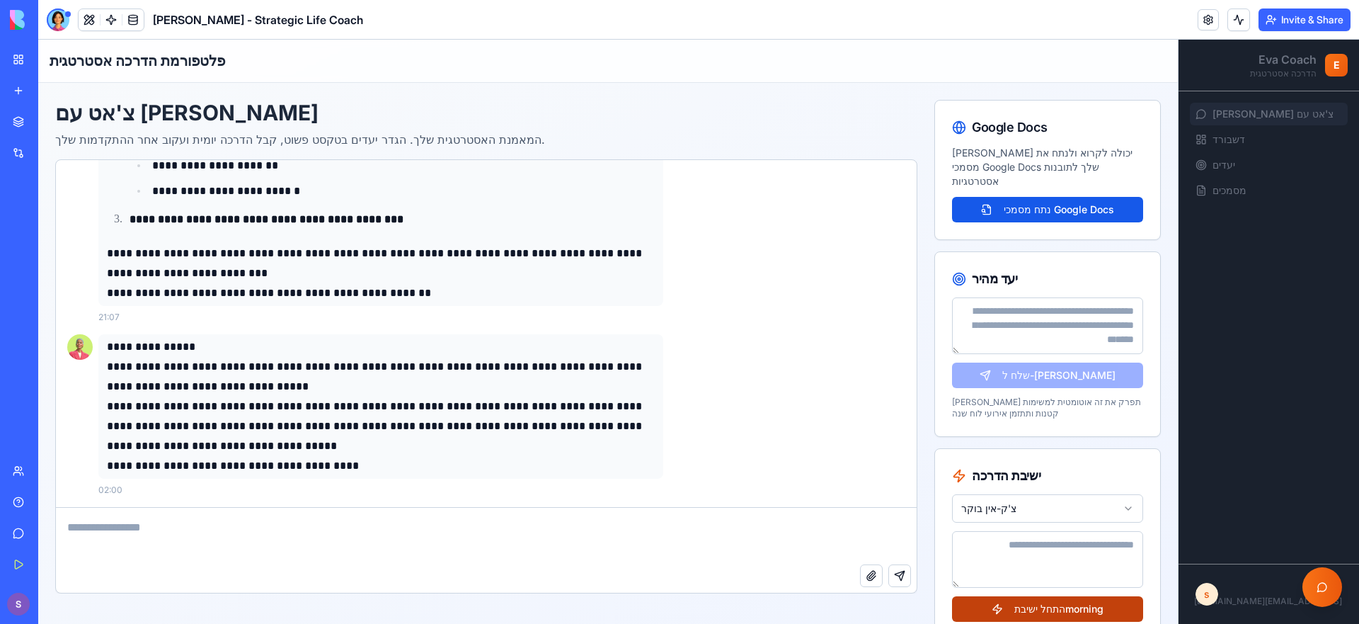
click at [1024, 602] on button "התחל ישיבת morning" at bounding box center [1047, 608] width 191 height 25
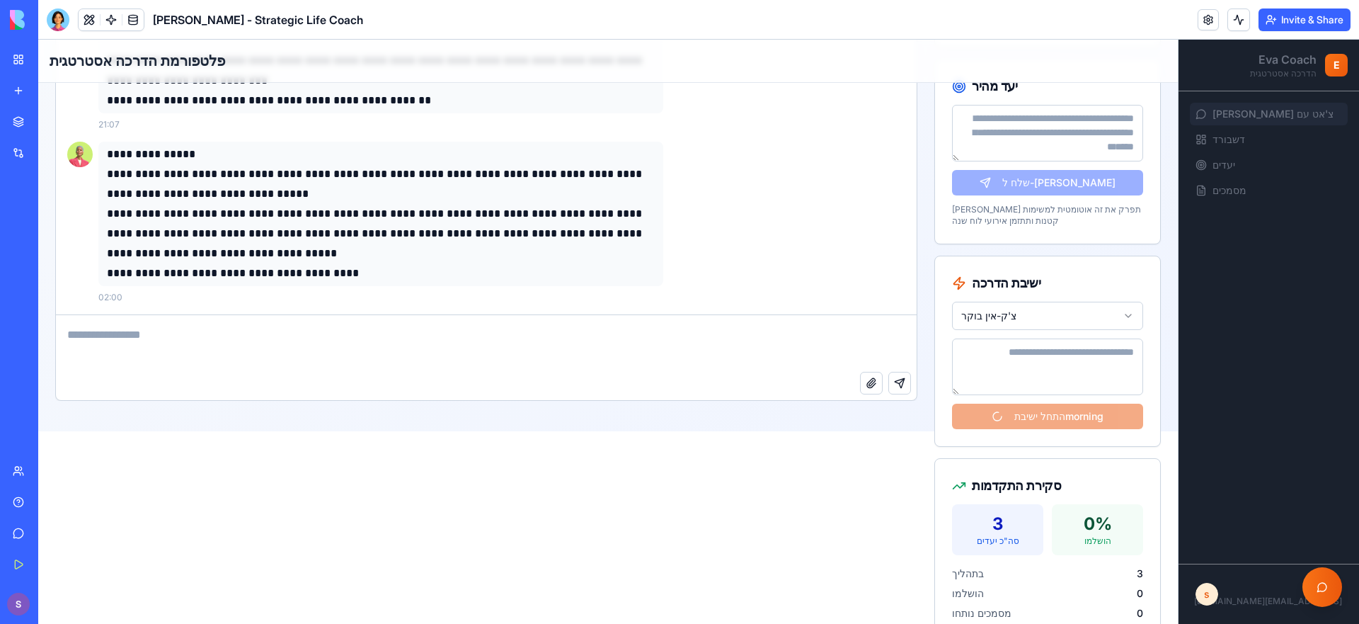
scroll to position [0, 0]
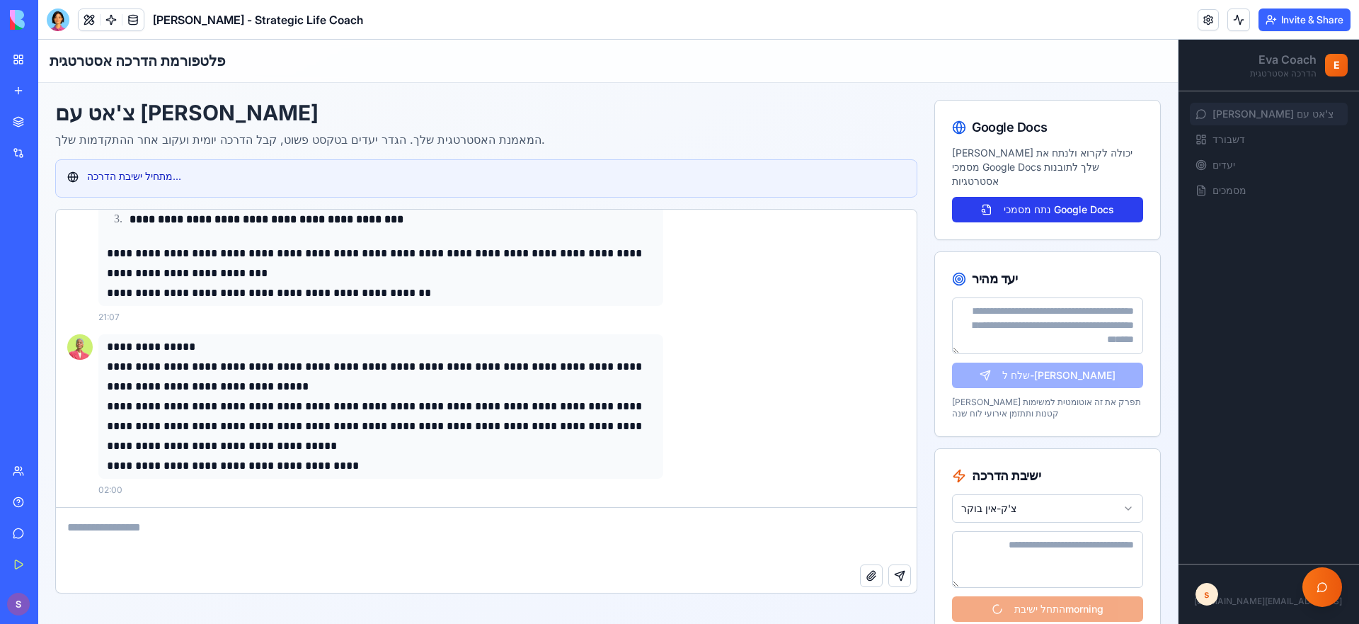
click at [983, 197] on button "נתח מסמכי Google Docs" at bounding box center [1047, 209] width 191 height 25
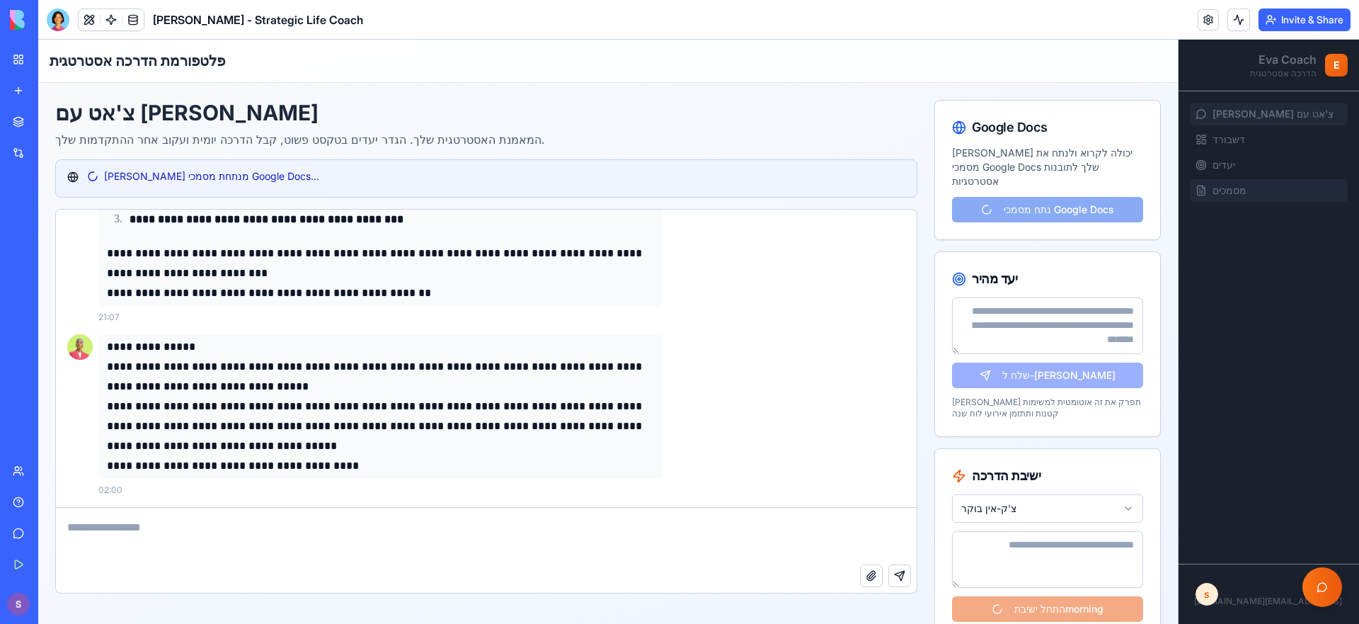
click at [1286, 199] on link "מסמכים" at bounding box center [1269, 190] width 158 height 23
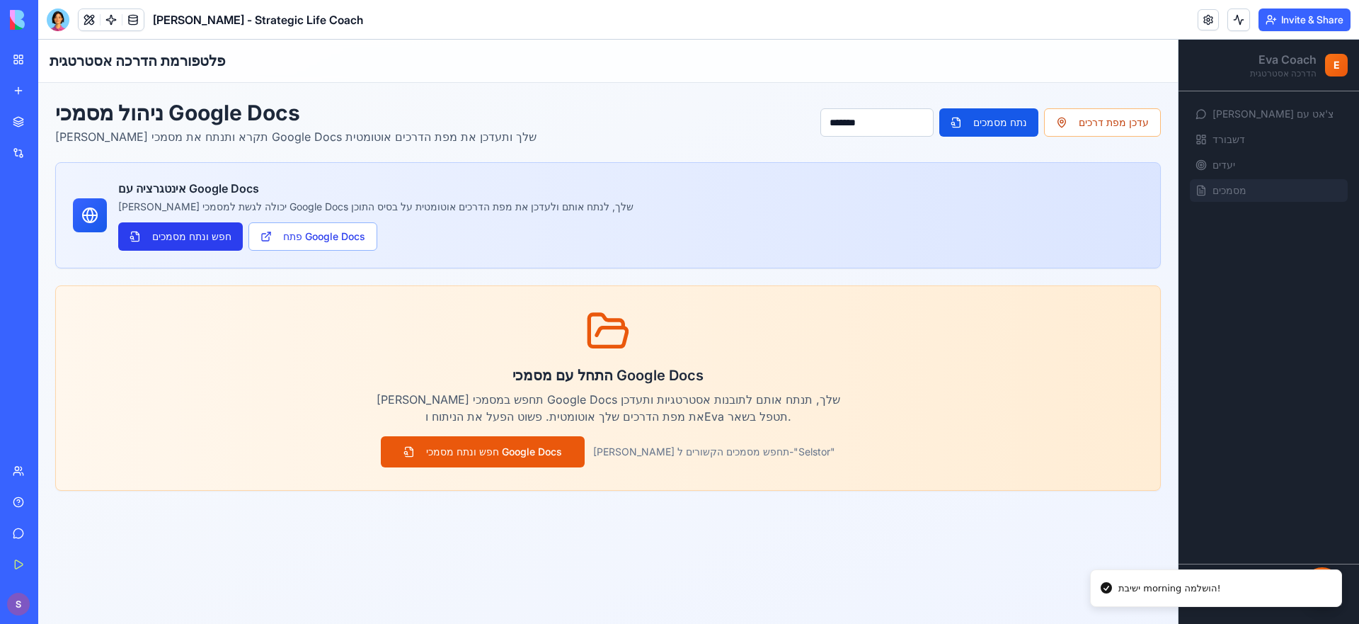
click at [186, 240] on button "חפש ונתח מסמכים" at bounding box center [180, 236] width 125 height 28
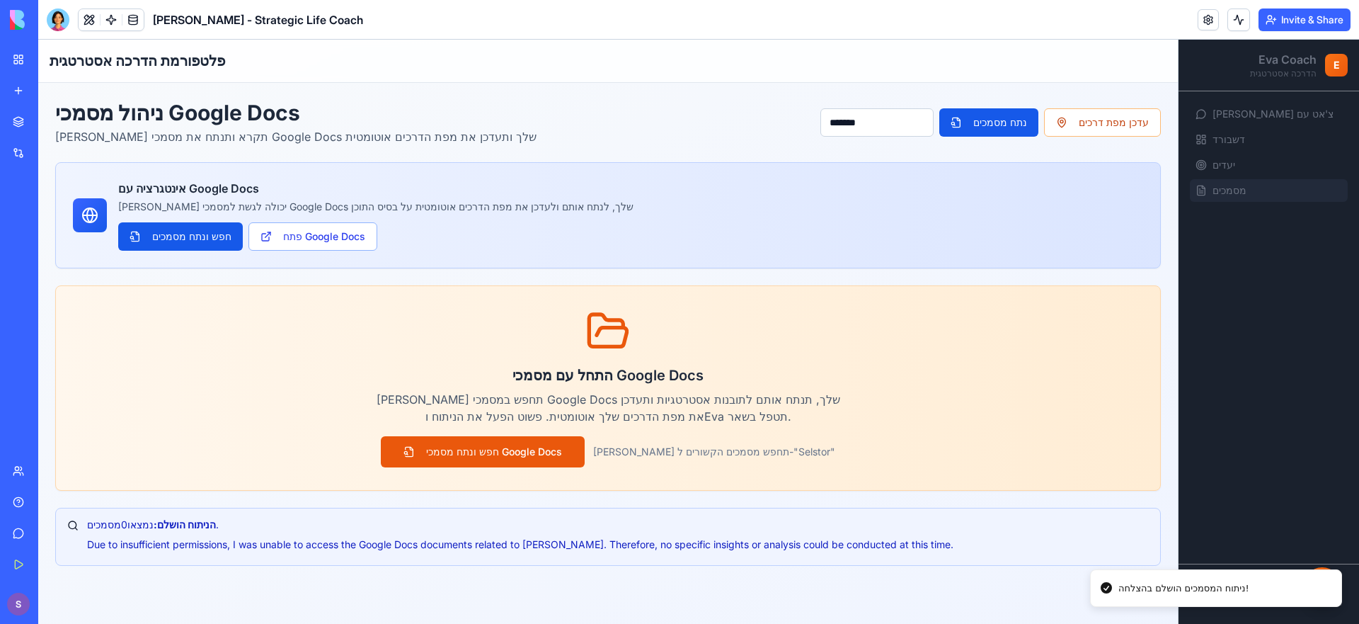
click at [836, 134] on input "*******" at bounding box center [876, 122] width 113 height 28
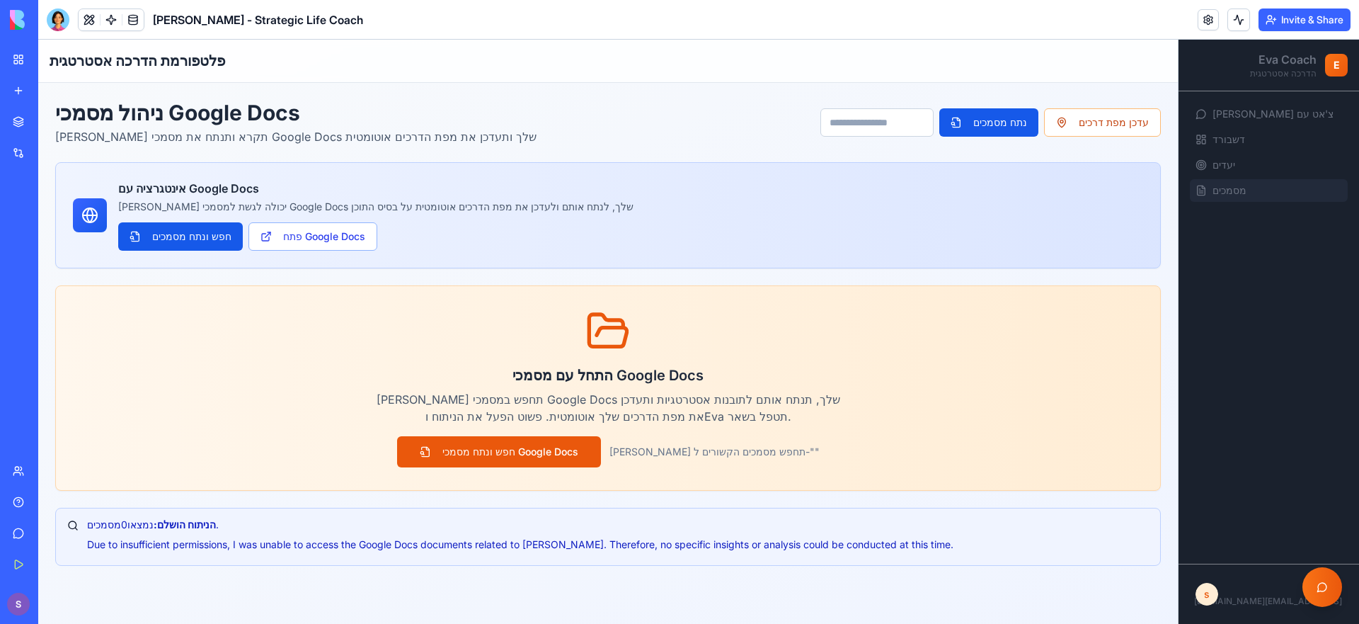
type input "*"
click at [882, 113] on input at bounding box center [876, 122] width 113 height 28
paste input "**********"
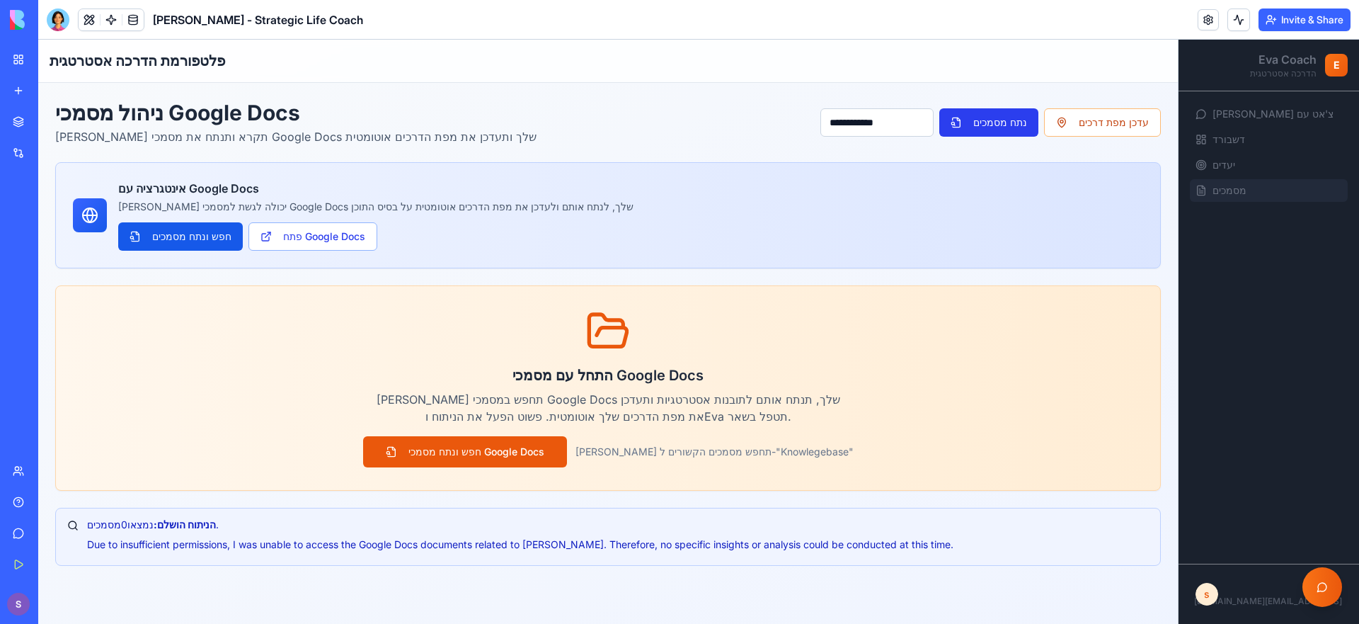
type input "**********"
click at [980, 121] on button "נתח מסמכים" at bounding box center [988, 122] width 99 height 28
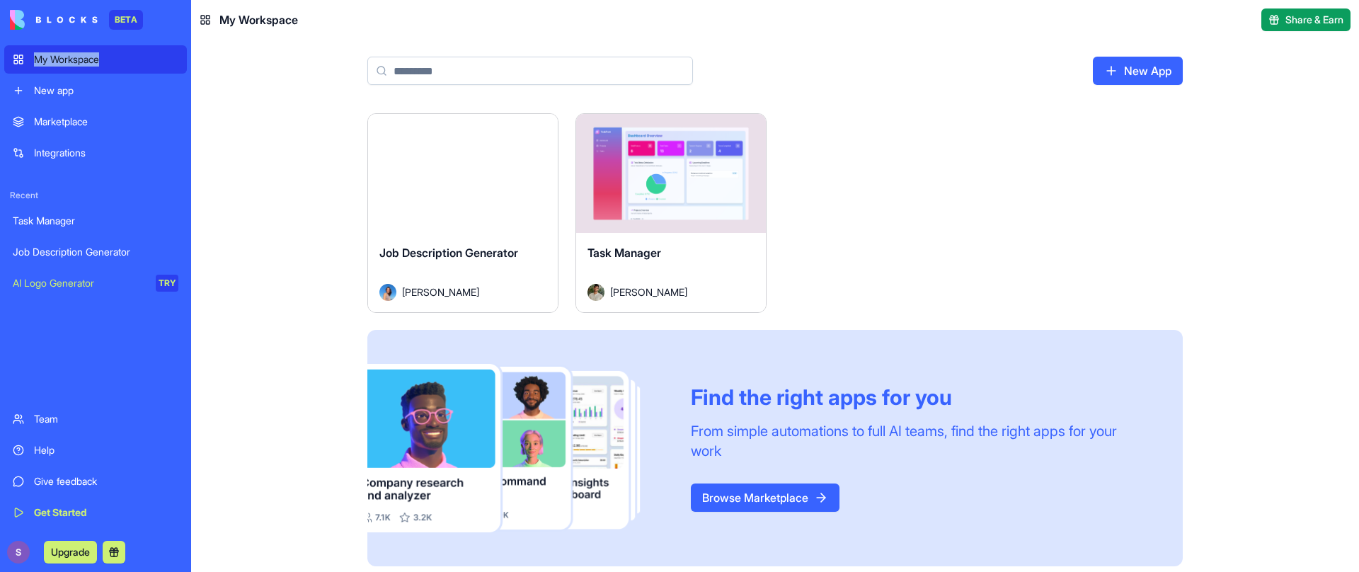
click at [110, 54] on div "My Workspace" at bounding box center [106, 59] width 144 height 14
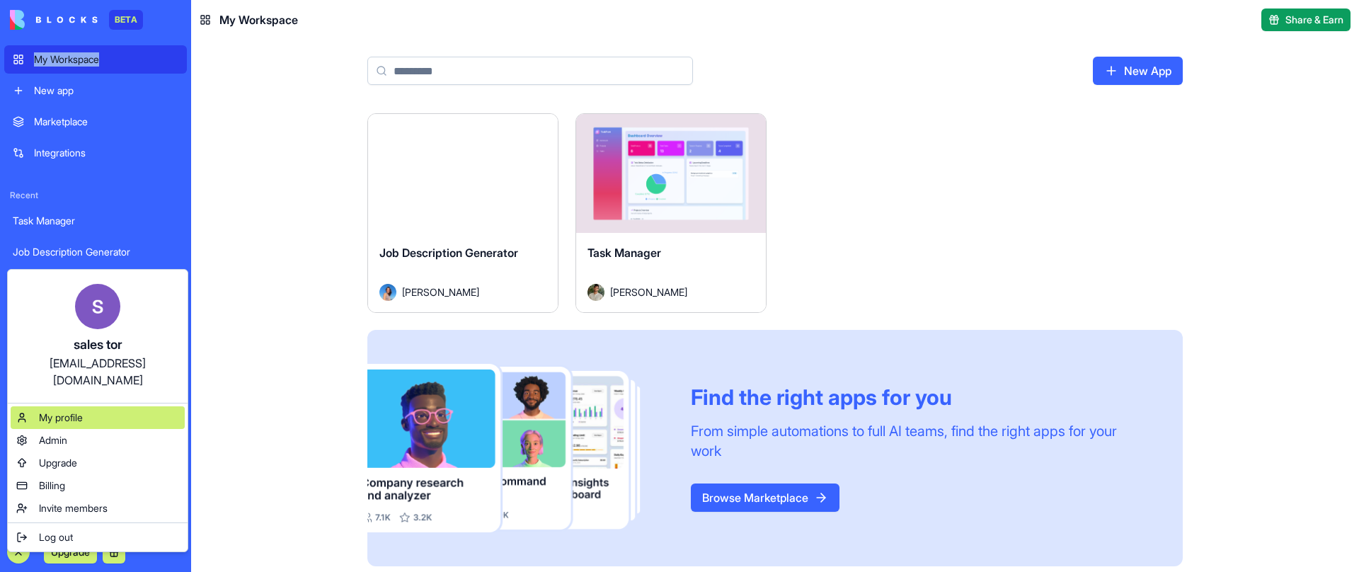
click at [132, 406] on div "My profile" at bounding box center [98, 417] width 174 height 23
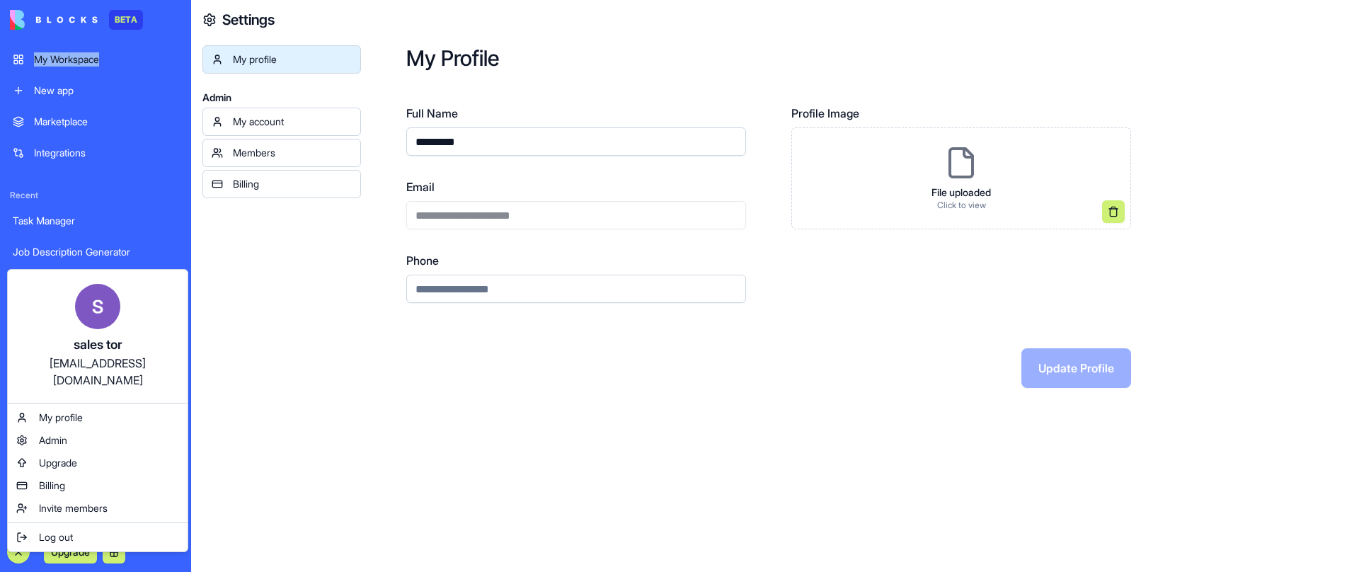
click at [110, 291] on img at bounding box center [97, 306] width 45 height 45
click at [346, 217] on html "**********" at bounding box center [679, 286] width 1359 height 572
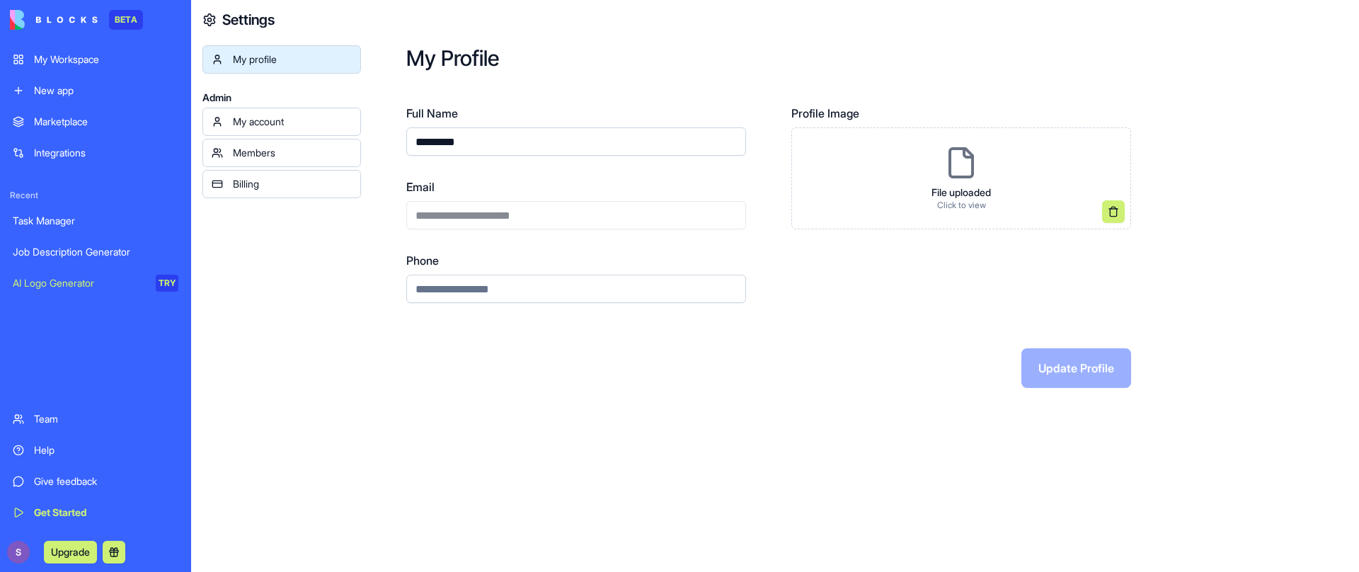
click at [315, 115] on div "My account" at bounding box center [292, 122] width 119 height 14
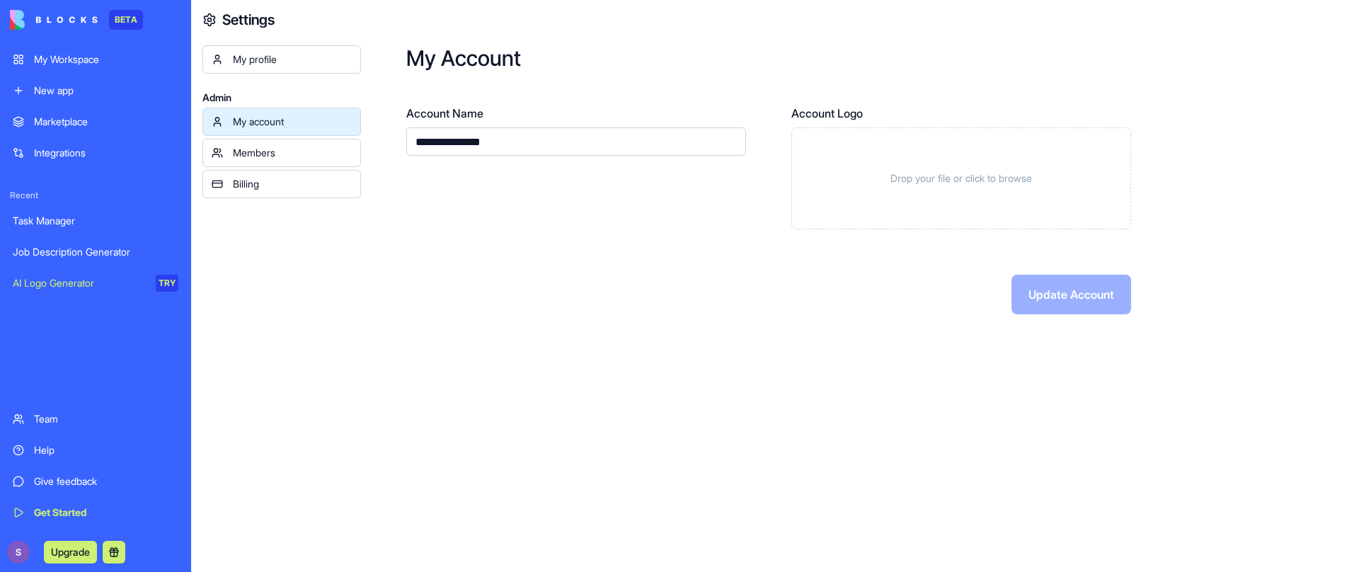
click at [282, 158] on div "Members" at bounding box center [292, 153] width 119 height 14
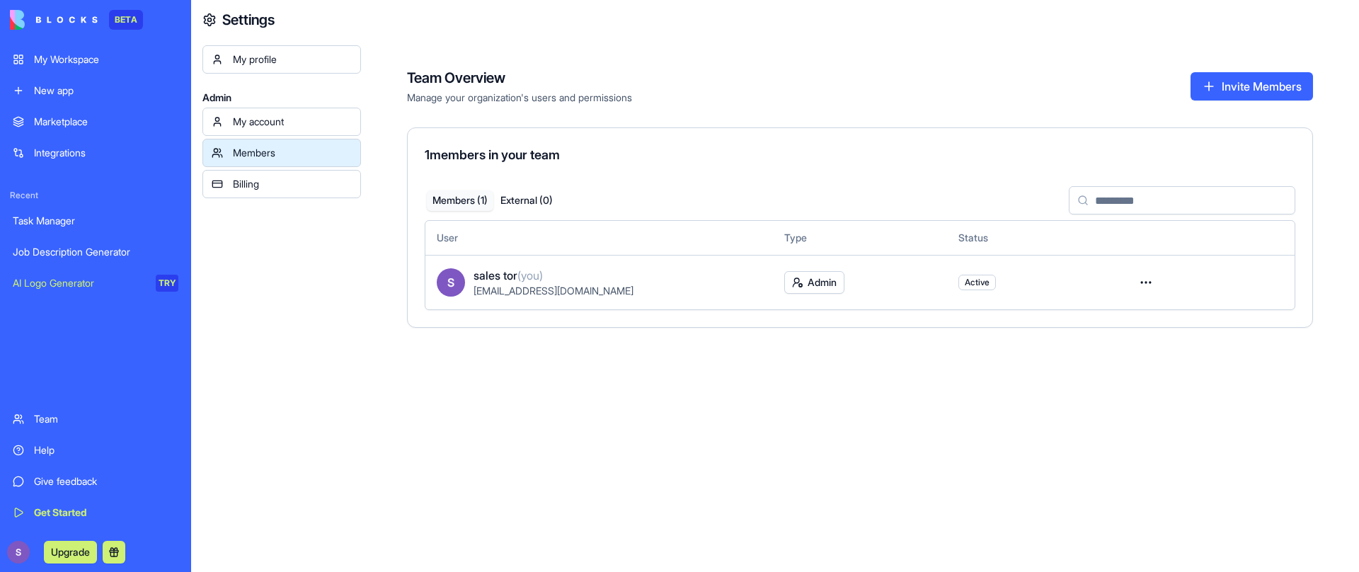
click at [286, 178] on div "Billing" at bounding box center [292, 184] width 119 height 14
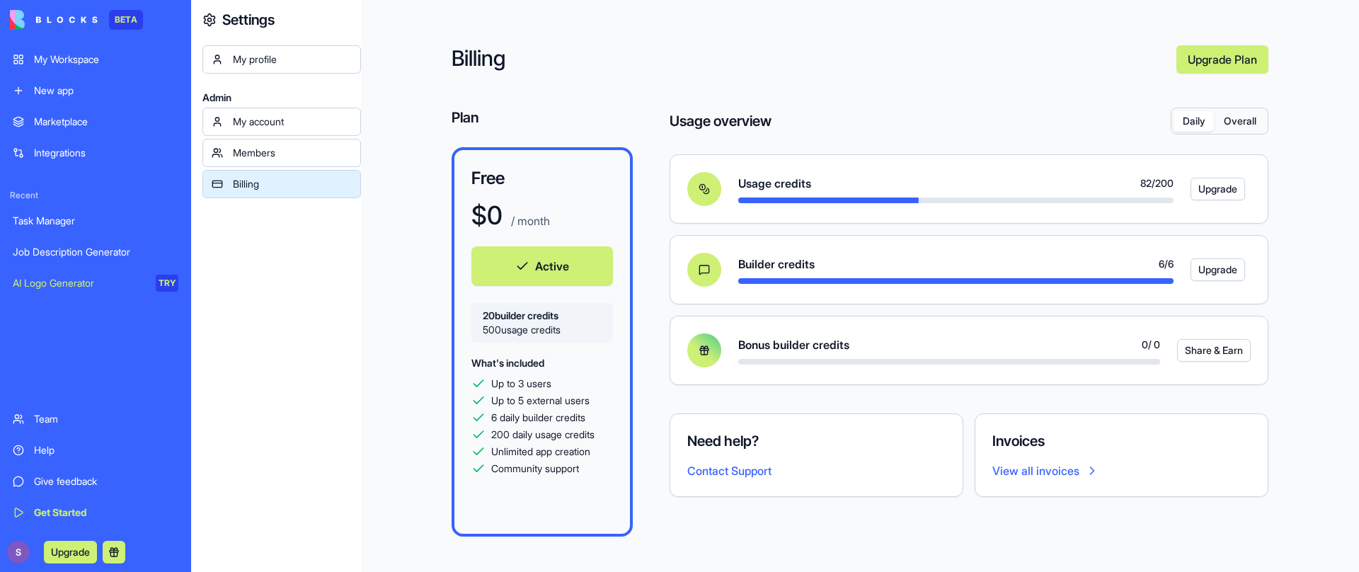
click at [75, 81] on link "New app" at bounding box center [95, 90] width 183 height 28
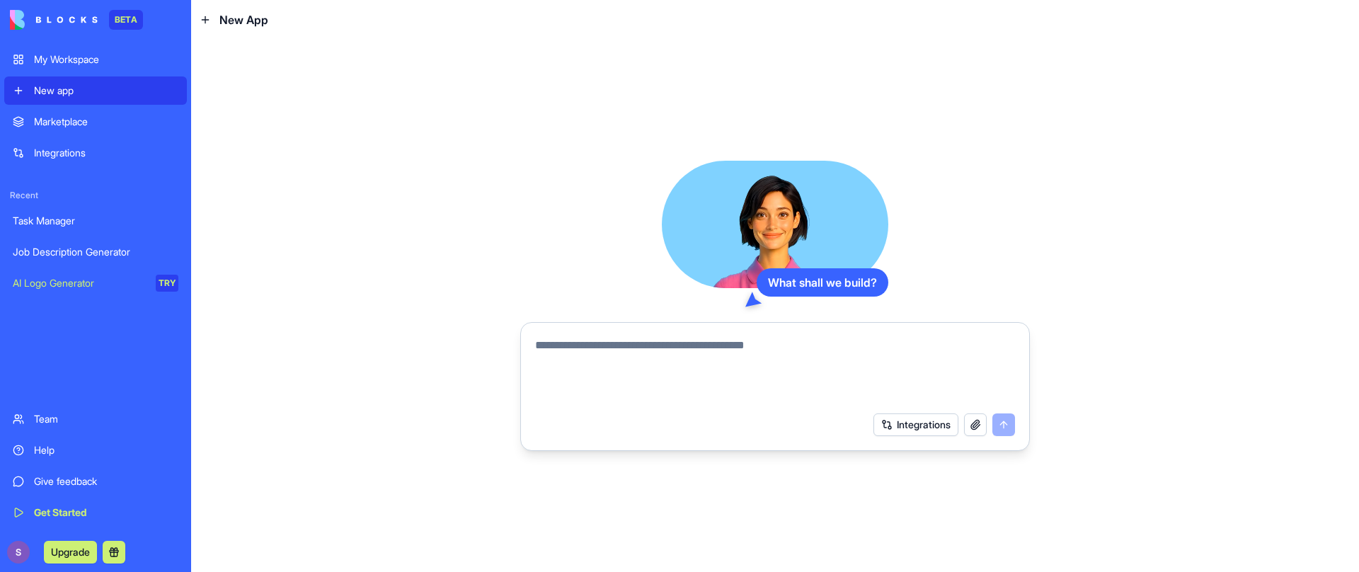
click at [84, 279] on div "AI Logo Generator" at bounding box center [79, 283] width 133 height 14
